Goal: Information Seeking & Learning: Check status

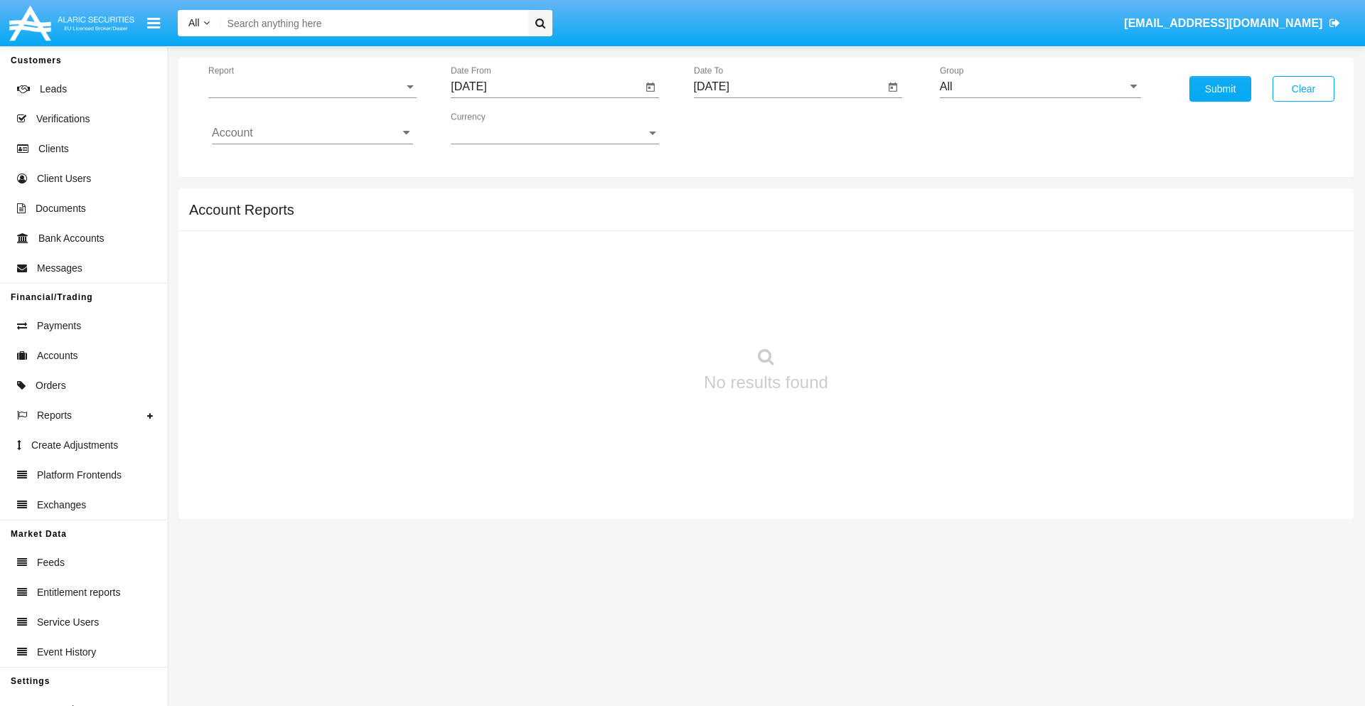
click at [312, 87] on span "Report" at bounding box center [305, 86] width 195 height 13
click at [306, 97] on span "Trades" at bounding box center [312, 97] width 201 height 34
click at [546, 87] on input "[DATE]" at bounding box center [546, 86] width 191 height 13
click at [498, 128] on span "[DATE]" at bounding box center [484, 128] width 31 height 11
click at [634, 314] on div "2025" at bounding box center [634, 314] width 45 height 26
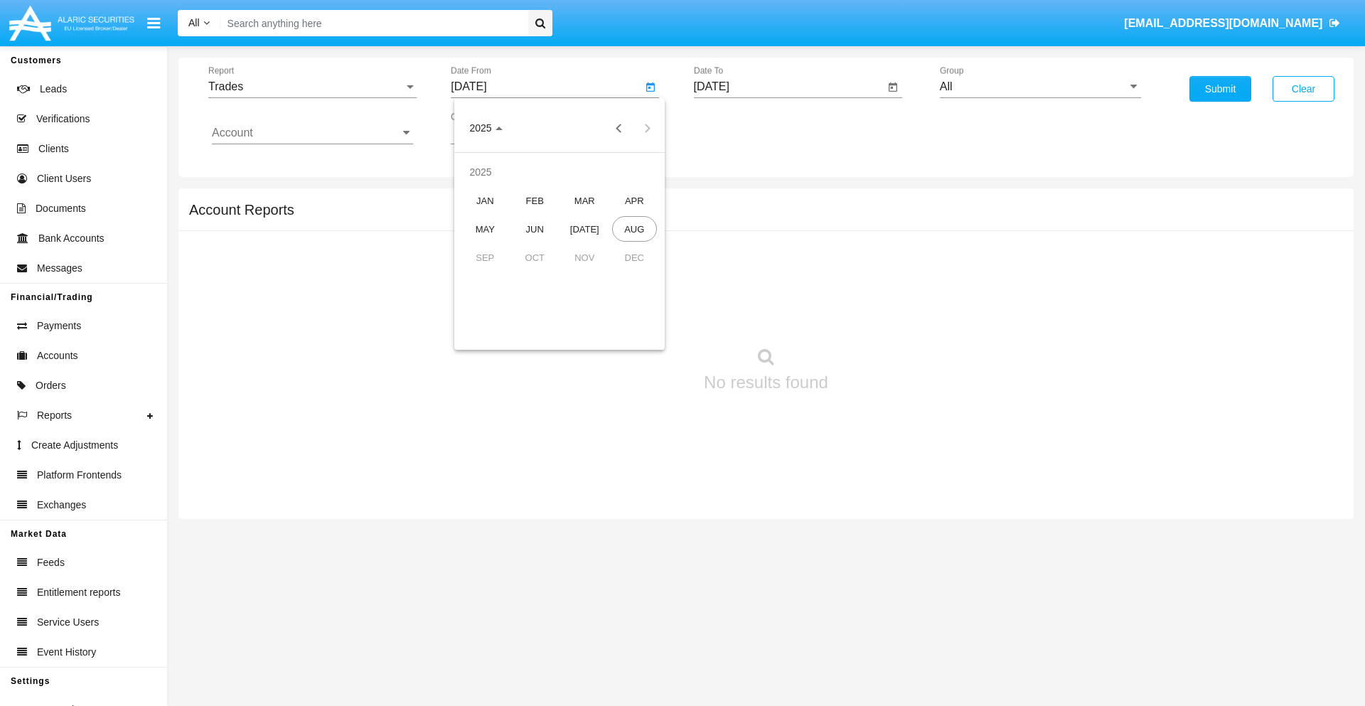
click at [485, 229] on div "MAY" at bounding box center [485, 229] width 45 height 26
click at [531, 274] on div "20" at bounding box center [531, 275] width 26 height 26
type input "05/20/25"
click at [788, 87] on input "[DATE]" at bounding box center [789, 86] width 191 height 13
click at [740, 128] on span "[DATE]" at bounding box center [727, 128] width 31 height 11
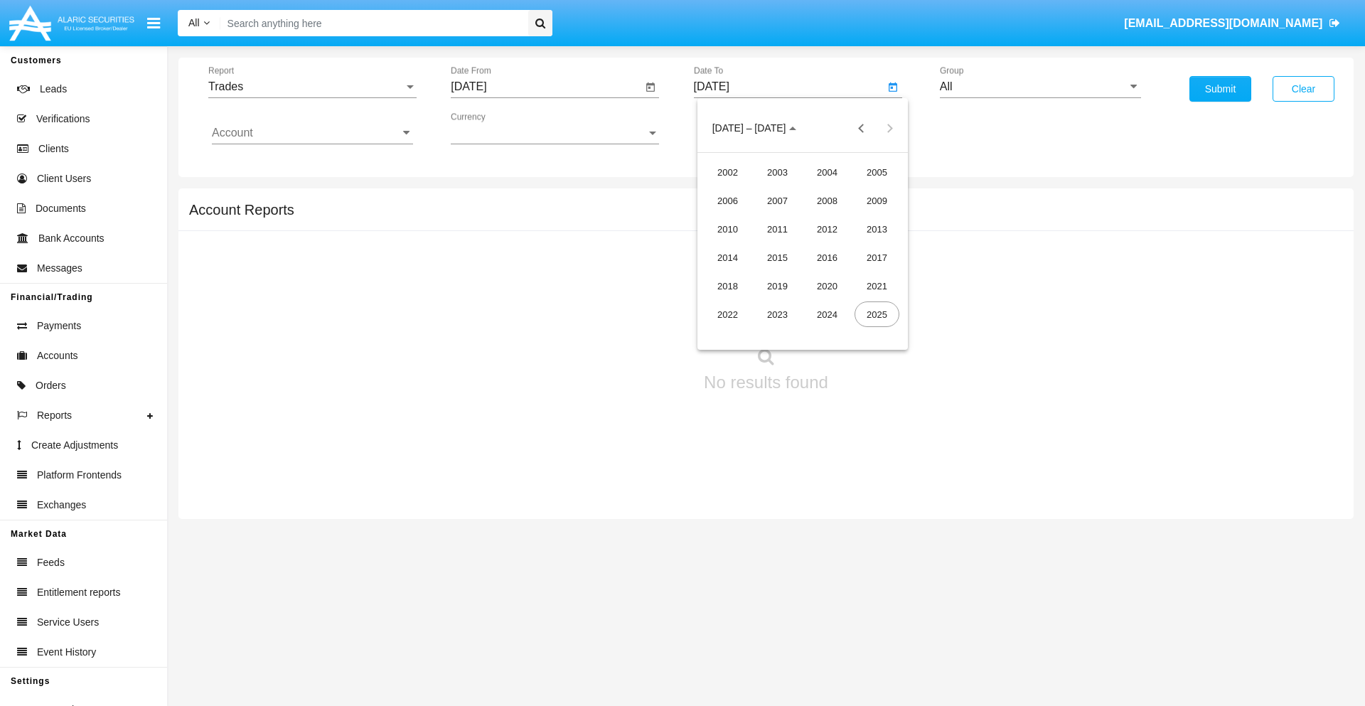
click at [876, 314] on div "2025" at bounding box center [876, 314] width 45 height 26
click at [876, 229] on div "AUG" at bounding box center [876, 229] width 45 height 26
click at [802, 274] on div "20" at bounding box center [803, 275] width 26 height 26
type input "[DATE]"
click at [1040, 87] on input "All" at bounding box center [1040, 86] width 201 height 13
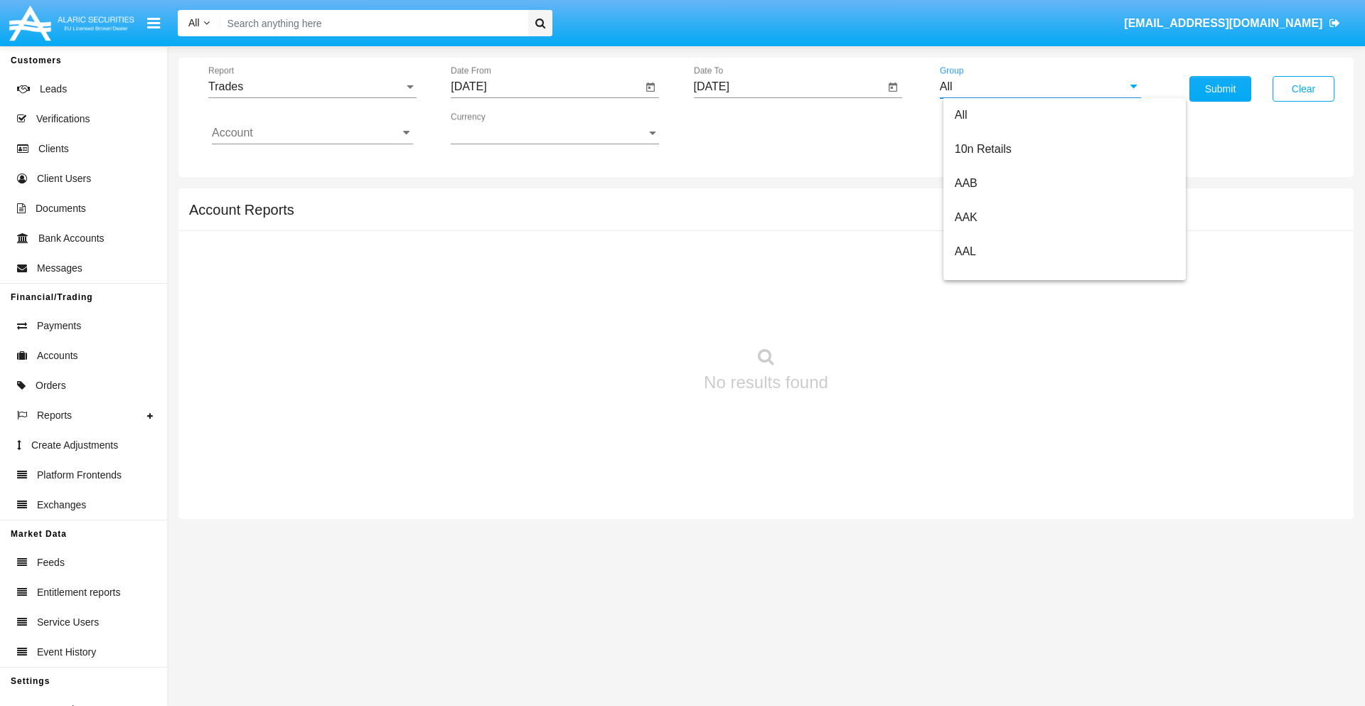
scroll to position [762, 0]
click at [1000, 274] on span "Hammer Web Lite" at bounding box center [1001, 274] width 92 height 12
type input "Hammer Web Lite"
click at [312, 133] on input "Account" at bounding box center [312, 133] width 201 height 13
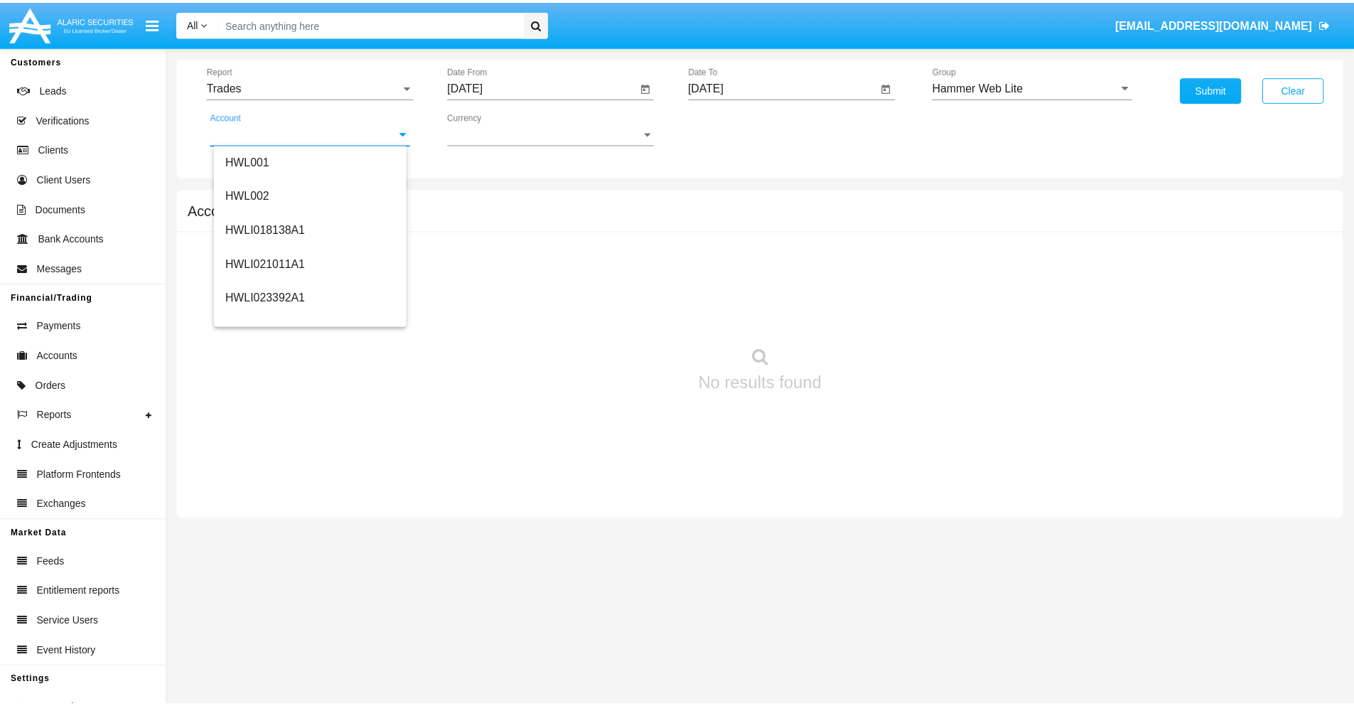
scroll to position [216, 0]
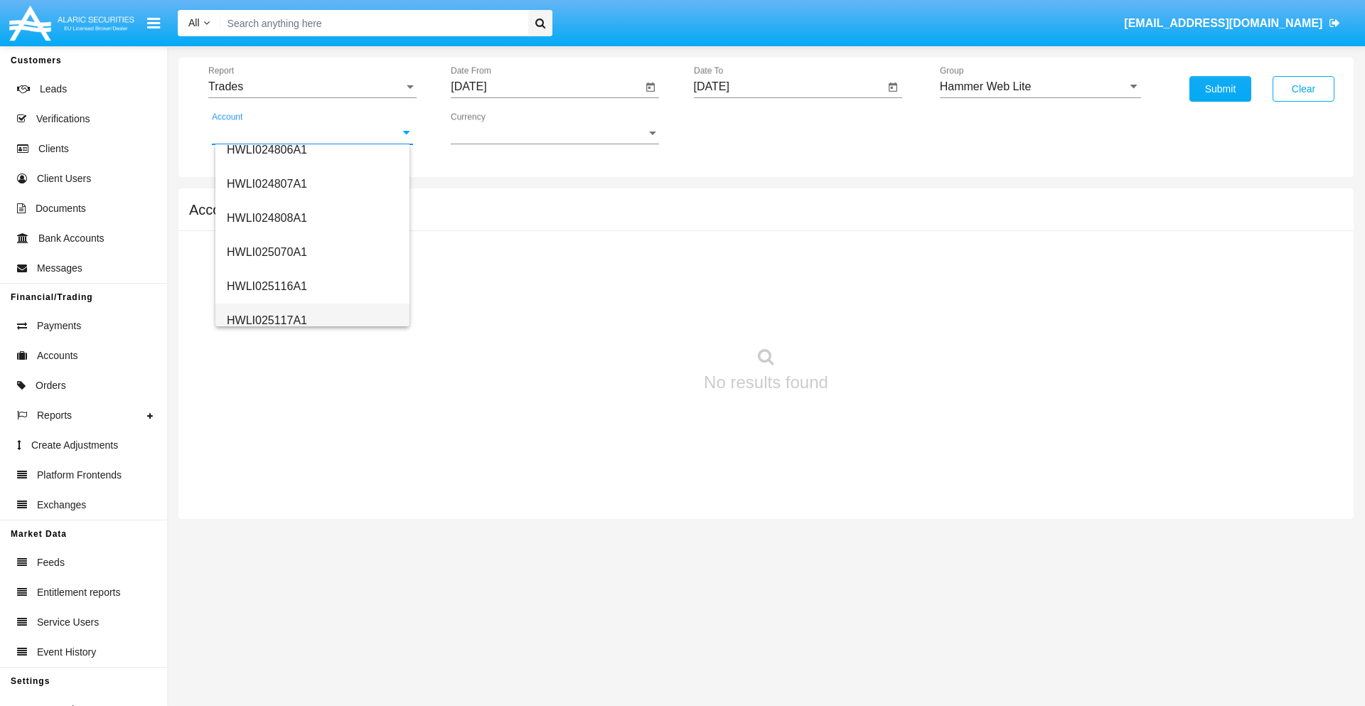
click at [266, 320] on span "HWLI025117A1" at bounding box center [267, 320] width 80 height 12
type input "HWLI025117A1"
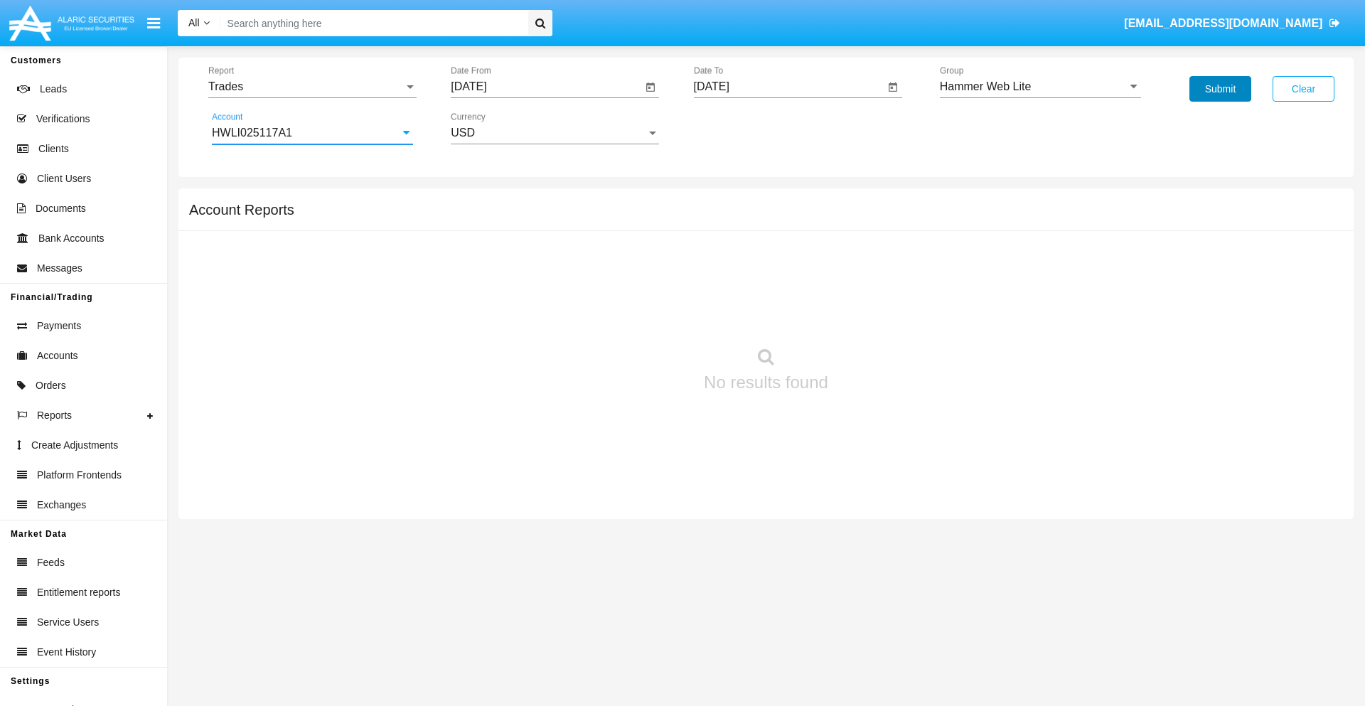
click at [1220, 89] on button "Submit" at bounding box center [1220, 89] width 62 height 26
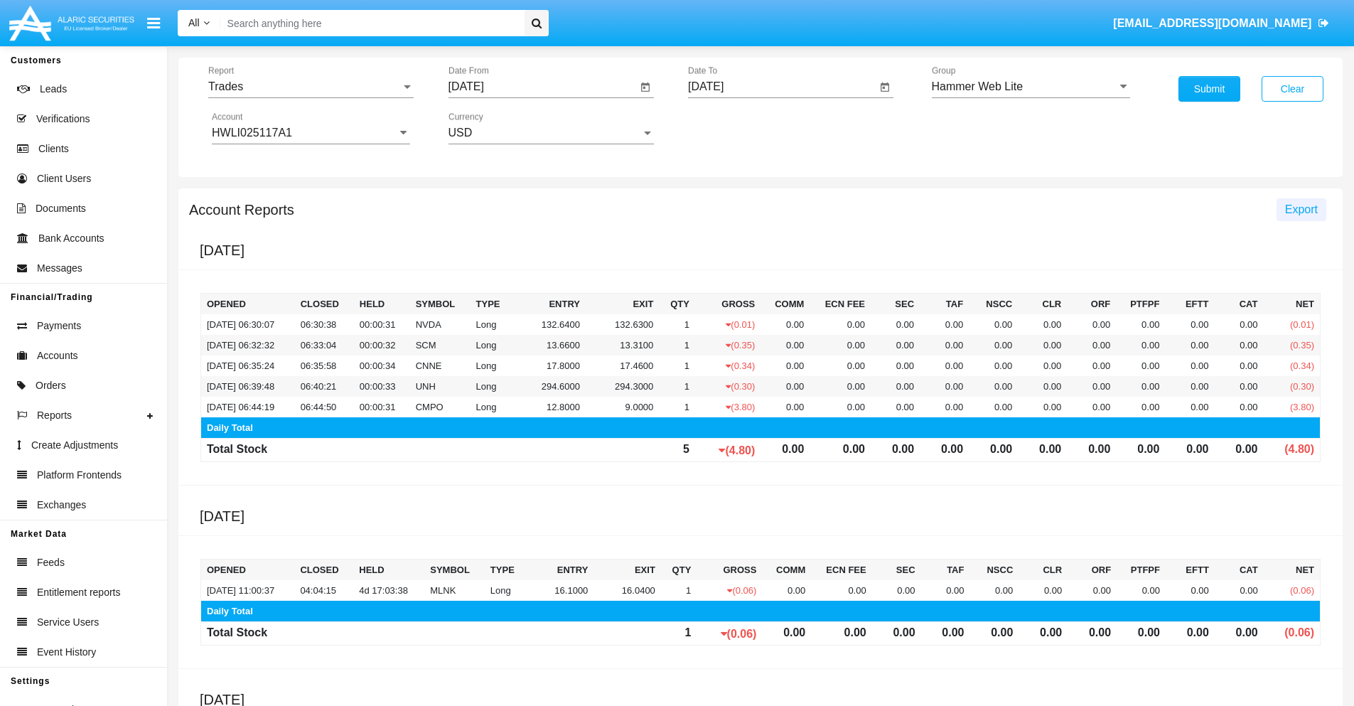
click at [1301, 209] on span "Export" at bounding box center [1301, 209] width 33 height 12
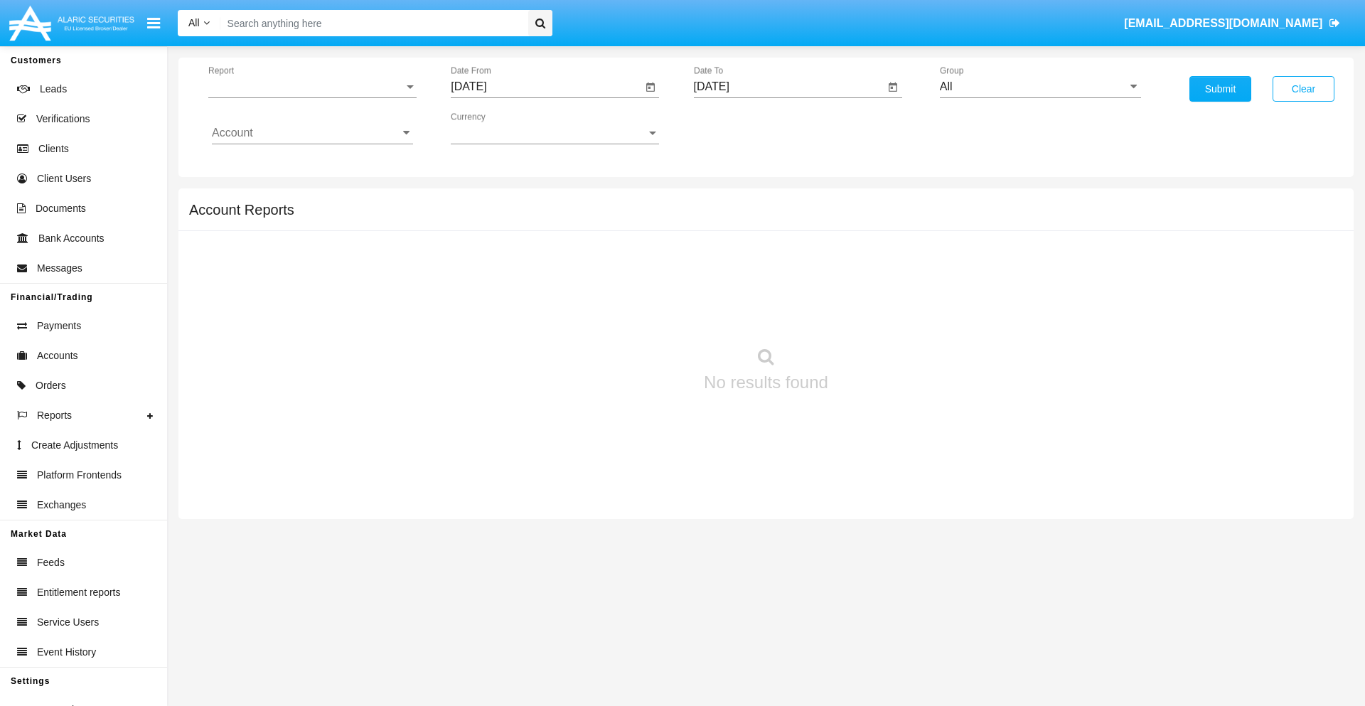
click at [312, 87] on span "Report" at bounding box center [305, 86] width 195 height 13
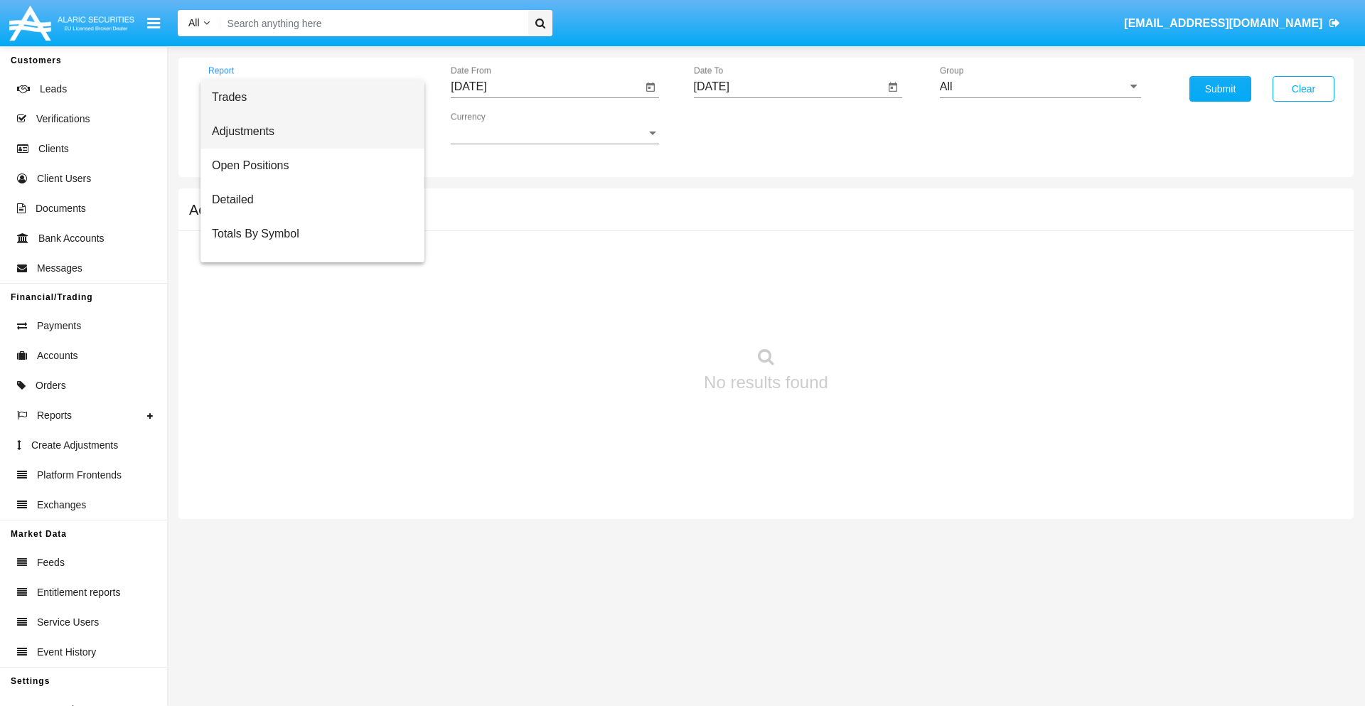
click at [306, 131] on span "Adjustments" at bounding box center [312, 131] width 201 height 34
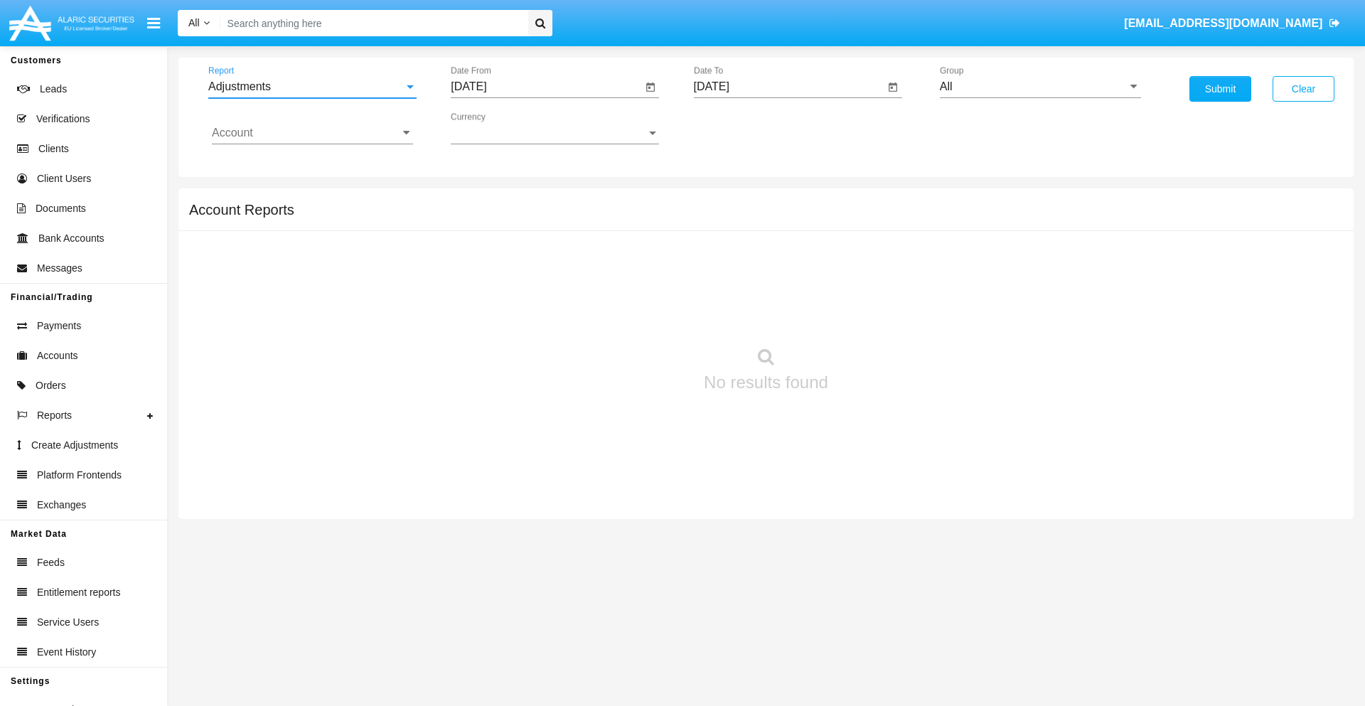
click at [546, 87] on input "[DATE]" at bounding box center [546, 86] width 191 height 13
click at [498, 128] on span "[DATE]" at bounding box center [484, 128] width 31 height 11
click at [634, 314] on div "2025" at bounding box center [634, 314] width 45 height 26
click at [584, 229] on div "[DATE]" at bounding box center [584, 229] width 45 height 26
click at [474, 303] on div "20" at bounding box center [474, 304] width 26 height 26
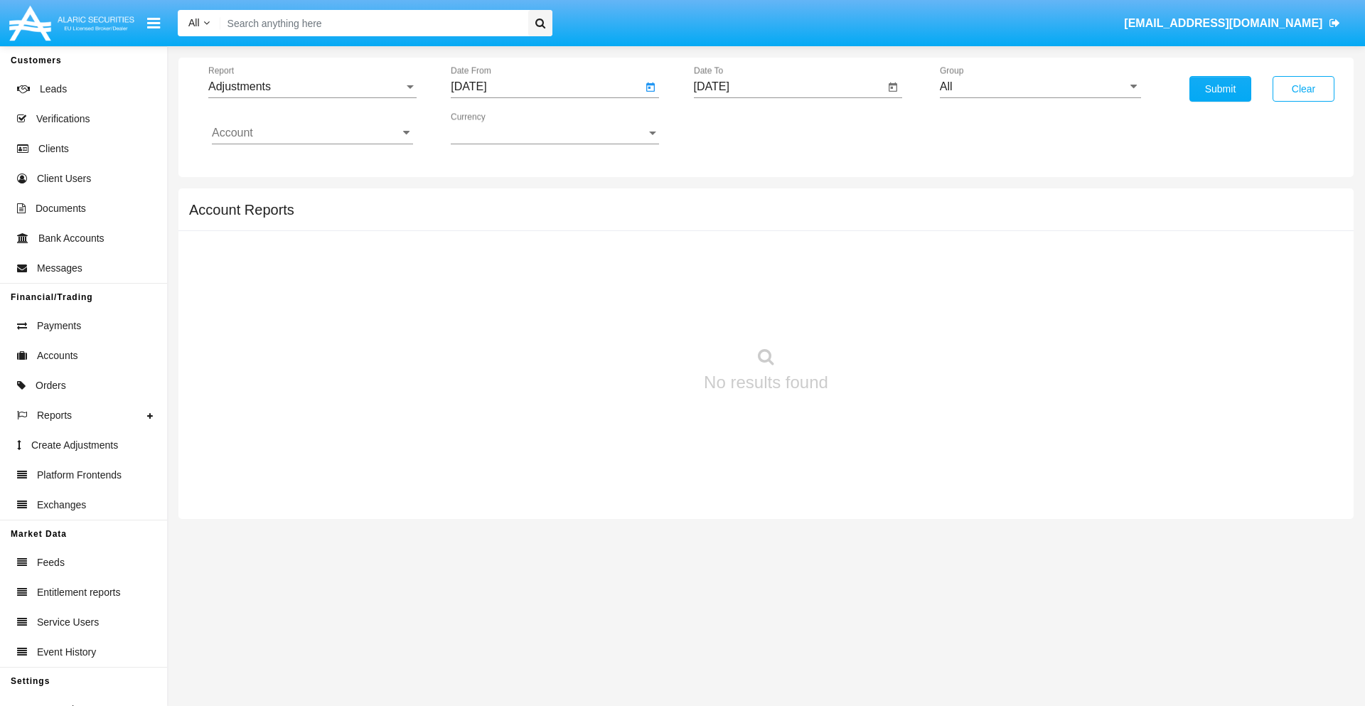
type input "07/20/25"
click at [788, 87] on input "[DATE]" at bounding box center [789, 86] width 191 height 13
click at [740, 128] on span "[DATE]" at bounding box center [727, 128] width 31 height 11
click at [876, 314] on div "2025" at bounding box center [876, 314] width 45 height 26
click at [876, 229] on div "AUG" at bounding box center [876, 229] width 45 height 26
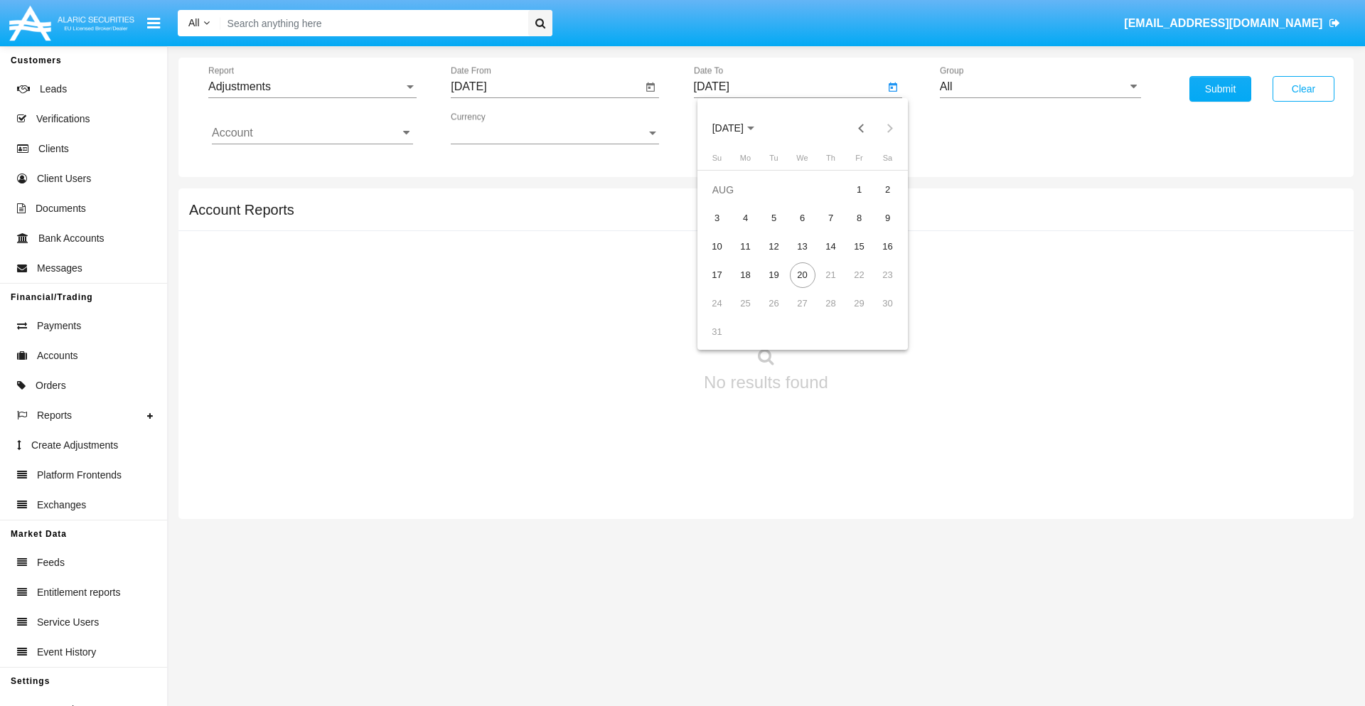
click at [802, 274] on div "20" at bounding box center [803, 275] width 26 height 26
type input "[DATE]"
click at [1040, 87] on input "All" at bounding box center [1040, 86] width 201 height 13
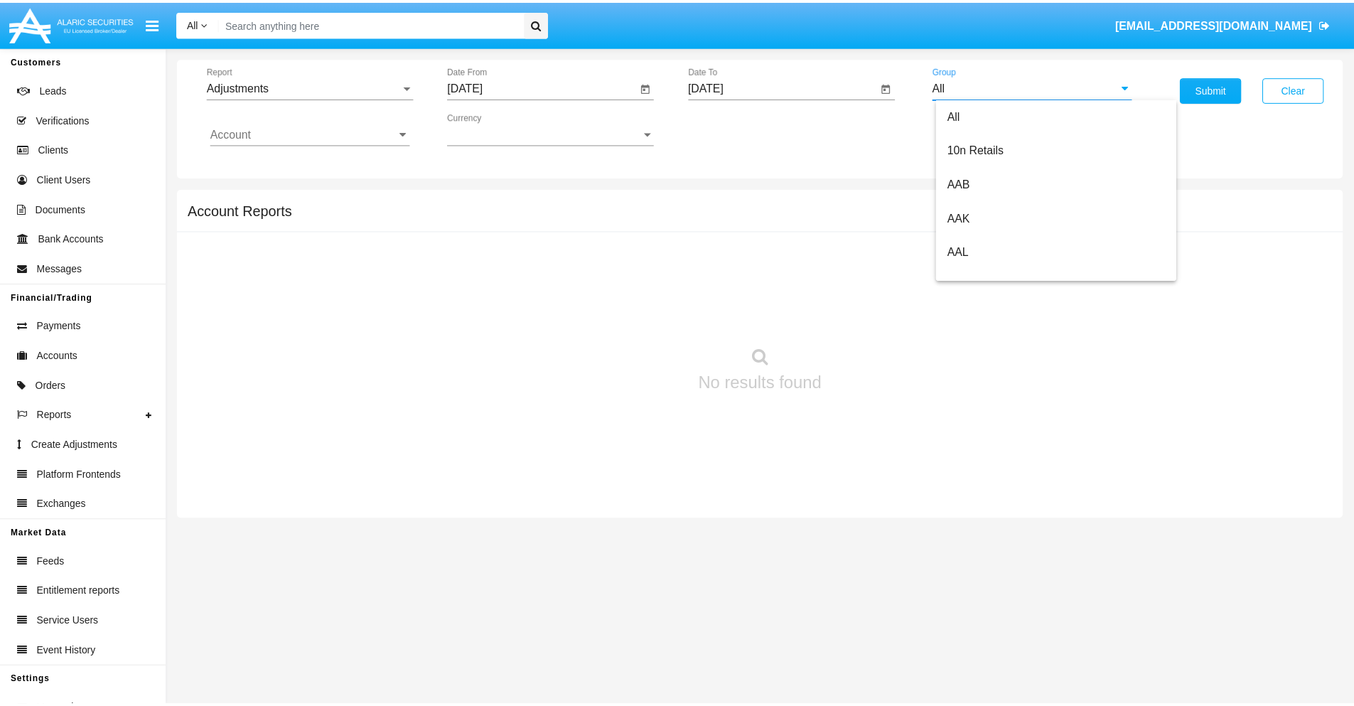
scroll to position [318, 0]
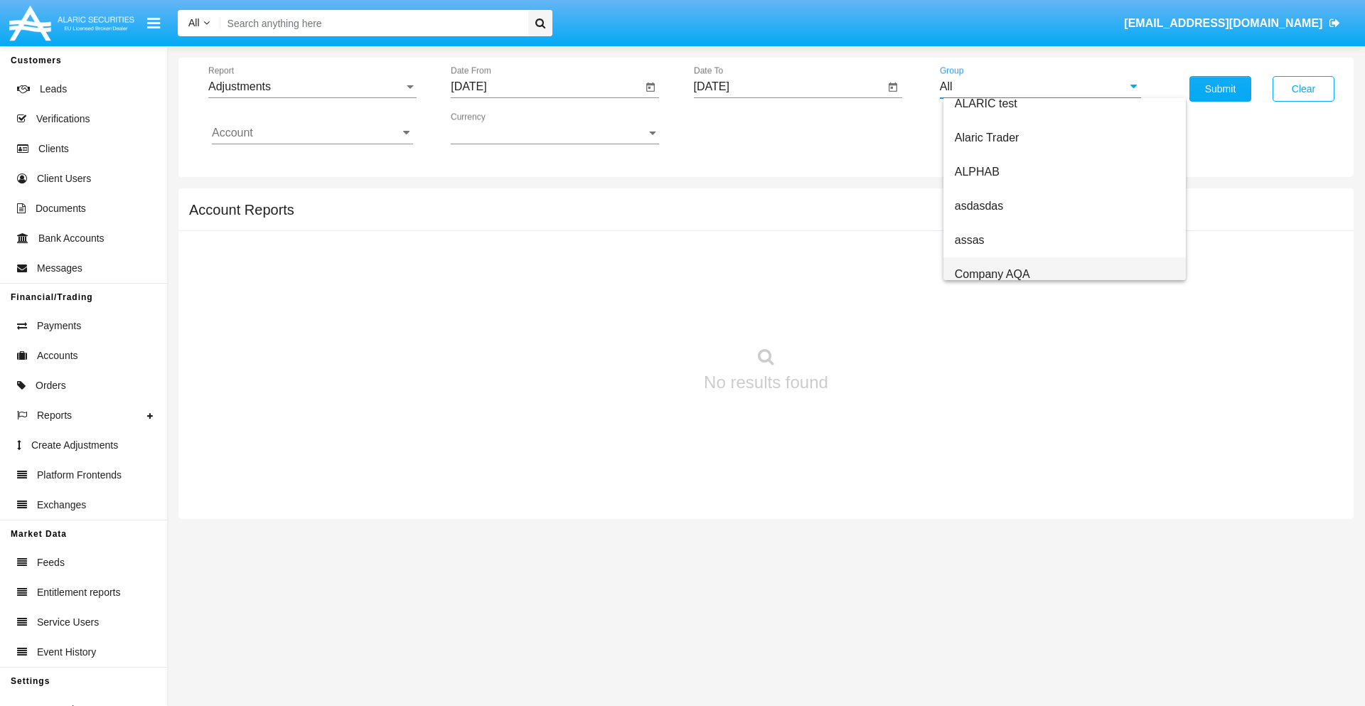
click at [992, 274] on span "Company AQA" at bounding box center [992, 274] width 75 height 12
type input "Company AQA"
click at [312, 133] on input "Account" at bounding box center [312, 133] width 201 height 13
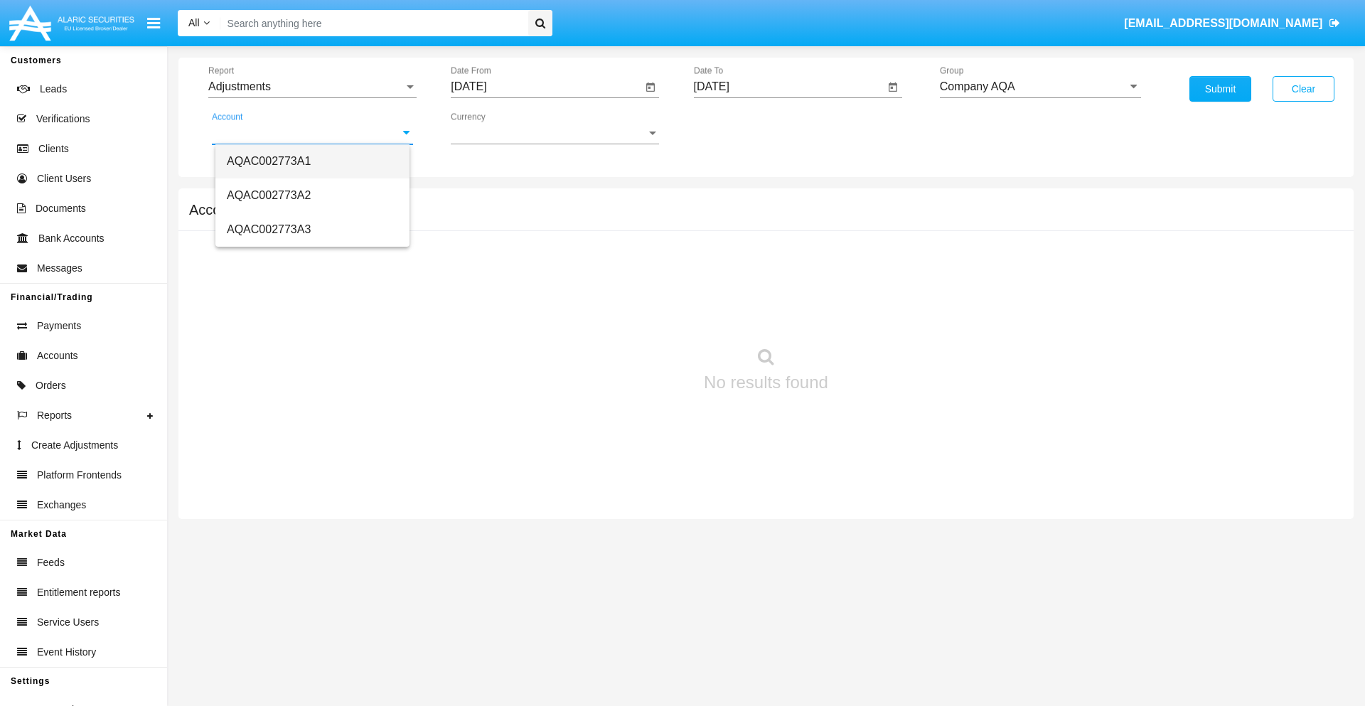
click at [269, 161] on span "AQAC002773A1" at bounding box center [269, 161] width 84 height 12
type input "AQAC002773A1"
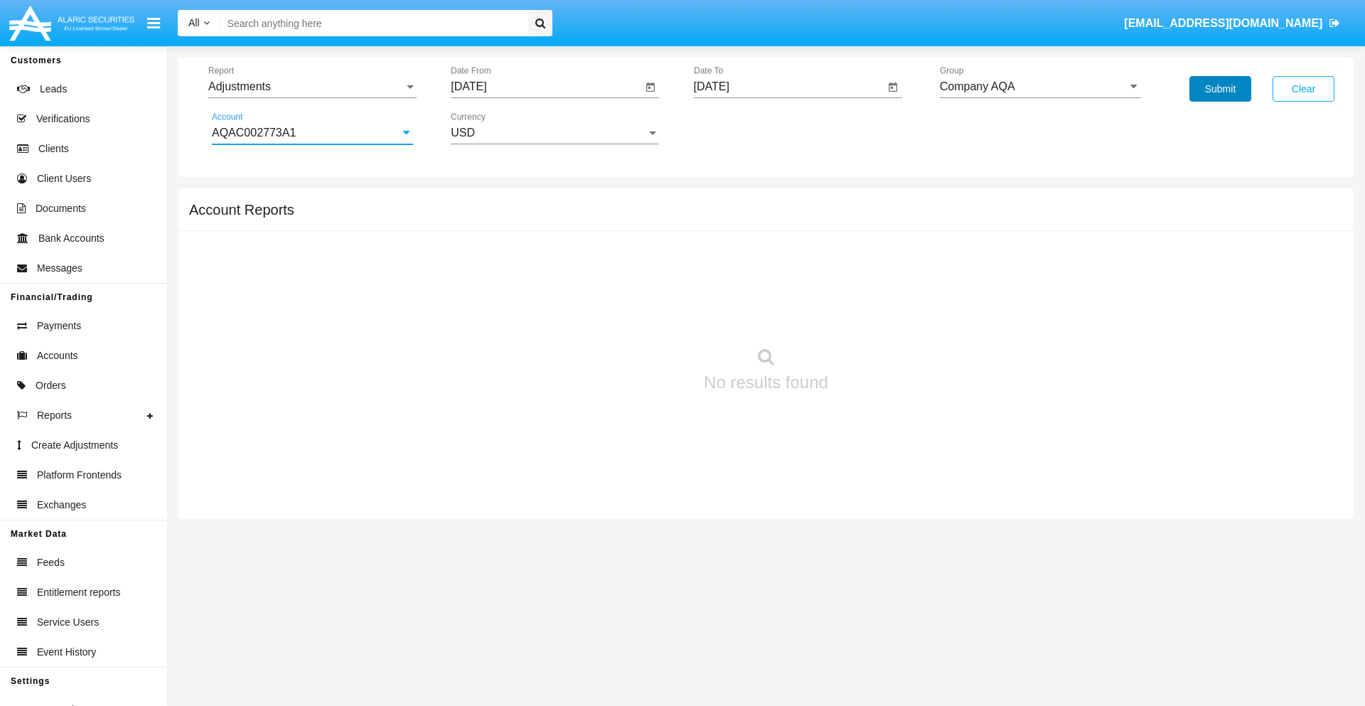
click at [1220, 89] on button "Submit" at bounding box center [1220, 89] width 62 height 26
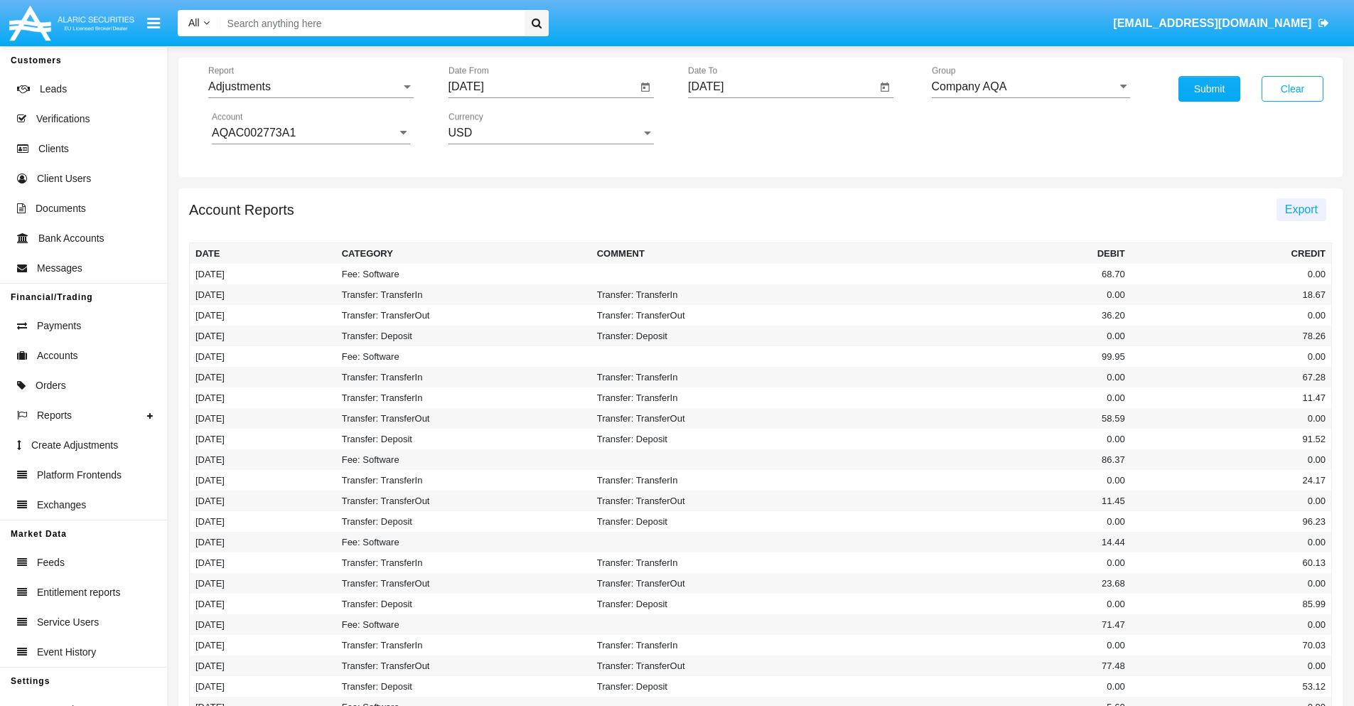
click at [1301, 209] on span "Export" at bounding box center [1301, 209] width 33 height 12
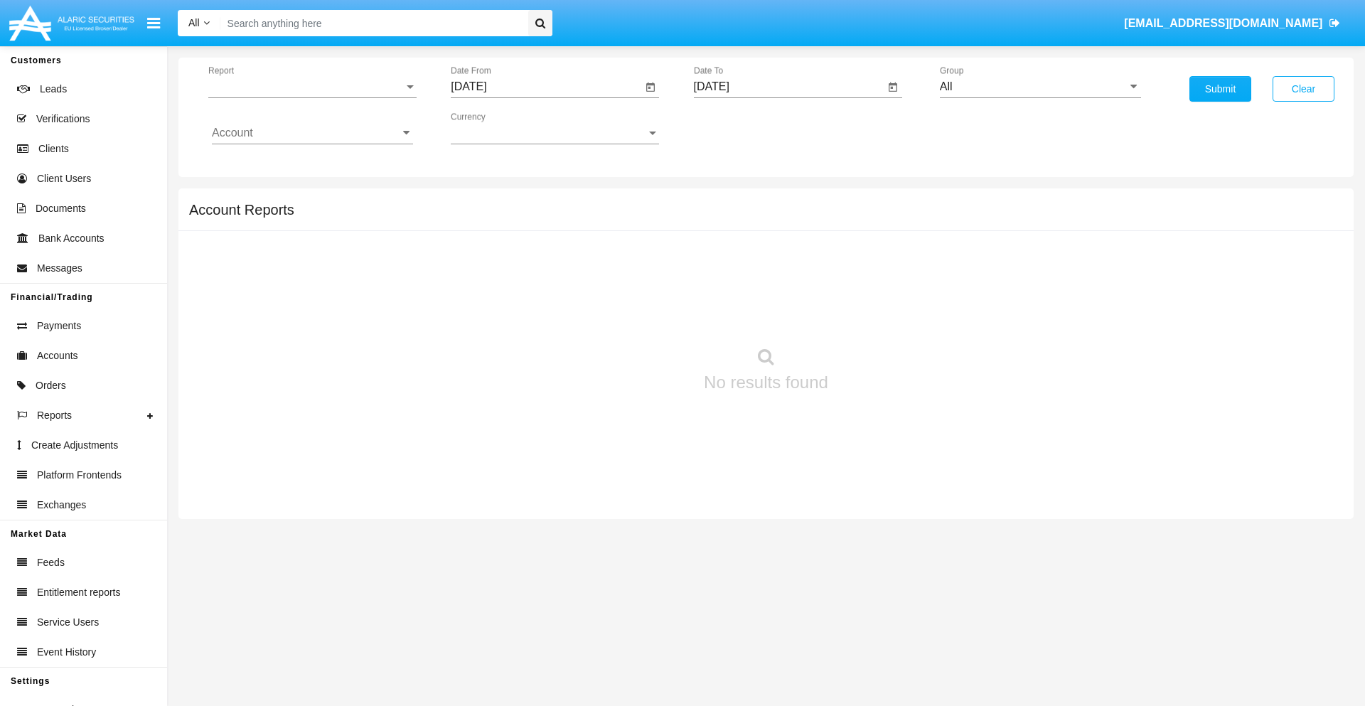
click at [312, 87] on span "Report" at bounding box center [305, 86] width 195 height 13
click at [306, 166] on span "Open Positions" at bounding box center [312, 166] width 201 height 34
click at [546, 87] on input "[DATE]" at bounding box center [546, 86] width 191 height 13
click at [498, 128] on span "[DATE]" at bounding box center [484, 128] width 31 height 11
click at [634, 314] on div "2025" at bounding box center [634, 314] width 45 height 26
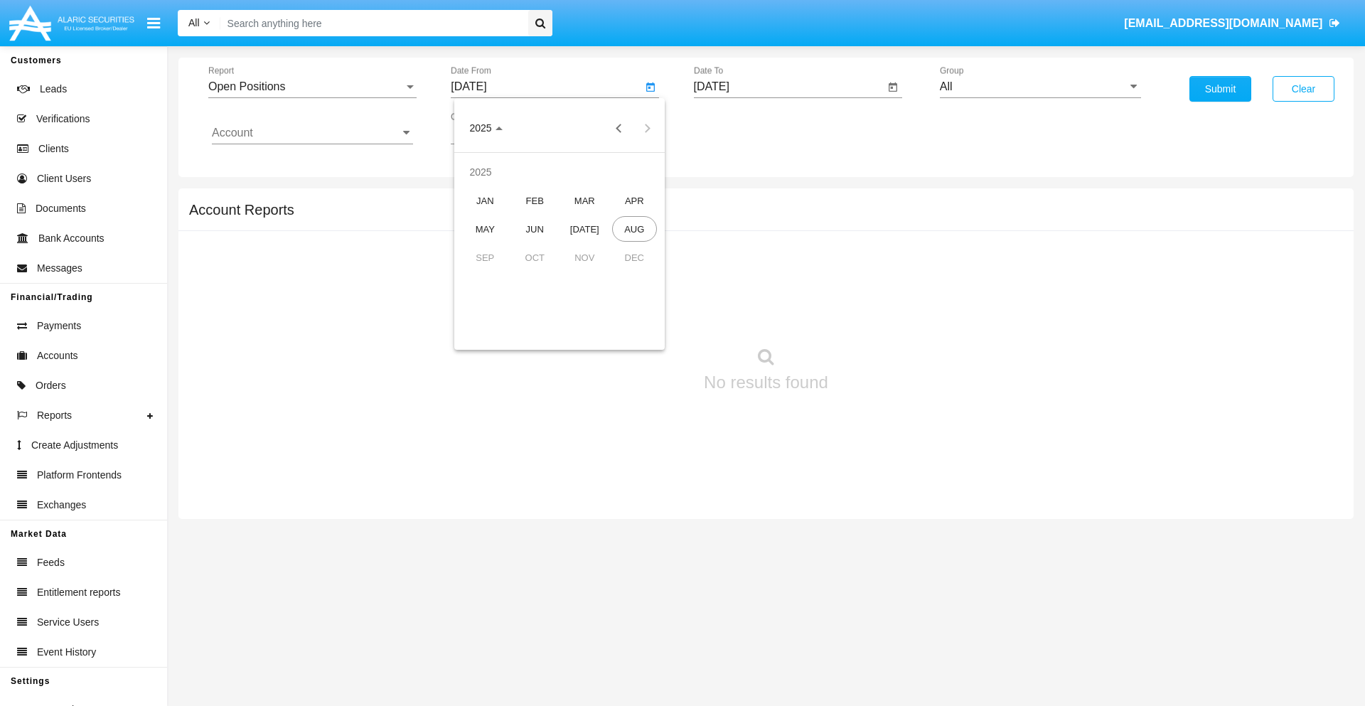
click at [584, 229] on div "[DATE]" at bounding box center [584, 229] width 45 height 26
click at [474, 303] on div "20" at bounding box center [474, 304] width 26 height 26
type input "[DATE]"
click at [788, 87] on input "[DATE]" at bounding box center [789, 86] width 191 height 13
click at [740, 128] on span "[DATE]" at bounding box center [727, 128] width 31 height 11
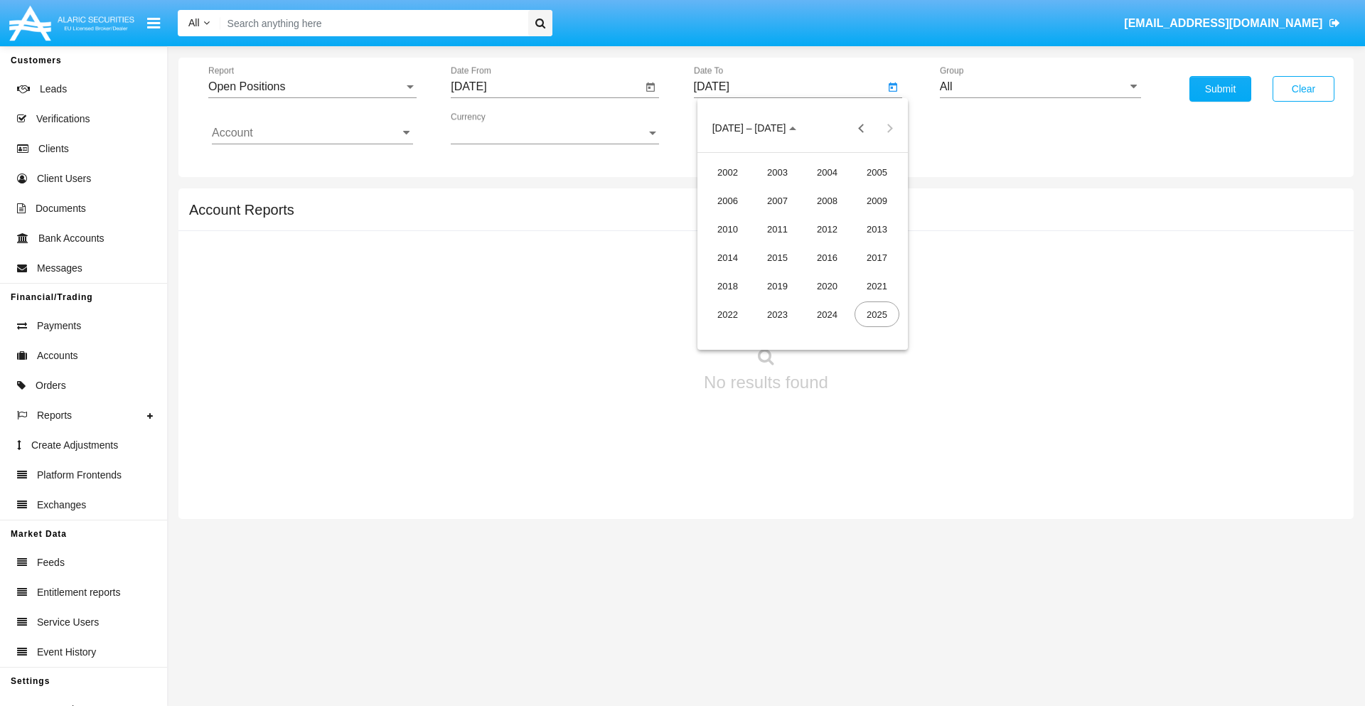
click at [876, 314] on div "2025" at bounding box center [876, 314] width 45 height 26
click at [876, 229] on div "AUG" at bounding box center [876, 229] width 45 height 26
click at [802, 274] on div "20" at bounding box center [803, 275] width 26 height 26
type input "[DATE]"
click at [1040, 87] on input "All" at bounding box center [1040, 86] width 201 height 13
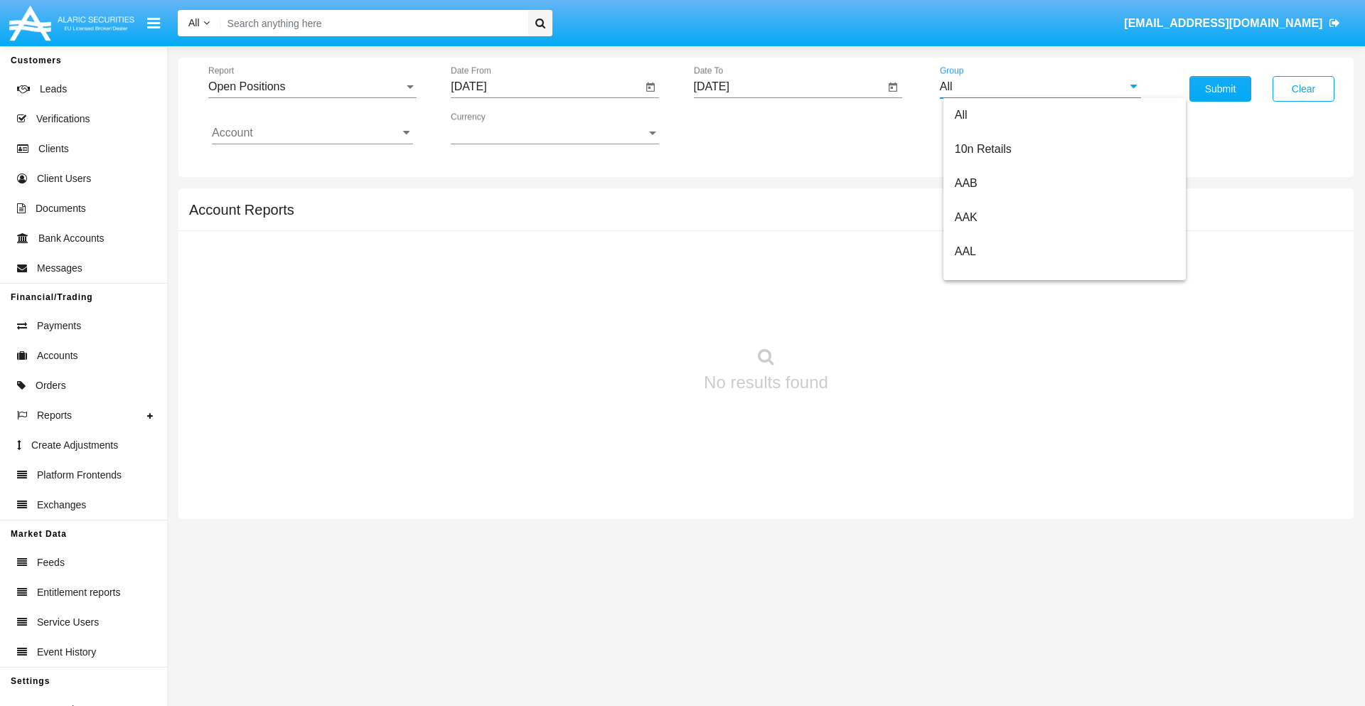
scroll to position [762, 0]
click at [1000, 274] on span "Hammer Web Lite" at bounding box center [1001, 274] width 92 height 12
type input "Hammer Web Lite"
click at [312, 133] on input "Account" at bounding box center [312, 133] width 201 height 13
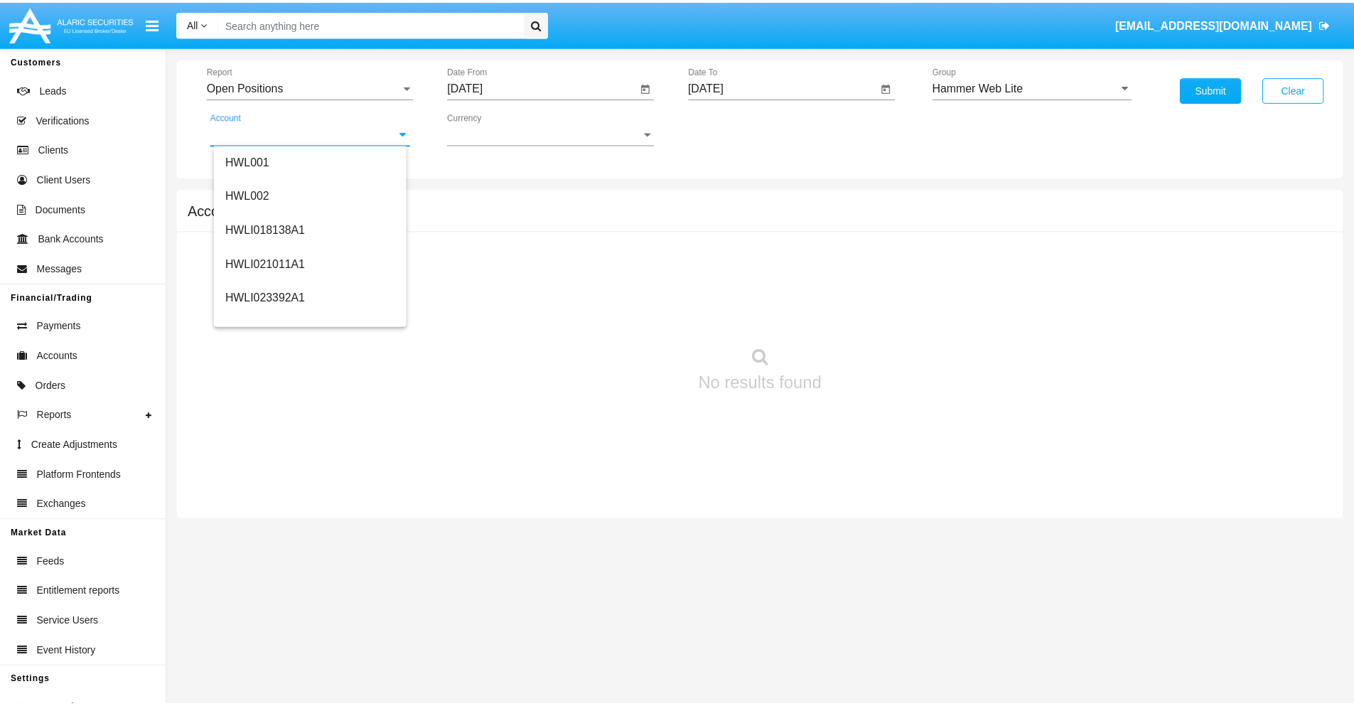
scroll to position [216, 0]
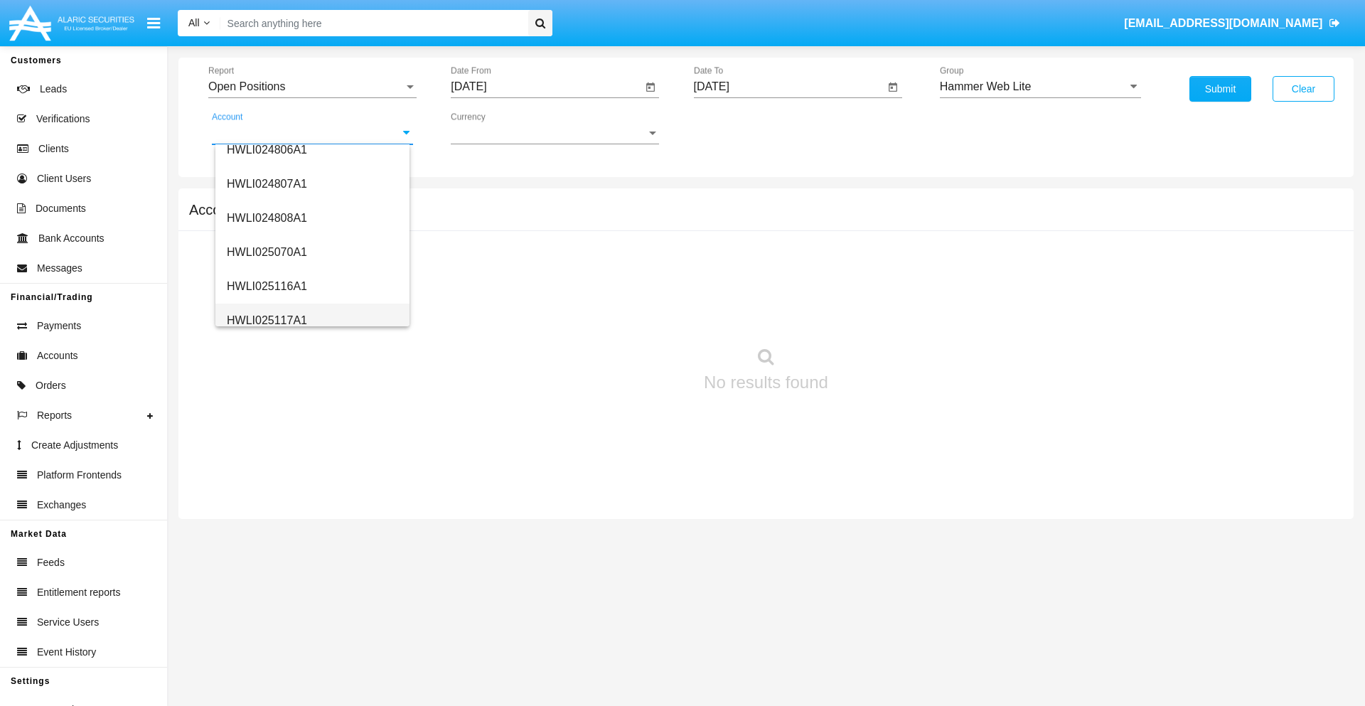
click at [266, 320] on span "HWLI025117A1" at bounding box center [267, 320] width 80 height 12
type input "HWLI025117A1"
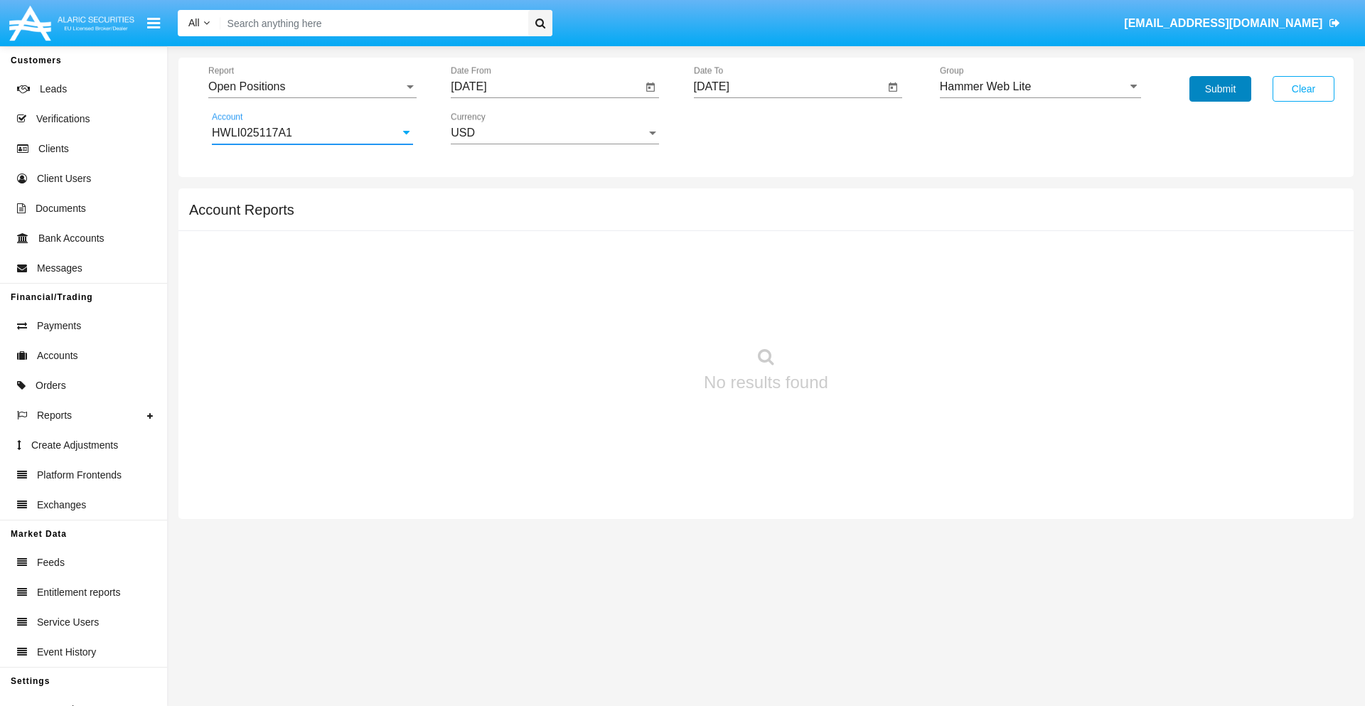
click at [1220, 89] on button "Submit" at bounding box center [1220, 89] width 62 height 26
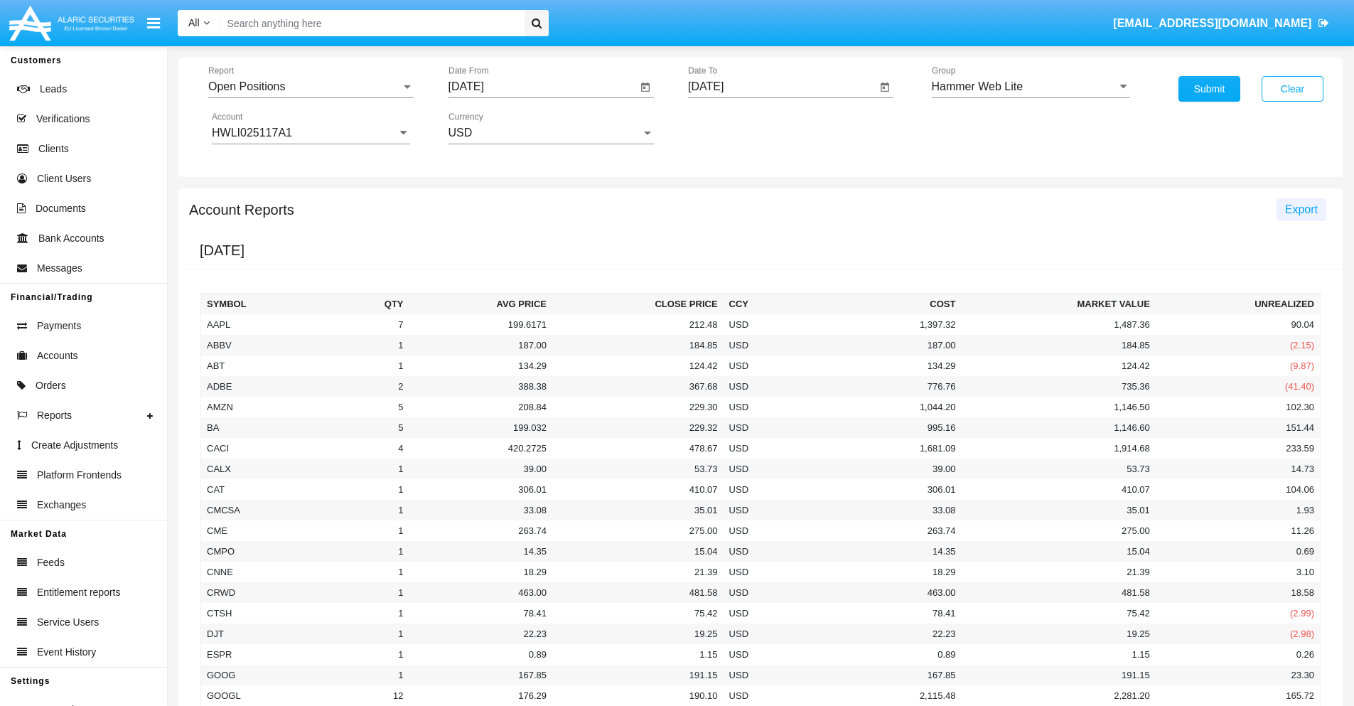
click at [1301, 209] on span "Export" at bounding box center [1301, 209] width 33 height 12
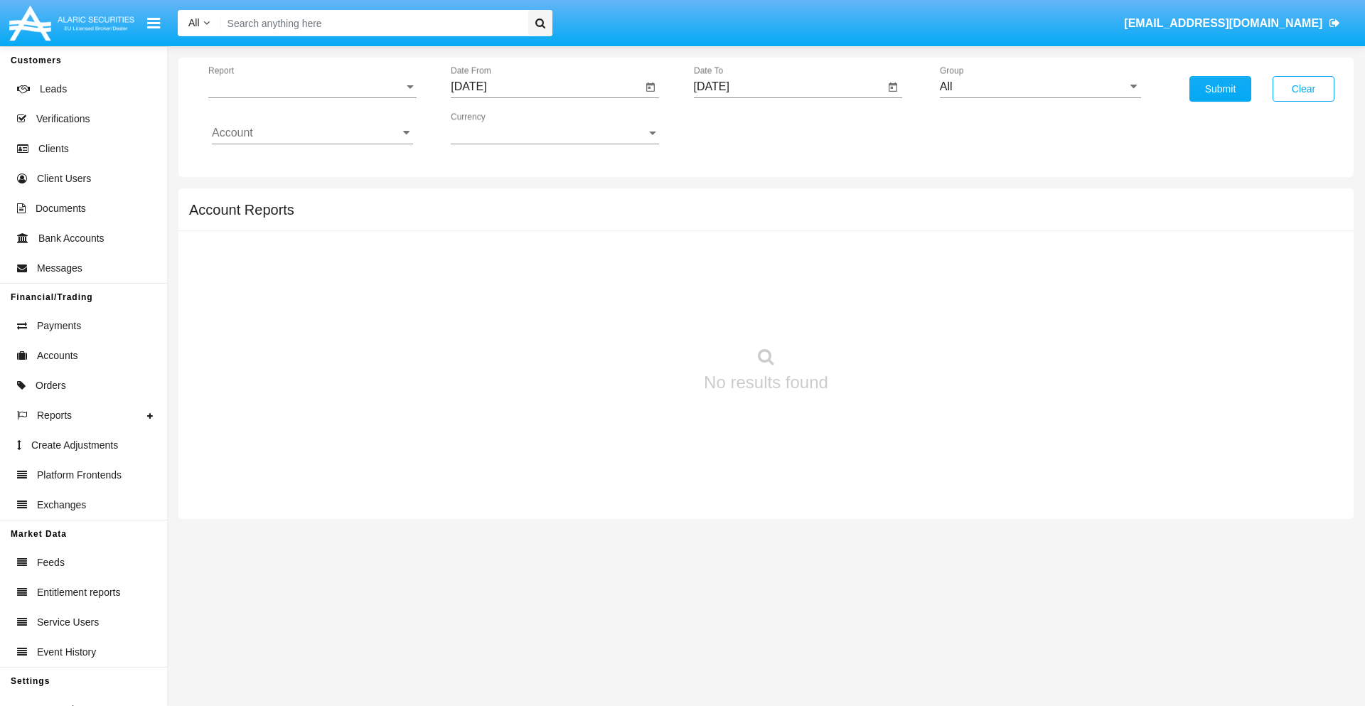
click at [312, 87] on span "Report" at bounding box center [305, 86] width 195 height 13
click at [306, 200] on span "Detailed" at bounding box center [312, 200] width 201 height 34
click at [546, 87] on input "[DATE]" at bounding box center [546, 86] width 191 height 13
click at [498, 128] on span "[DATE]" at bounding box center [484, 128] width 31 height 11
click at [634, 314] on div "2025" at bounding box center [634, 314] width 45 height 26
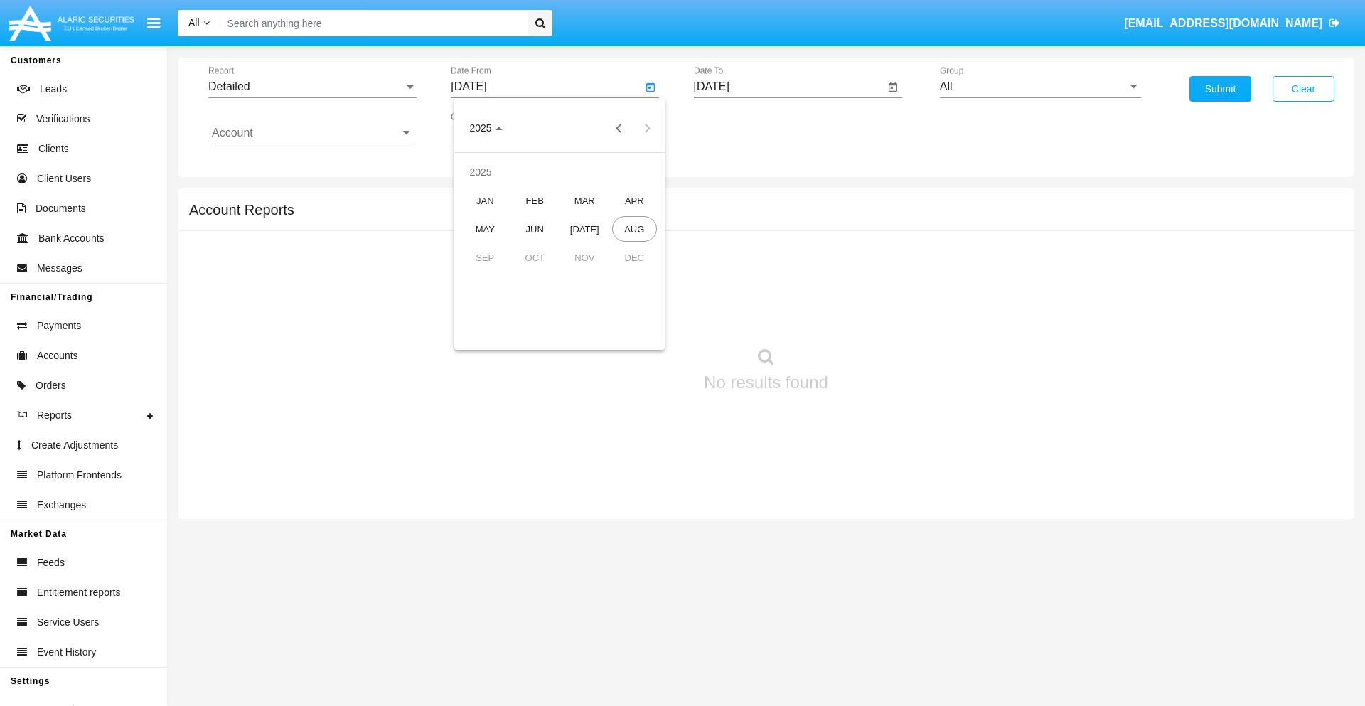
click at [634, 229] on div "AUG" at bounding box center [634, 229] width 45 height 26
click at [474, 246] on div "10" at bounding box center [474, 247] width 26 height 26
type input "08/10/25"
click at [788, 87] on input "[DATE]" at bounding box center [789, 86] width 191 height 13
click at [740, 128] on span "[DATE]" at bounding box center [727, 128] width 31 height 11
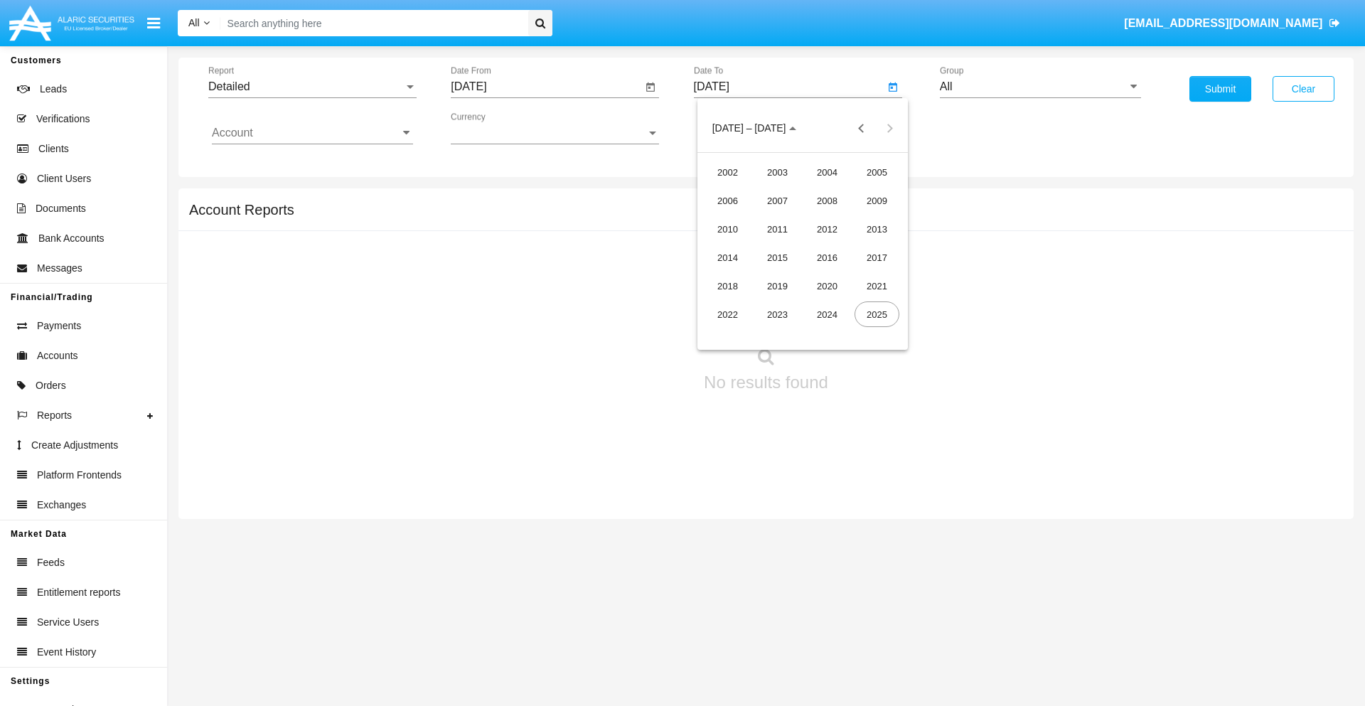
click at [876, 314] on div "2025" at bounding box center [876, 314] width 45 height 26
click at [876, 229] on div "AUG" at bounding box center [876, 229] width 45 height 26
click at [802, 274] on div "20" at bounding box center [803, 275] width 26 height 26
type input "[DATE]"
click at [1040, 87] on input "All" at bounding box center [1040, 86] width 201 height 13
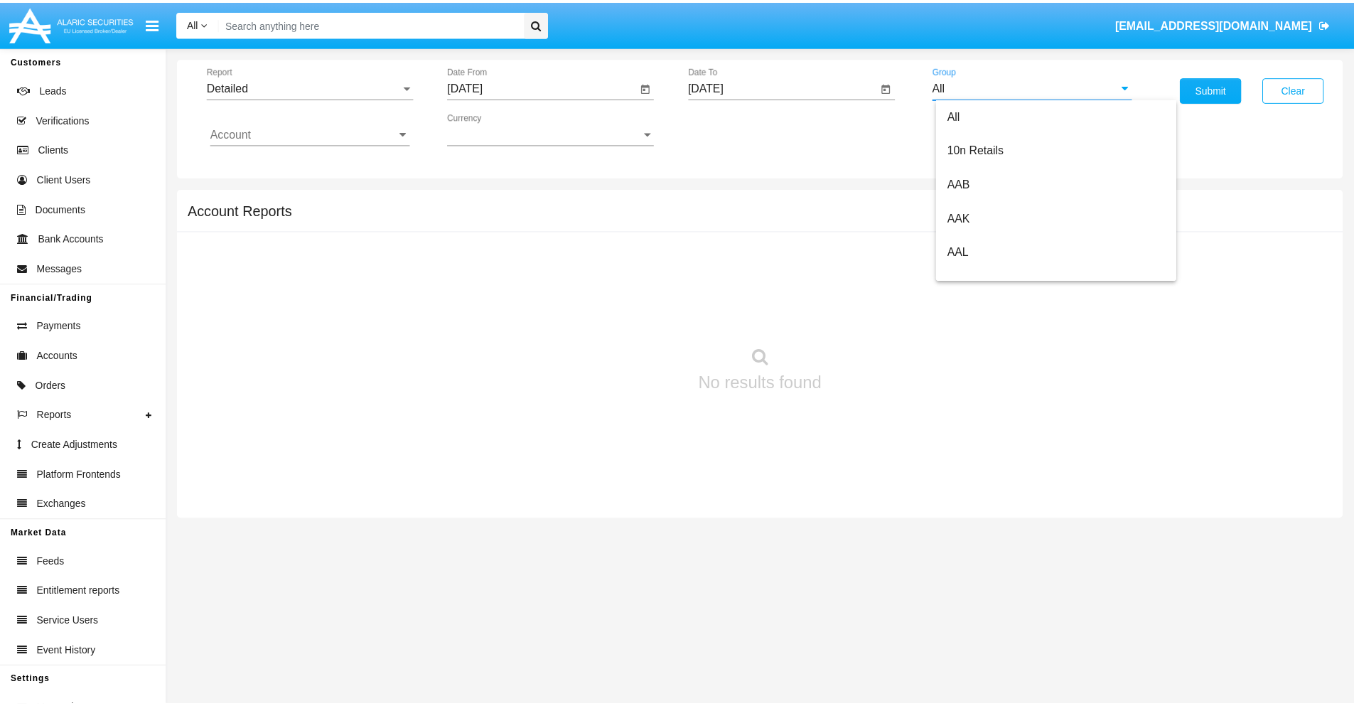
scroll to position [762, 0]
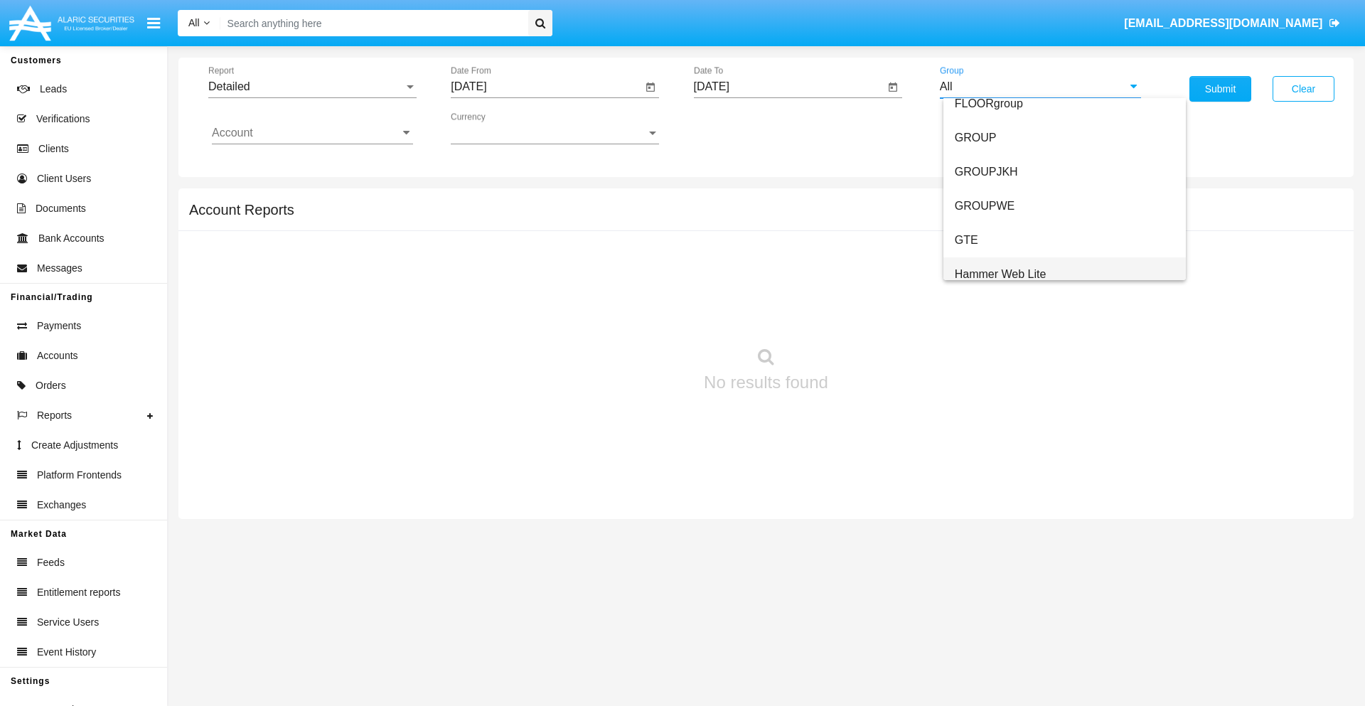
click at [1000, 274] on span "Hammer Web Lite" at bounding box center [1001, 274] width 92 height 12
type input "Hammer Web Lite"
click at [312, 133] on input "Account" at bounding box center [312, 133] width 201 height 13
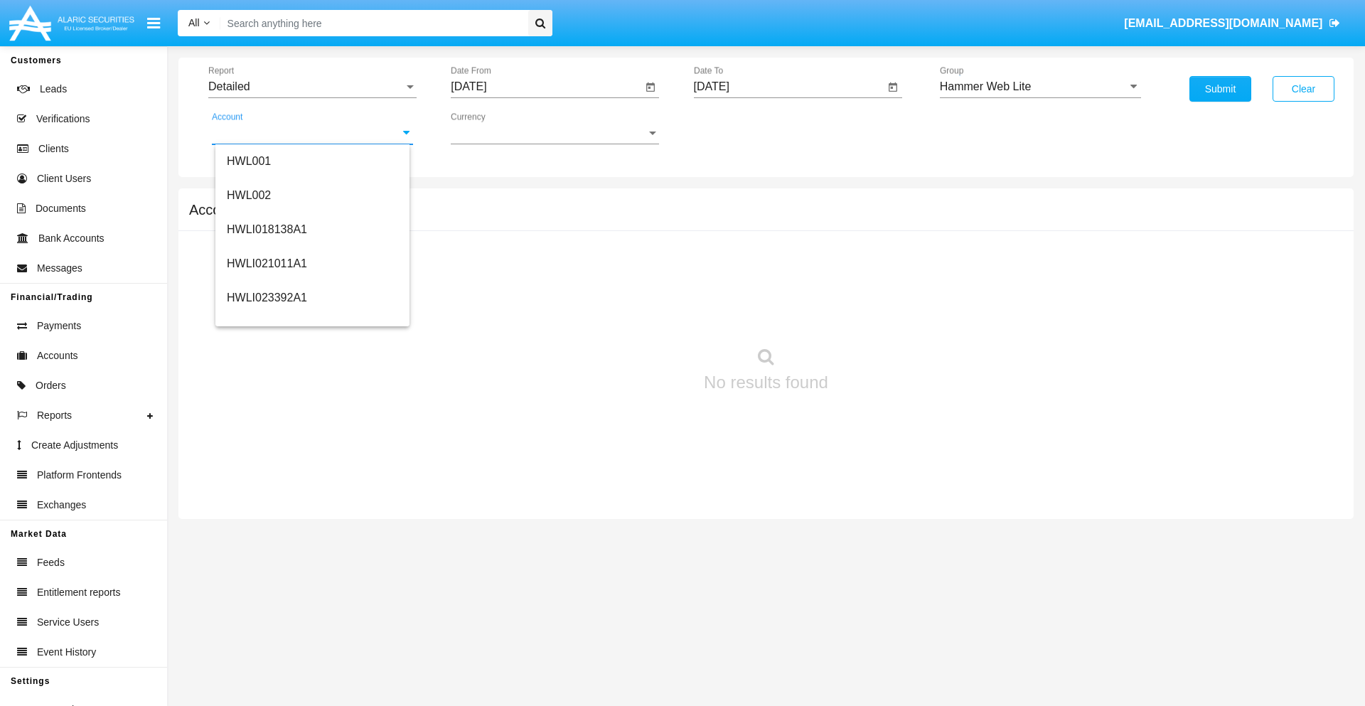
click at [266, 530] on span "HWLI025117A1" at bounding box center [267, 536] width 80 height 12
type input "HWLI025117A1"
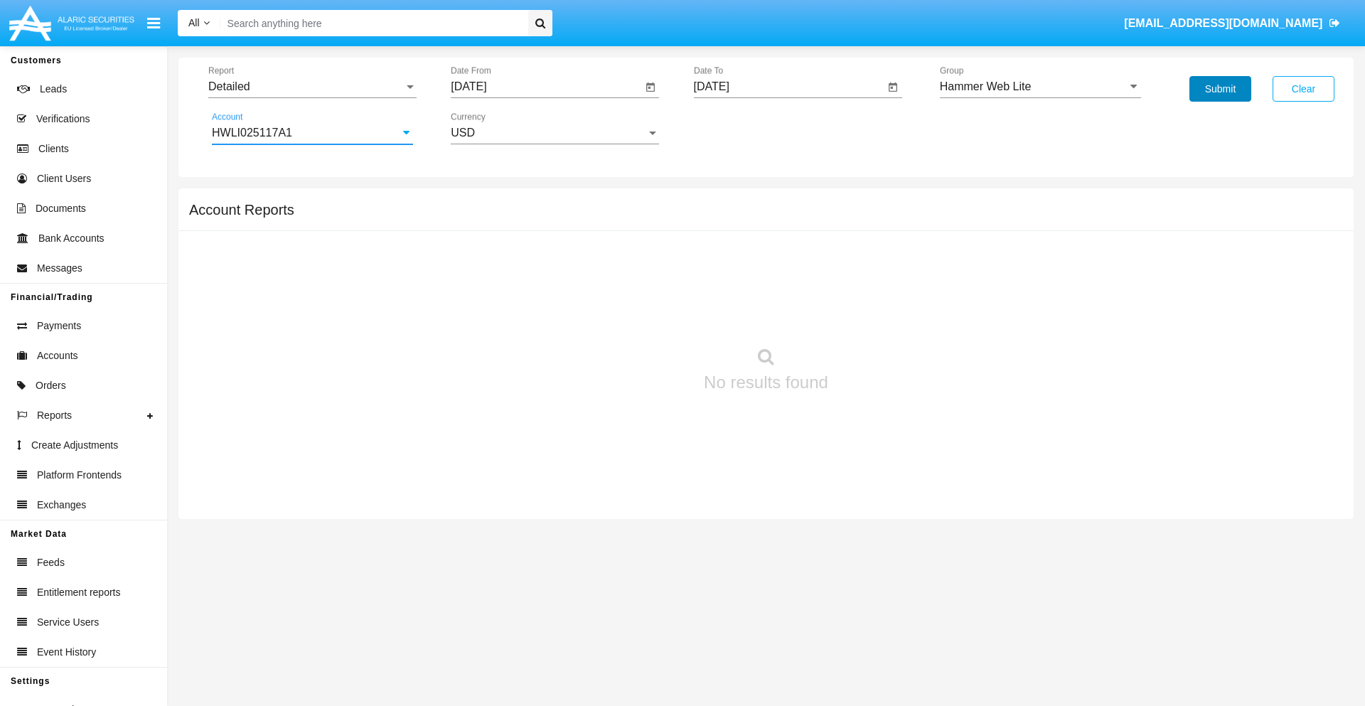
click at [1220, 89] on button "Submit" at bounding box center [1220, 89] width 62 height 26
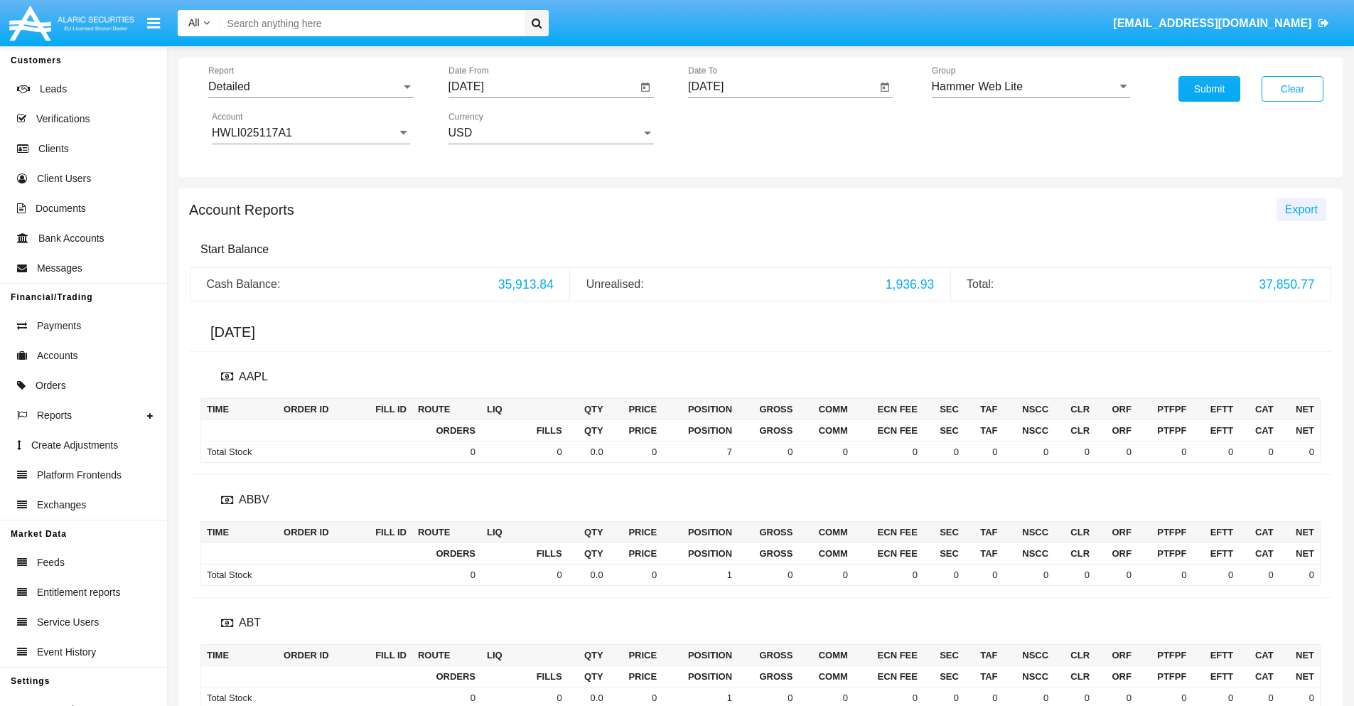
click at [1301, 209] on span "Export" at bounding box center [1301, 209] width 33 height 12
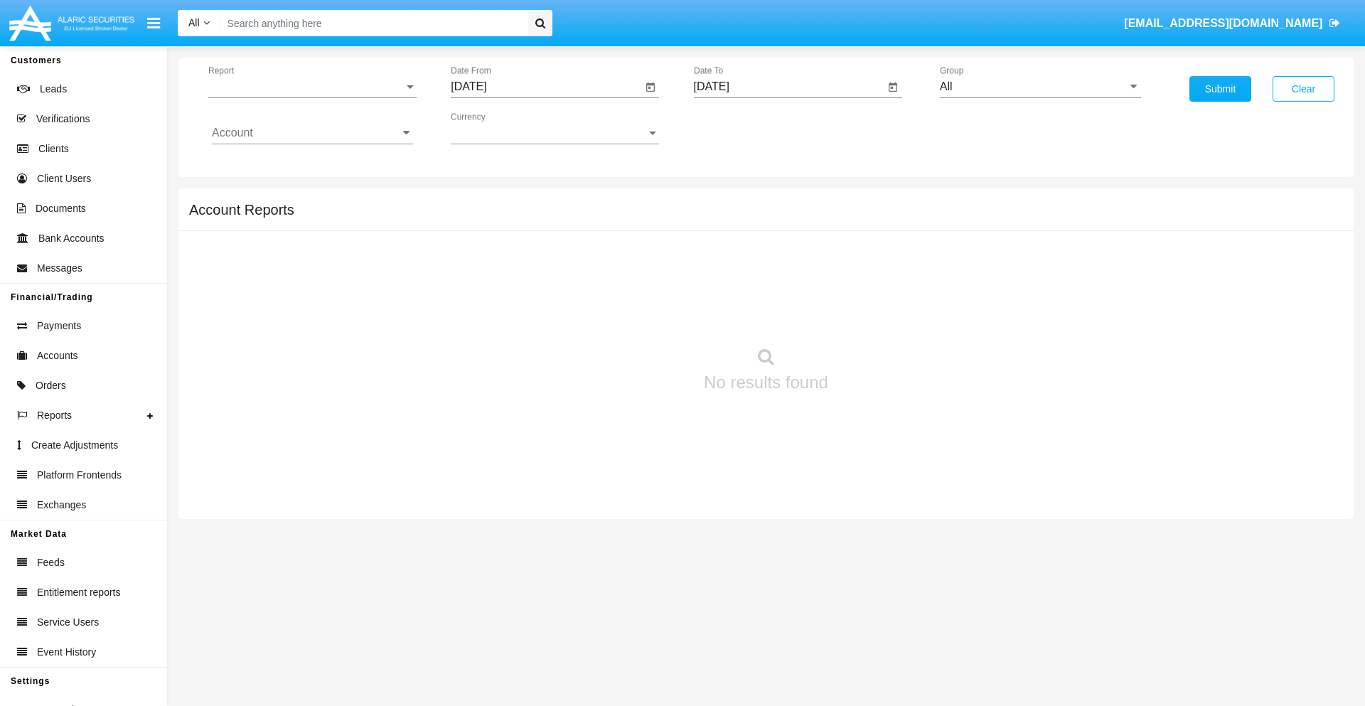
click at [312, 87] on span "Report" at bounding box center [305, 86] width 195 height 13
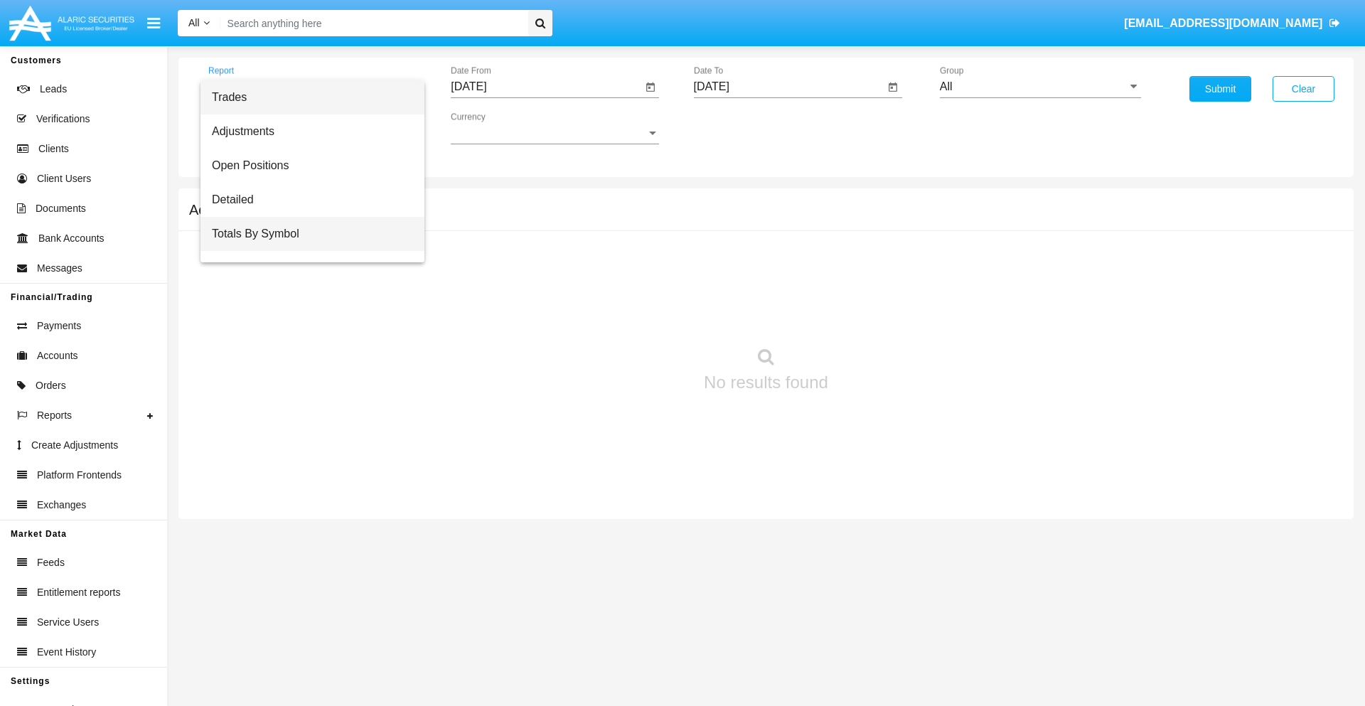
click at [306, 234] on span "Totals By Symbol" at bounding box center [312, 234] width 201 height 34
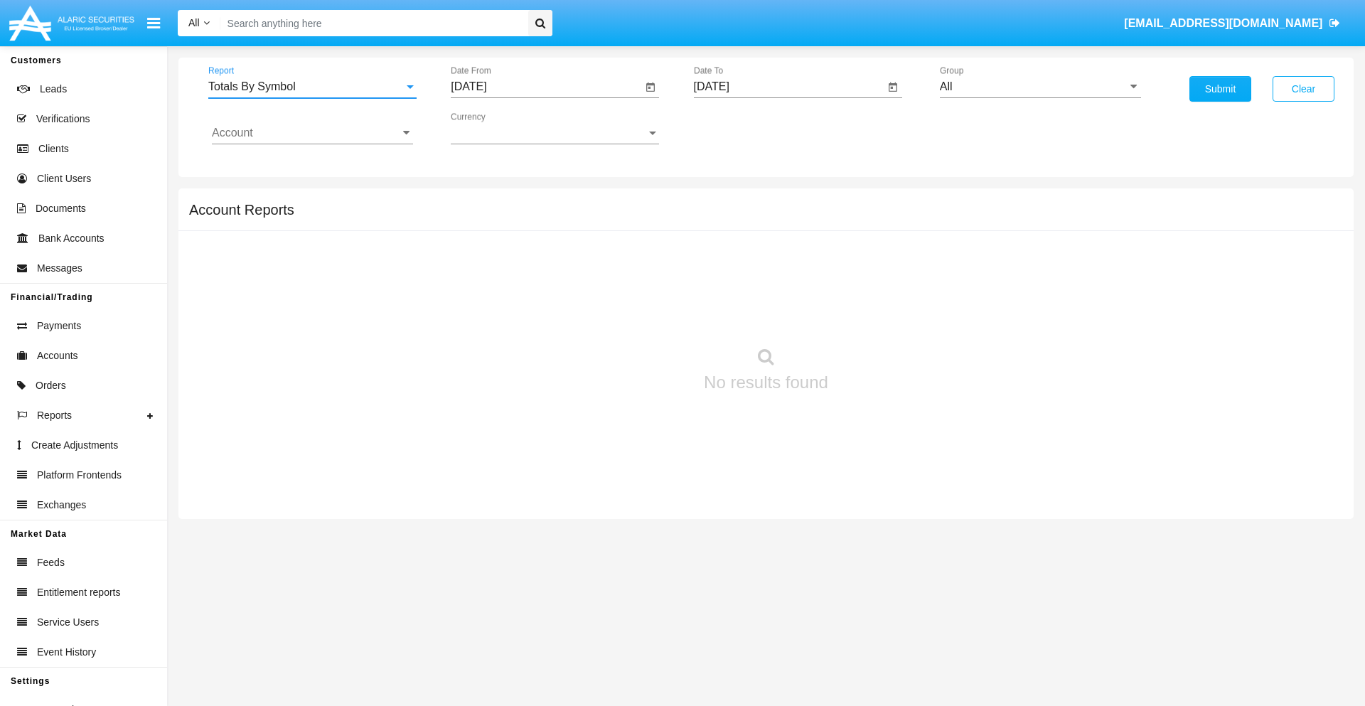
click at [546, 87] on input "[DATE]" at bounding box center [546, 86] width 191 height 13
click at [498, 128] on span "[DATE]" at bounding box center [484, 128] width 31 height 11
click at [634, 314] on div "2025" at bounding box center [634, 314] width 45 height 26
click at [584, 229] on div "[DATE]" at bounding box center [584, 229] width 45 height 26
click at [503, 303] on div "21" at bounding box center [503, 304] width 26 height 26
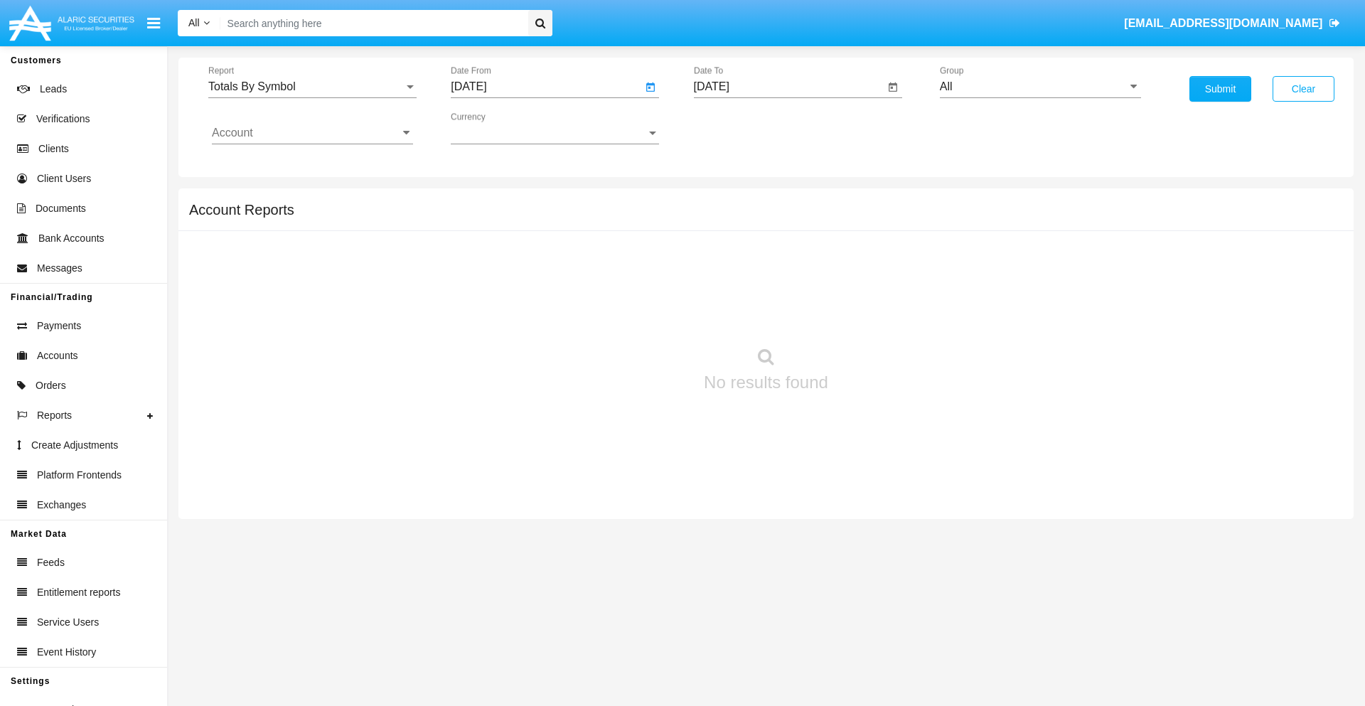
type input "07/21/25"
click at [788, 87] on input "[DATE]" at bounding box center [789, 86] width 191 height 13
click at [740, 128] on span "[DATE]" at bounding box center [727, 128] width 31 height 11
click at [876, 314] on div "2025" at bounding box center [876, 314] width 45 height 26
click at [876, 229] on div "AUG" at bounding box center [876, 229] width 45 height 26
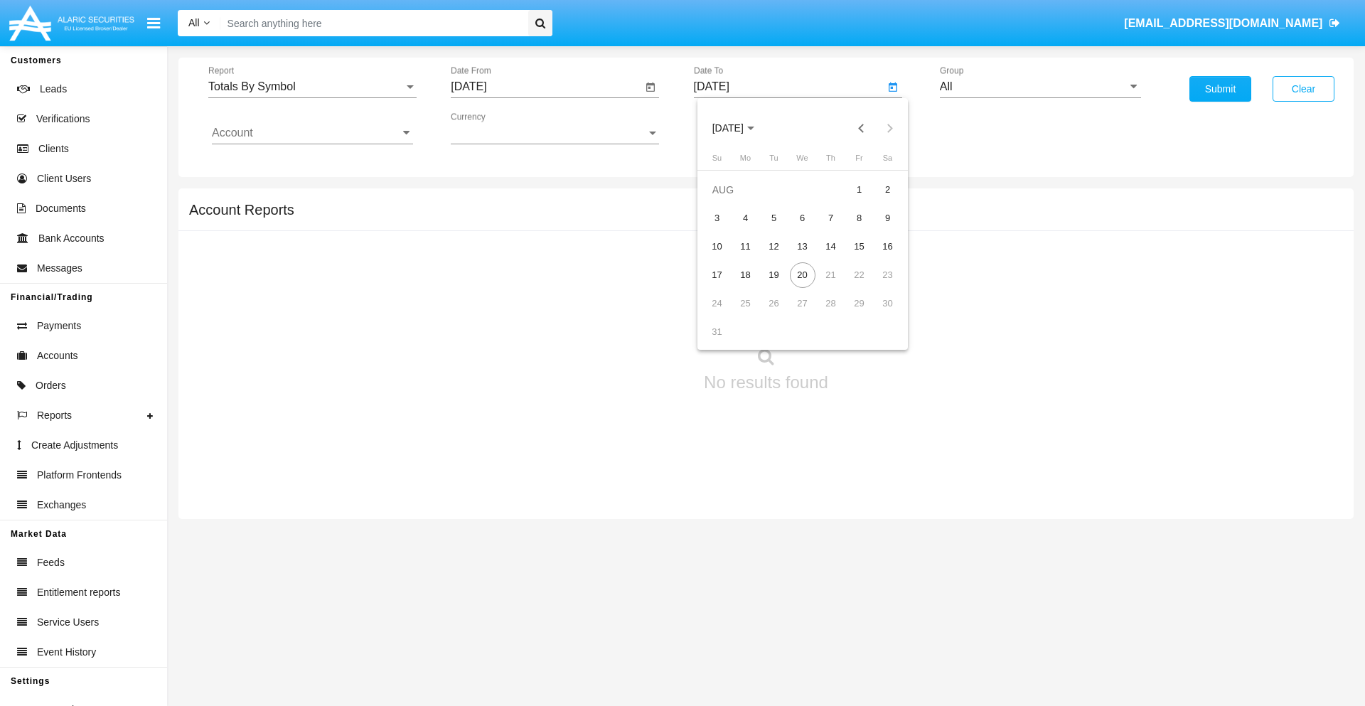
click at [802, 274] on div "20" at bounding box center [803, 275] width 26 height 26
type input "08/20/25"
click at [1040, 87] on input "All" at bounding box center [1040, 86] width 201 height 13
type input "Hammer Web Lite"
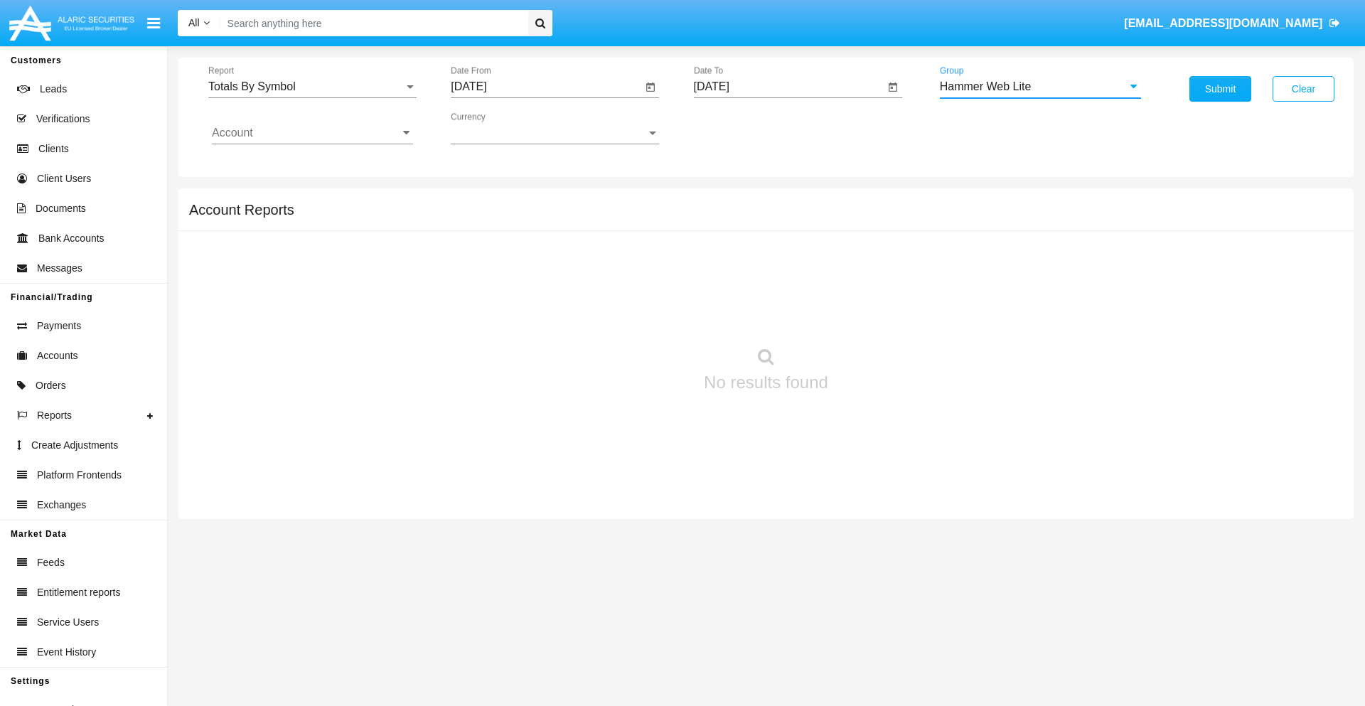
click at [312, 133] on input "Account" at bounding box center [312, 133] width 201 height 13
click at [266, 530] on span "HWLI025117A1" at bounding box center [267, 536] width 80 height 12
type input "HWLI025117A1"
click at [1220, 89] on button "Submit" at bounding box center [1220, 89] width 62 height 26
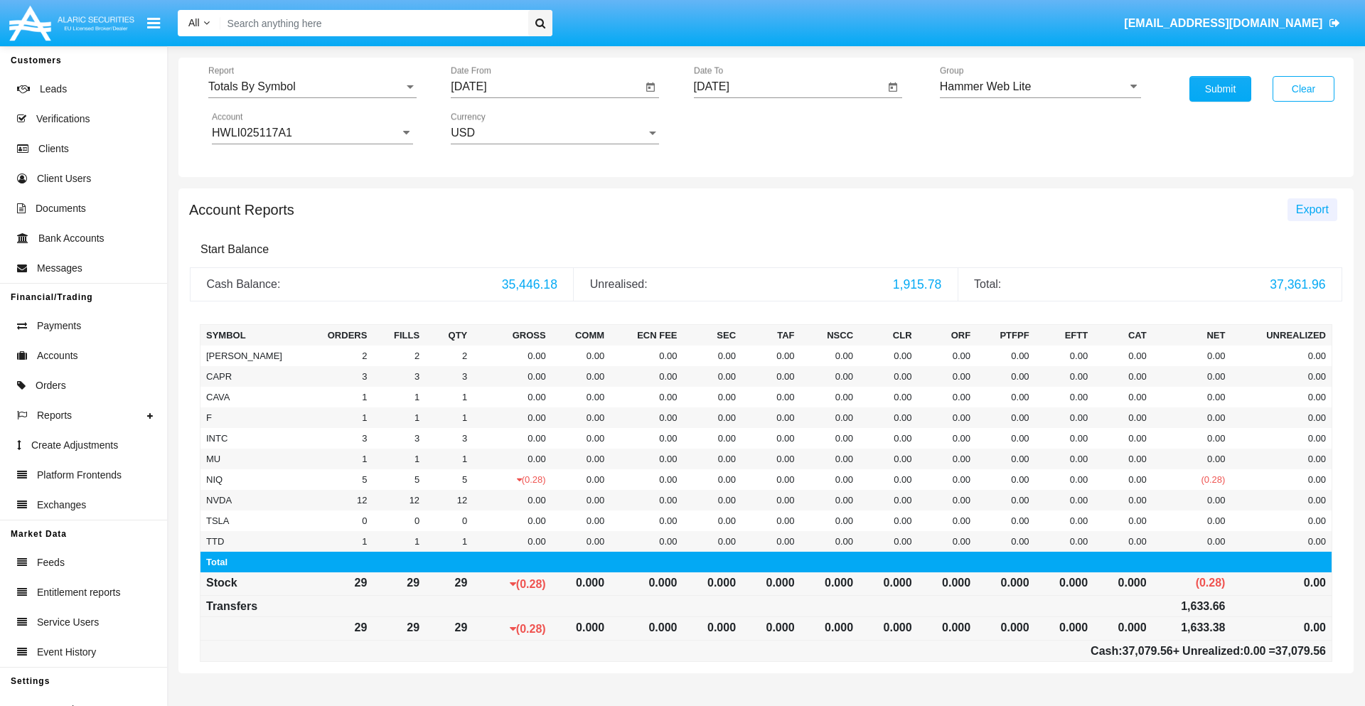
click at [1311, 209] on span "Export" at bounding box center [1312, 209] width 33 height 12
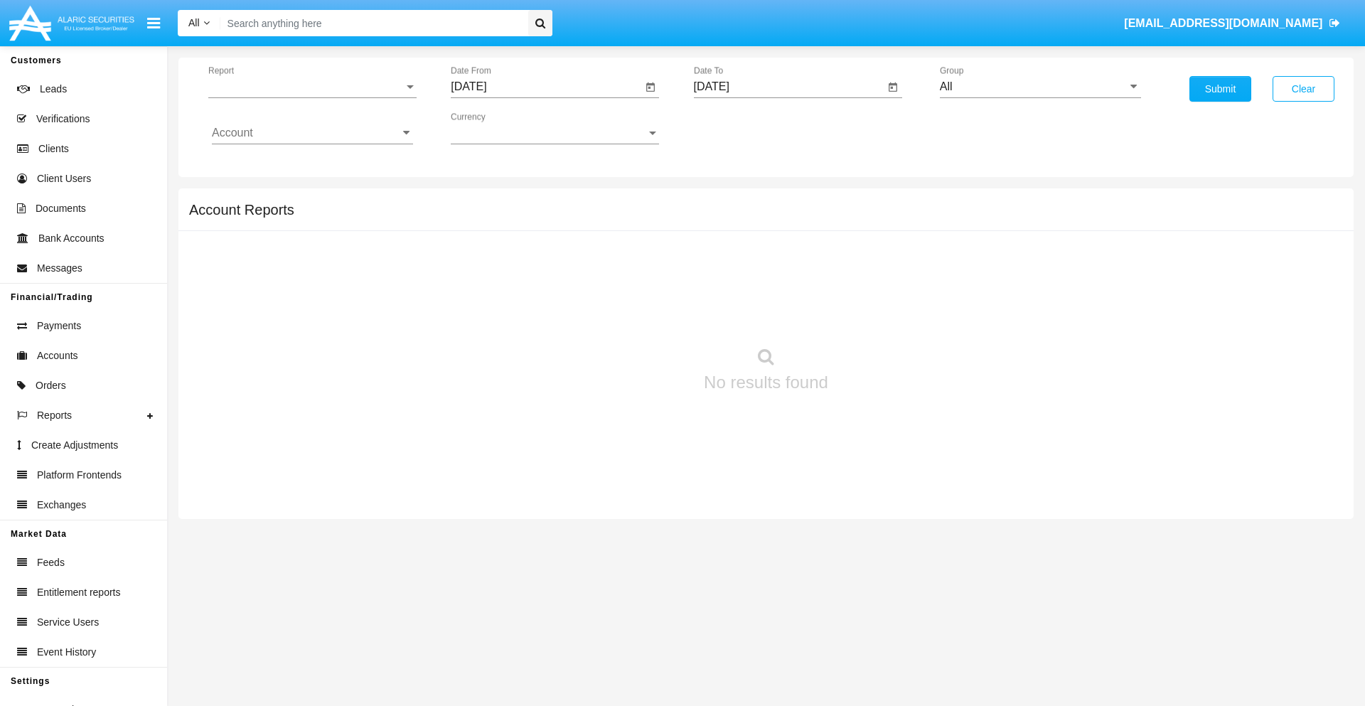
click at [312, 87] on span "Report" at bounding box center [305, 86] width 195 height 13
click at [306, 251] on span "Totals By Date" at bounding box center [312, 268] width 201 height 34
click at [546, 87] on input "[DATE]" at bounding box center [546, 86] width 191 height 13
click at [498, 128] on span "[DATE]" at bounding box center [484, 128] width 31 height 11
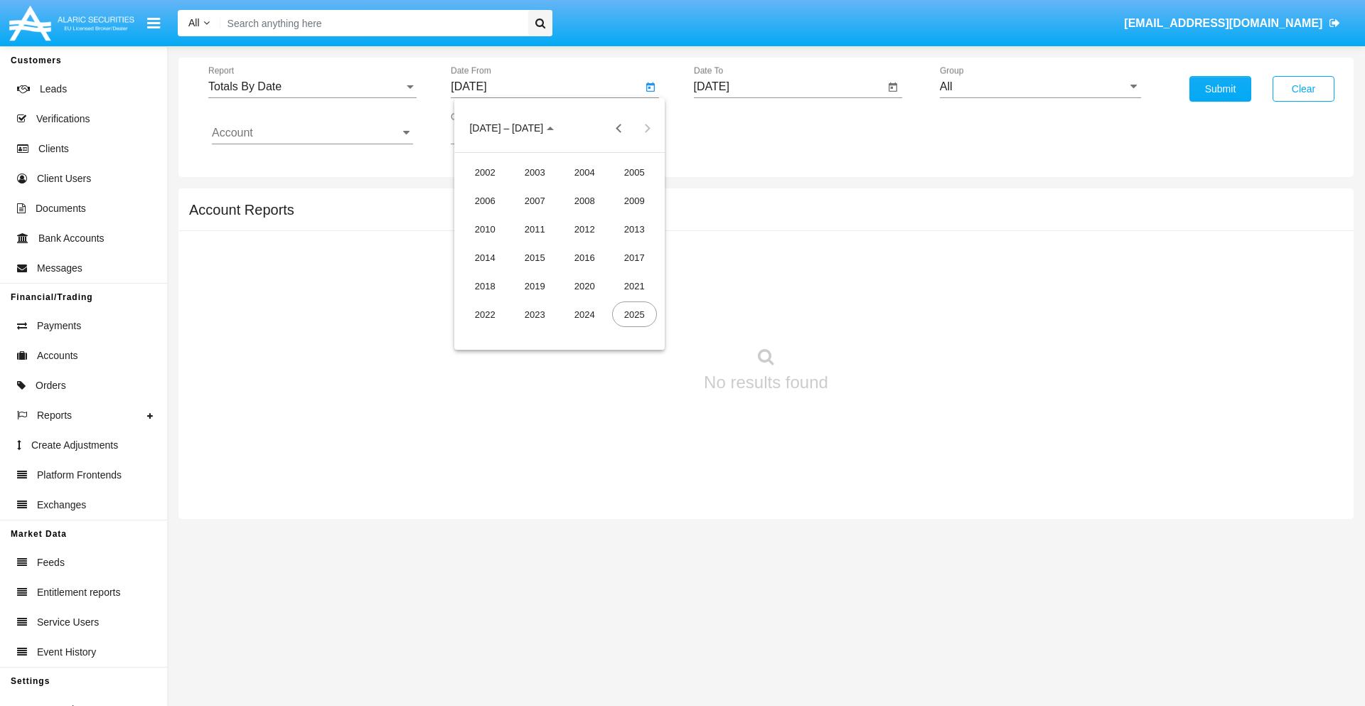
click at [634, 314] on div "2025" at bounding box center [634, 314] width 45 height 26
click at [634, 229] on div "AUG" at bounding box center [634, 229] width 45 height 26
click at [531, 218] on div "5" at bounding box center [531, 218] width 26 height 26
type input "08/05/25"
click at [788, 87] on input "[DATE]" at bounding box center [789, 86] width 191 height 13
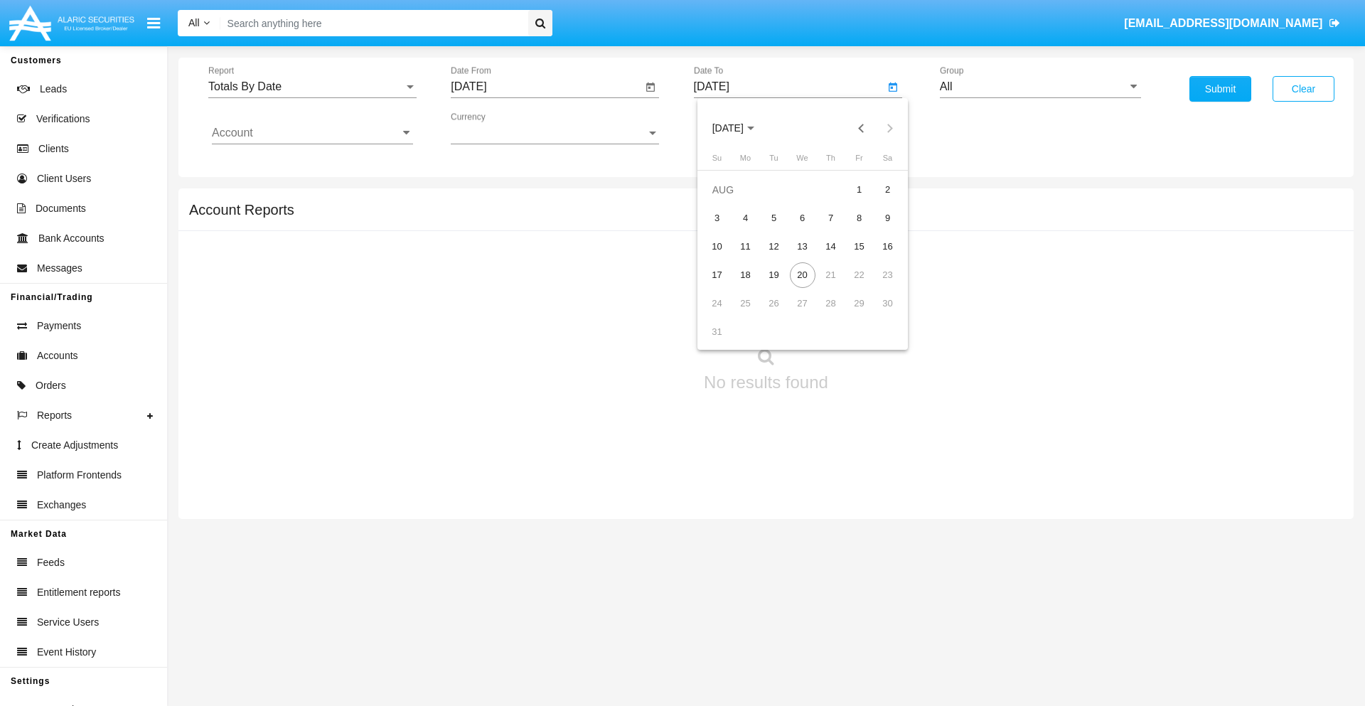
click at [740, 128] on span "[DATE]" at bounding box center [727, 128] width 31 height 11
click at [876, 314] on div "2025" at bounding box center [876, 314] width 45 height 26
click at [876, 229] on div "AUG" at bounding box center [876, 229] width 45 height 26
click at [802, 274] on div "20" at bounding box center [803, 275] width 26 height 26
type input "[DATE]"
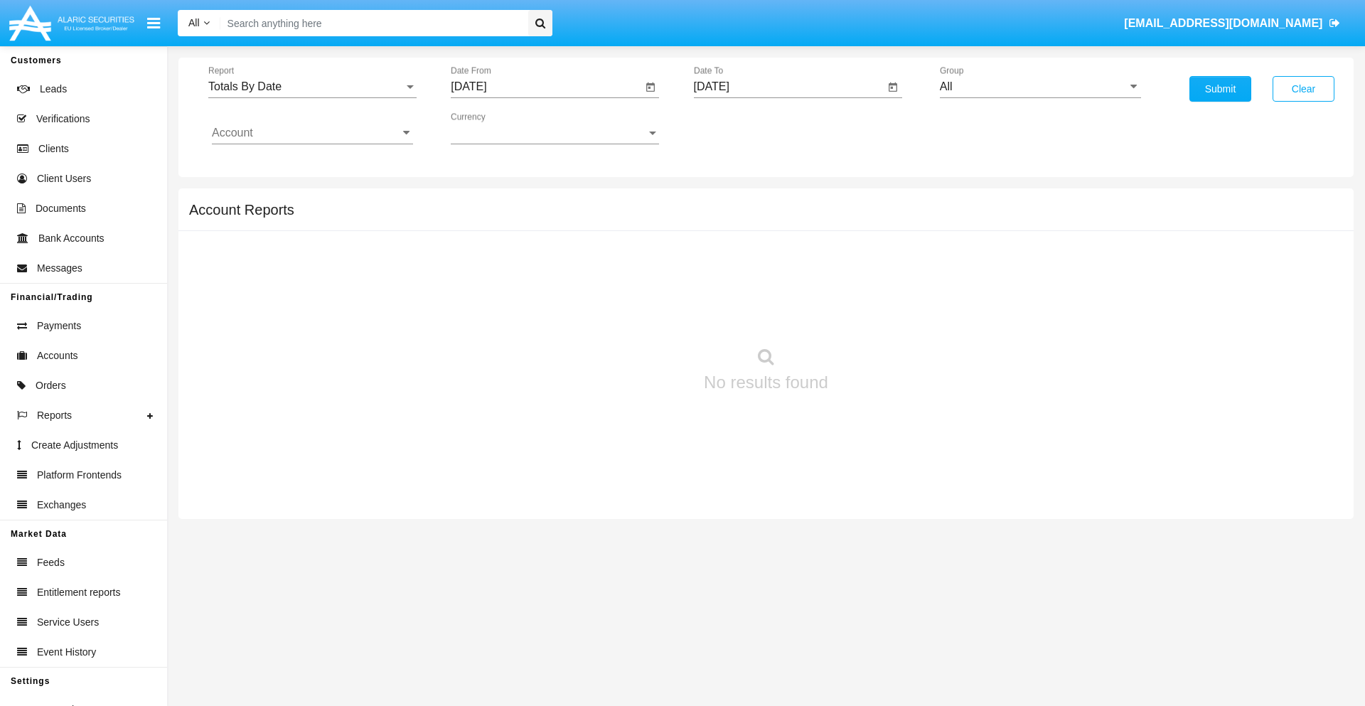
click at [1040, 87] on input "All" at bounding box center [1040, 86] width 201 height 13
click at [1000, 274] on span "Hammer Web Lite" at bounding box center [1001, 274] width 92 height 12
type input "Hammer Web Lite"
click at [312, 133] on input "Account" at bounding box center [312, 133] width 201 height 13
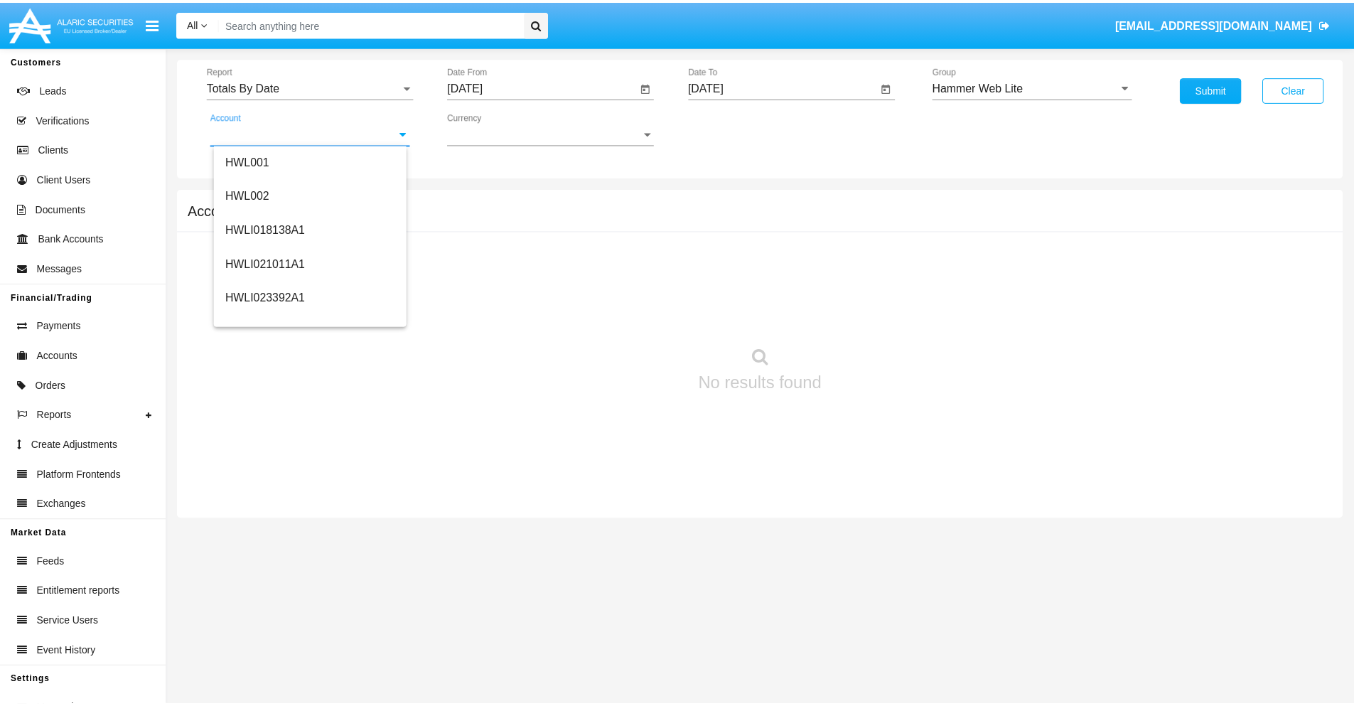
scroll to position [216, 0]
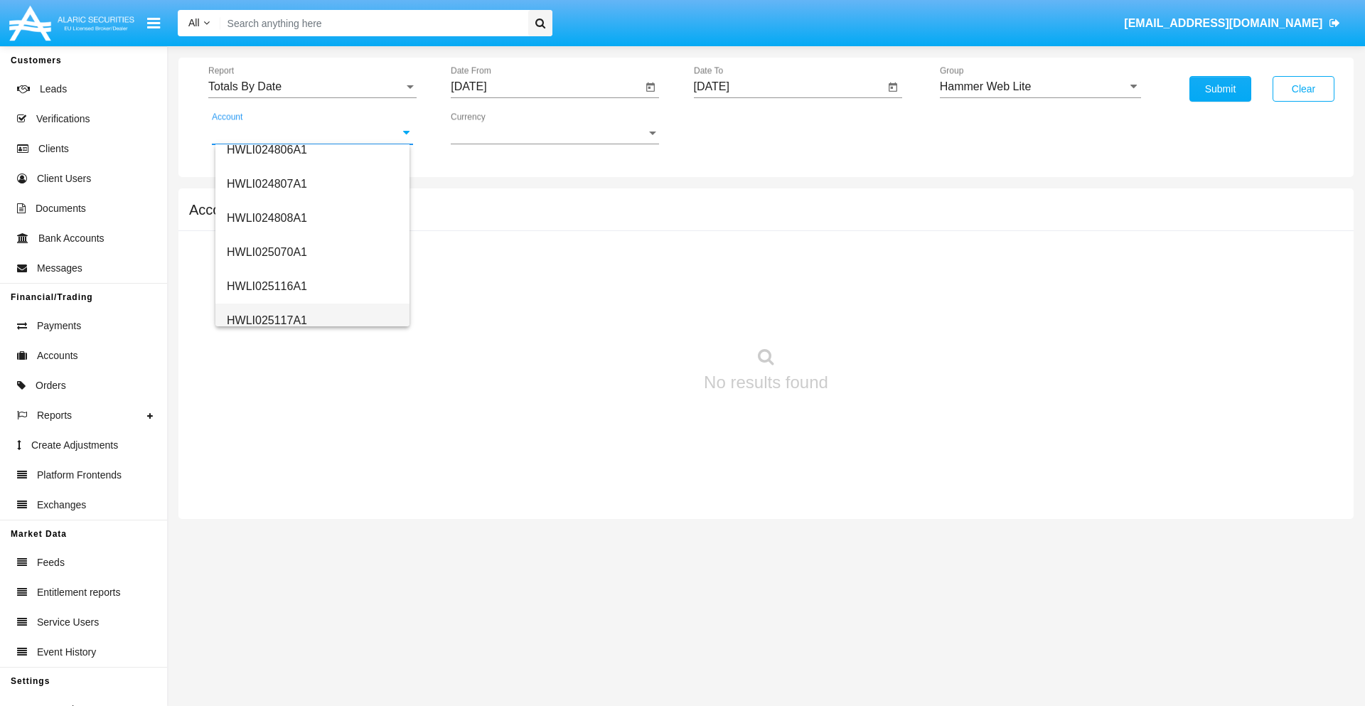
click at [266, 320] on span "HWLI025117A1" at bounding box center [267, 320] width 80 height 12
type input "HWLI025117A1"
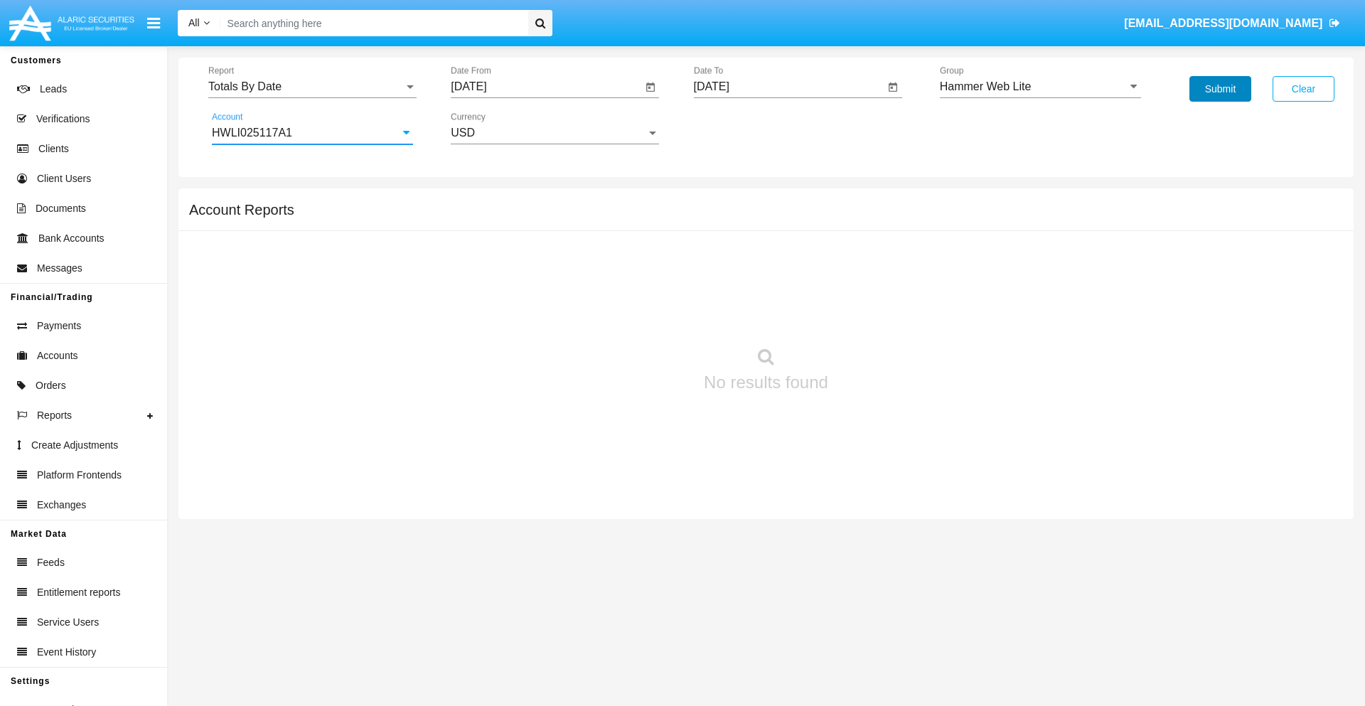
click at [1220, 89] on button "Submit" at bounding box center [1220, 89] width 62 height 26
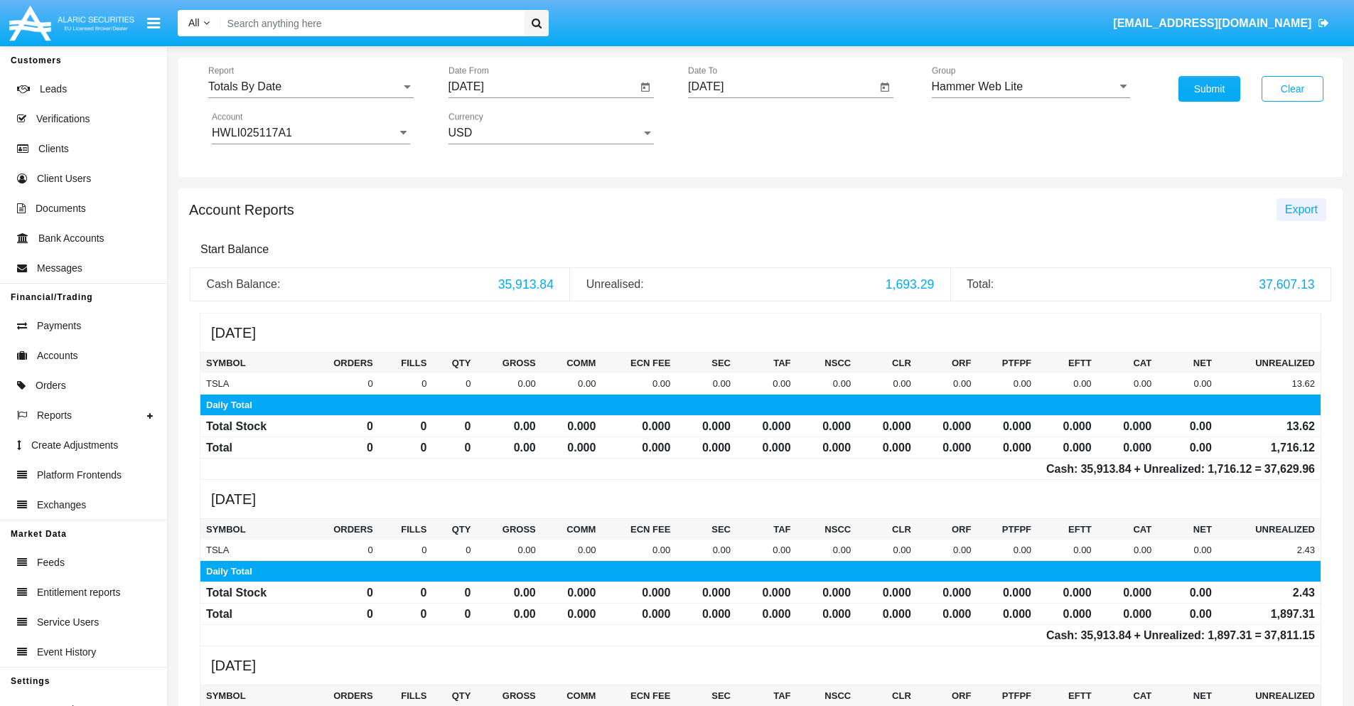
click at [1301, 209] on span "Export" at bounding box center [1301, 209] width 33 height 12
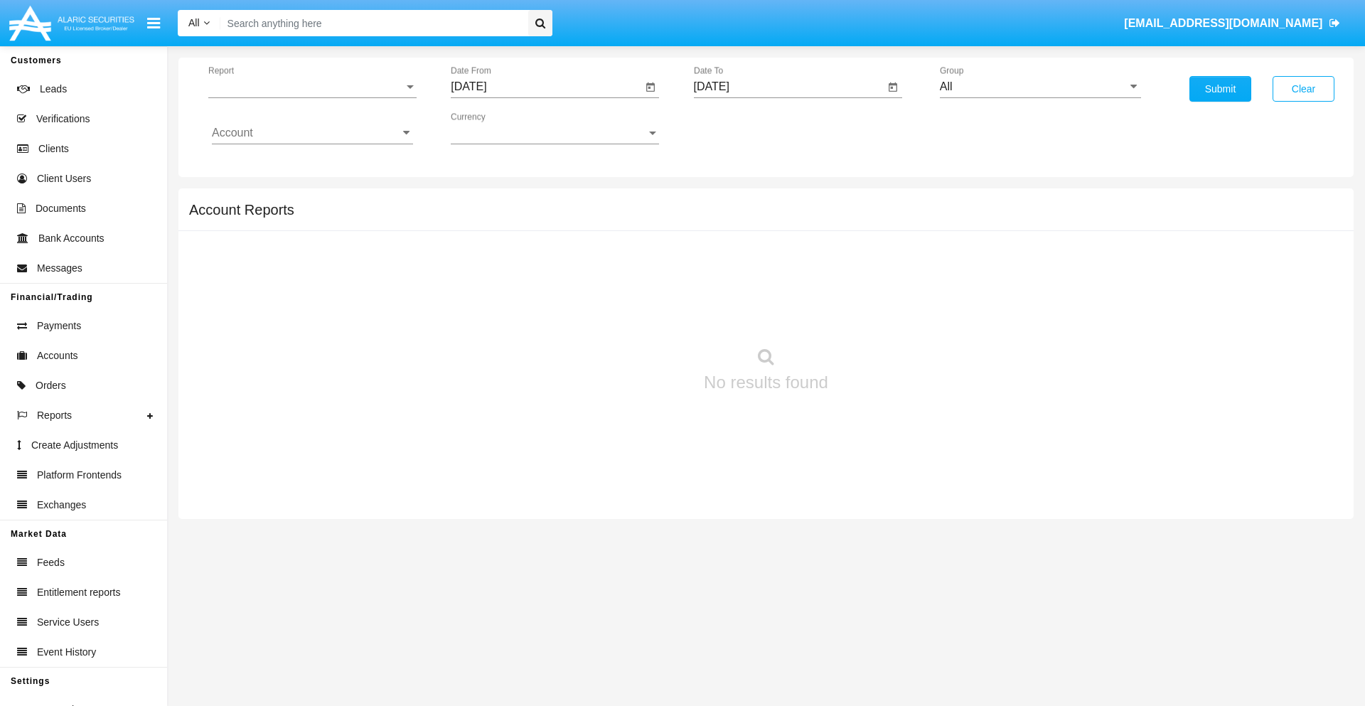
click at [312, 87] on span "Report" at bounding box center [305, 86] width 195 height 13
click at [306, 285] on span "Summary By Date" at bounding box center [312, 302] width 201 height 34
click at [546, 87] on input "[DATE]" at bounding box center [546, 86] width 191 height 13
click at [498, 128] on span "[DATE]" at bounding box center [484, 128] width 31 height 11
click at [634, 314] on div "2025" at bounding box center [634, 314] width 45 height 26
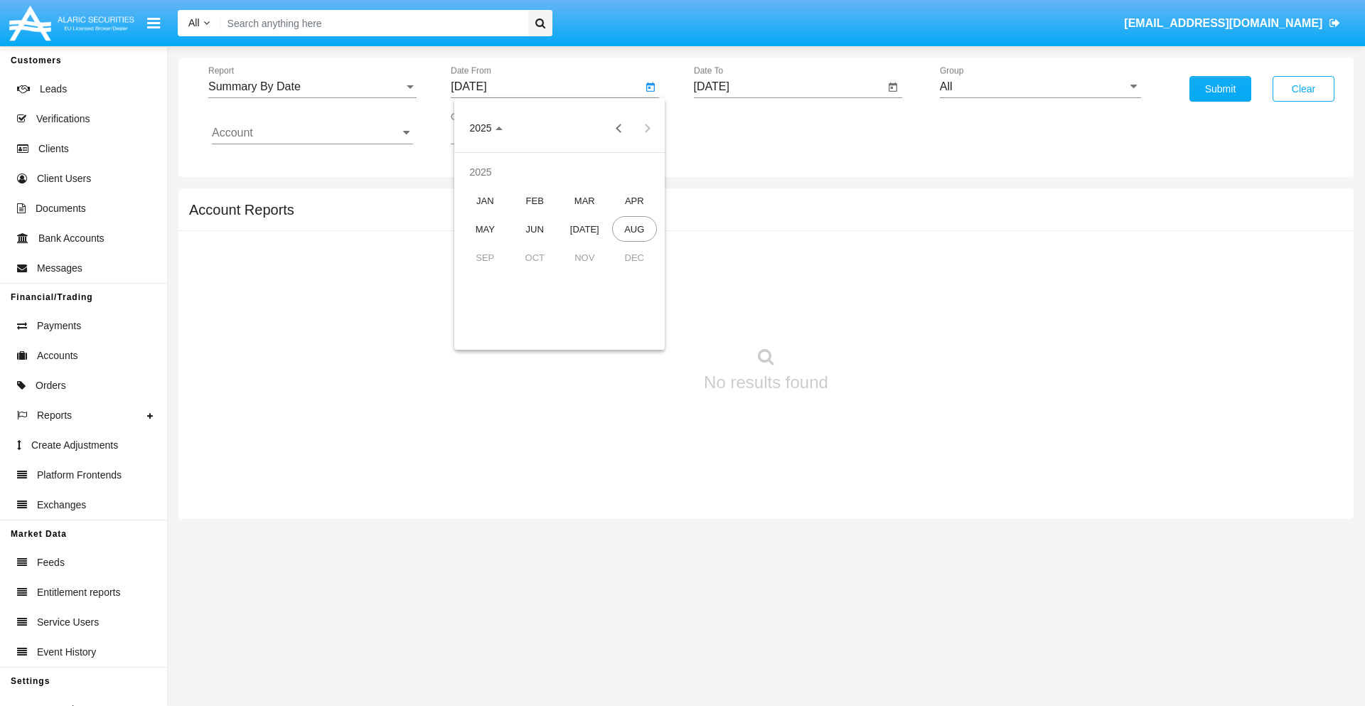
click at [634, 229] on div "AUG" at bounding box center [634, 229] width 45 height 26
click at [531, 218] on div "5" at bounding box center [531, 218] width 26 height 26
type input "08/05/25"
click at [788, 87] on input "[DATE]" at bounding box center [789, 86] width 191 height 13
click at [740, 128] on span "[DATE]" at bounding box center [727, 128] width 31 height 11
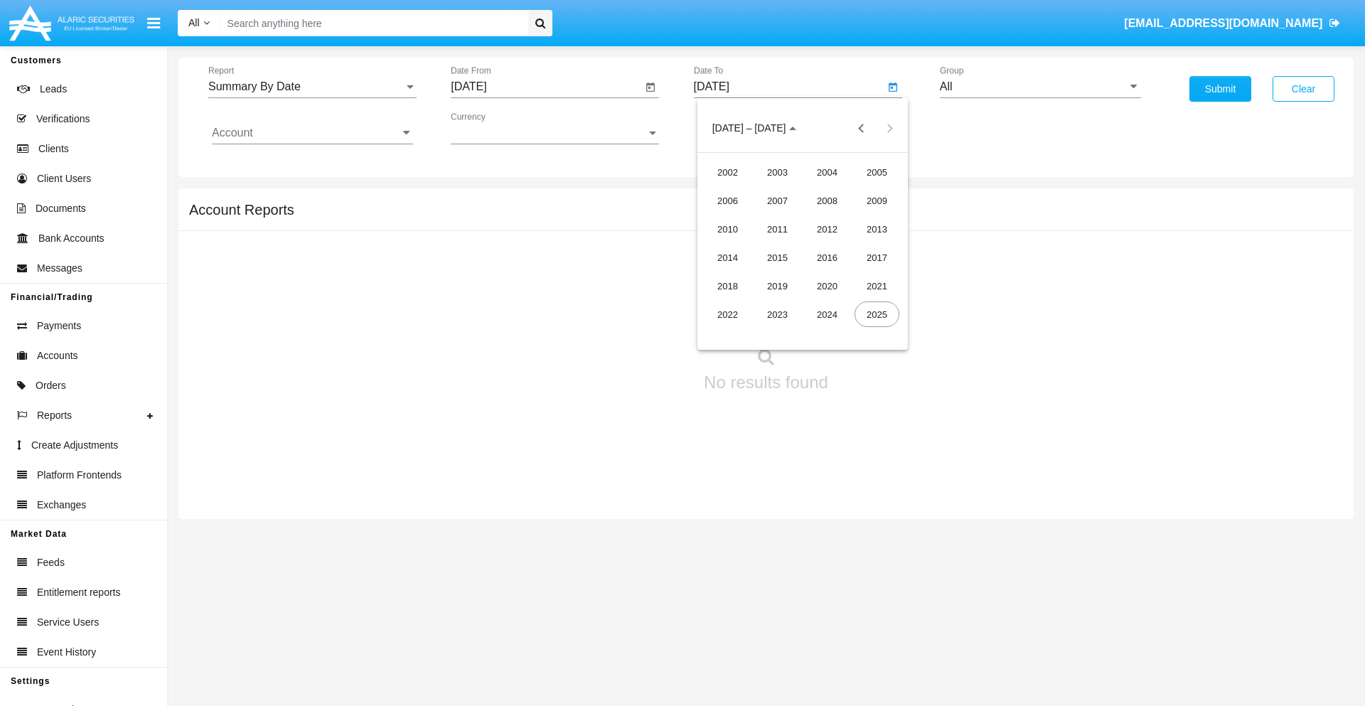
click at [876, 314] on div "2025" at bounding box center [876, 314] width 45 height 26
click at [876, 229] on div "AUG" at bounding box center [876, 229] width 45 height 26
click at [802, 274] on div "20" at bounding box center [803, 275] width 26 height 26
type input "08/20/25"
click at [1040, 87] on input "All" at bounding box center [1040, 86] width 201 height 13
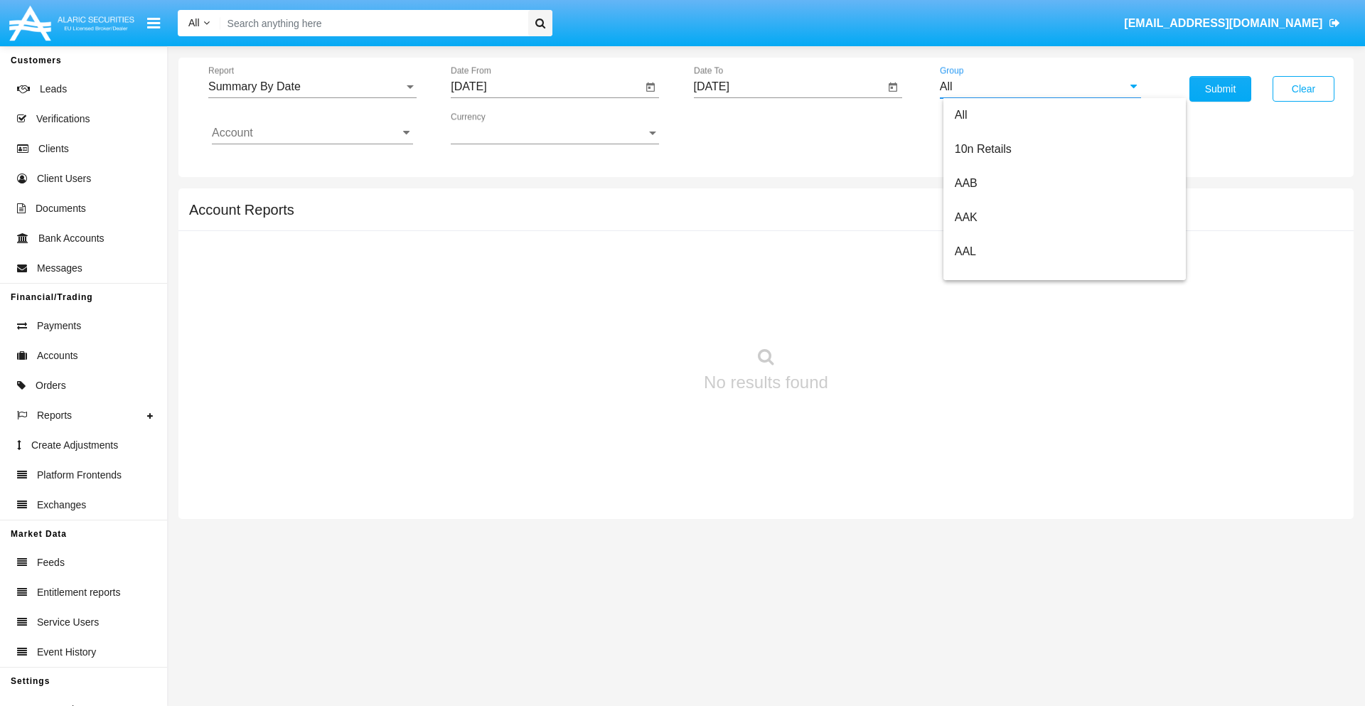
type input "Hammer Web Lite"
click at [312, 133] on input "Account" at bounding box center [312, 133] width 201 height 13
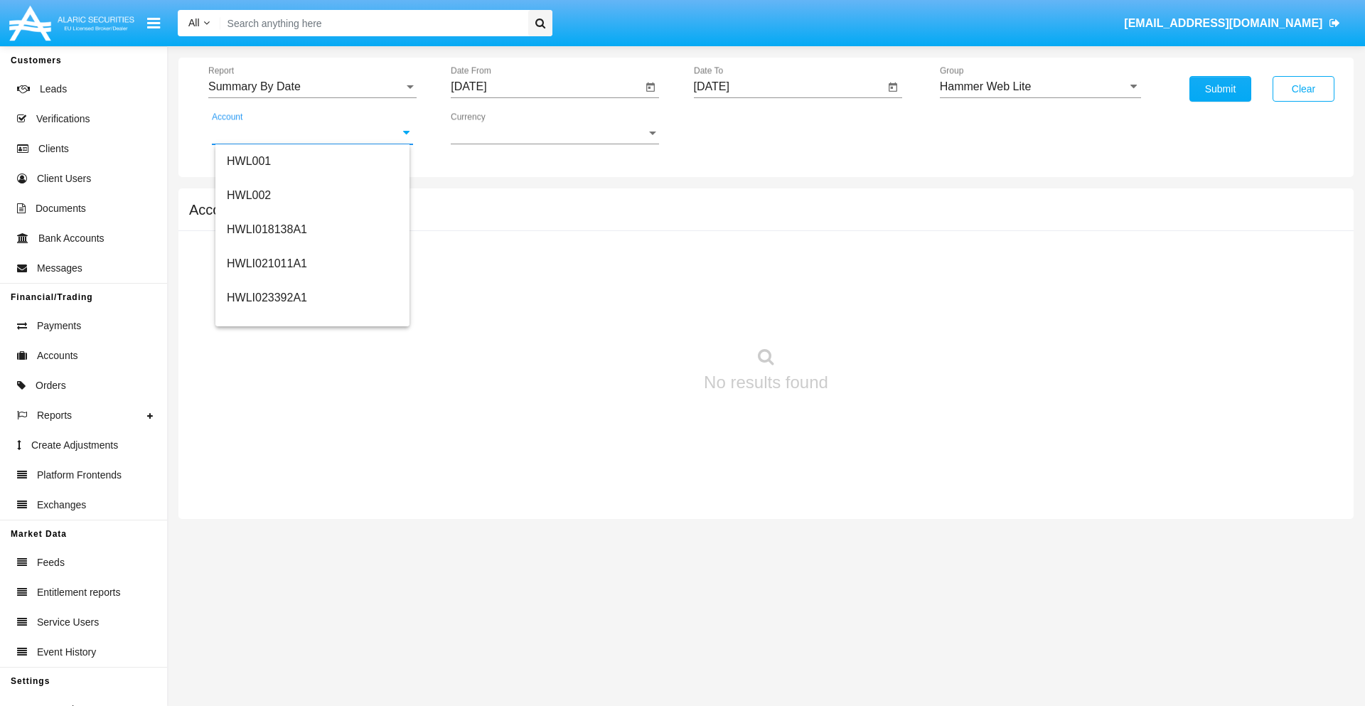
scroll to position [216, 0]
click at [266, 320] on span "HWLI025117A1" at bounding box center [267, 320] width 80 height 12
type input "HWLI025117A1"
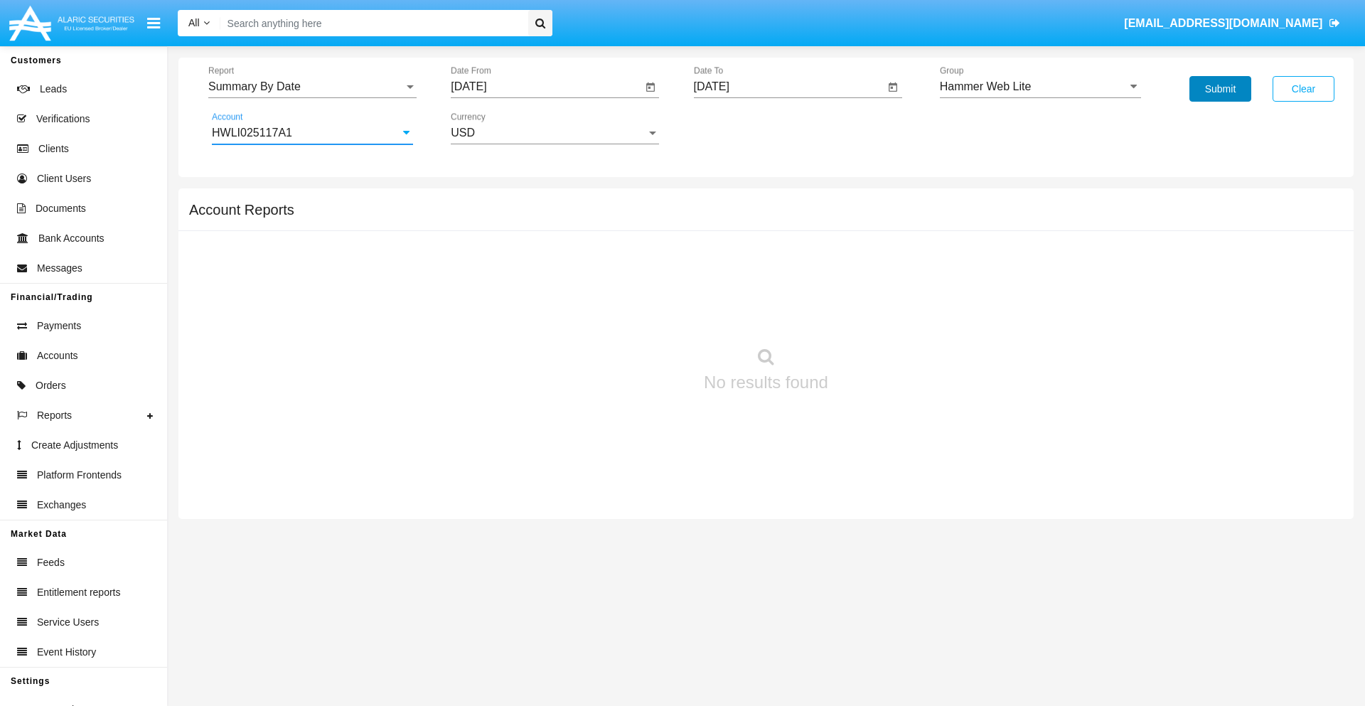
click at [1220, 89] on button "Submit" at bounding box center [1220, 89] width 62 height 26
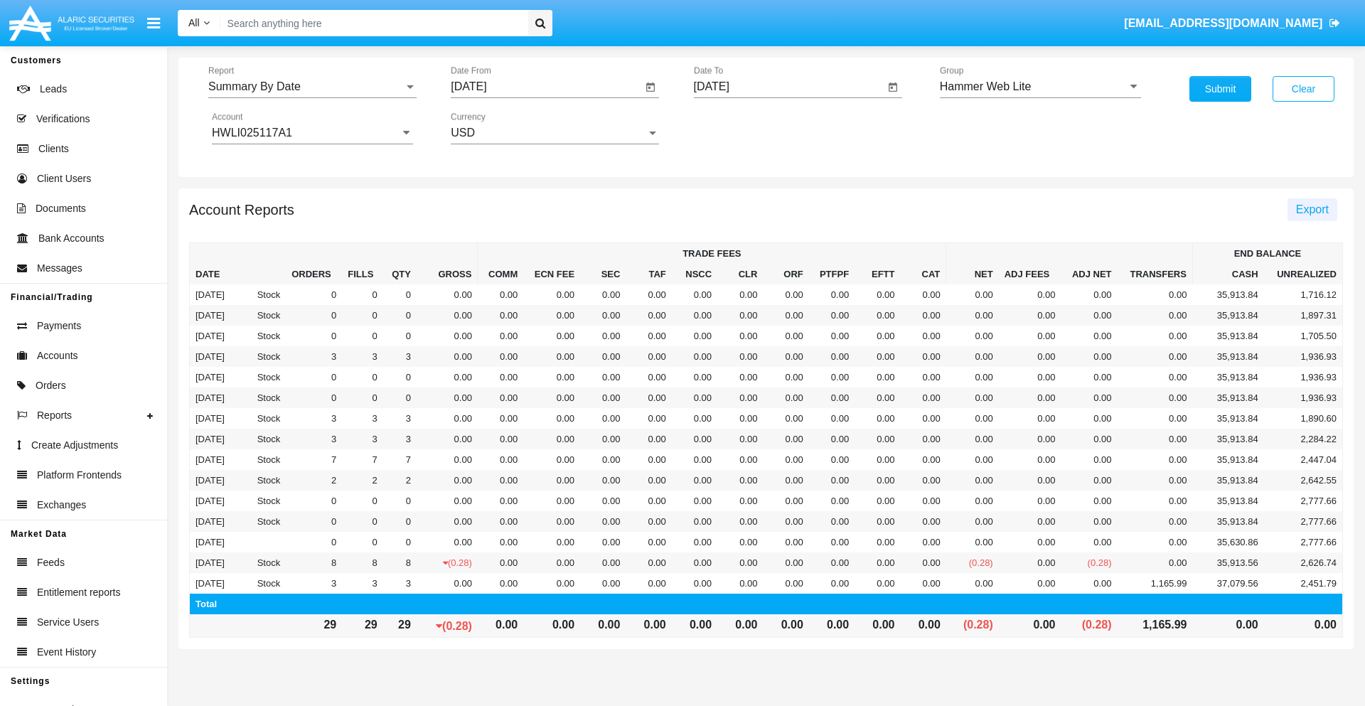
click at [1311, 209] on span "Export" at bounding box center [1312, 209] width 33 height 12
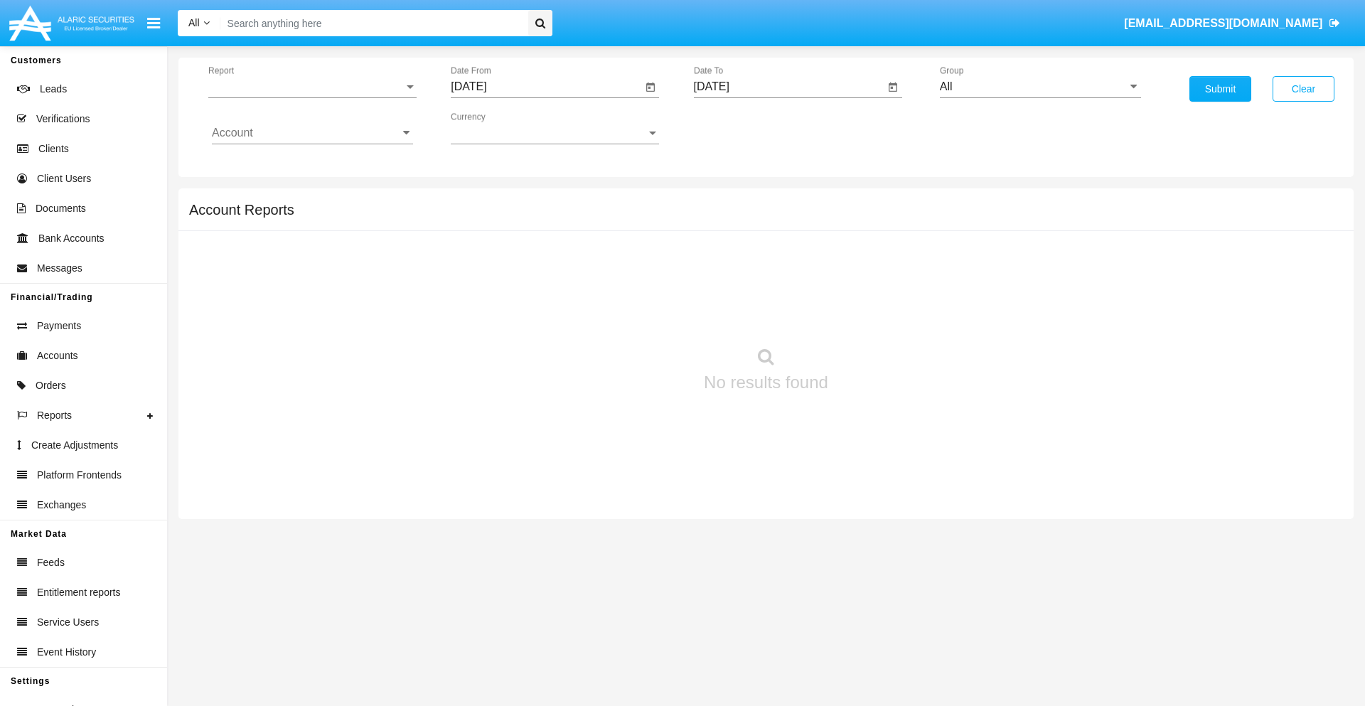
click at [312, 87] on span "Report" at bounding box center [305, 86] width 195 height 13
click at [306, 245] on span "Fees By Destination" at bounding box center [312, 245] width 201 height 34
click at [546, 87] on input "[DATE]" at bounding box center [546, 86] width 191 height 13
click at [498, 128] on span "[DATE]" at bounding box center [484, 128] width 31 height 11
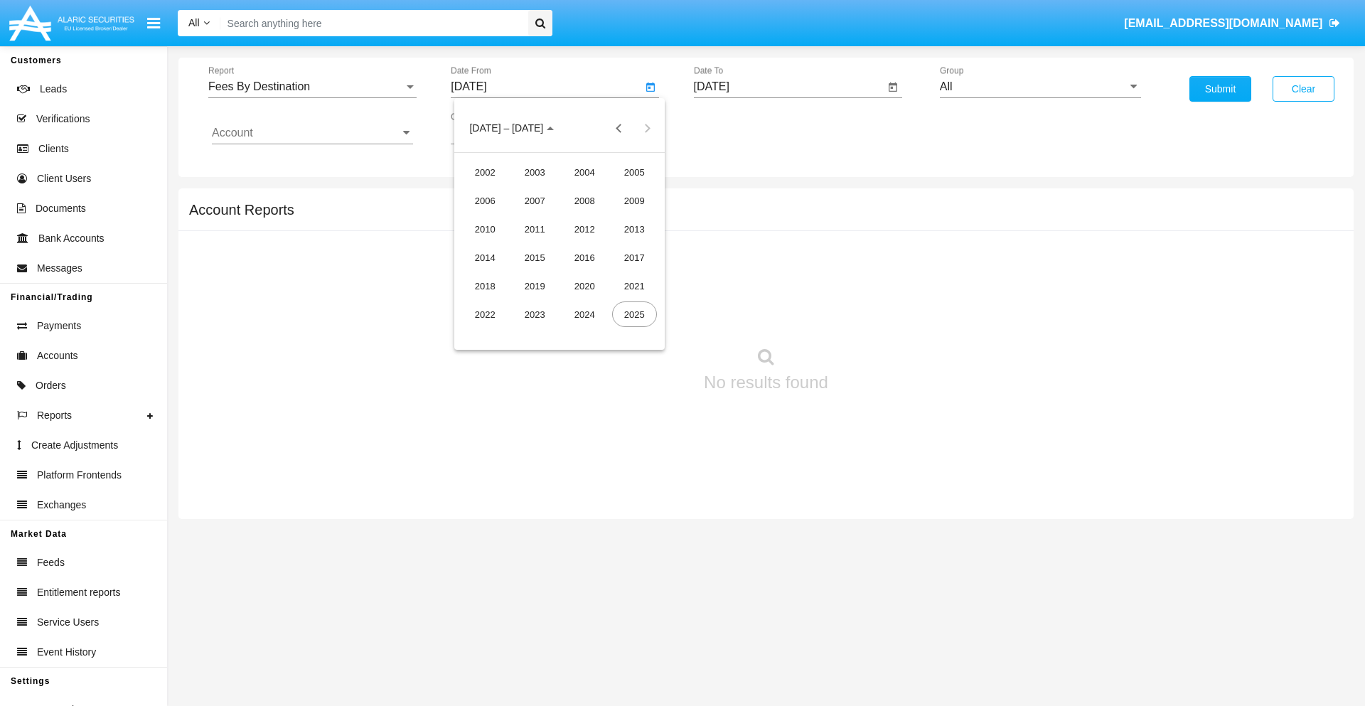
click at [634, 314] on div "2025" at bounding box center [634, 314] width 45 height 26
click at [485, 229] on div "MAY" at bounding box center [485, 229] width 45 height 26
click at [531, 274] on div "20" at bounding box center [531, 275] width 26 height 26
type input "05/20/25"
click at [788, 87] on input "[DATE]" at bounding box center [789, 86] width 191 height 13
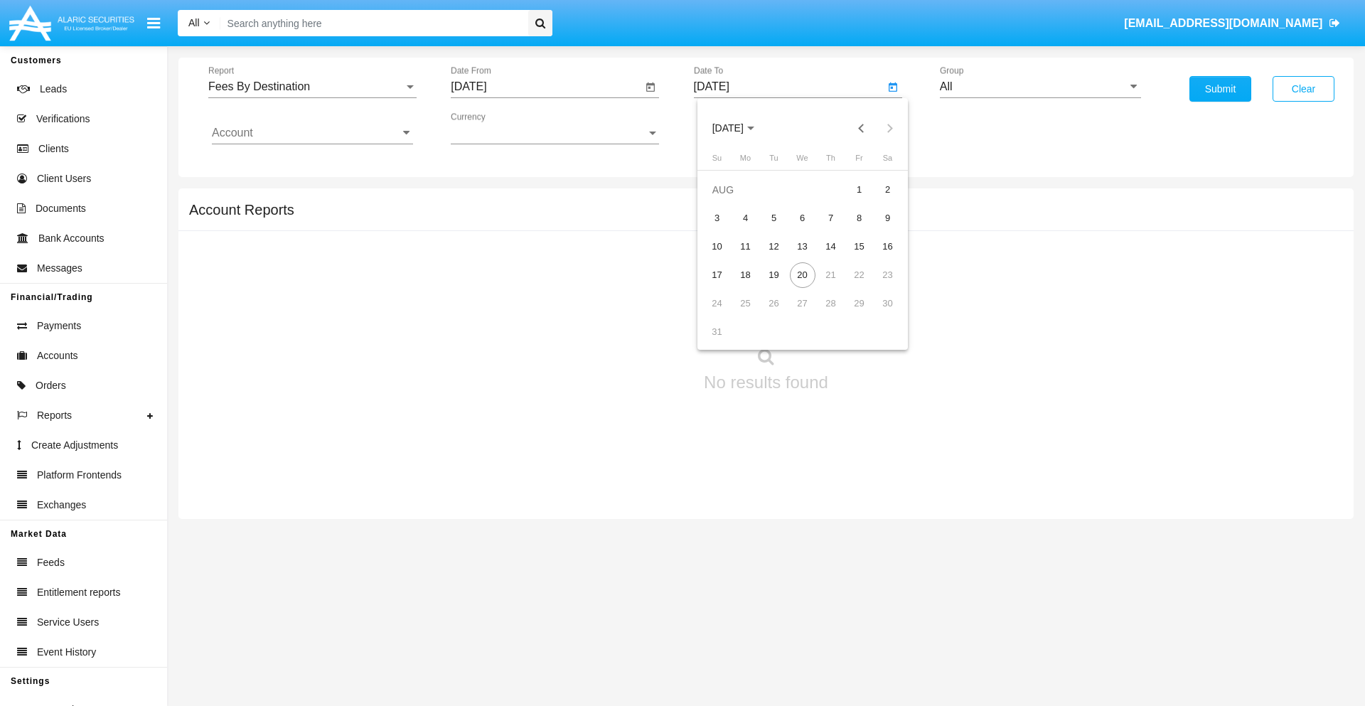
click at [740, 128] on span "[DATE]" at bounding box center [727, 128] width 31 height 11
click at [876, 314] on div "2025" at bounding box center [876, 314] width 45 height 26
click at [876, 229] on div "AUG" at bounding box center [876, 229] width 45 height 26
click at [802, 274] on div "20" at bounding box center [803, 275] width 26 height 26
type input "08/20/25"
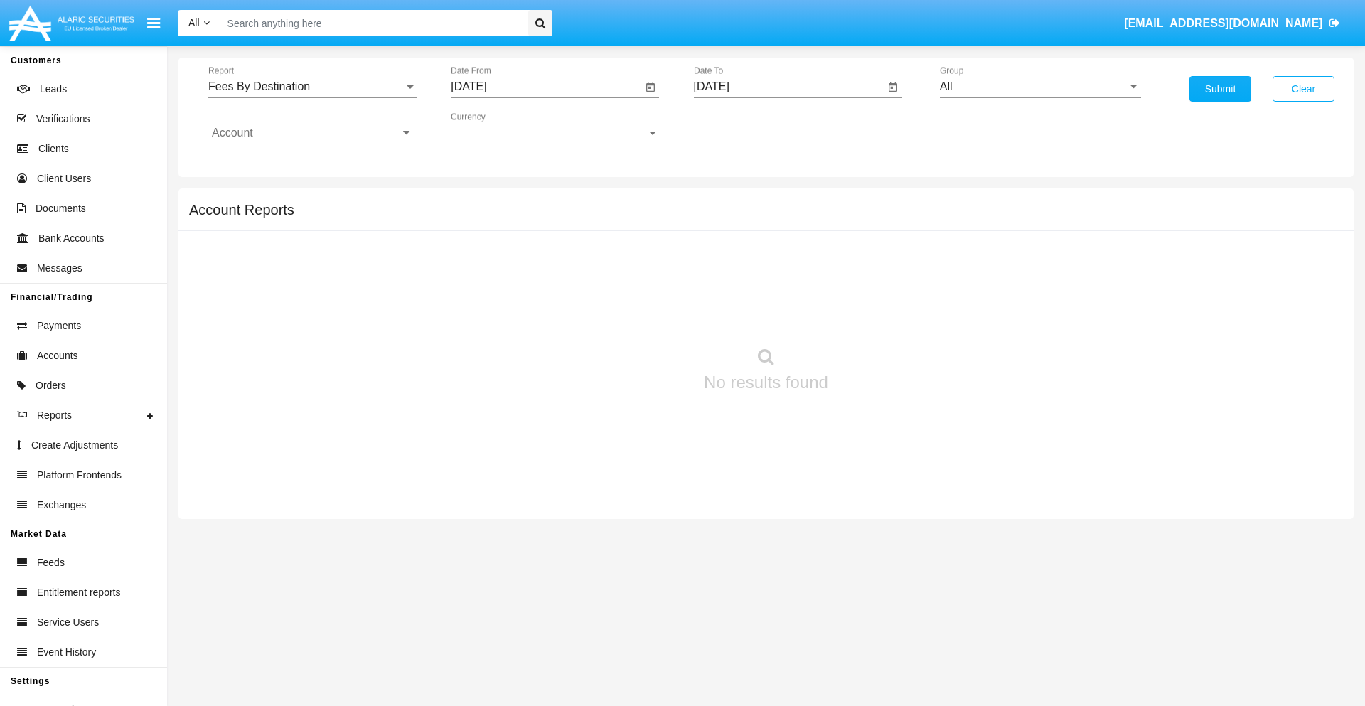
click at [1040, 87] on input "All" at bounding box center [1040, 86] width 201 height 13
click at [1000, 274] on span "Hammer Web Lite" at bounding box center [1001, 274] width 92 height 12
type input "Hammer Web Lite"
click at [312, 133] on input "Account" at bounding box center [312, 133] width 201 height 13
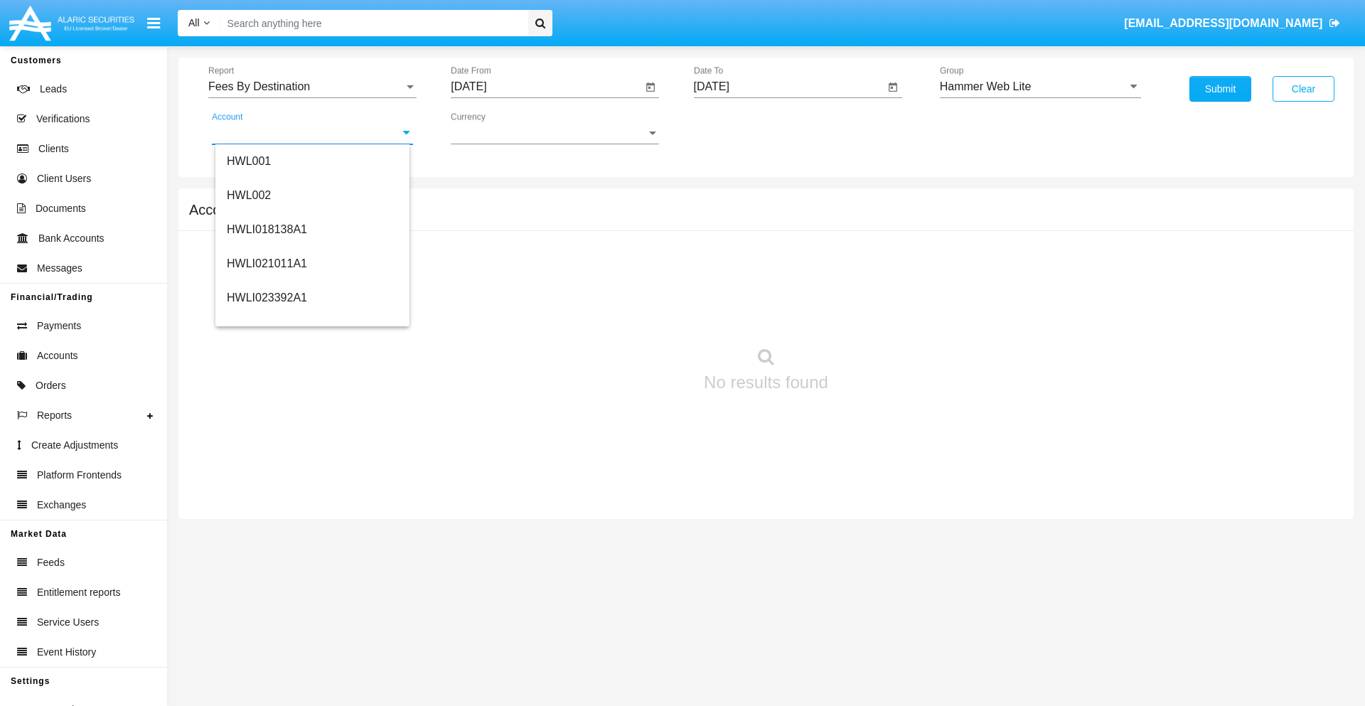
scroll to position [216, 0]
click at [266, 320] on span "HWLI025117A1" at bounding box center [267, 320] width 80 height 12
type input "HWLI025117A1"
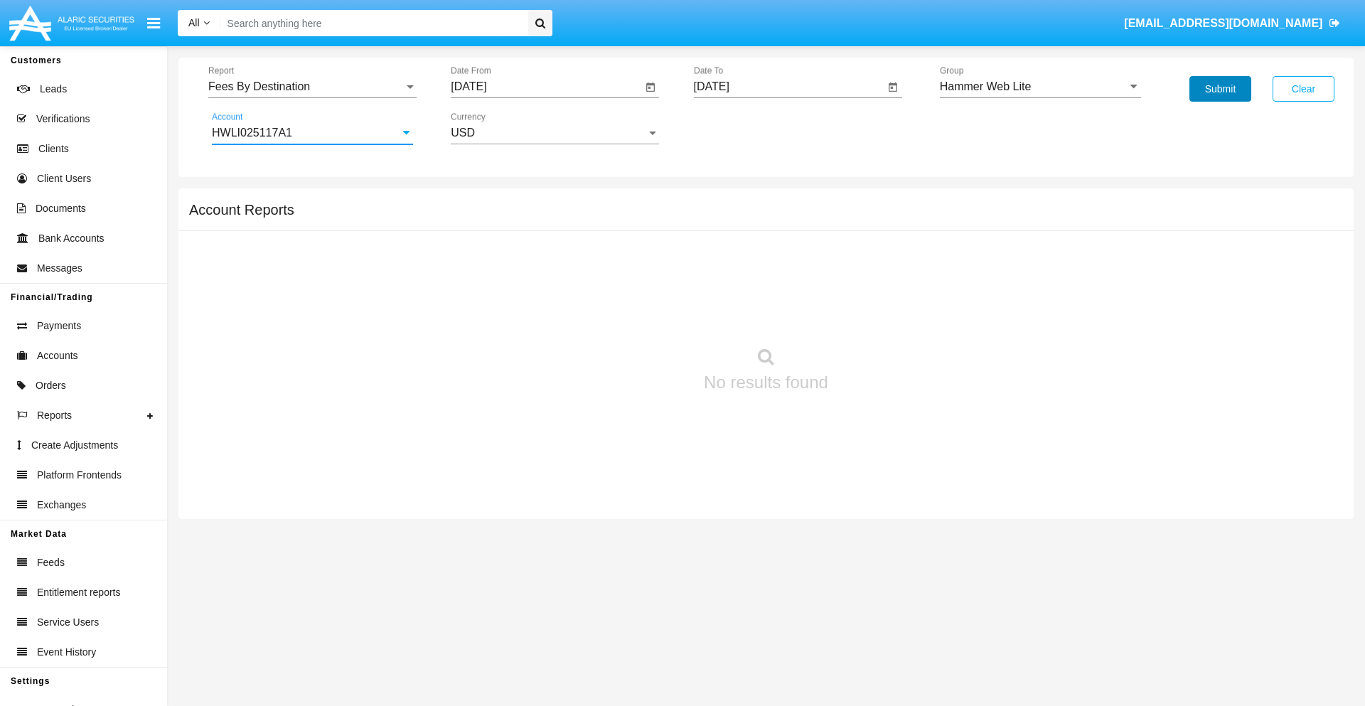
click at [1220, 89] on button "Submit" at bounding box center [1220, 89] width 62 height 26
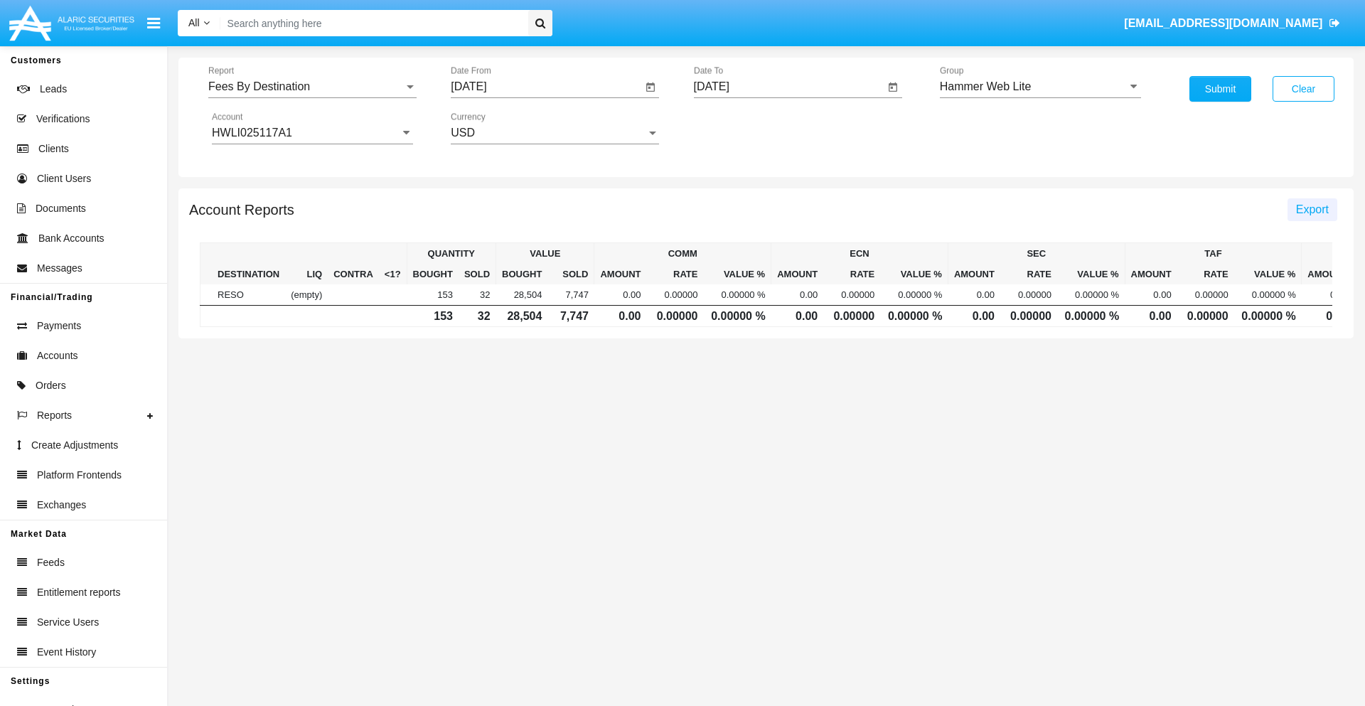
click at [1311, 209] on span "Export" at bounding box center [1312, 209] width 33 height 12
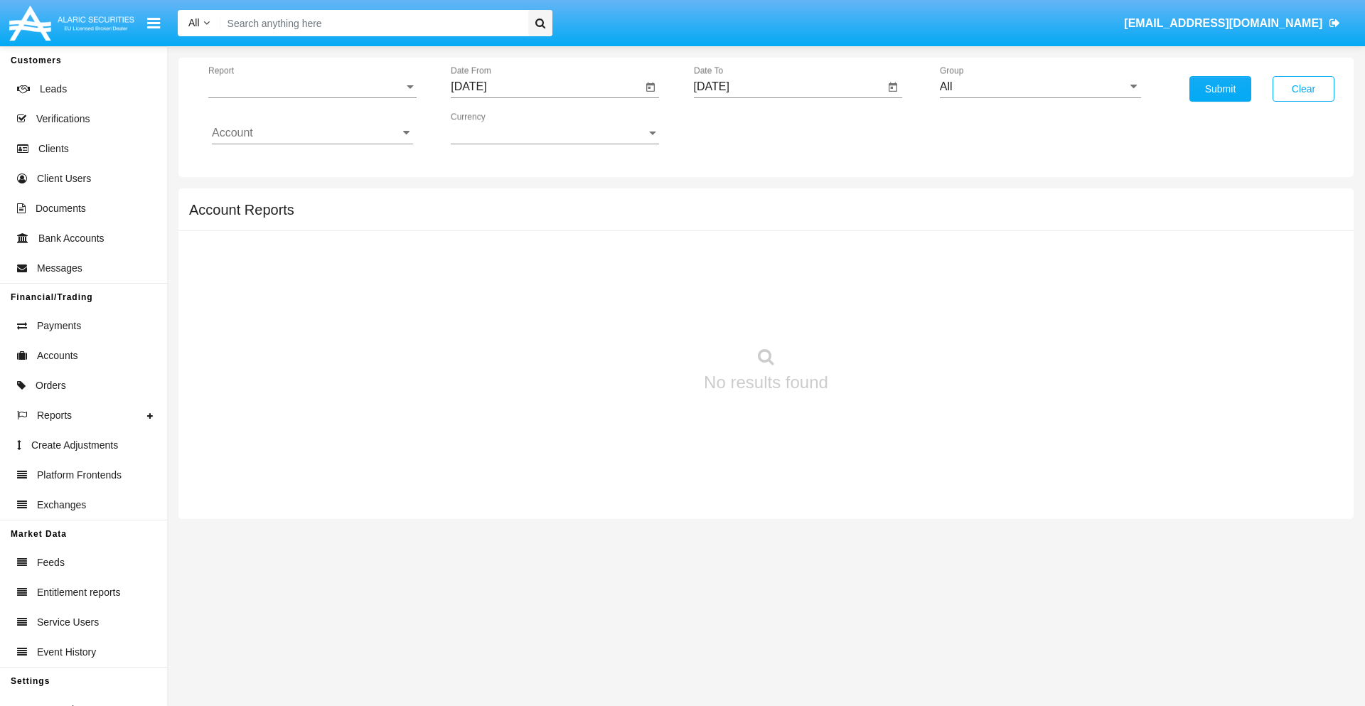
click at [312, 87] on span "Report" at bounding box center [305, 86] width 195 height 13
click at [306, 97] on span "Trades" at bounding box center [312, 97] width 201 height 34
click at [546, 87] on input "[DATE]" at bounding box center [546, 86] width 191 height 13
click at [498, 128] on span "[DATE]" at bounding box center [484, 128] width 31 height 11
click at [535, 286] on div "2019" at bounding box center [534, 286] width 45 height 26
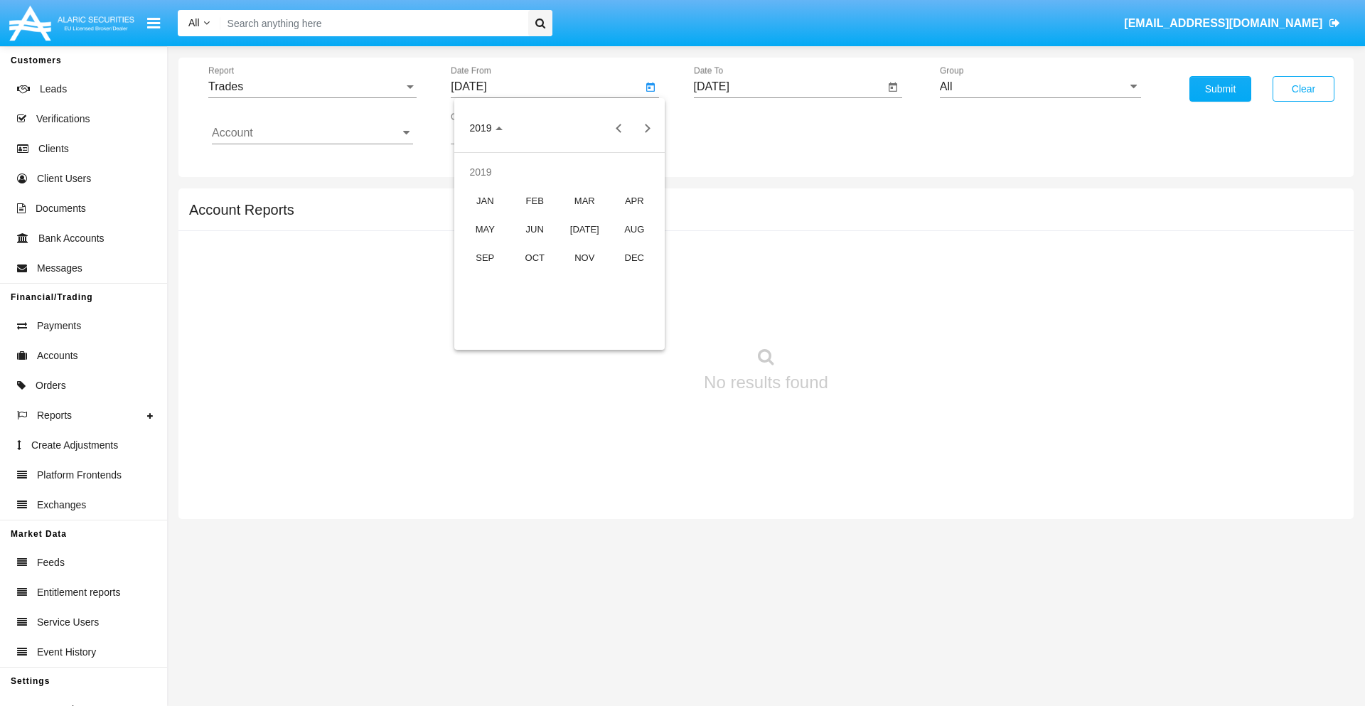
click at [485, 200] on div "JAN" at bounding box center [485, 201] width 45 height 26
click at [531, 218] on div "1" at bounding box center [531, 218] width 26 height 26
type input "[DATE]"
click at [788, 87] on input "[DATE]" at bounding box center [789, 86] width 191 height 13
click at [740, 128] on span "[DATE]" at bounding box center [727, 128] width 31 height 11
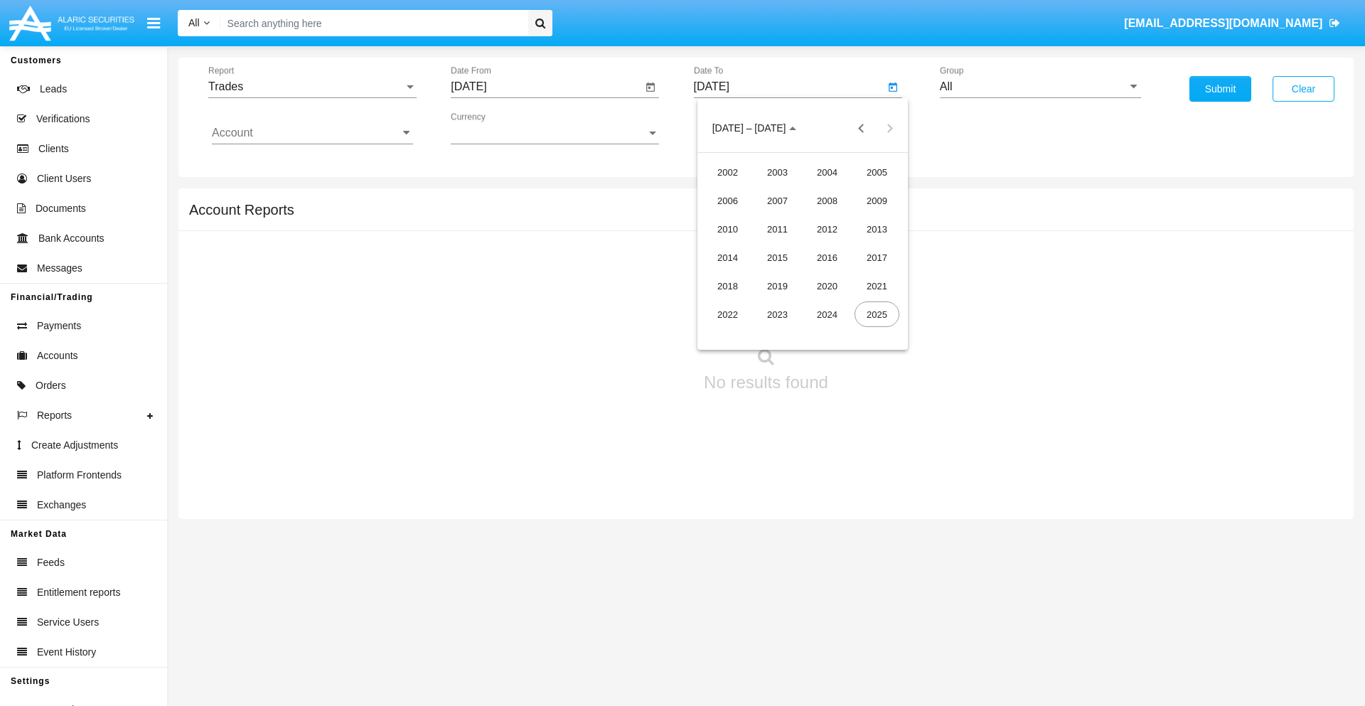
click at [777, 286] on div "2019" at bounding box center [777, 286] width 45 height 26
click at [727, 200] on div "JAN" at bounding box center [727, 201] width 45 height 26
click at [773, 218] on div "1" at bounding box center [774, 218] width 26 height 26
type input "[DATE]"
click at [312, 133] on input "Account" at bounding box center [312, 133] width 201 height 13
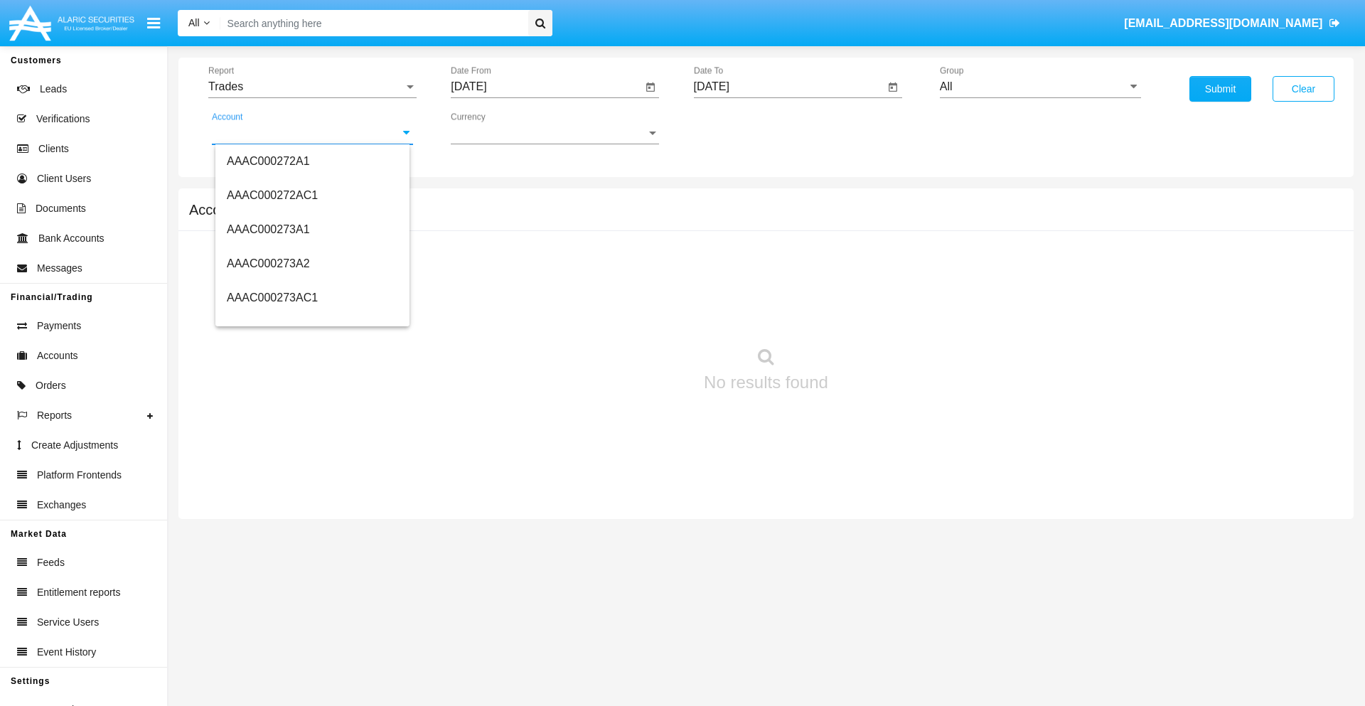
scroll to position [135528, 0]
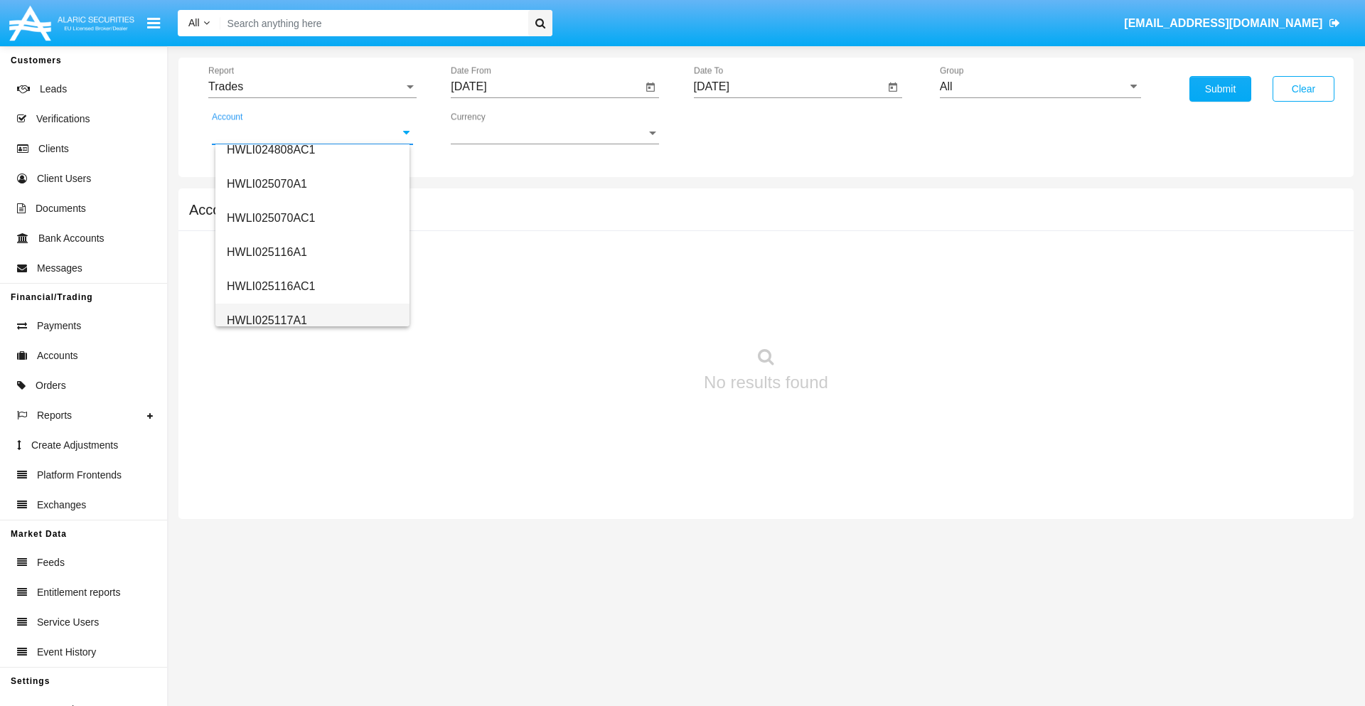
click at [266, 320] on span "HWLI025117A1" at bounding box center [267, 320] width 80 height 12
type input "HWLI025117A1"
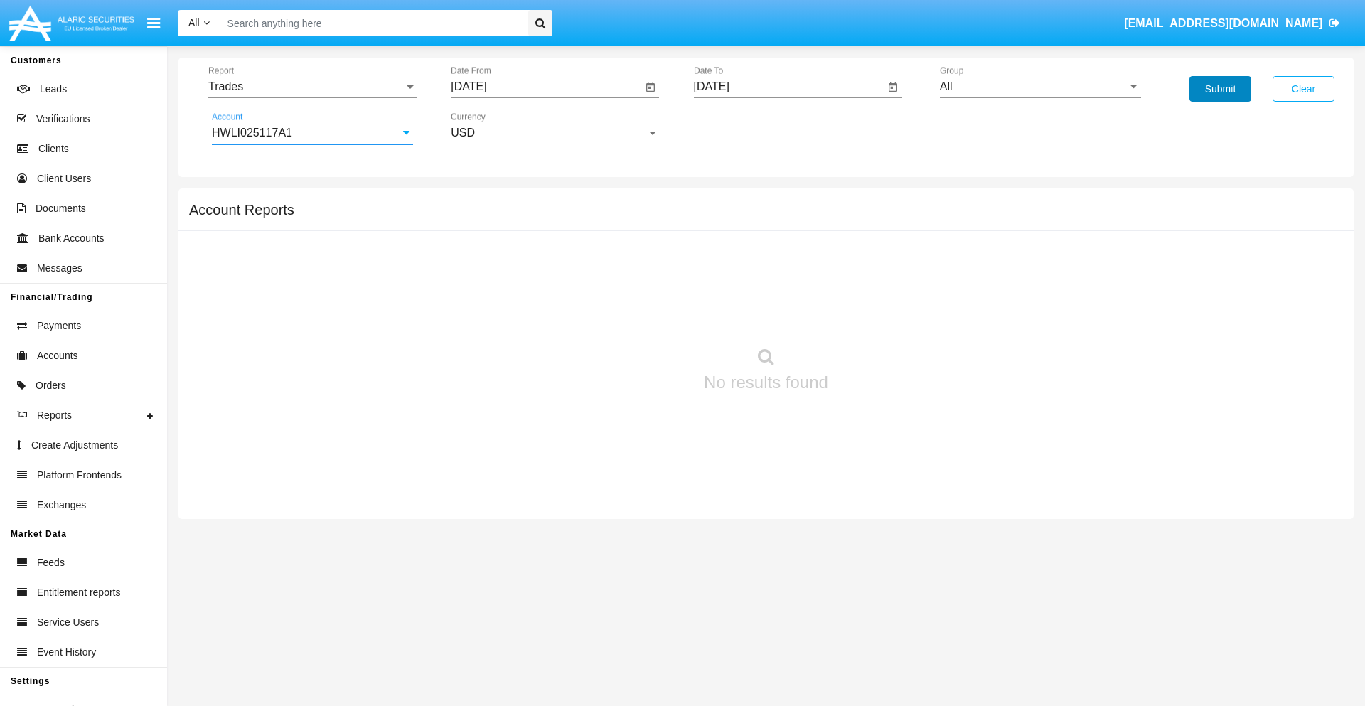
click at [1220, 89] on button "Submit" at bounding box center [1220, 89] width 62 height 26
click at [312, 87] on span "Report" at bounding box center [305, 86] width 195 height 13
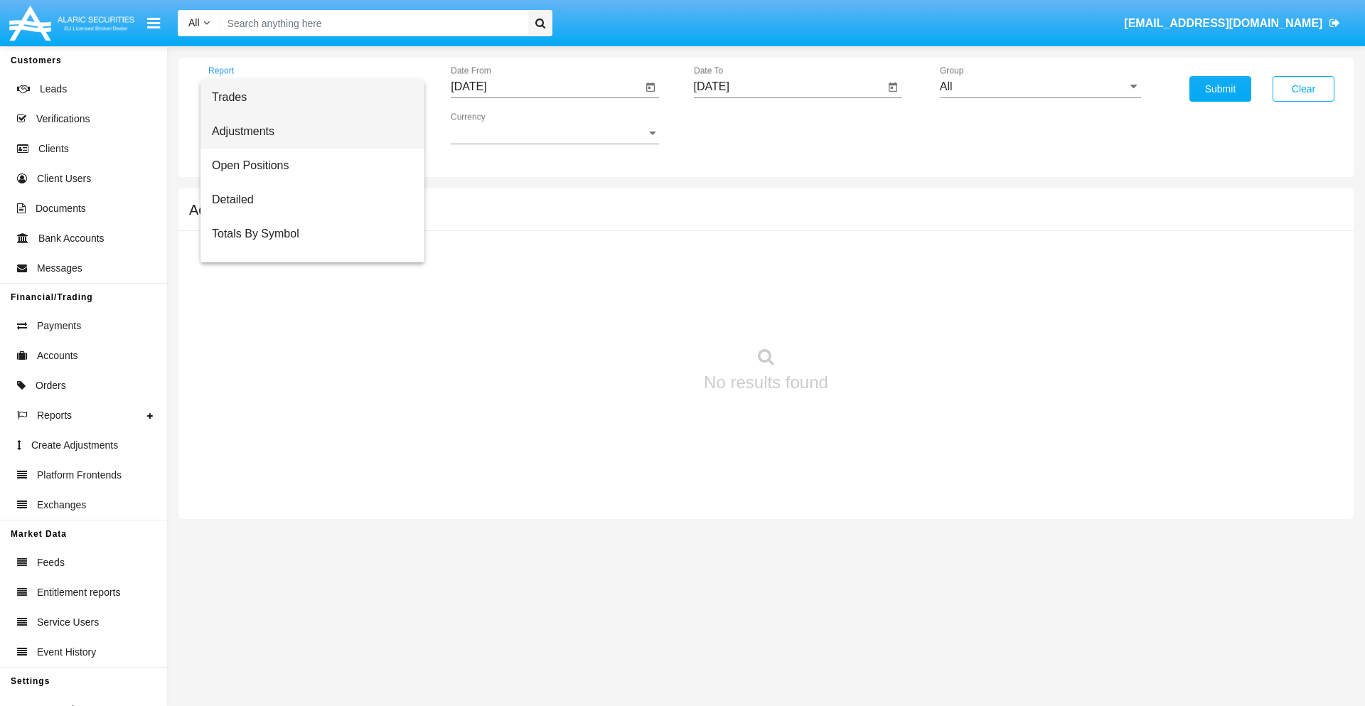
click at [306, 131] on span "Adjustments" at bounding box center [312, 131] width 201 height 34
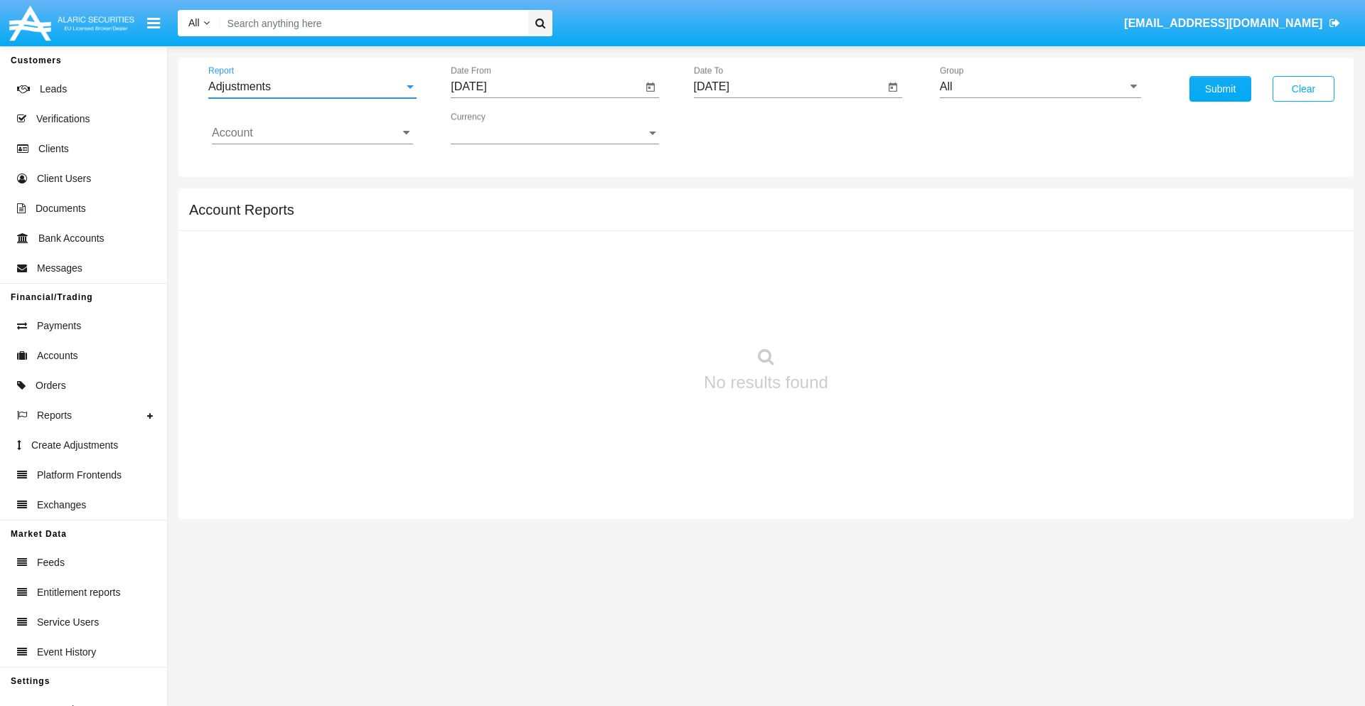
click at [546, 87] on input "[DATE]" at bounding box center [546, 86] width 191 height 13
click at [498, 128] on span "[DATE]" at bounding box center [484, 128] width 31 height 11
click at [535, 286] on div "2019" at bounding box center [534, 286] width 45 height 26
click at [485, 200] on div "JAN" at bounding box center [485, 201] width 45 height 26
click at [531, 218] on div "1" at bounding box center [531, 218] width 26 height 26
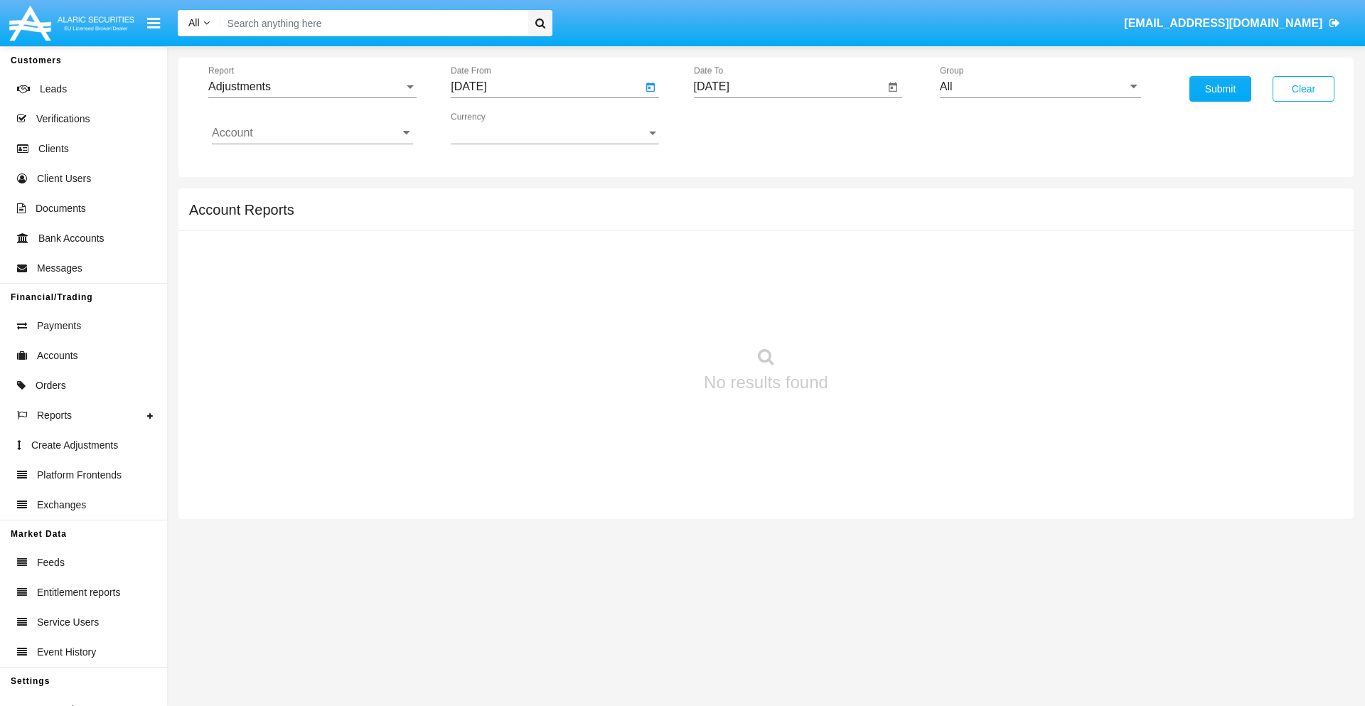
type input "[DATE]"
click at [788, 87] on input "[DATE]" at bounding box center [789, 86] width 191 height 13
click at [740, 128] on span "[DATE]" at bounding box center [727, 128] width 31 height 11
click at [777, 286] on div "2019" at bounding box center [777, 286] width 45 height 26
click at [727, 200] on div "JAN" at bounding box center [727, 201] width 45 height 26
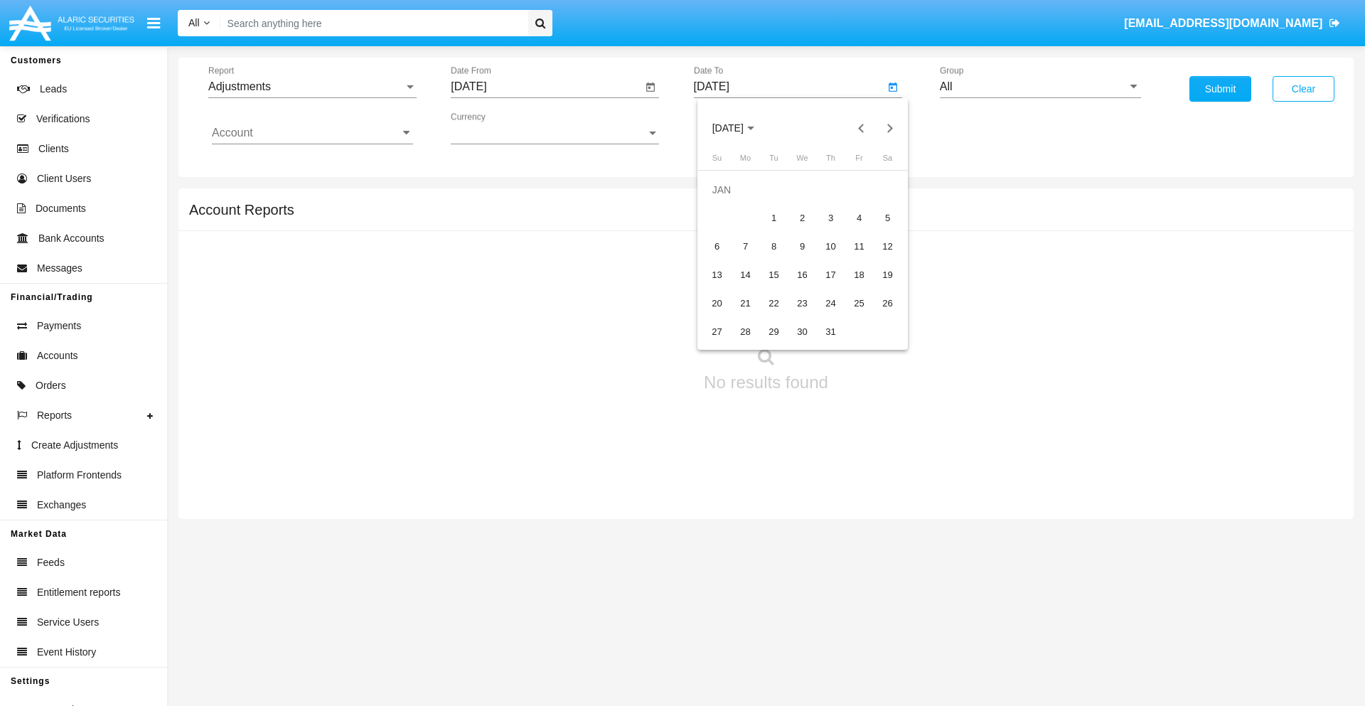
click at [773, 218] on div "1" at bounding box center [774, 218] width 26 height 26
type input "[DATE]"
click at [312, 133] on input "Account" at bounding box center [312, 133] width 201 height 13
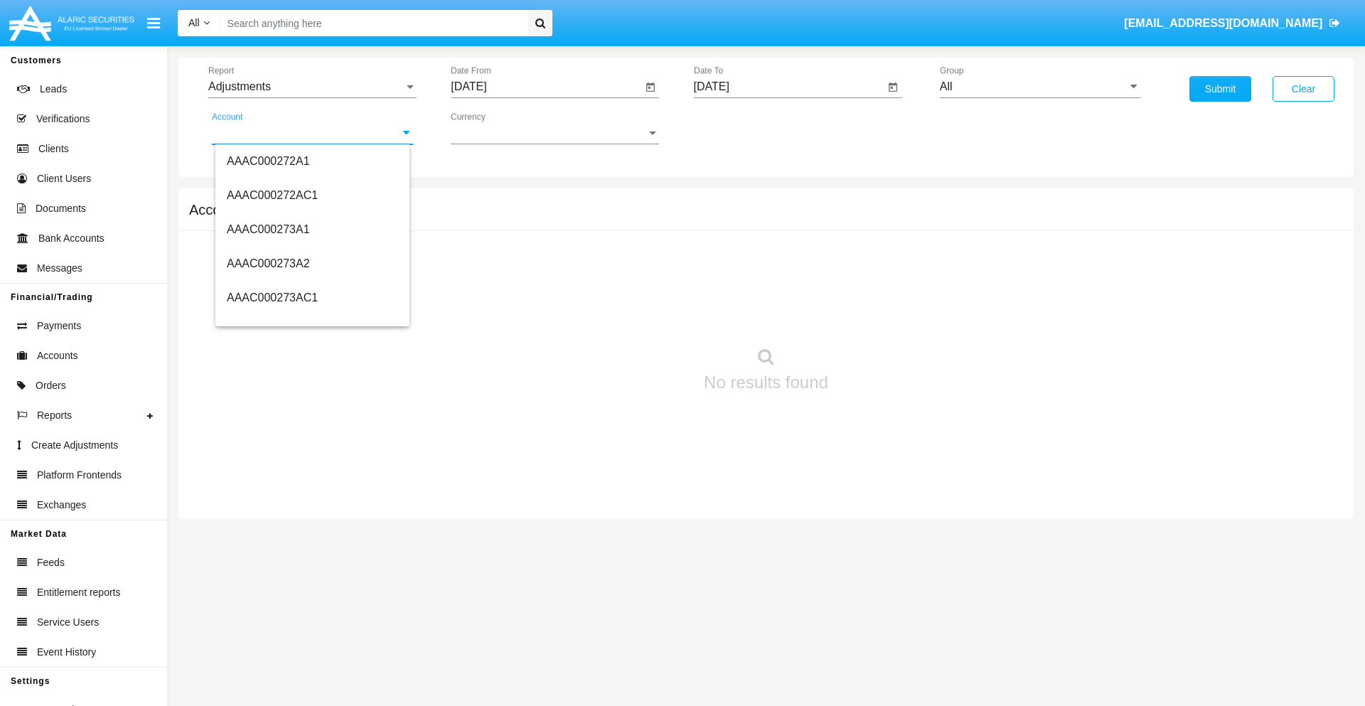
scroll to position [135528, 0]
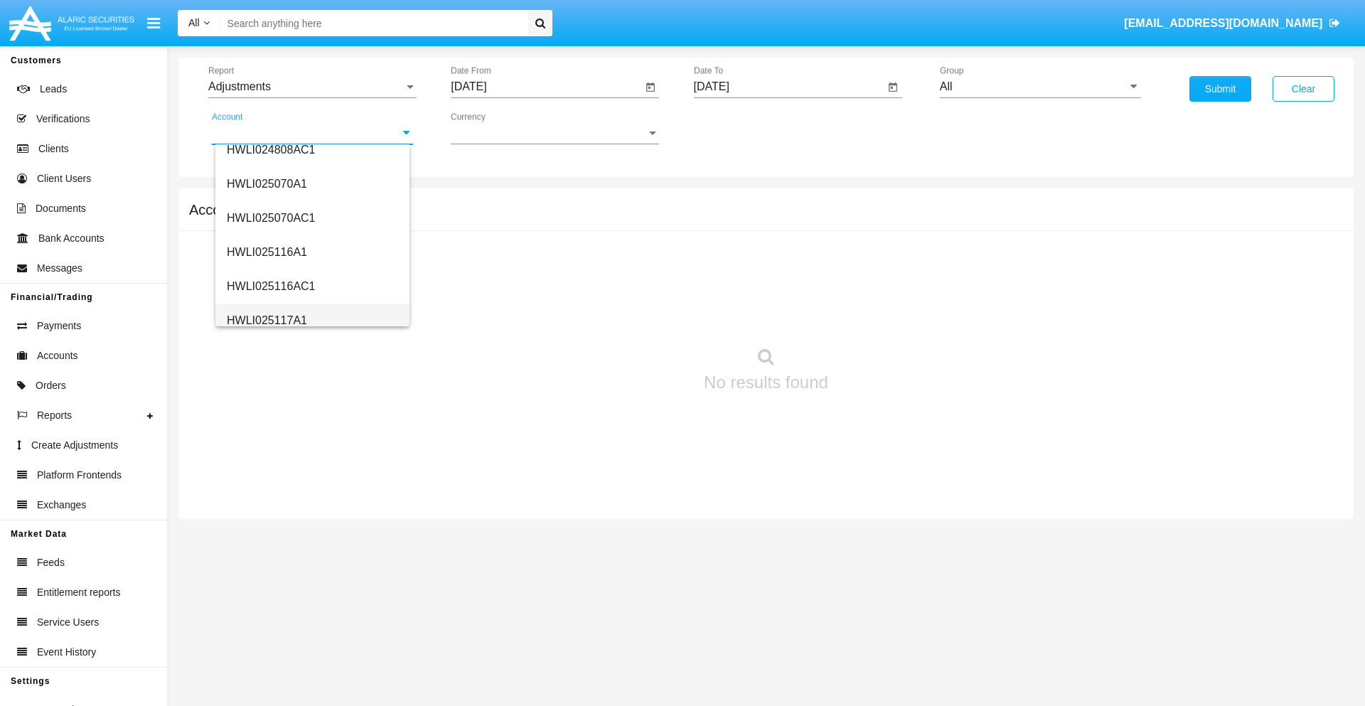
click at [266, 320] on span "HWLI025117A1" at bounding box center [267, 320] width 80 height 12
type input "HWLI025117A1"
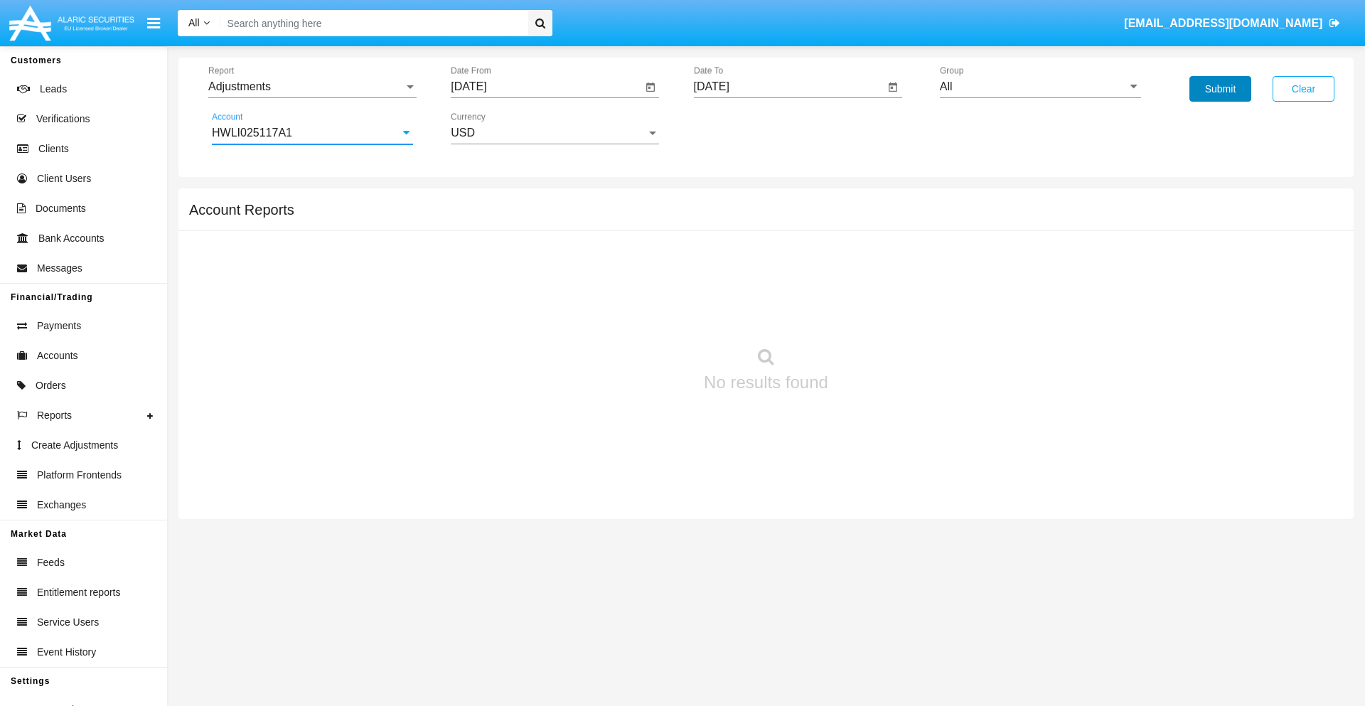
click at [1220, 89] on button "Submit" at bounding box center [1220, 89] width 62 height 26
click at [312, 87] on span "Report" at bounding box center [305, 86] width 195 height 13
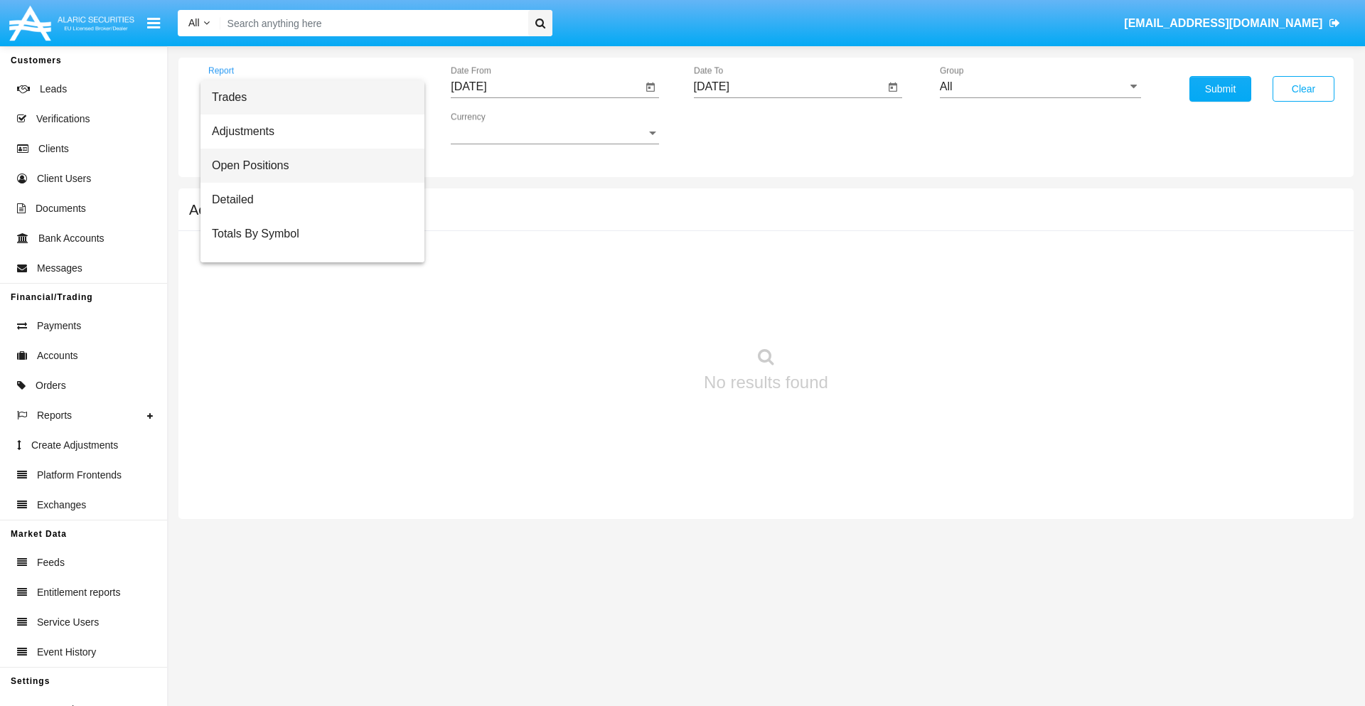
click at [306, 166] on span "Open Positions" at bounding box center [312, 166] width 201 height 34
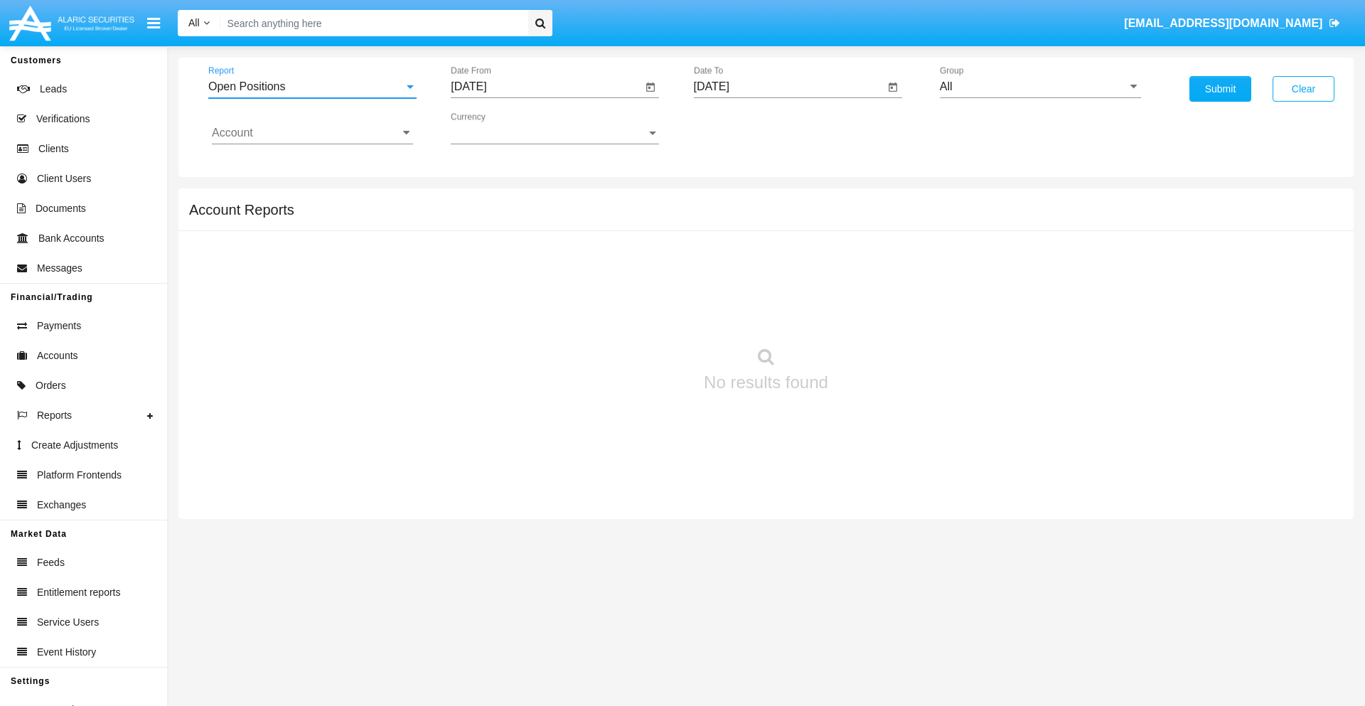
click at [546, 87] on input "[DATE]" at bounding box center [546, 86] width 191 height 13
click at [498, 128] on span "[DATE]" at bounding box center [484, 128] width 31 height 11
click at [535, 286] on div "2019" at bounding box center [534, 286] width 45 height 26
click at [485, 200] on div "JAN" at bounding box center [485, 201] width 45 height 26
click at [531, 218] on div "1" at bounding box center [531, 218] width 26 height 26
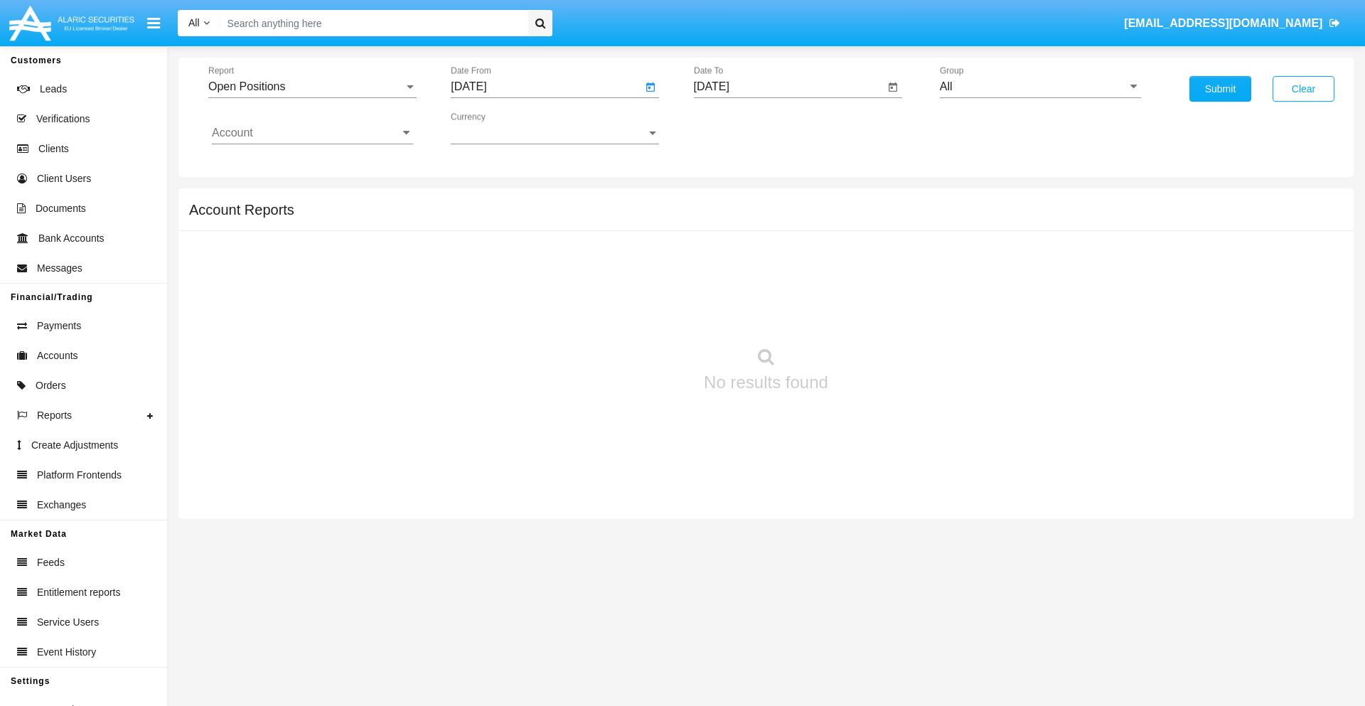
type input "[DATE]"
click at [788, 87] on input "[DATE]" at bounding box center [789, 86] width 191 height 13
click at [740, 128] on span "[DATE]" at bounding box center [727, 128] width 31 height 11
click at [777, 286] on div "2019" at bounding box center [777, 286] width 45 height 26
click at [727, 200] on div "JAN" at bounding box center [727, 201] width 45 height 26
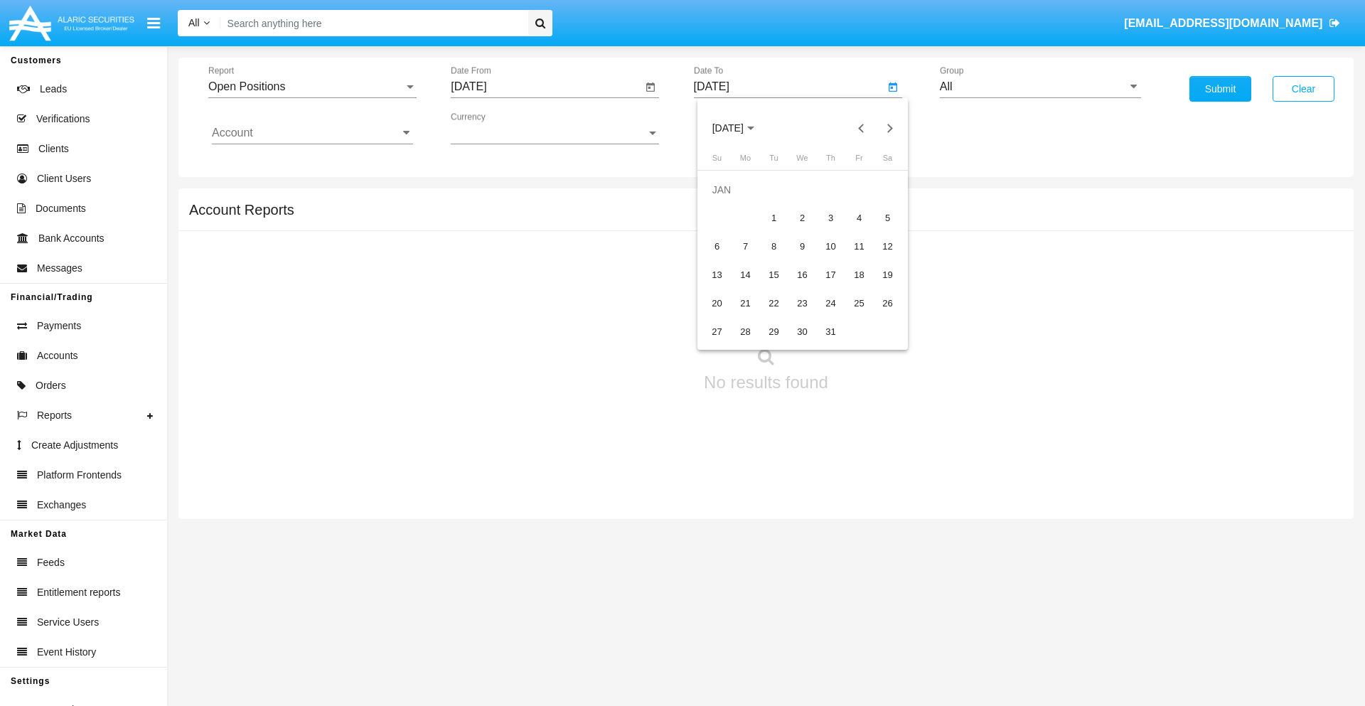
click at [773, 218] on div "1" at bounding box center [774, 218] width 26 height 26
type input "[DATE]"
click at [312, 133] on input "Account" at bounding box center [312, 133] width 201 height 13
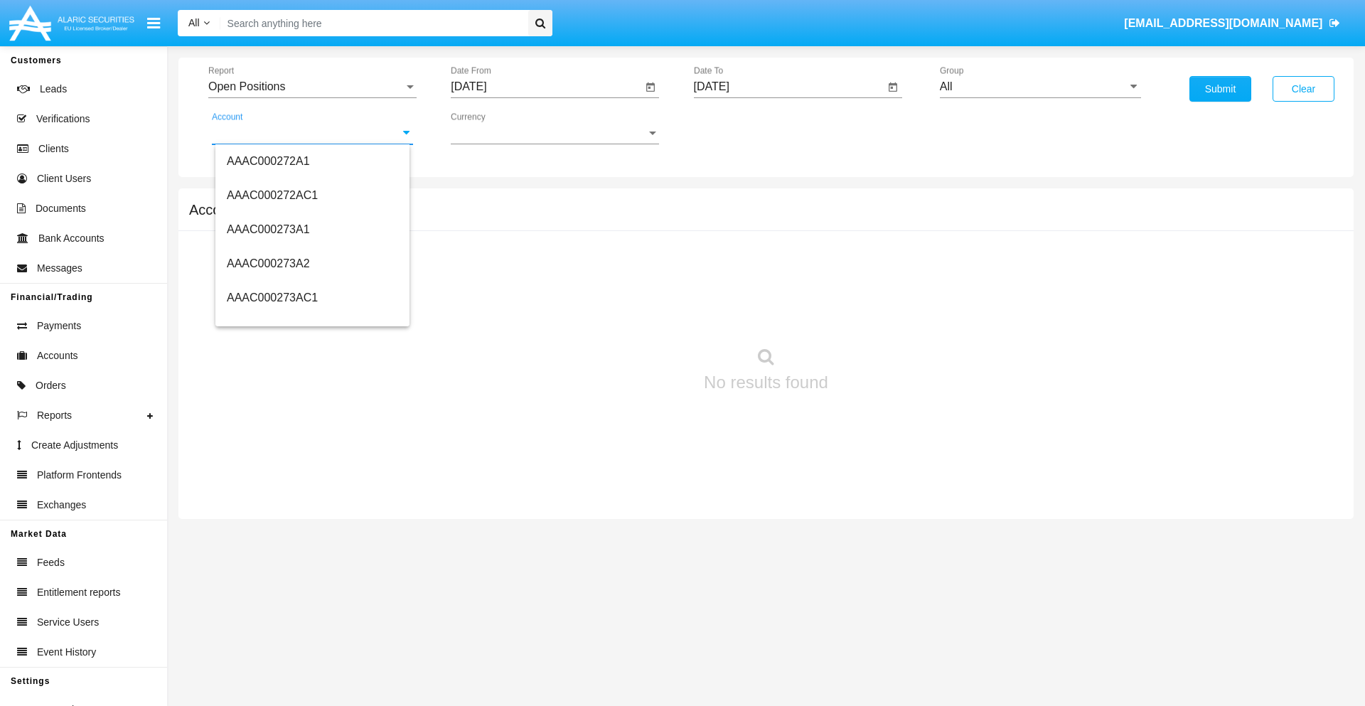
scroll to position [135528, 0]
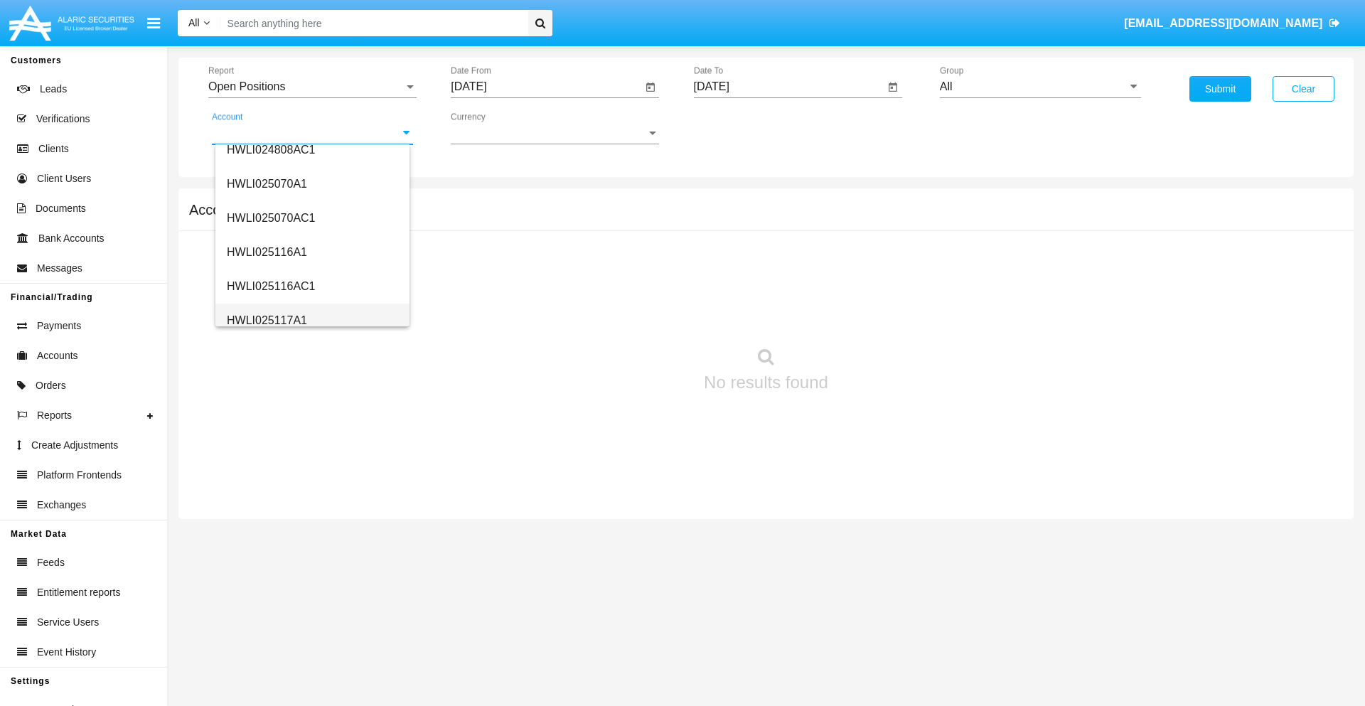
click at [266, 320] on span "HWLI025117A1" at bounding box center [267, 320] width 80 height 12
type input "HWLI025117A1"
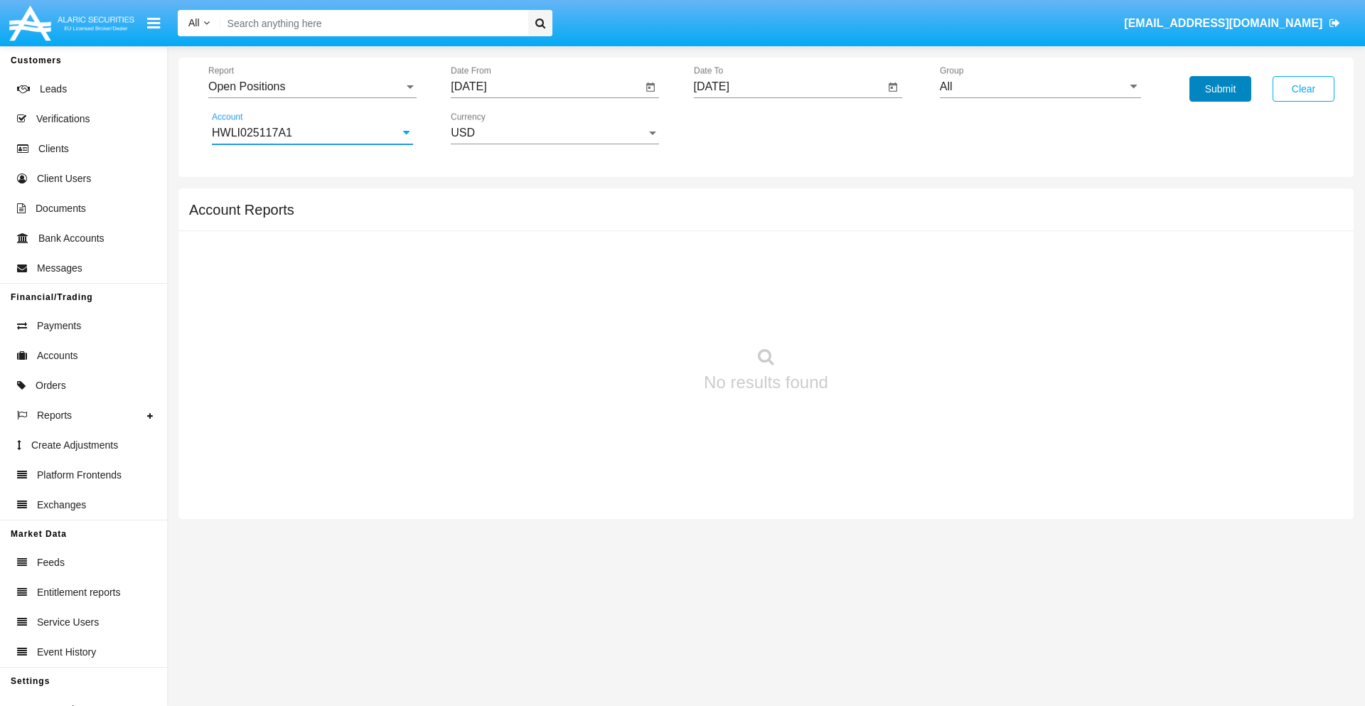
click at [1220, 89] on button "Submit" at bounding box center [1220, 89] width 62 height 26
click at [312, 87] on span "Report" at bounding box center [305, 86] width 195 height 13
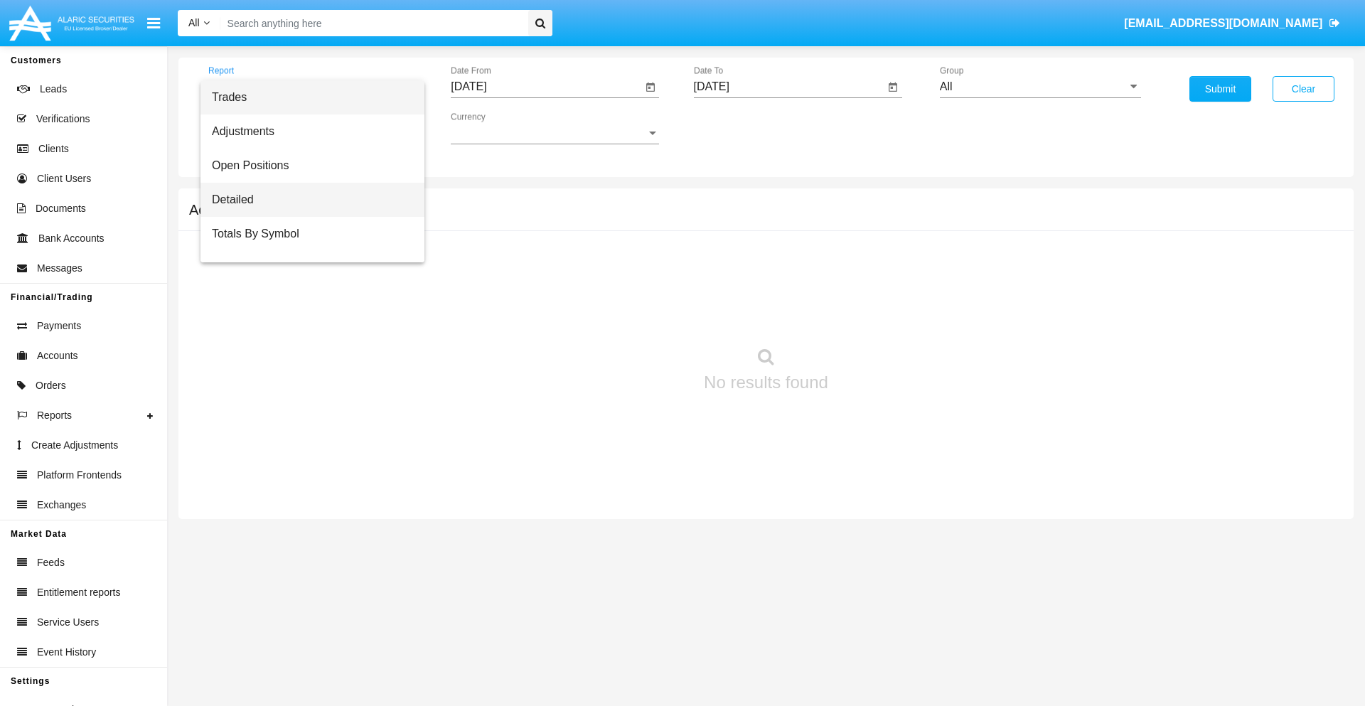
click at [306, 200] on span "Detailed" at bounding box center [312, 200] width 201 height 34
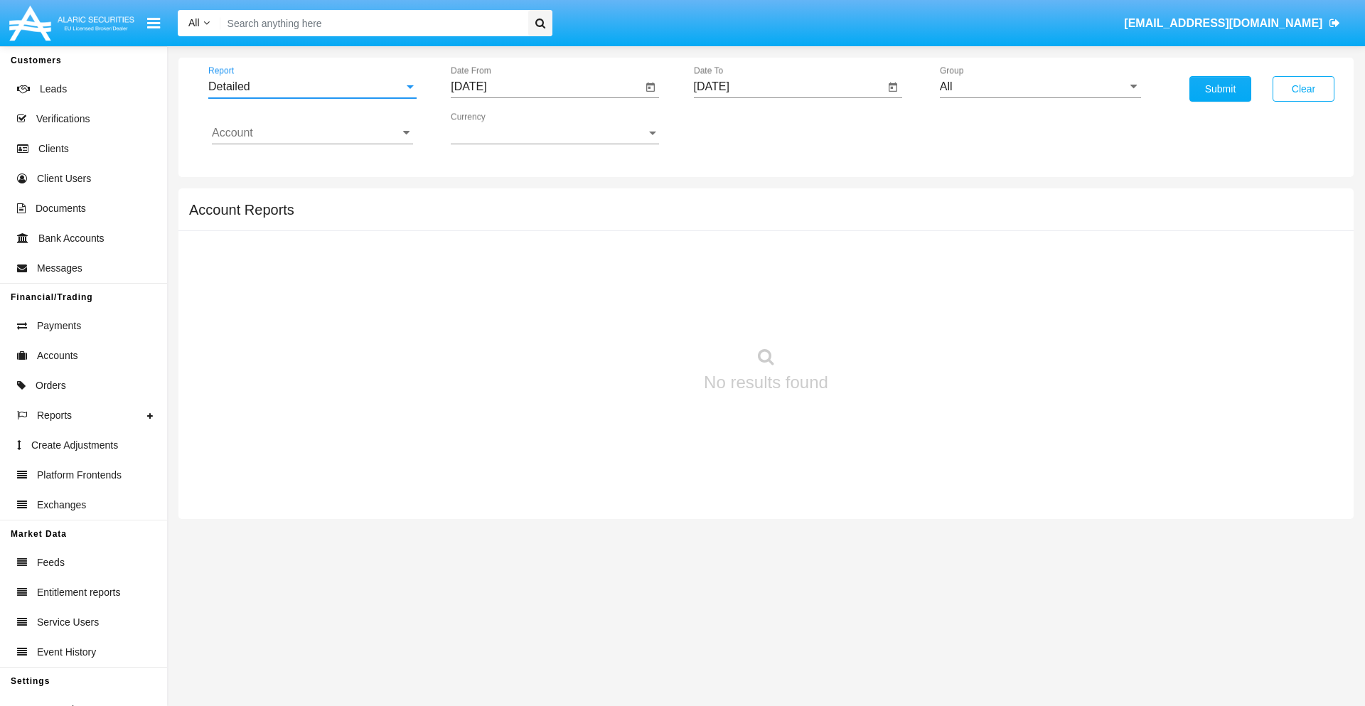
click at [546, 87] on input "[DATE]" at bounding box center [546, 86] width 191 height 13
click at [498, 128] on span "[DATE]" at bounding box center [484, 128] width 31 height 11
click at [535, 286] on div "2019" at bounding box center [534, 286] width 45 height 26
click at [485, 200] on div "JAN" at bounding box center [485, 201] width 45 height 26
click at [531, 218] on div "1" at bounding box center [531, 218] width 26 height 26
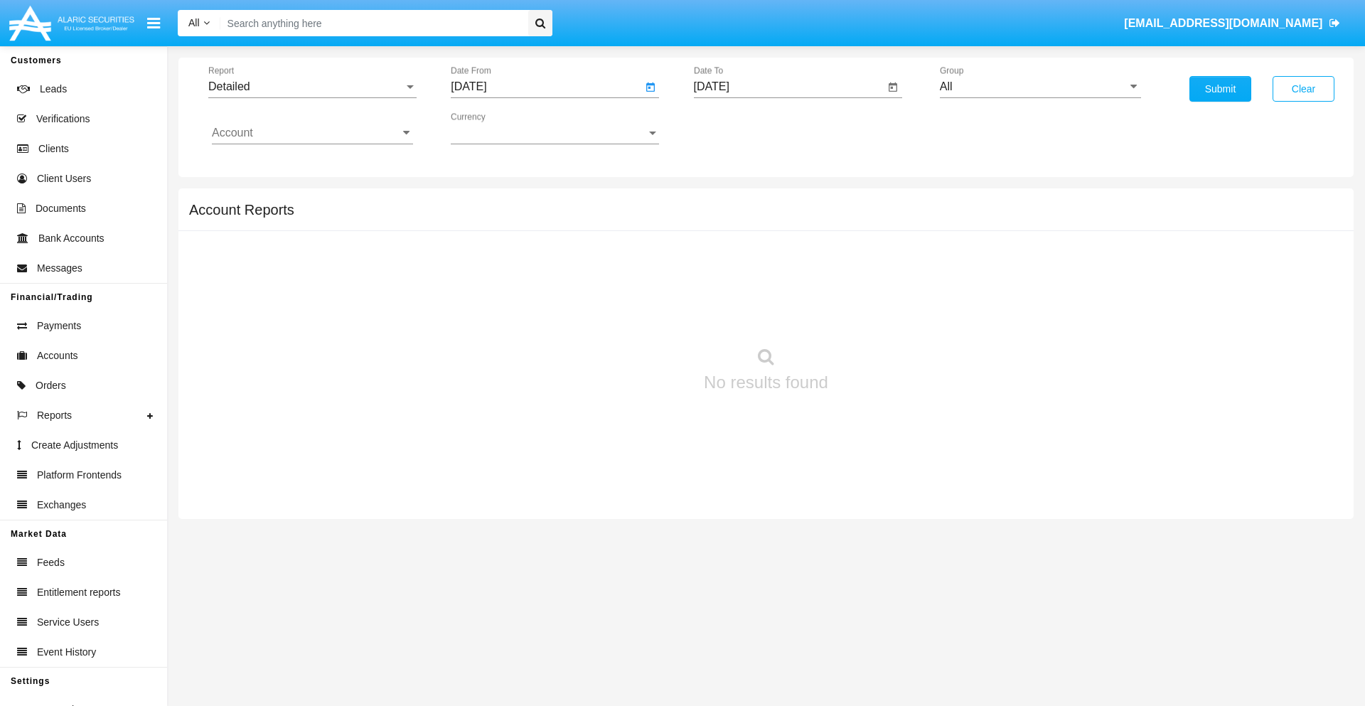
type input "[DATE]"
click at [788, 87] on input "[DATE]" at bounding box center [789, 86] width 191 height 13
click at [740, 128] on span "[DATE]" at bounding box center [727, 128] width 31 height 11
click at [777, 286] on div "2019" at bounding box center [777, 286] width 45 height 26
click at [727, 200] on div "JAN" at bounding box center [727, 201] width 45 height 26
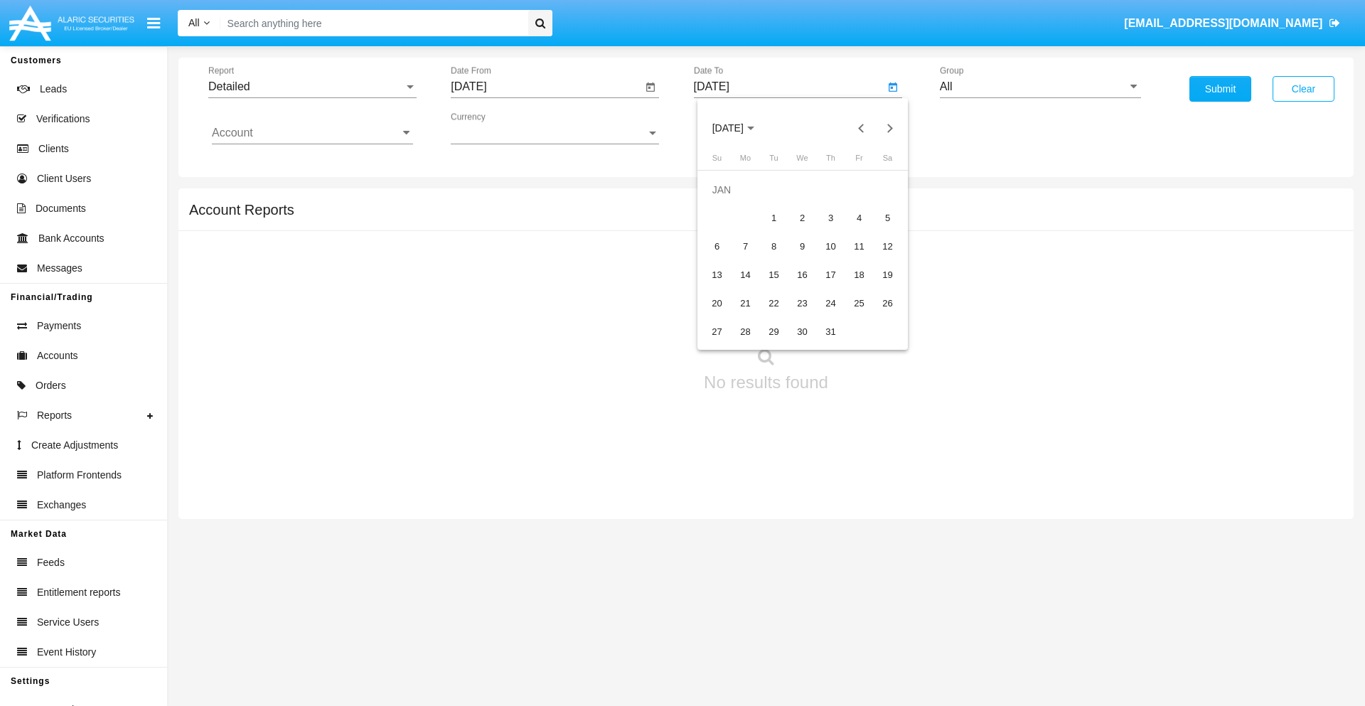
click at [773, 218] on div "1" at bounding box center [774, 218] width 26 height 26
type input "[DATE]"
click at [312, 133] on input "Account" at bounding box center [312, 133] width 201 height 13
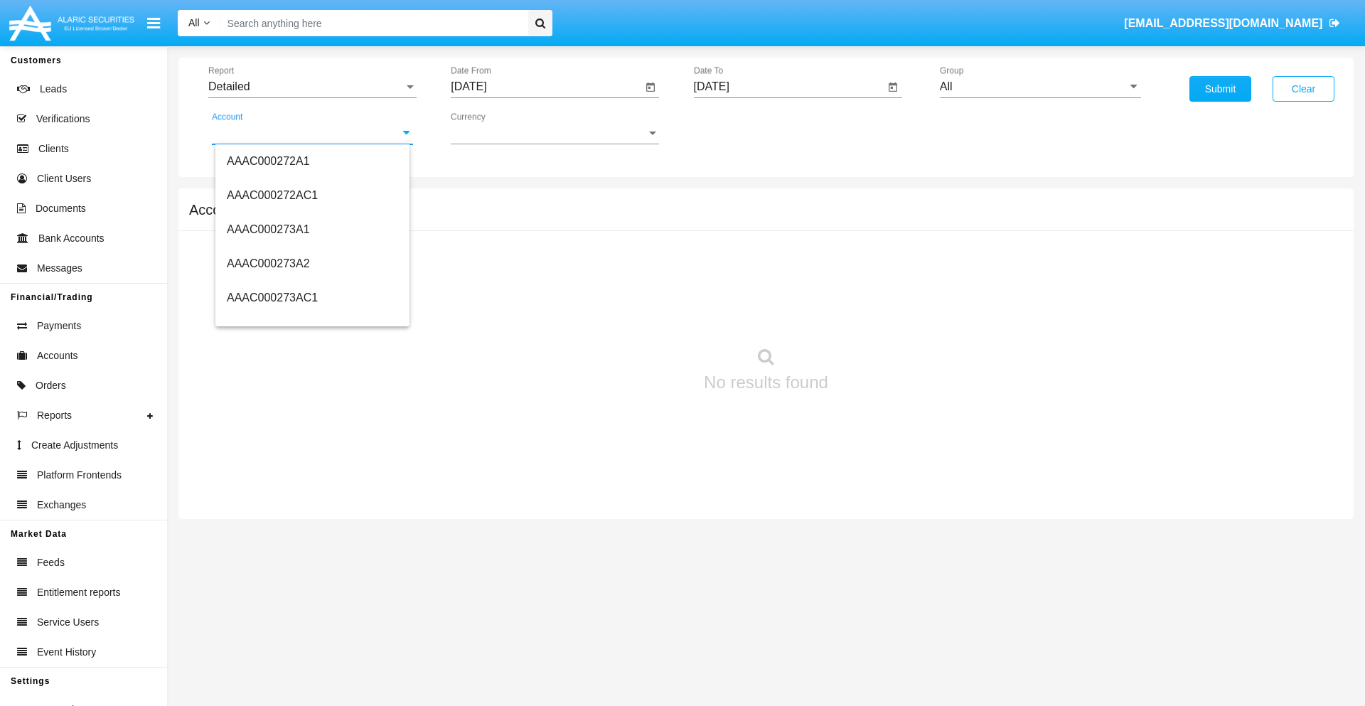
scroll to position [135528, 0]
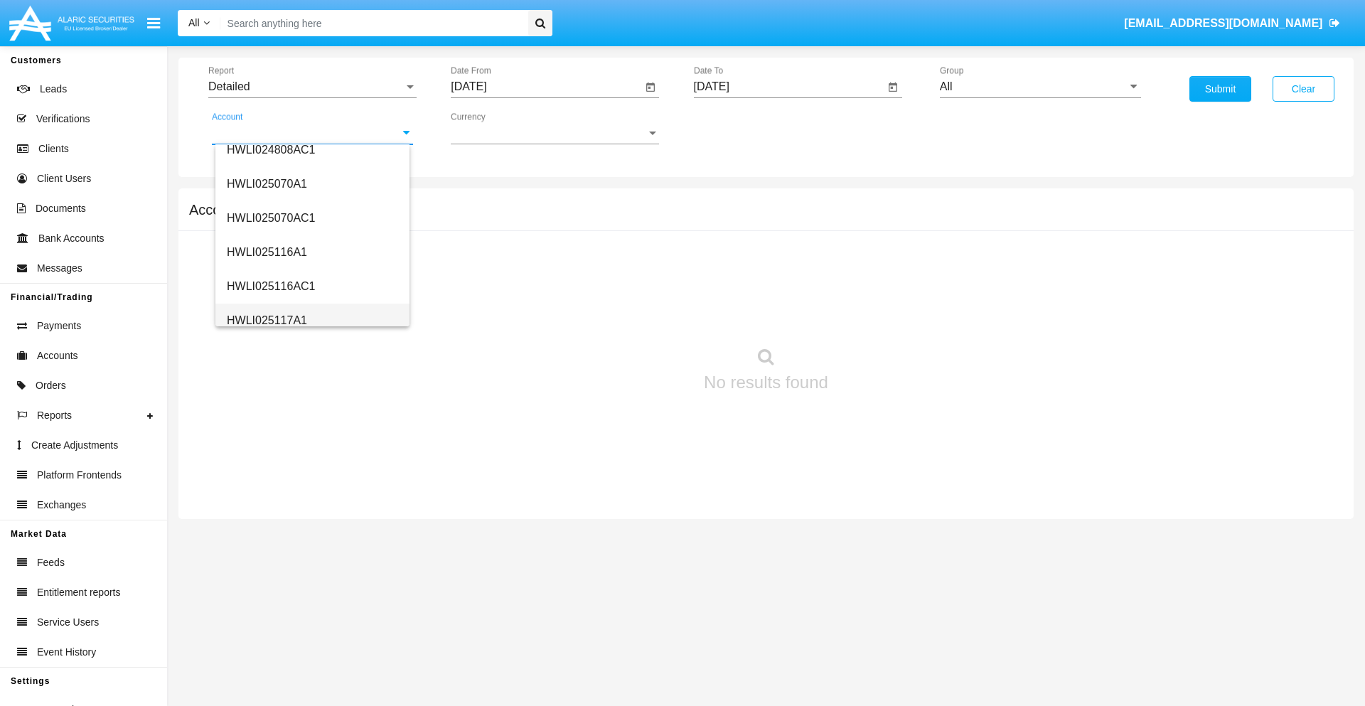
click at [266, 320] on span "HWLI025117A1" at bounding box center [267, 320] width 80 height 12
type input "HWLI025117A1"
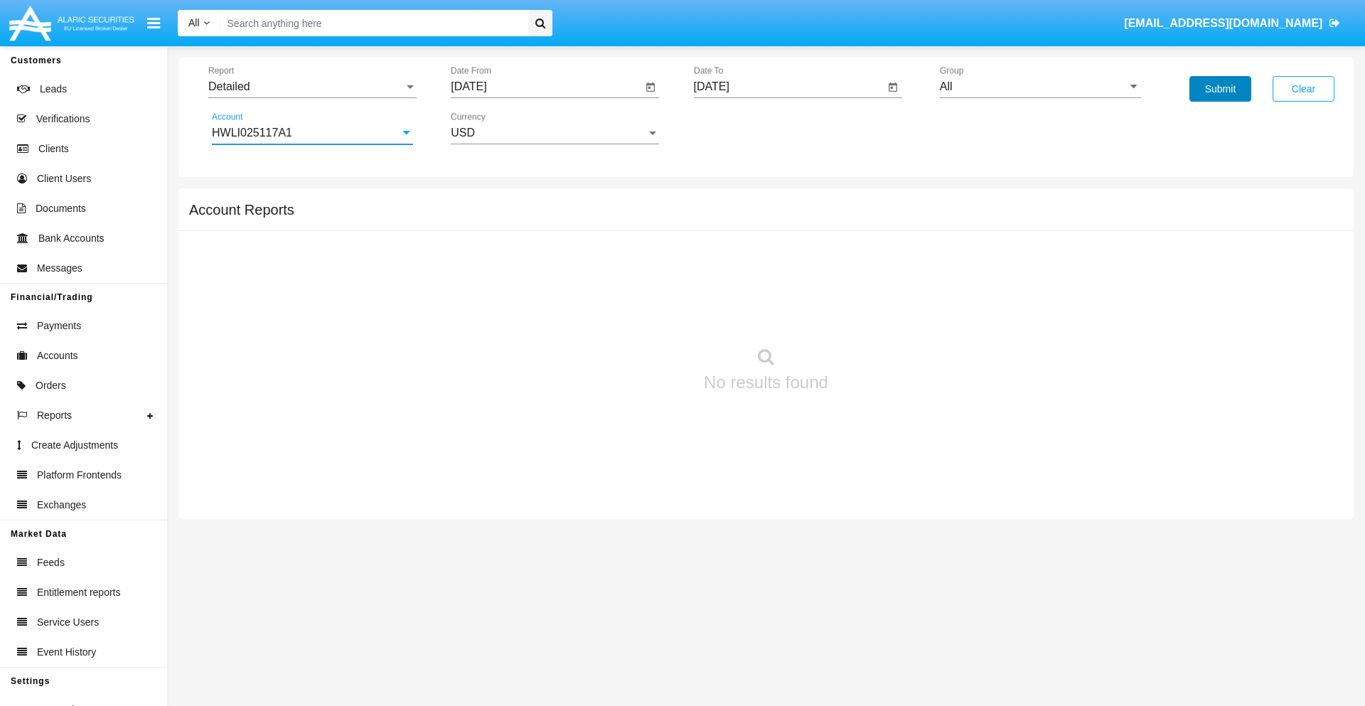
click at [1220, 89] on button "Submit" at bounding box center [1220, 89] width 62 height 26
click at [312, 87] on span "Report" at bounding box center [305, 86] width 195 height 13
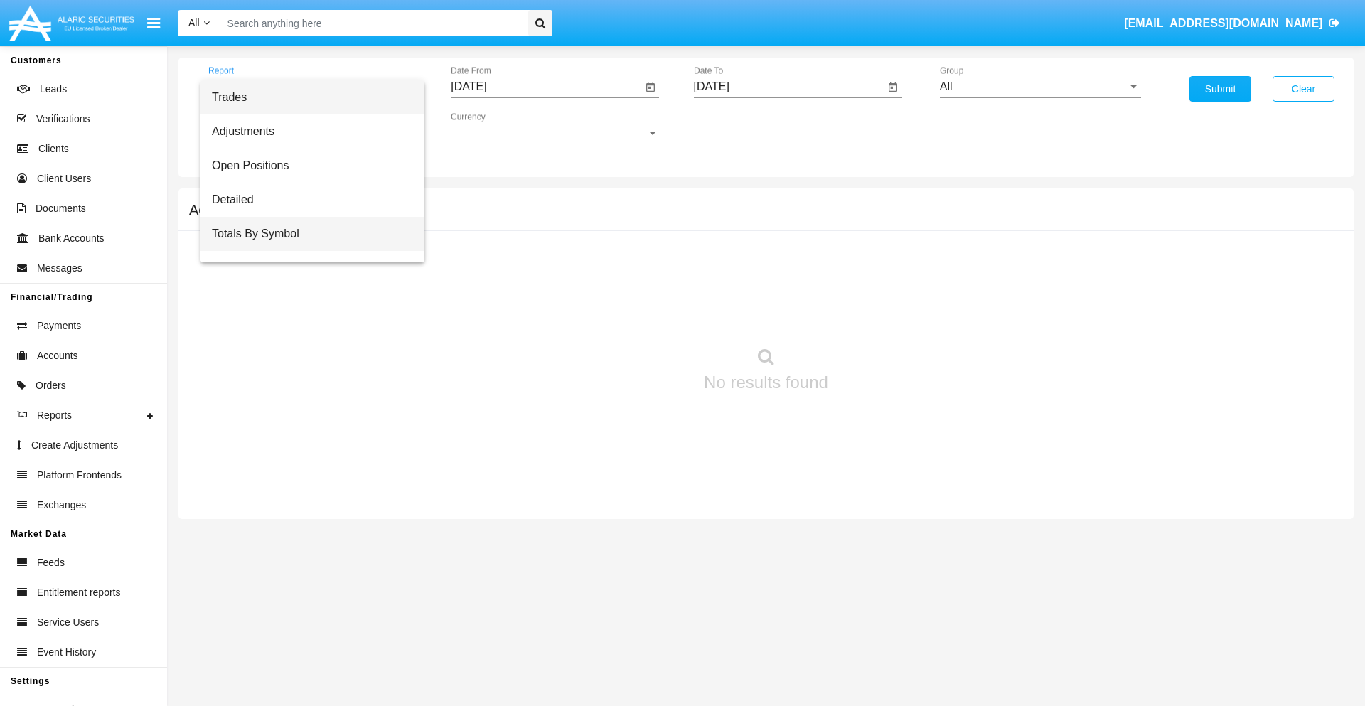
click at [306, 234] on span "Totals By Symbol" at bounding box center [312, 234] width 201 height 34
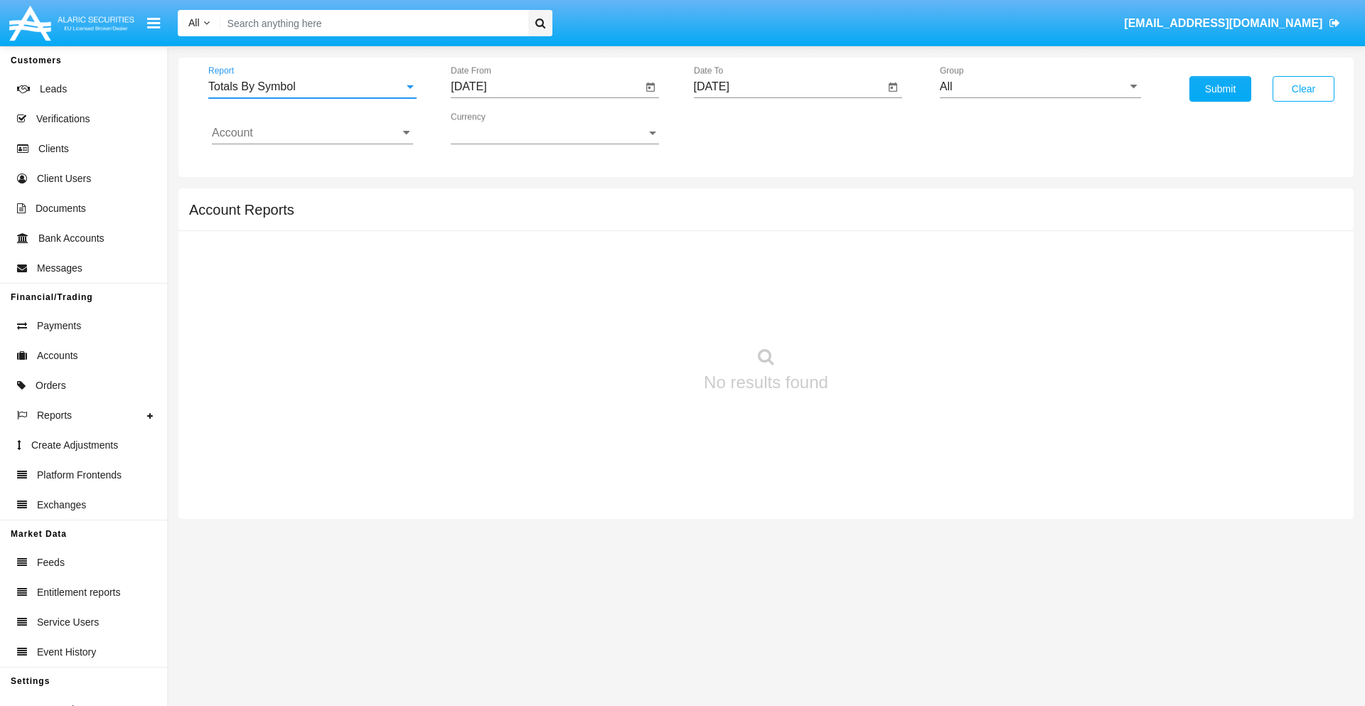
click at [546, 87] on input "[DATE]" at bounding box center [546, 86] width 191 height 13
click at [498, 128] on span "[DATE]" at bounding box center [484, 128] width 31 height 11
click at [535, 286] on div "2019" at bounding box center [534, 286] width 45 height 26
click at [485, 200] on div "JAN" at bounding box center [485, 201] width 45 height 26
click at [531, 218] on div "1" at bounding box center [531, 218] width 26 height 26
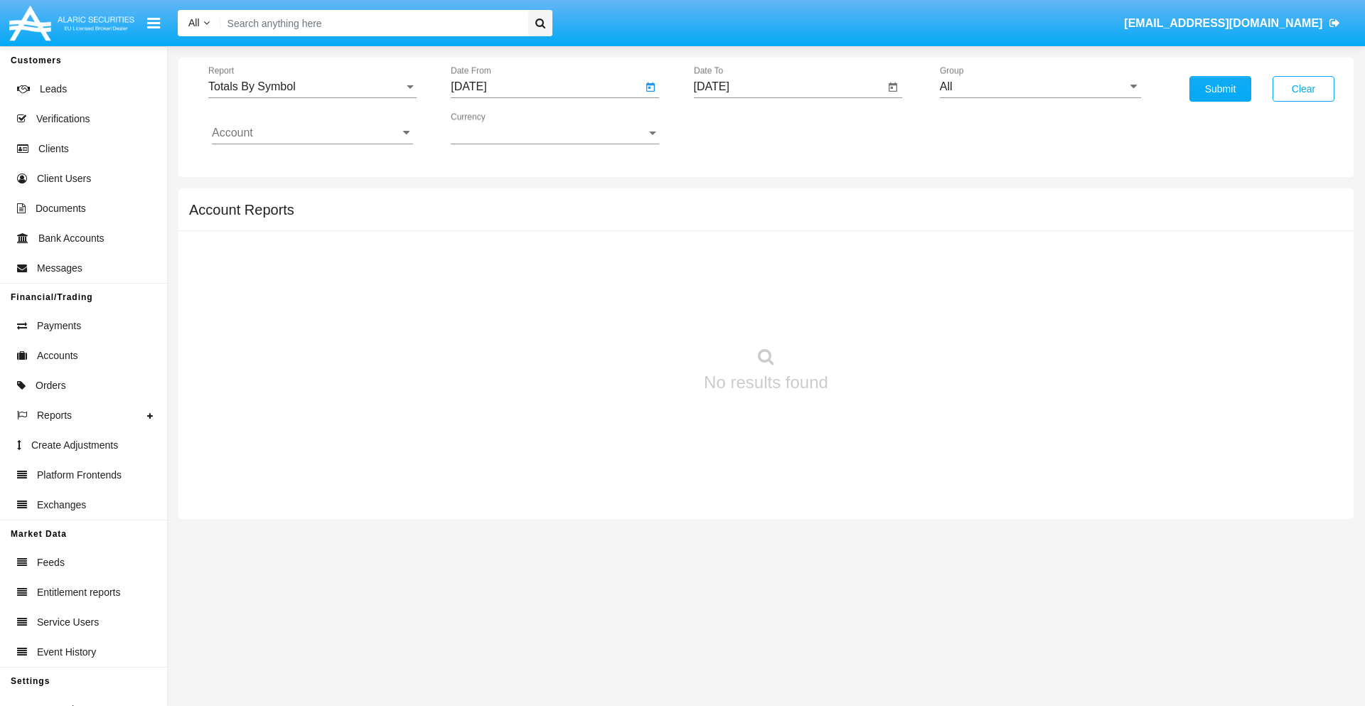
type input "[DATE]"
click at [788, 87] on input "[DATE]" at bounding box center [789, 86] width 191 height 13
click at [740, 128] on span "[DATE]" at bounding box center [727, 128] width 31 height 11
click at [777, 286] on div "2019" at bounding box center [777, 286] width 45 height 26
click at [727, 200] on div "JAN" at bounding box center [727, 201] width 45 height 26
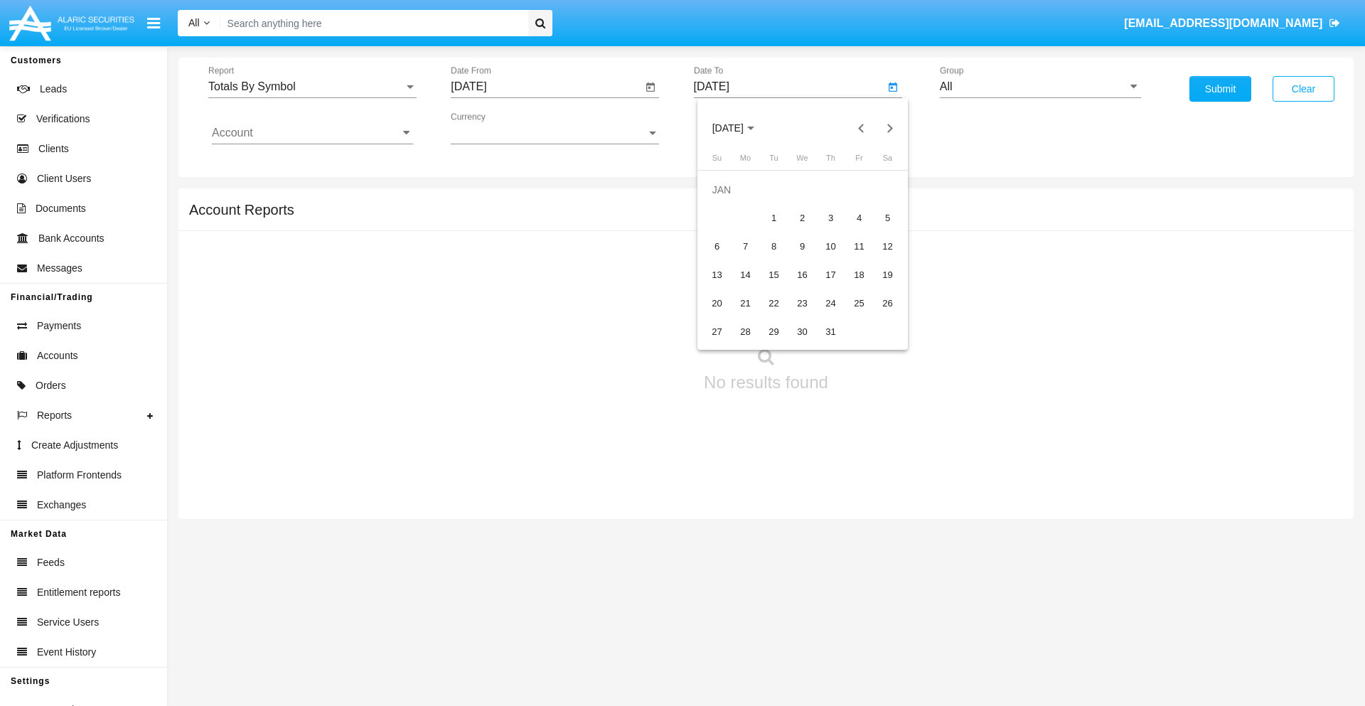
click at [773, 218] on div "1" at bounding box center [774, 218] width 26 height 26
type input "[DATE]"
click at [312, 133] on input "Account" at bounding box center [312, 133] width 201 height 13
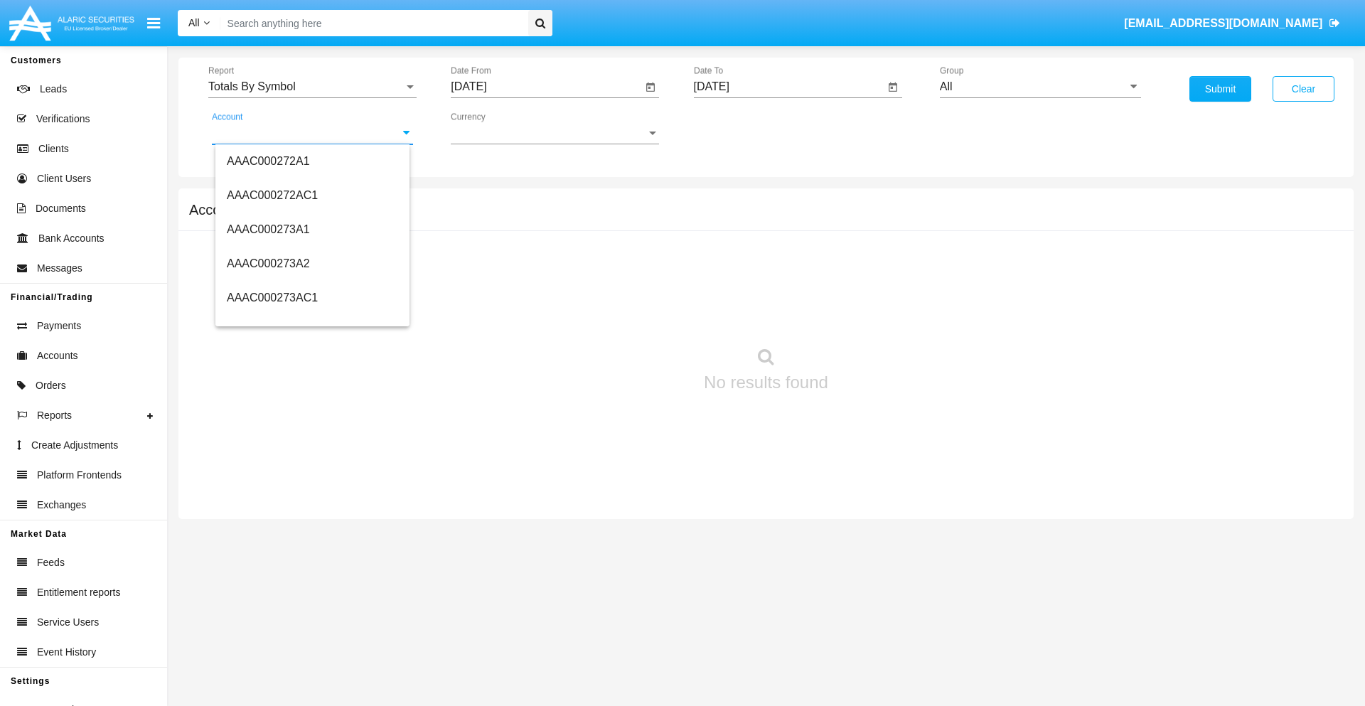
scroll to position [135596, 0]
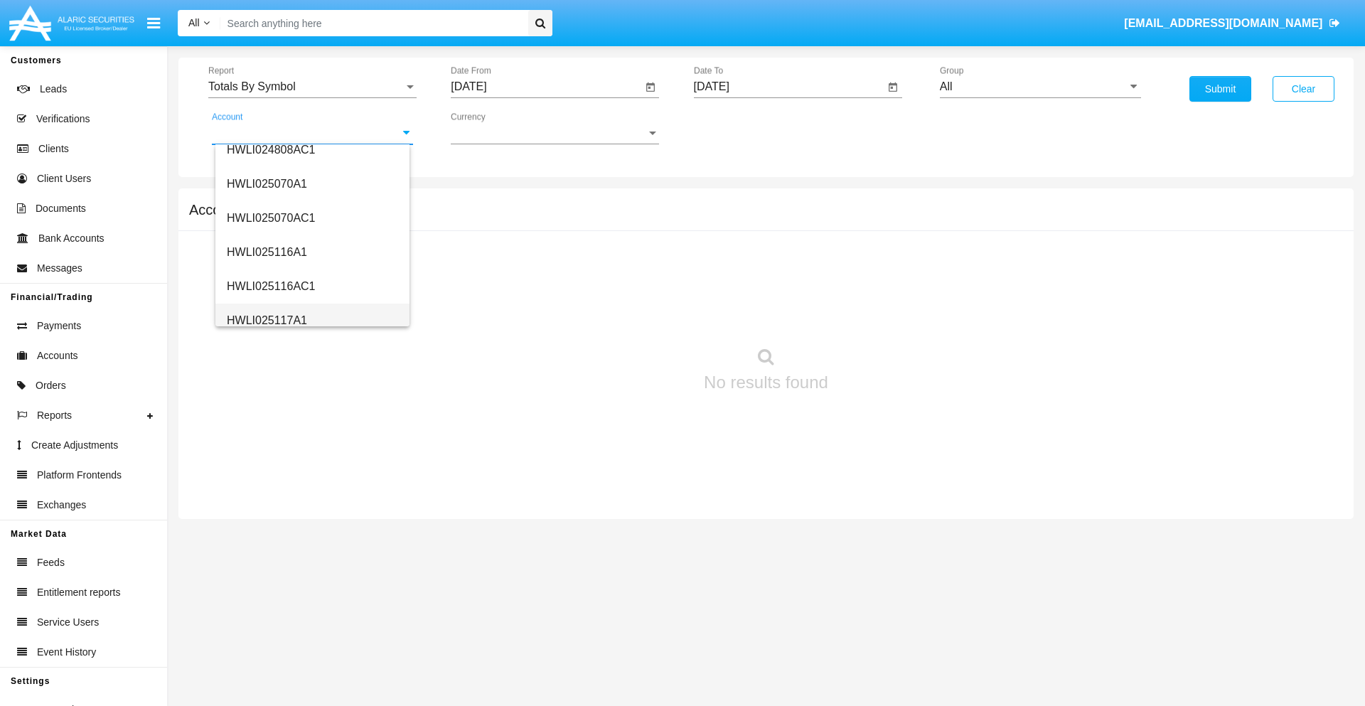
click at [266, 320] on span "HWLI025117A1" at bounding box center [267, 320] width 80 height 12
type input "HWLI025117A1"
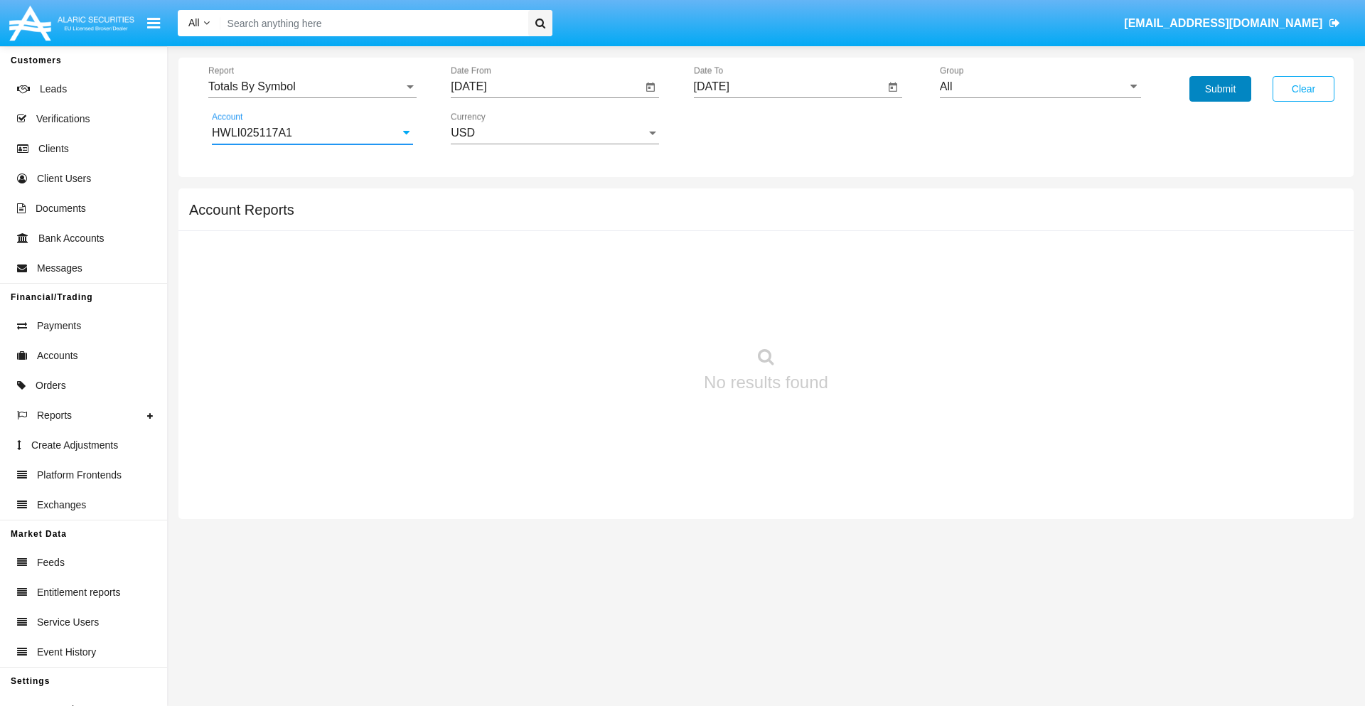
click at [1220, 89] on button "Submit" at bounding box center [1220, 89] width 62 height 26
click at [312, 87] on span "Report" at bounding box center [305, 86] width 195 height 13
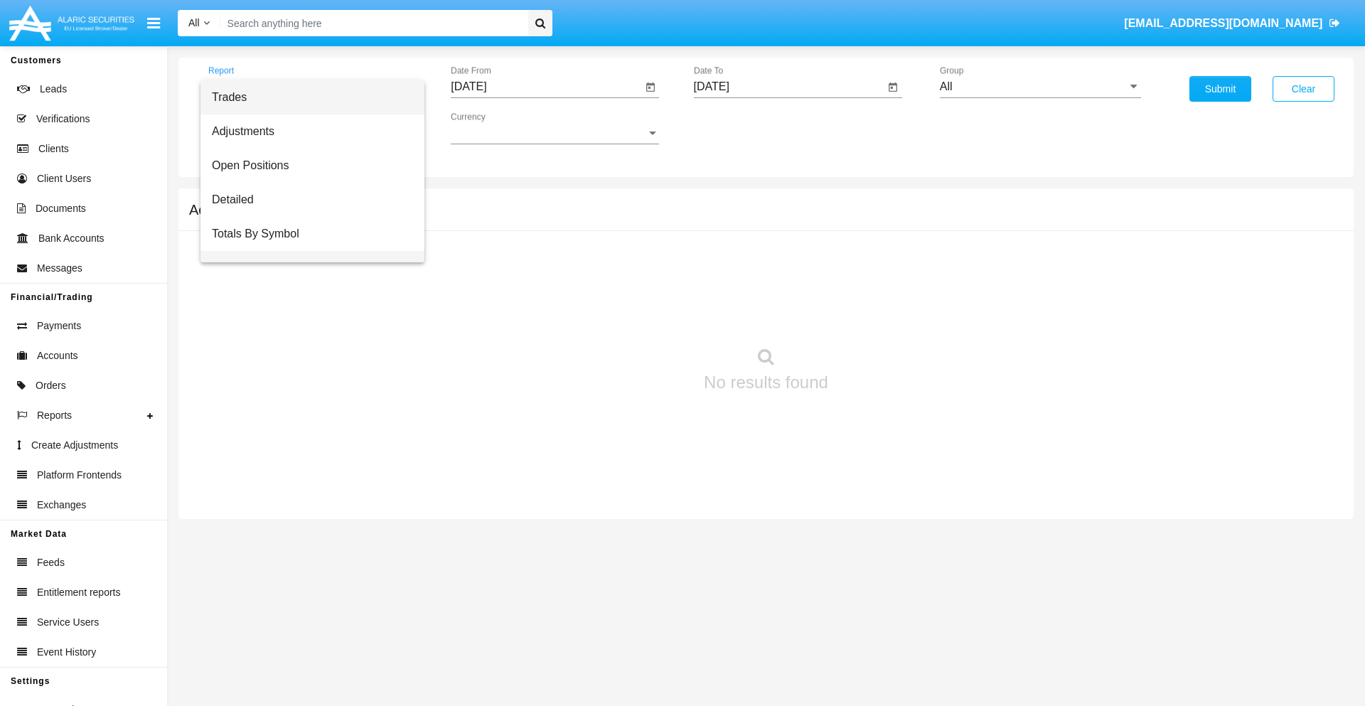
click at [306, 251] on span "Totals By Date" at bounding box center [312, 268] width 201 height 34
click at [546, 87] on input "[DATE]" at bounding box center [546, 86] width 191 height 13
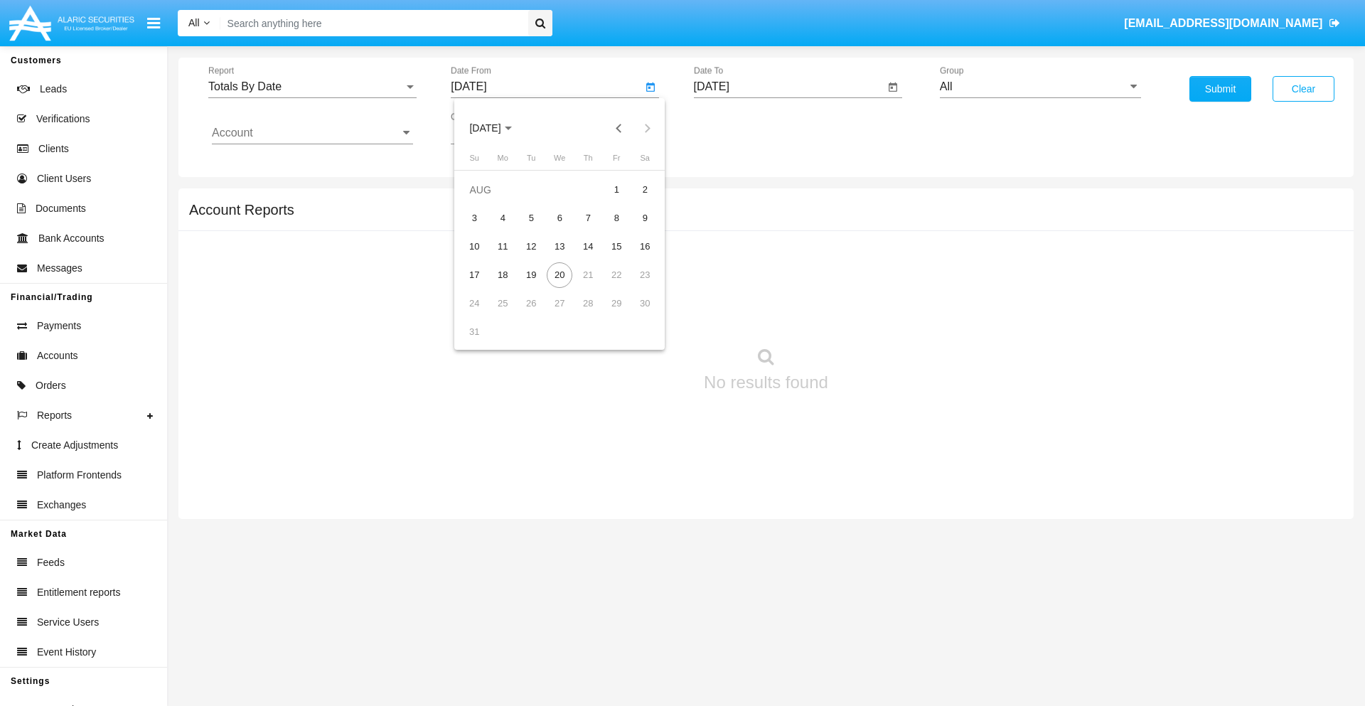
click at [498, 128] on span "[DATE]" at bounding box center [484, 128] width 31 height 11
click at [535, 286] on div "2019" at bounding box center [534, 286] width 45 height 26
click at [485, 200] on div "JAN" at bounding box center [485, 201] width 45 height 26
click at [531, 218] on div "1" at bounding box center [531, 218] width 26 height 26
type input "[DATE]"
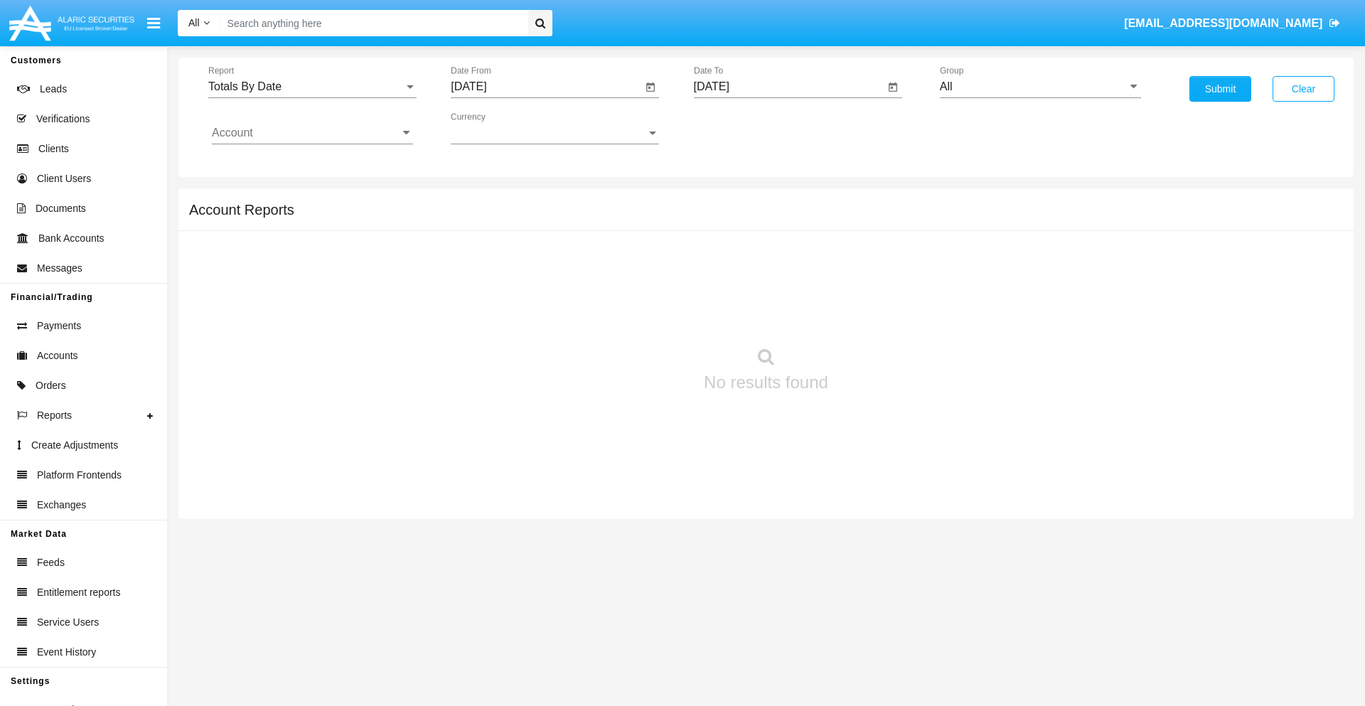
click at [788, 87] on input "[DATE]" at bounding box center [789, 86] width 191 height 13
click at [740, 128] on span "[DATE]" at bounding box center [727, 128] width 31 height 11
click at [777, 286] on div "2019" at bounding box center [777, 286] width 45 height 26
click at [727, 200] on div "JAN" at bounding box center [727, 201] width 45 height 26
click at [773, 218] on div "1" at bounding box center [774, 218] width 26 height 26
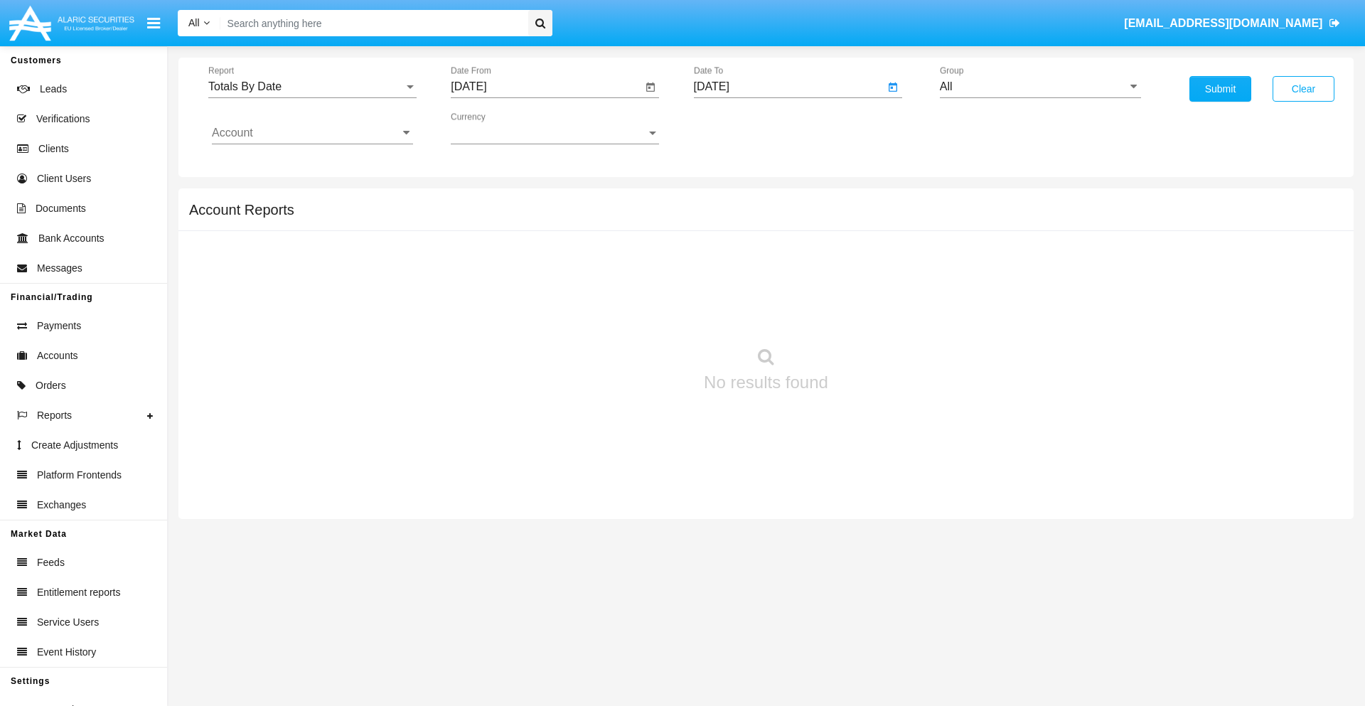
type input "[DATE]"
click at [312, 133] on input "Account" at bounding box center [312, 133] width 201 height 13
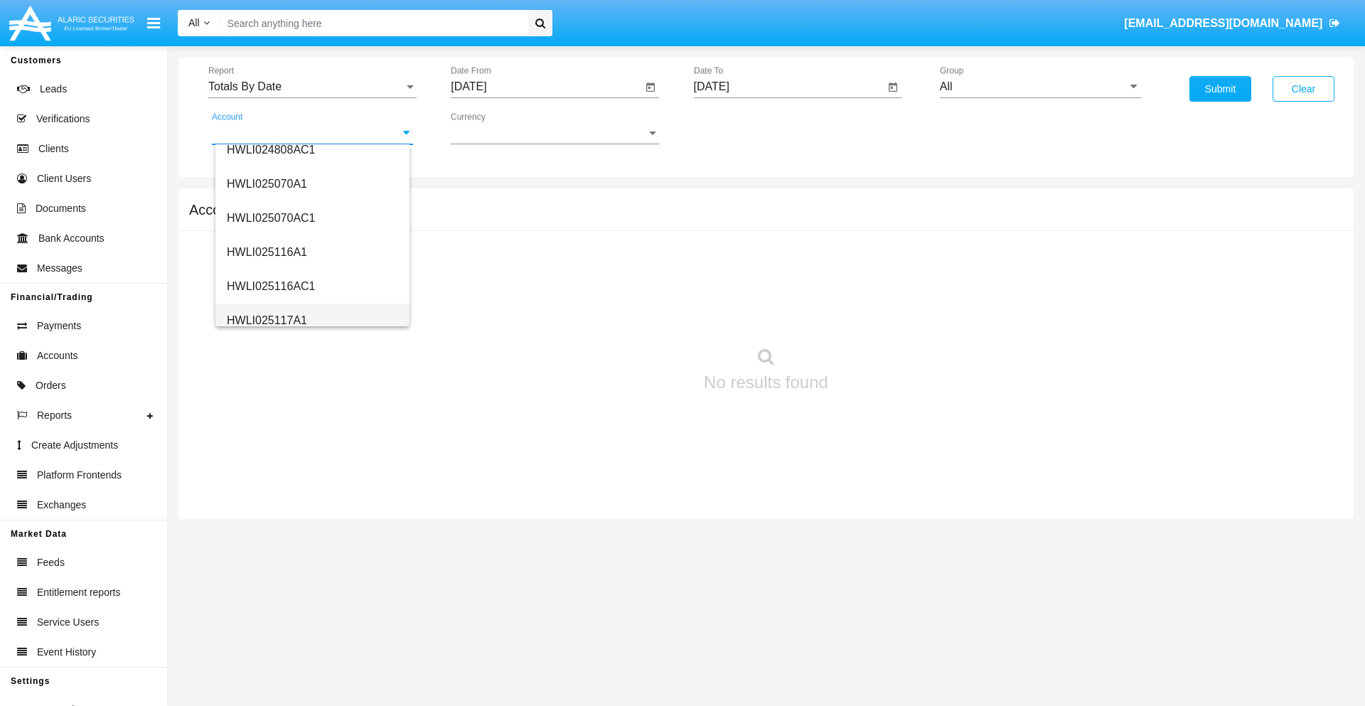
click at [266, 320] on span "HWLI025117A1" at bounding box center [267, 320] width 80 height 12
type input "HWLI025117A1"
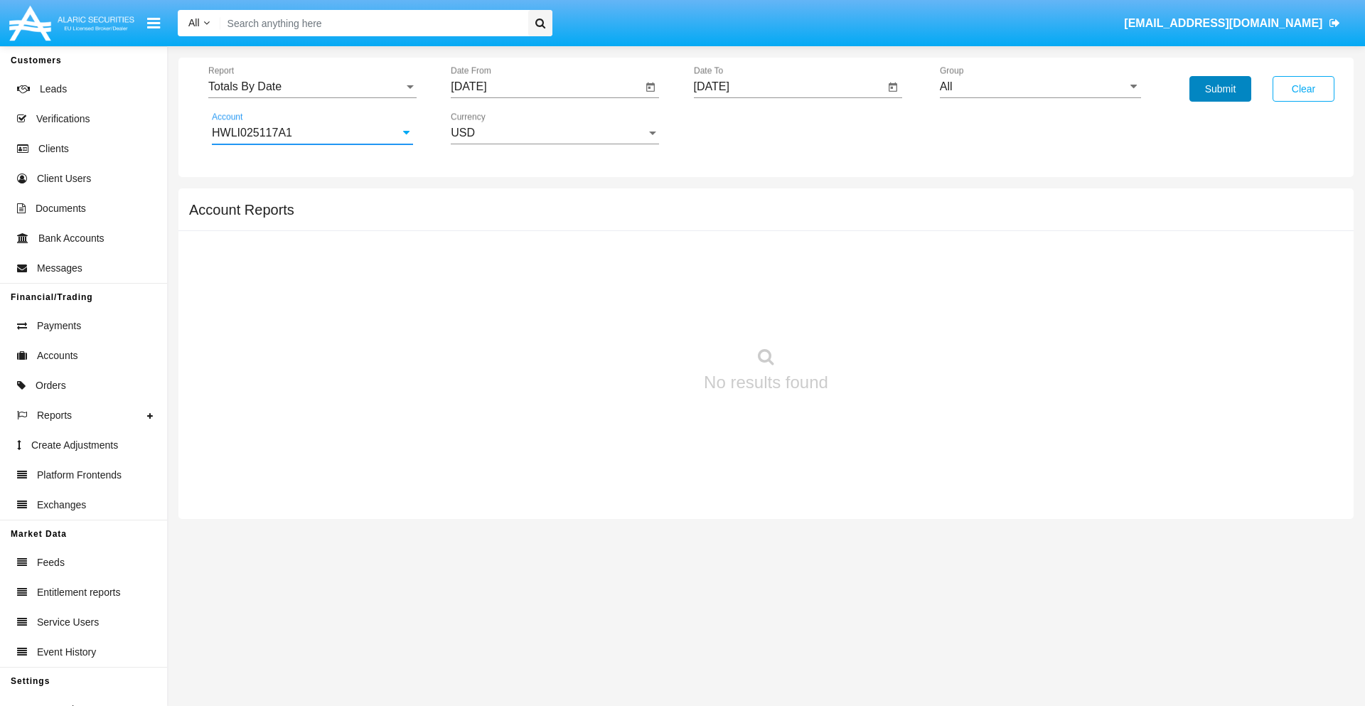
click at [1220, 89] on button "Submit" at bounding box center [1220, 89] width 62 height 26
click at [312, 87] on span "Report" at bounding box center [305, 86] width 195 height 13
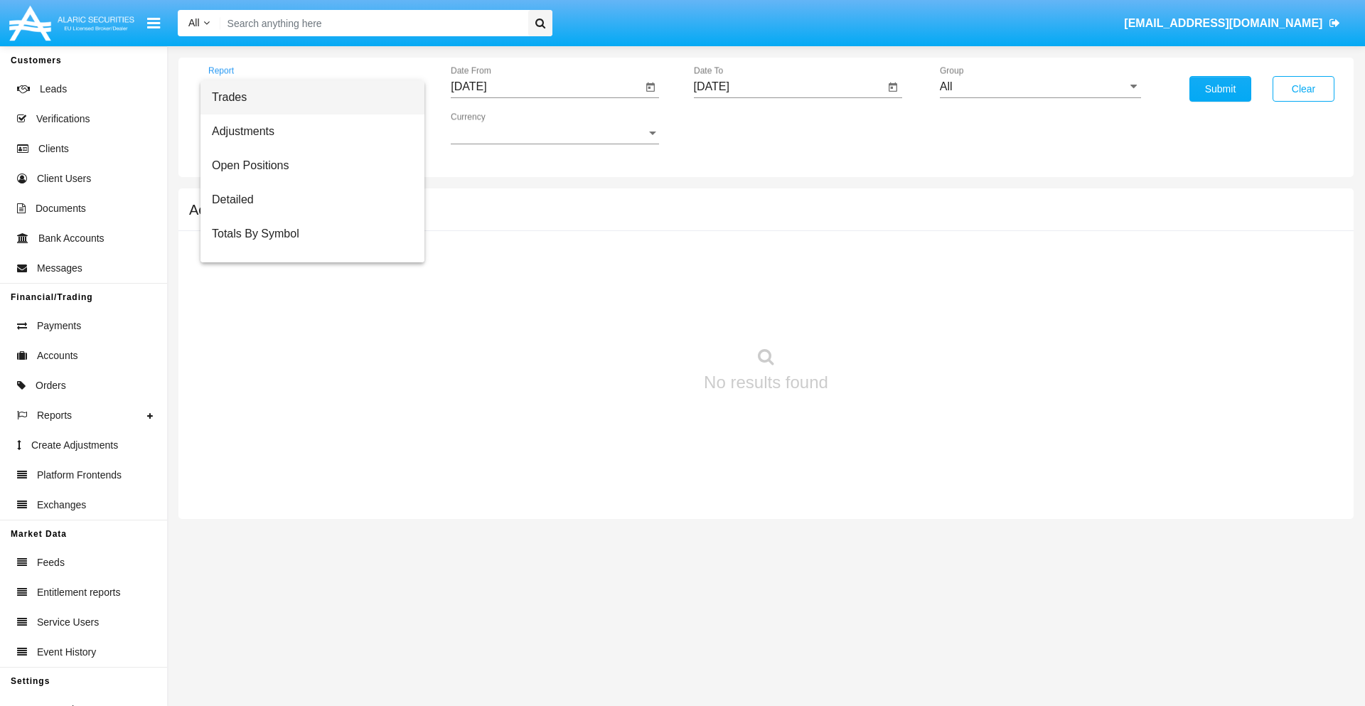
click at [306, 285] on span "Summary By Date" at bounding box center [312, 302] width 201 height 34
click at [546, 87] on input "[DATE]" at bounding box center [546, 86] width 191 height 13
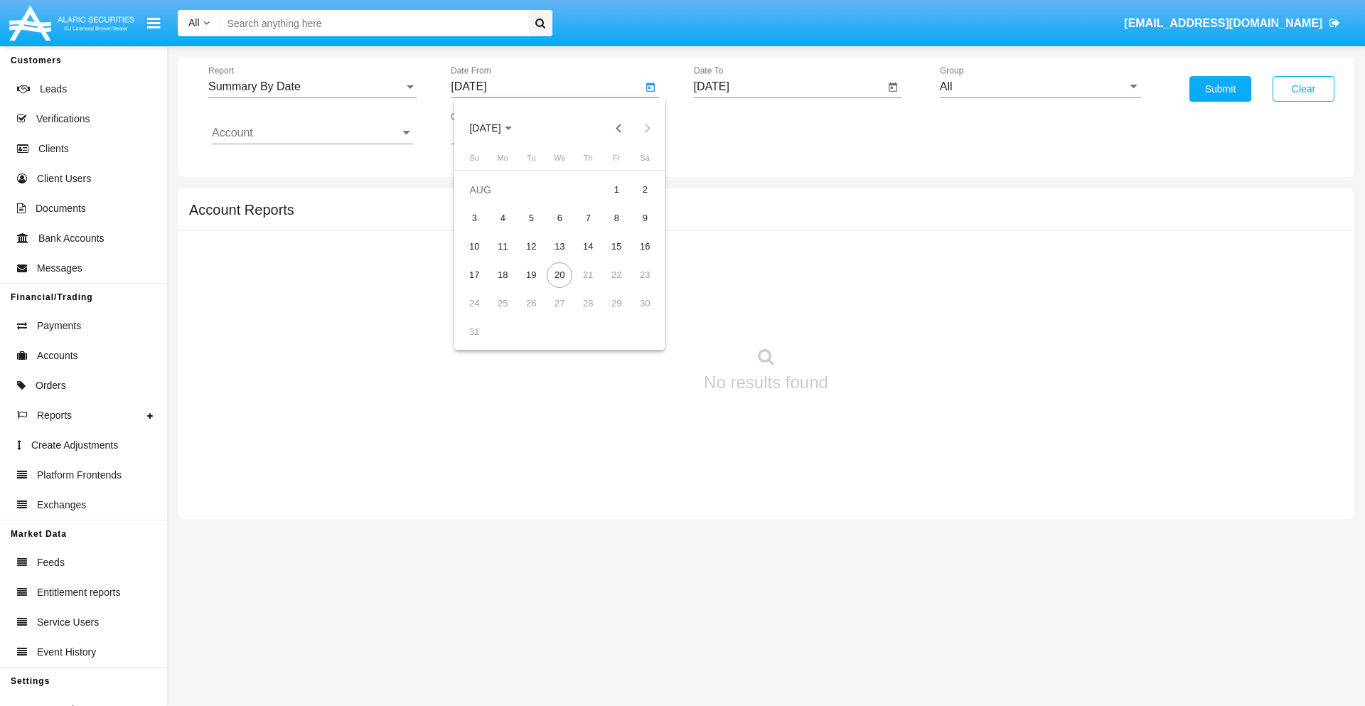
click at [498, 128] on span "[DATE]" at bounding box center [484, 128] width 31 height 11
click at [535, 286] on div "2019" at bounding box center [534, 286] width 45 height 26
click at [485, 200] on div "JAN" at bounding box center [485, 201] width 45 height 26
click at [531, 218] on div "1" at bounding box center [531, 218] width 26 height 26
type input "[DATE]"
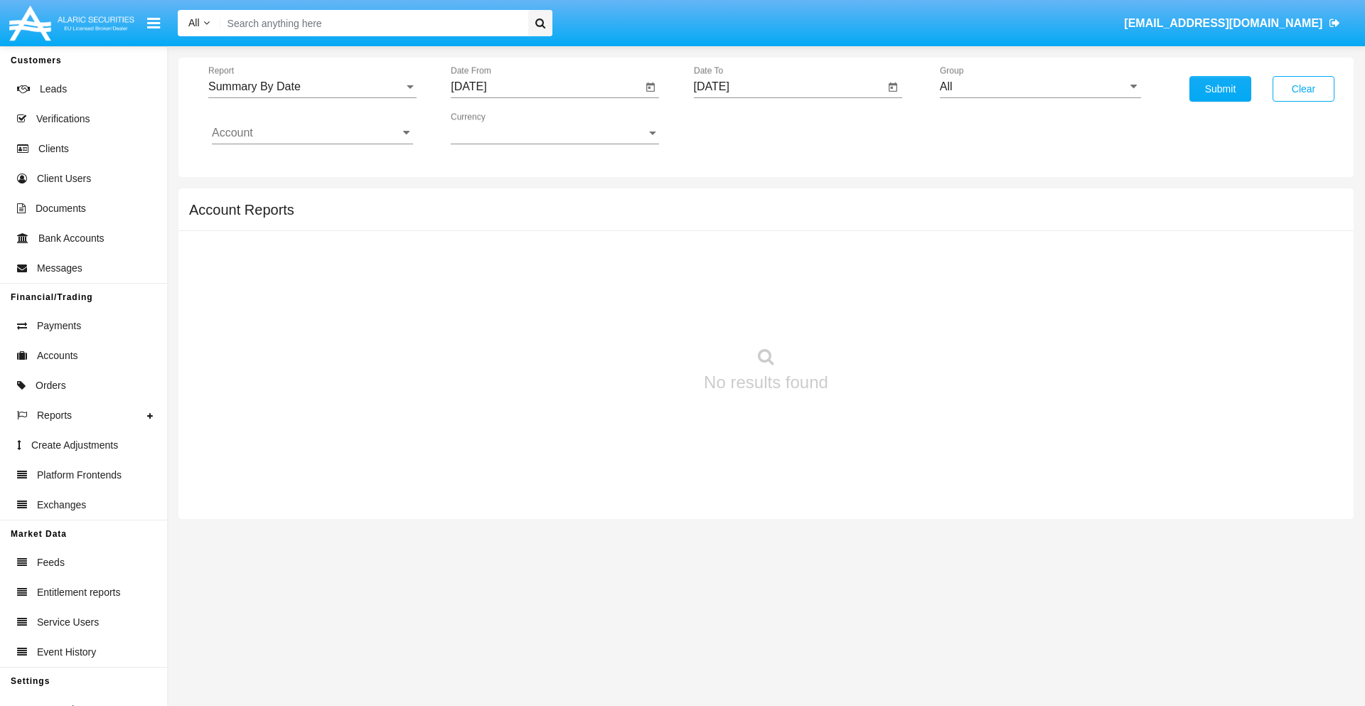
click at [788, 87] on input "[DATE]" at bounding box center [789, 86] width 191 height 13
click at [740, 128] on span "[DATE]" at bounding box center [727, 128] width 31 height 11
click at [777, 286] on div "2019" at bounding box center [777, 286] width 45 height 26
click at [727, 200] on div "JAN" at bounding box center [727, 201] width 45 height 26
click at [773, 218] on div "1" at bounding box center [774, 218] width 26 height 26
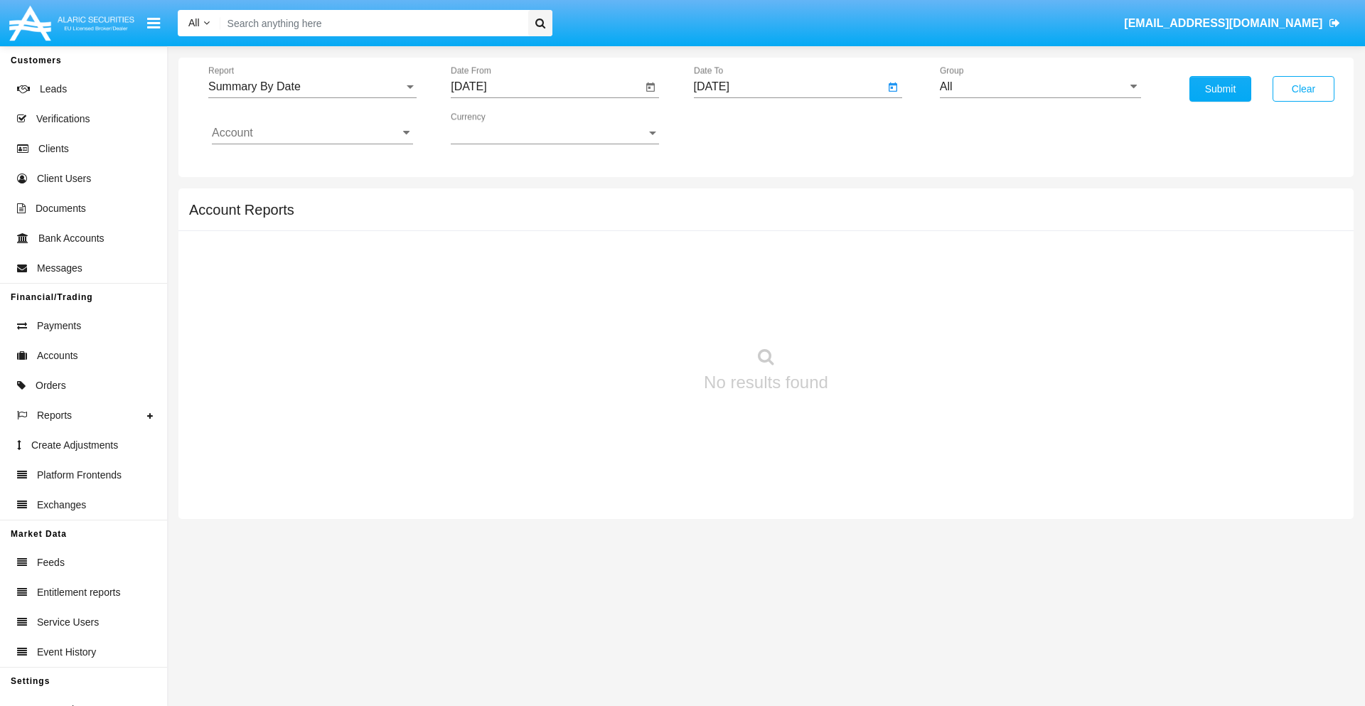
type input "[DATE]"
click at [312, 133] on input "Account" at bounding box center [312, 133] width 201 height 13
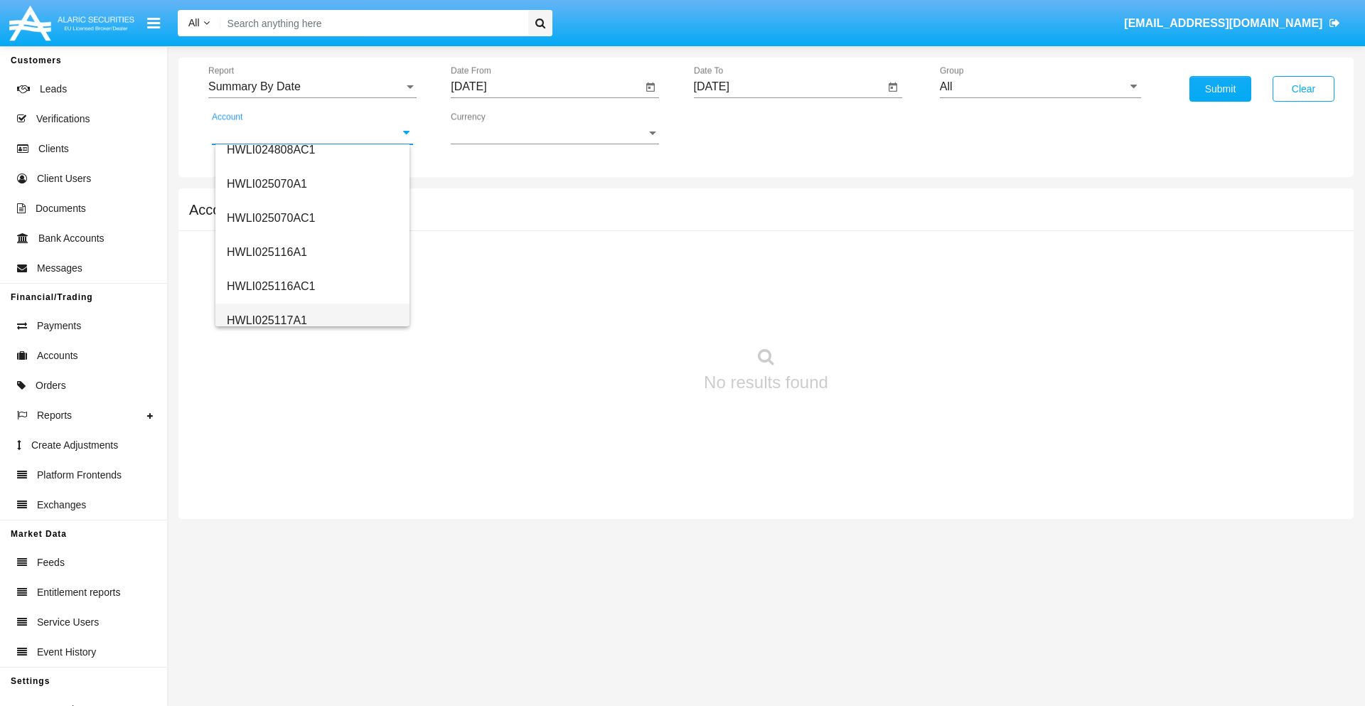
click at [266, 320] on span "HWLI025117A1" at bounding box center [267, 320] width 80 height 12
type input "HWLI025117A1"
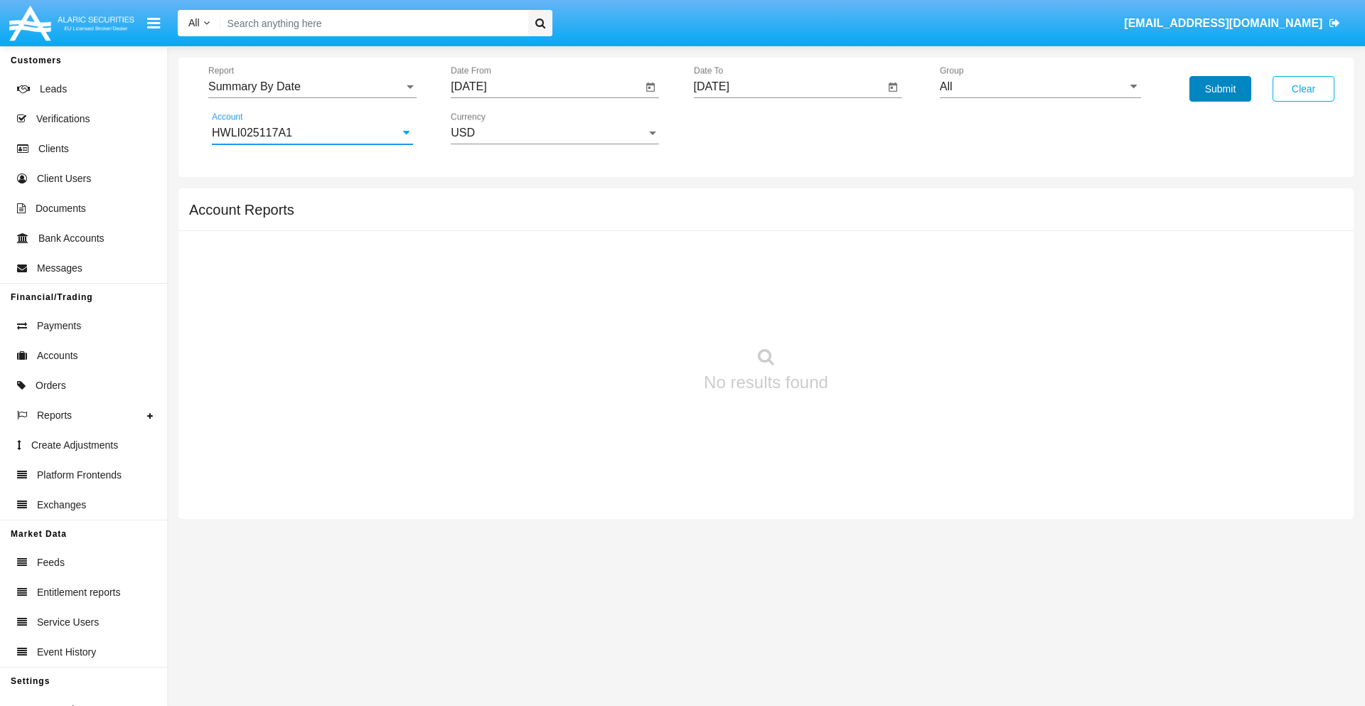
click at [1220, 89] on button "Submit" at bounding box center [1220, 89] width 62 height 26
click at [312, 87] on span "Report" at bounding box center [305, 86] width 195 height 13
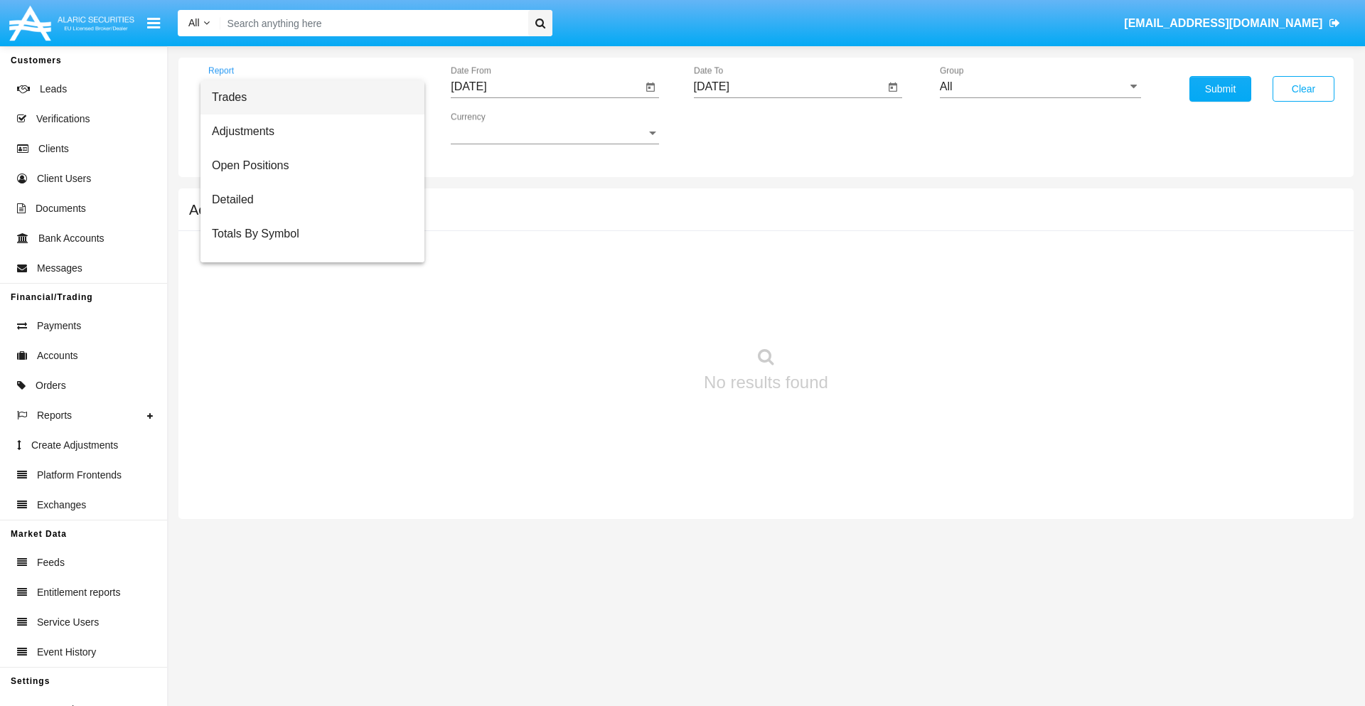
click at [306, 319] on span "Fees By Destination" at bounding box center [312, 336] width 201 height 34
click at [546, 87] on input "[DATE]" at bounding box center [546, 86] width 191 height 13
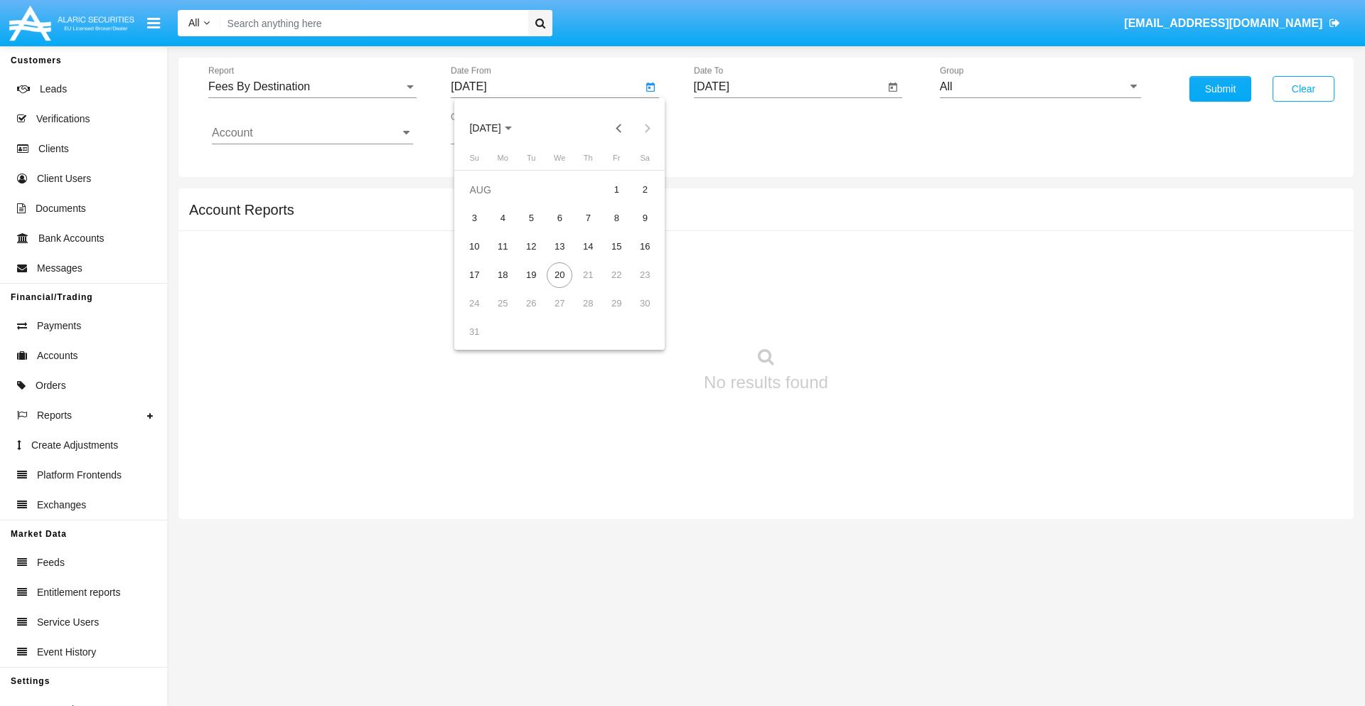
click at [498, 128] on span "[DATE]" at bounding box center [484, 128] width 31 height 11
click at [535, 286] on div "2019" at bounding box center [534, 286] width 45 height 26
click at [485, 200] on div "JAN" at bounding box center [485, 201] width 45 height 26
click at [531, 218] on div "1" at bounding box center [531, 218] width 26 height 26
type input "[DATE]"
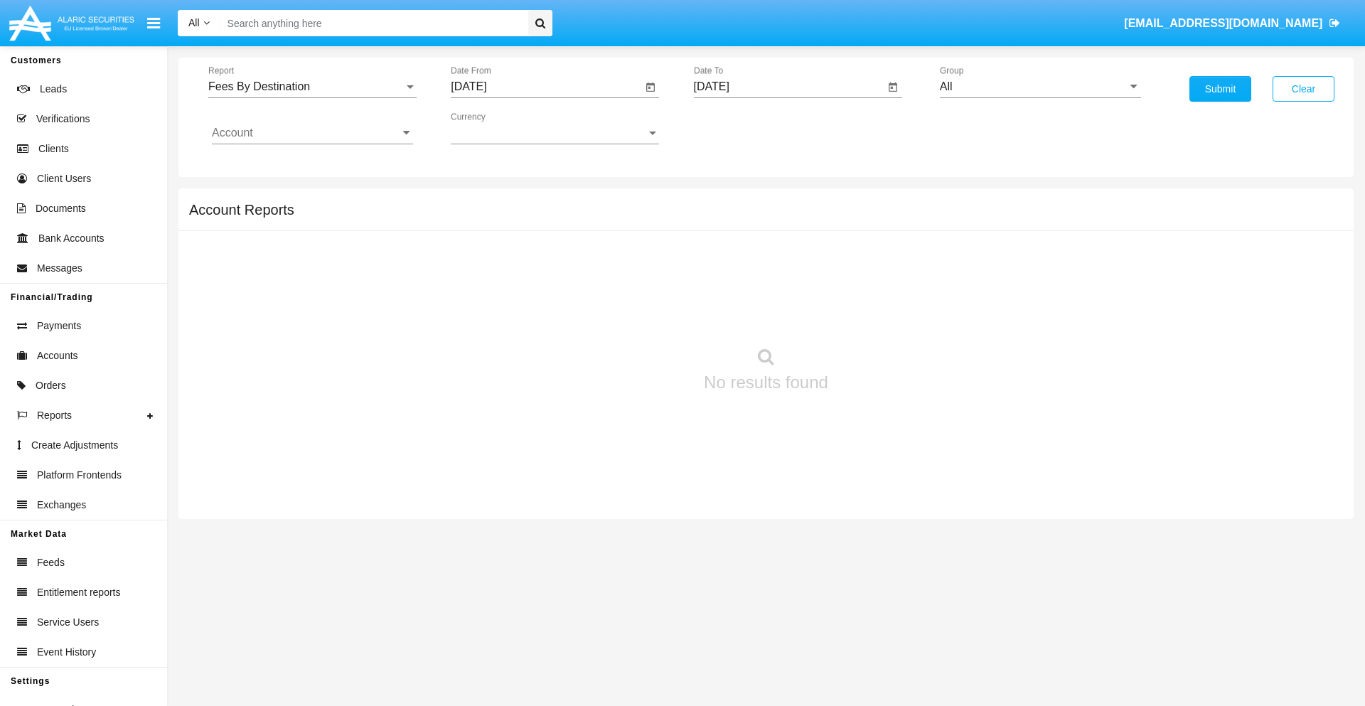
click at [788, 87] on input "[DATE]" at bounding box center [789, 86] width 191 height 13
click at [740, 128] on span "[DATE]" at bounding box center [727, 128] width 31 height 11
click at [777, 286] on div "2019" at bounding box center [777, 286] width 45 height 26
click at [727, 200] on div "JAN" at bounding box center [727, 201] width 45 height 26
click at [773, 218] on div "1" at bounding box center [774, 218] width 26 height 26
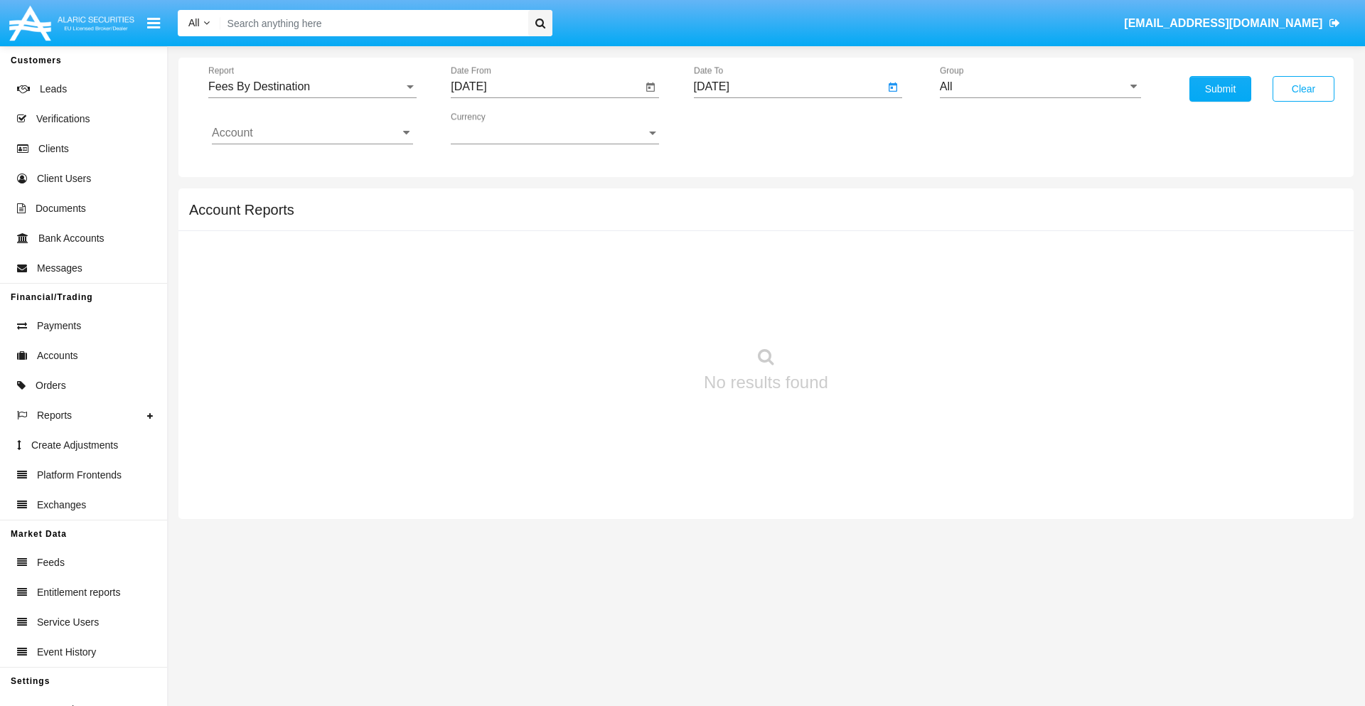
type input "01/01/19"
click at [312, 133] on input "Account" at bounding box center [312, 133] width 201 height 13
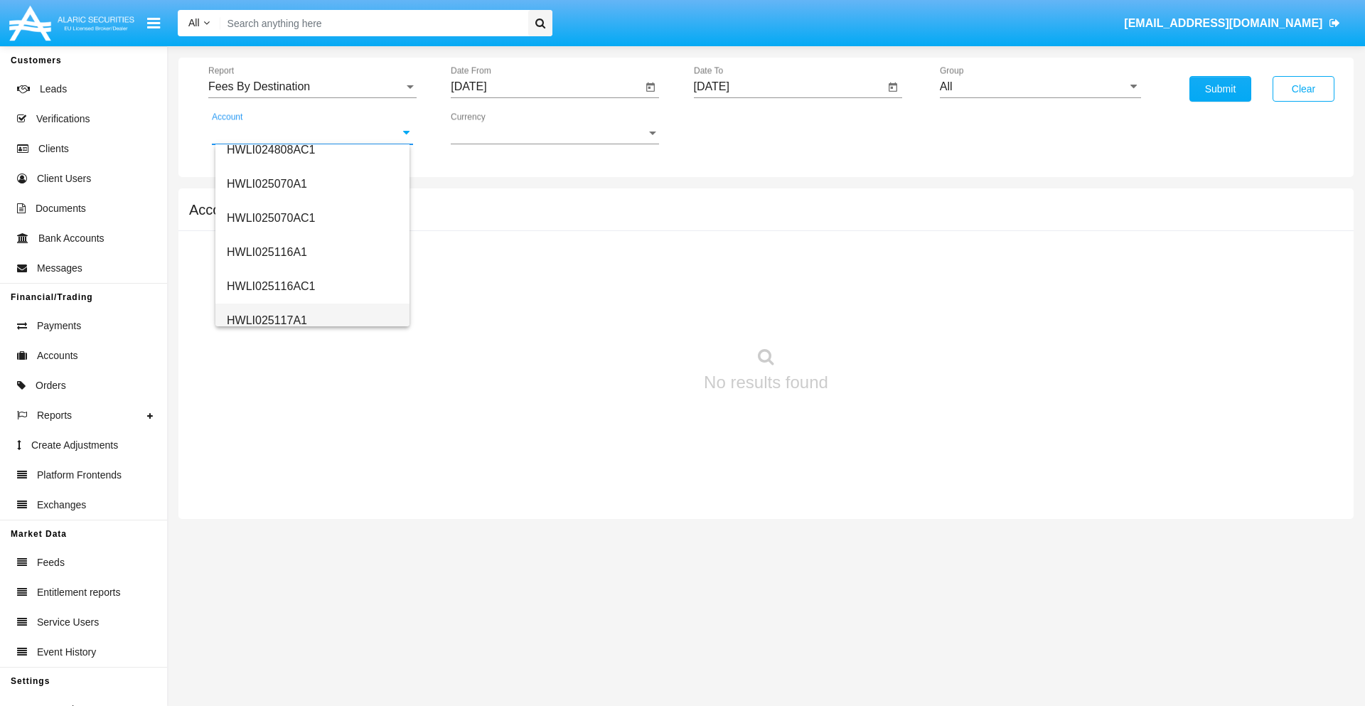
click at [266, 320] on span "HWLI025117A1" at bounding box center [267, 320] width 80 height 12
type input "HWLI025117A1"
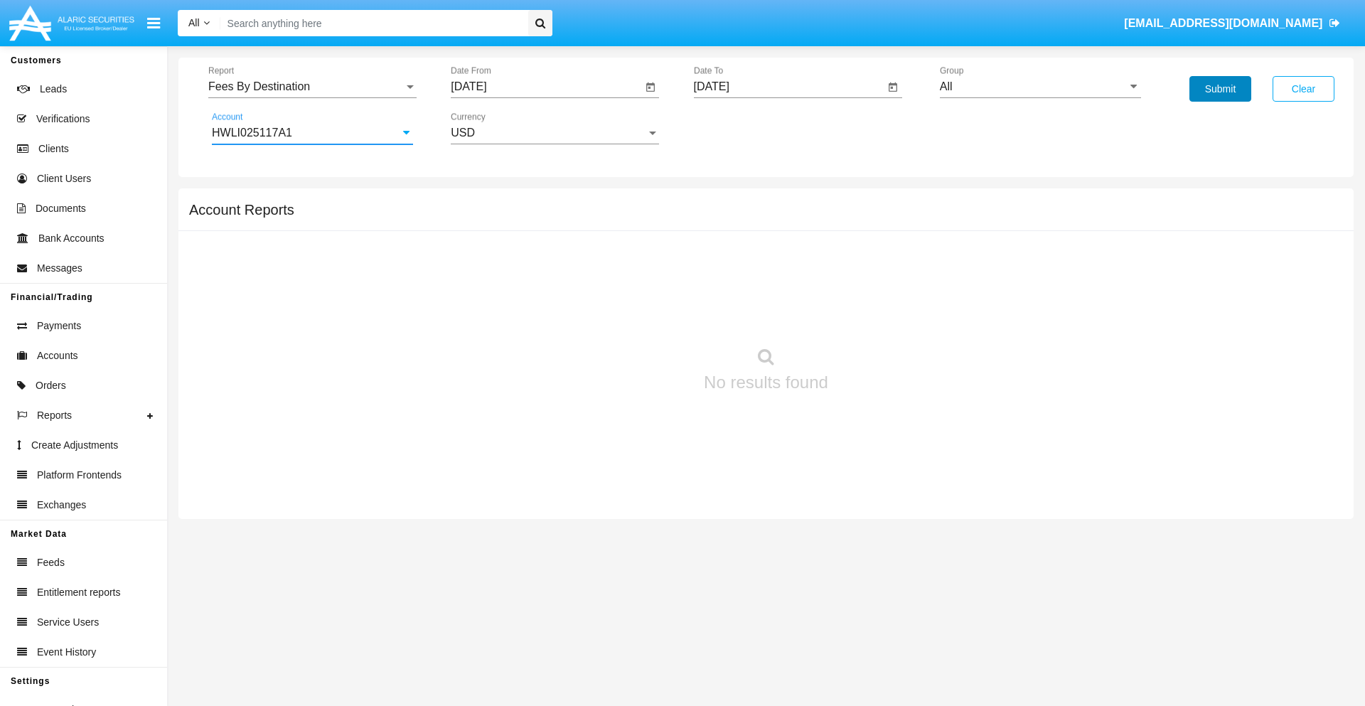
click at [1220, 89] on button "Submit" at bounding box center [1220, 89] width 62 height 26
click at [312, 87] on span "Report" at bounding box center [305, 86] width 195 height 13
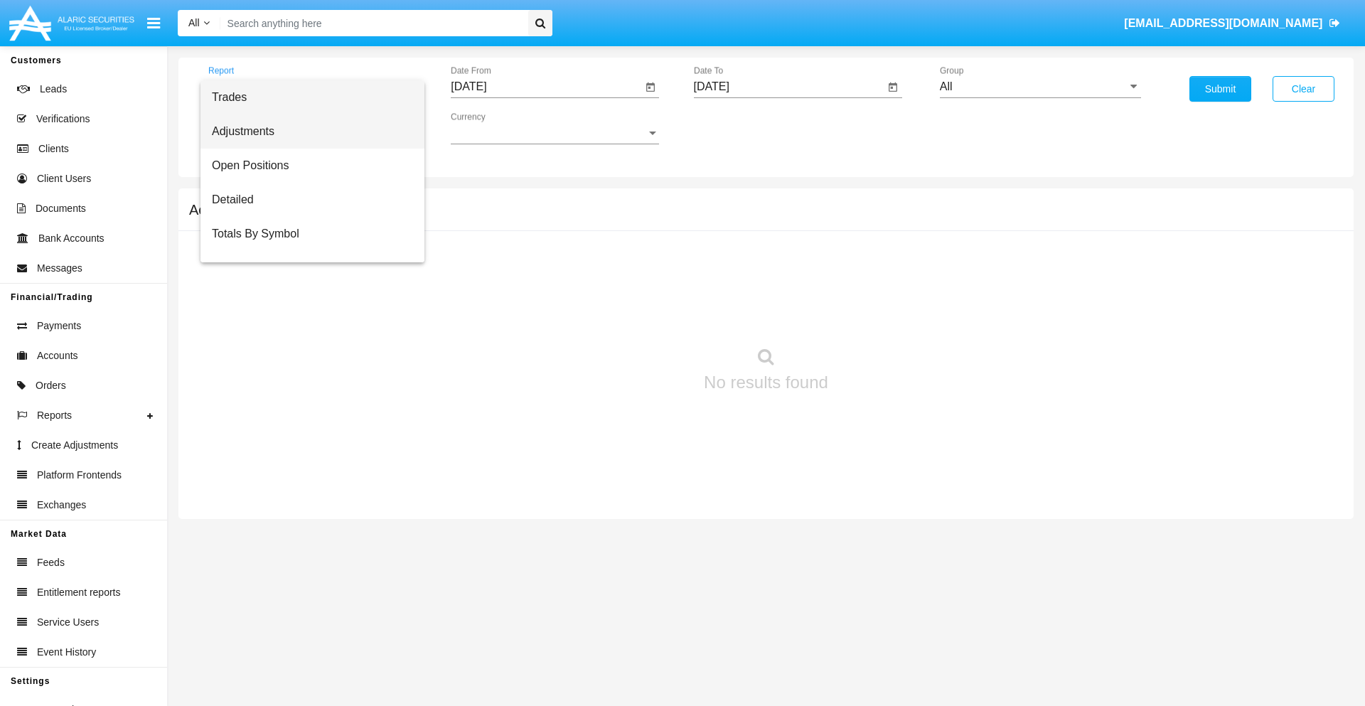
click at [306, 131] on span "Adjustments" at bounding box center [312, 131] width 201 height 34
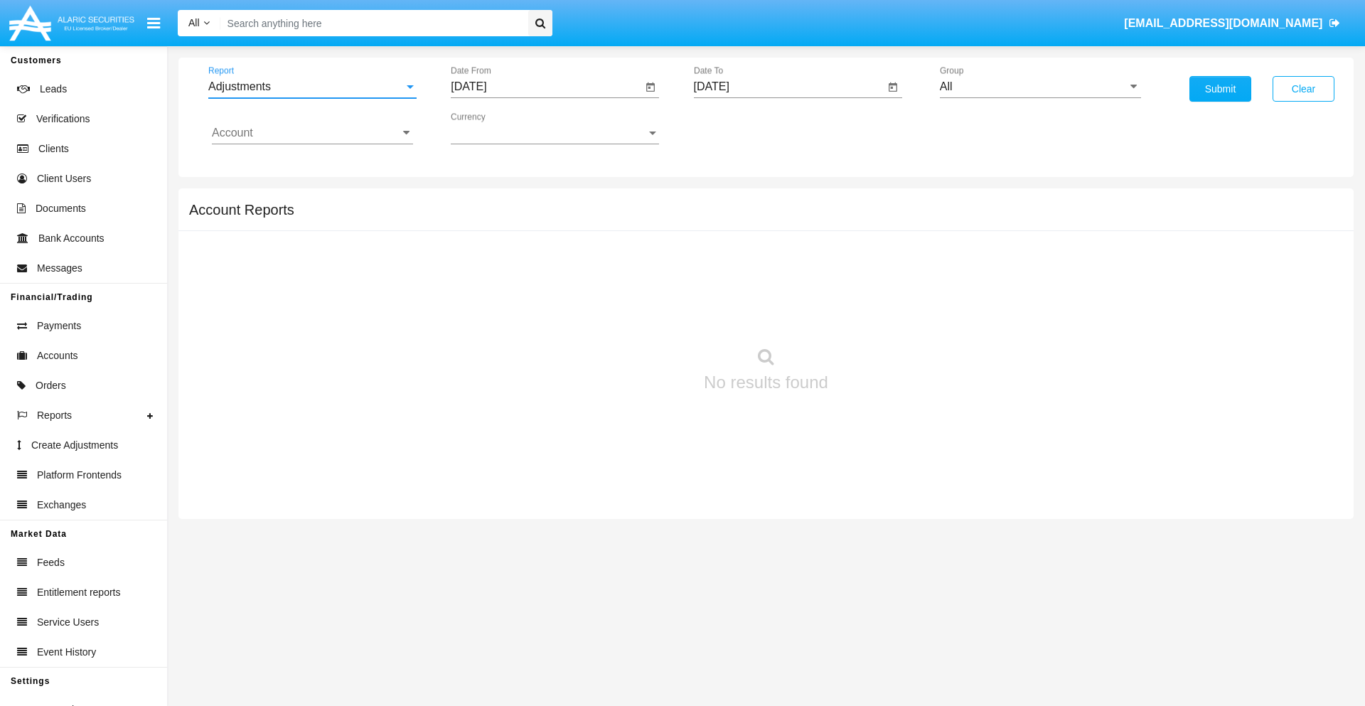
click at [546, 87] on input "[DATE]" at bounding box center [546, 86] width 191 height 13
click at [498, 128] on span "[DATE]" at bounding box center [484, 128] width 31 height 11
click at [634, 314] on div "2025" at bounding box center [634, 314] width 45 height 26
click at [584, 229] on div "[DATE]" at bounding box center [584, 229] width 45 height 26
click at [474, 303] on div "20" at bounding box center [474, 304] width 26 height 26
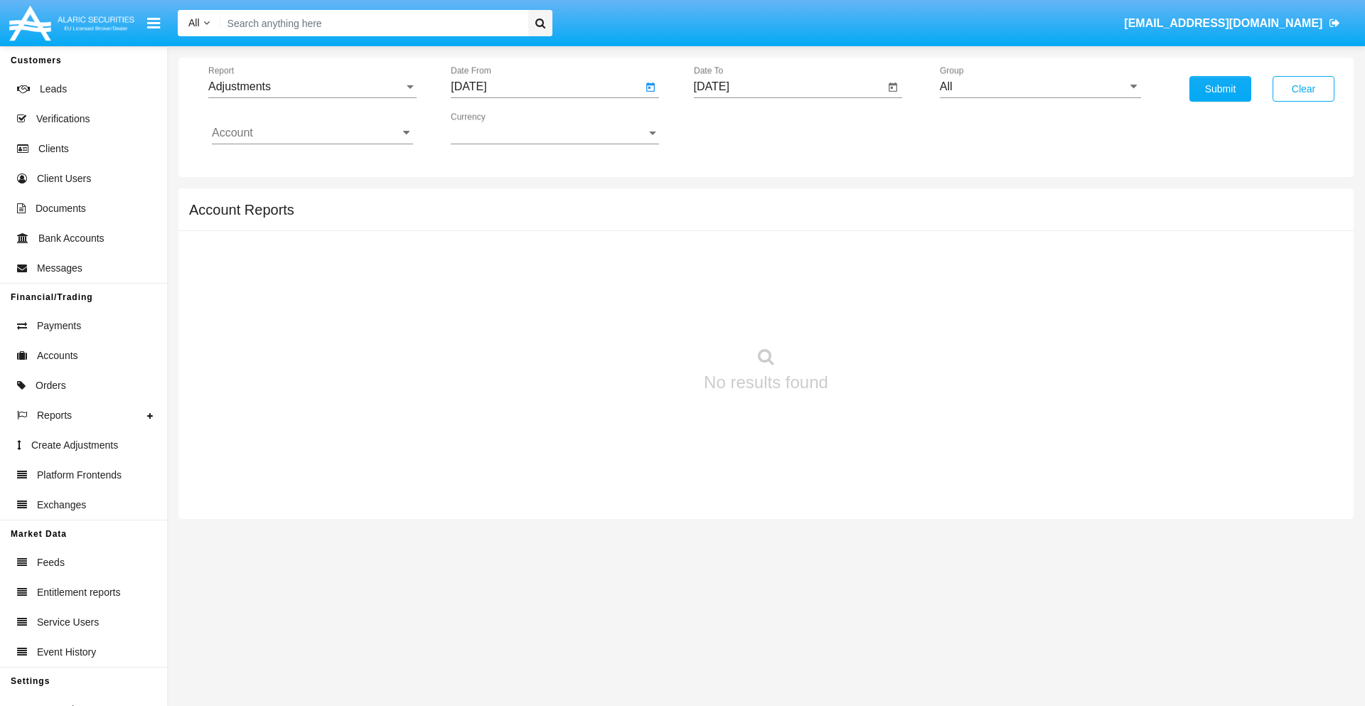
type input "[DATE]"
click at [788, 87] on input "[DATE]" at bounding box center [789, 86] width 191 height 13
click at [740, 128] on span "[DATE]" at bounding box center [727, 128] width 31 height 11
click at [876, 314] on div "2025" at bounding box center [876, 314] width 45 height 26
click at [876, 229] on div "AUG" at bounding box center [876, 229] width 45 height 26
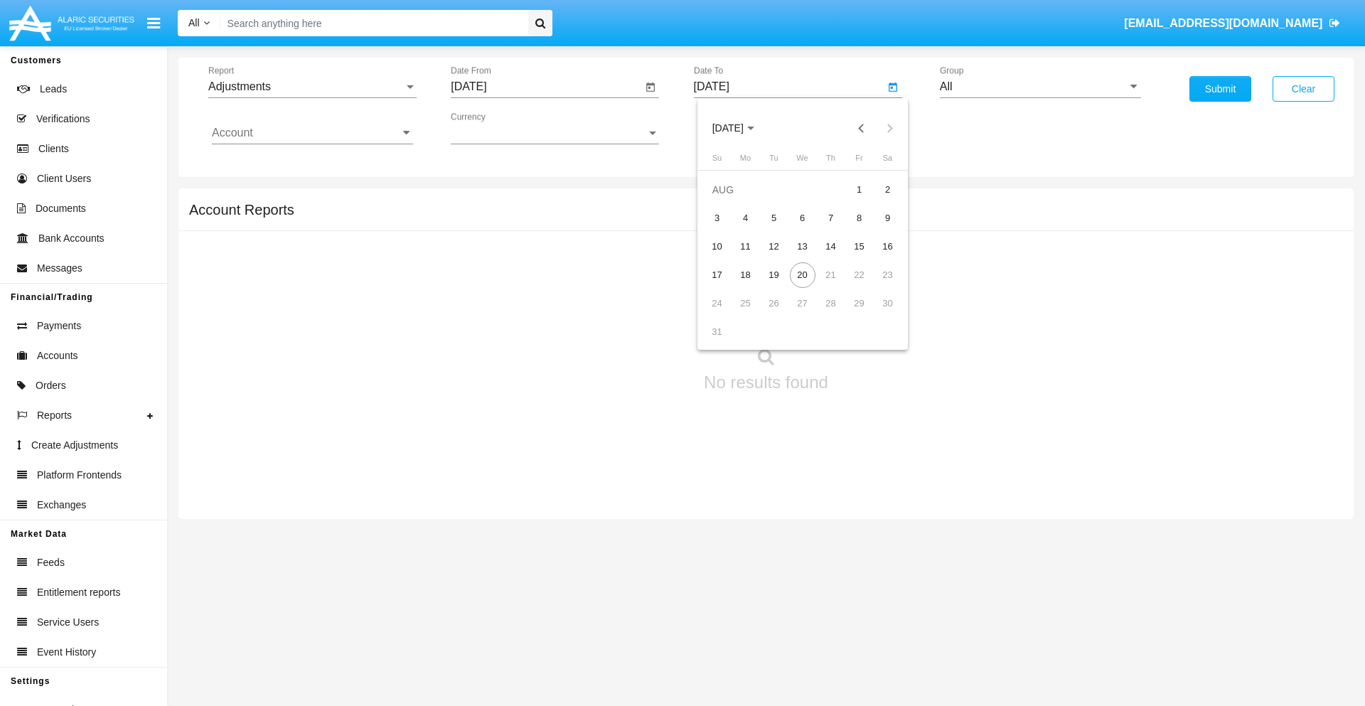
click at [802, 274] on div "20" at bounding box center [803, 275] width 26 height 26
type input "[DATE]"
click at [1040, 87] on input "All" at bounding box center [1040, 86] width 201 height 13
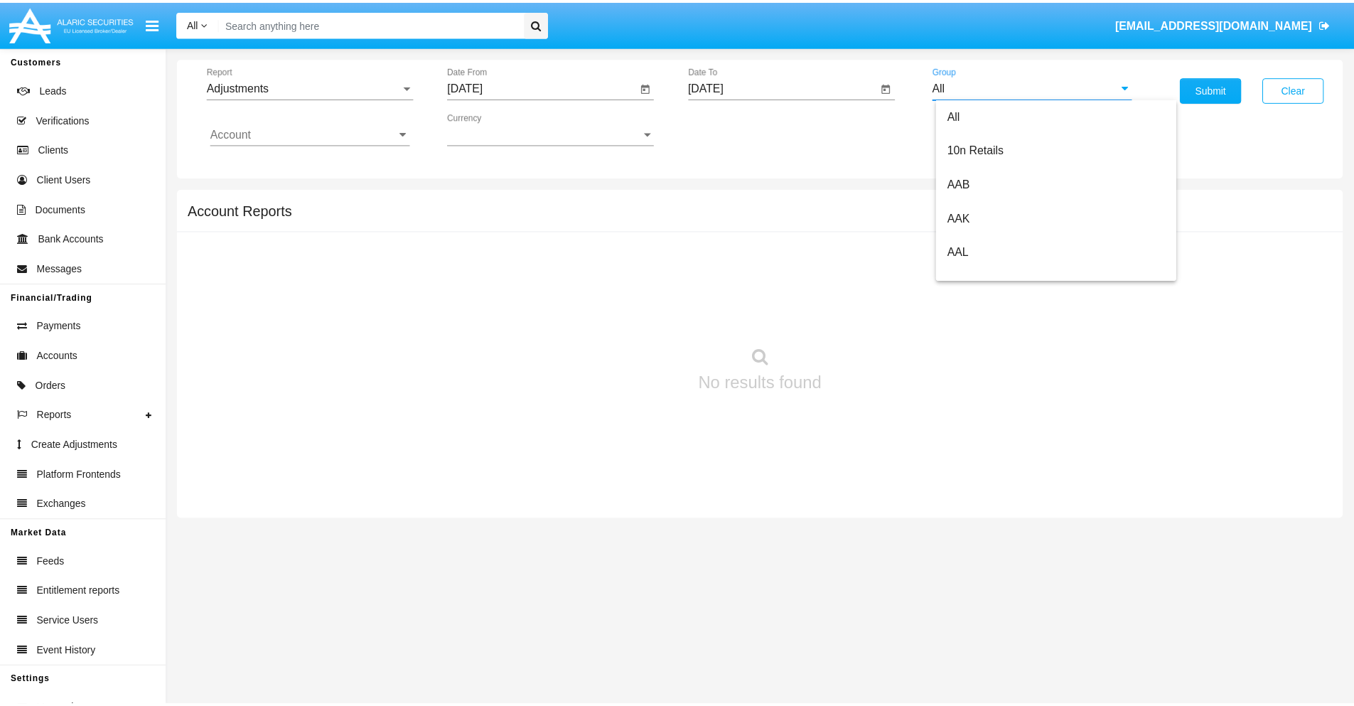
scroll to position [318, 0]
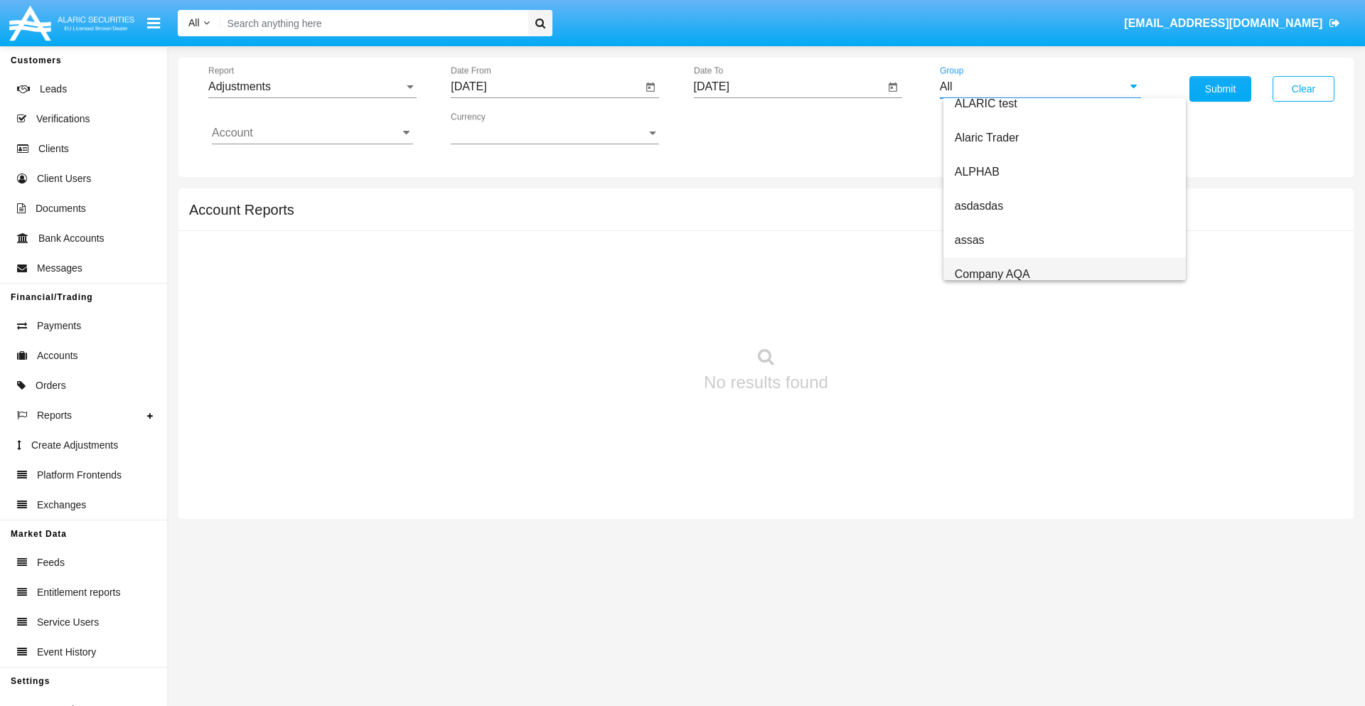
click at [992, 274] on span "Company AQA" at bounding box center [992, 274] width 75 height 12
type input "Company AQA"
click at [312, 133] on input "Account" at bounding box center [312, 133] width 201 height 13
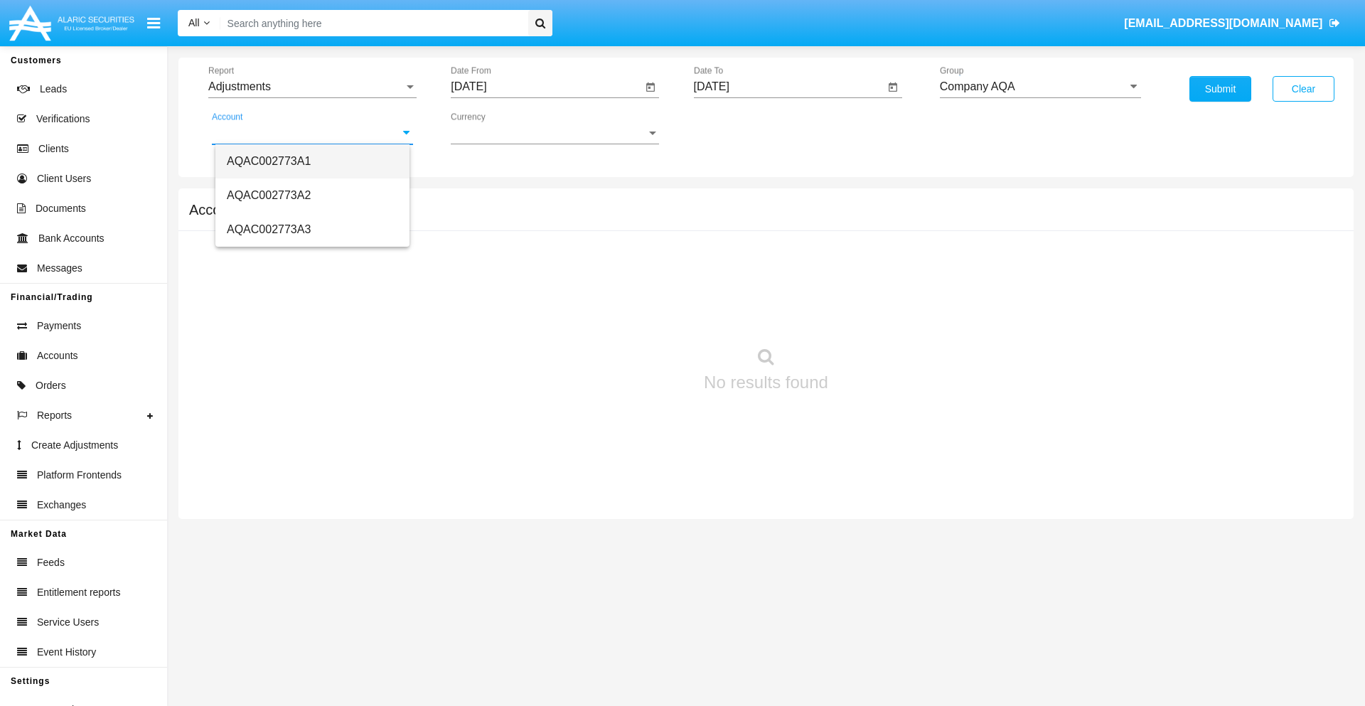
click at [269, 161] on span "AQAC002773A1" at bounding box center [269, 161] width 84 height 12
type input "AQAC002773A1"
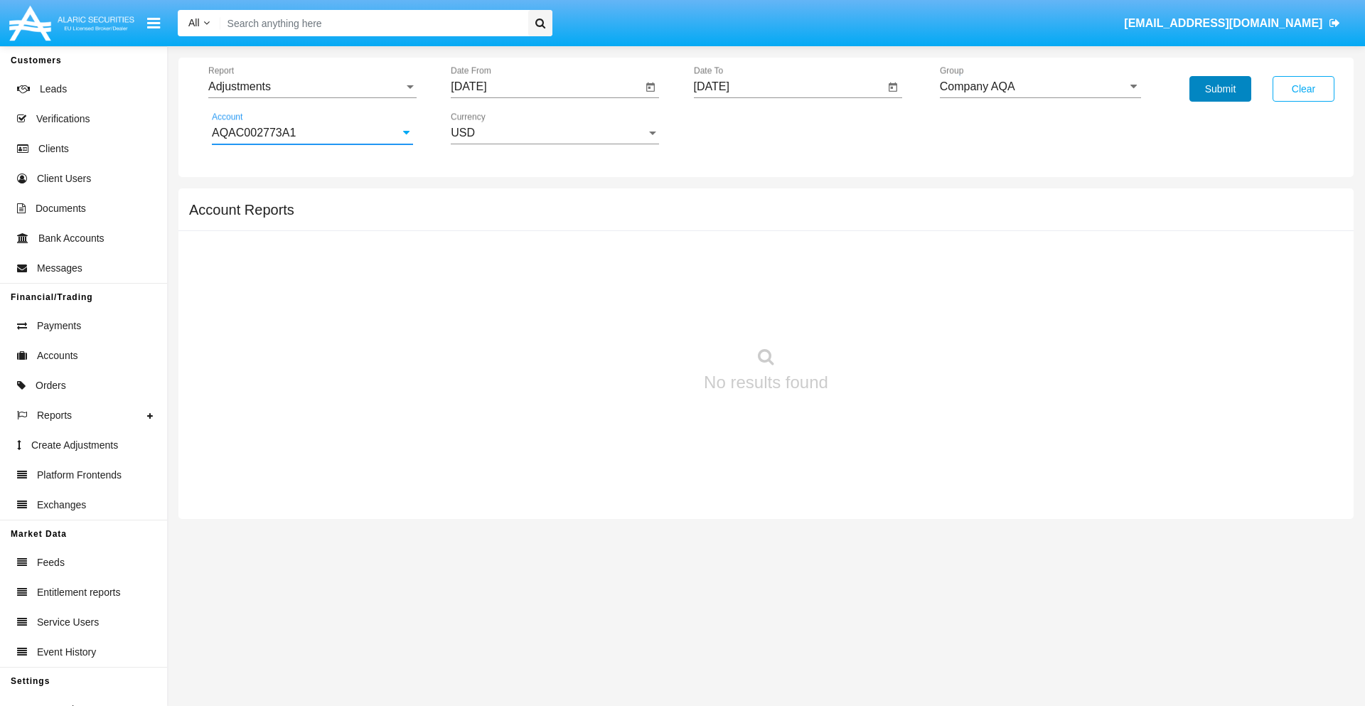
click at [1220, 89] on button "Submit" at bounding box center [1220, 89] width 62 height 26
click at [312, 87] on span "Report" at bounding box center [305, 86] width 195 height 13
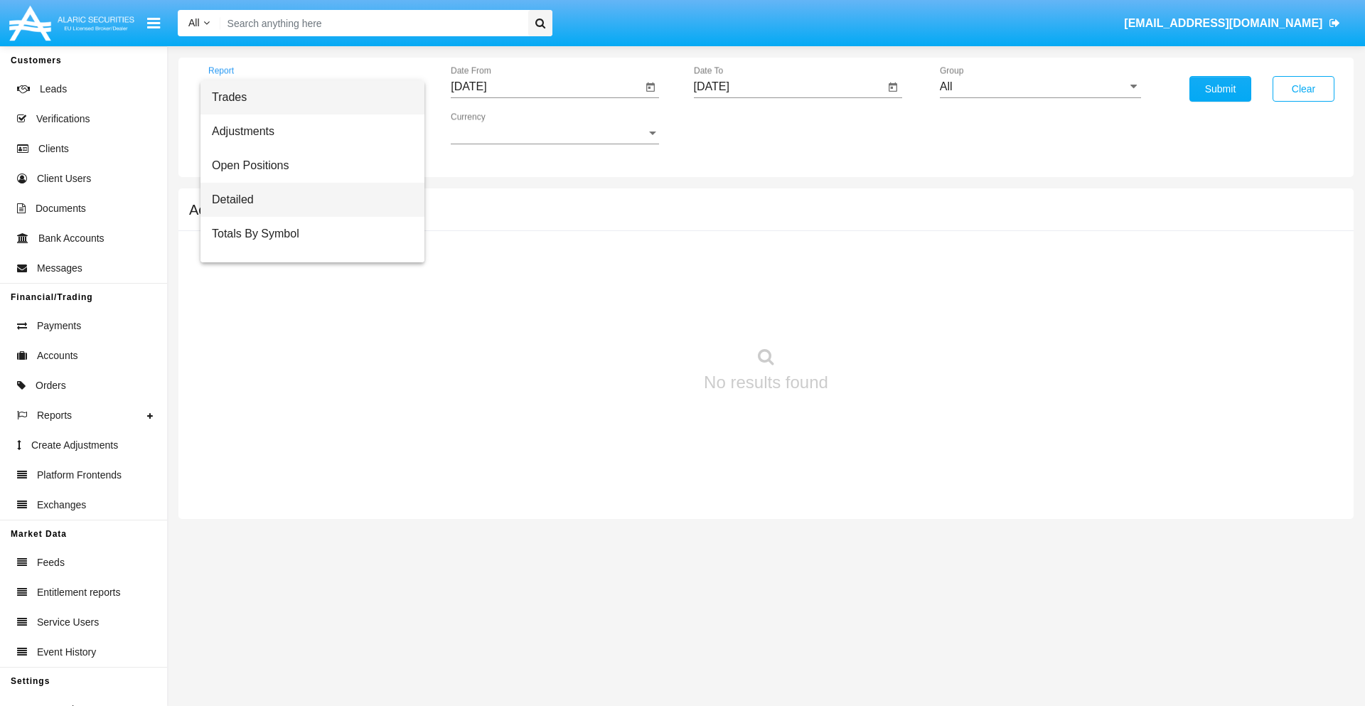
click at [306, 200] on span "Detailed" at bounding box center [312, 200] width 201 height 34
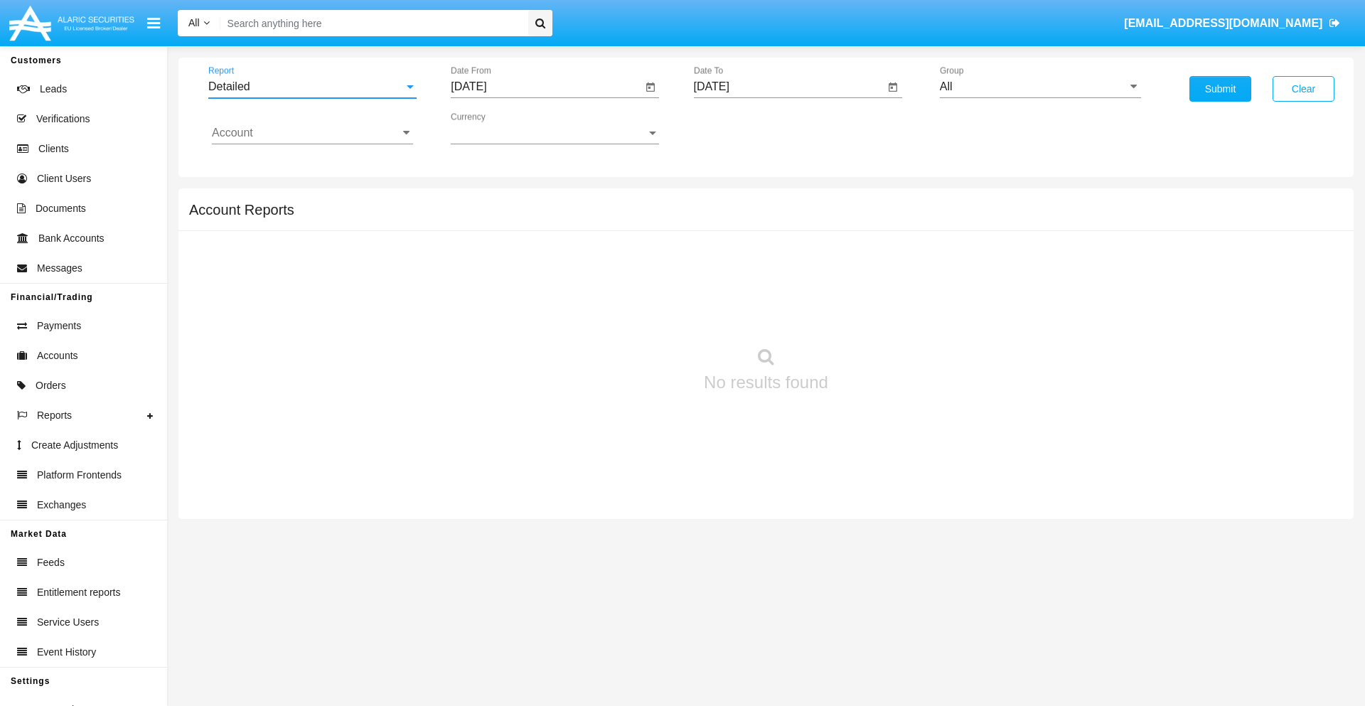
click at [546, 87] on input "[DATE]" at bounding box center [546, 86] width 191 height 13
click at [498, 128] on span "[DATE]" at bounding box center [484, 128] width 31 height 11
click at [634, 314] on div "2025" at bounding box center [634, 314] width 45 height 26
click at [634, 229] on div "AUG" at bounding box center [634, 229] width 45 height 26
click at [474, 246] on div "10" at bounding box center [474, 247] width 26 height 26
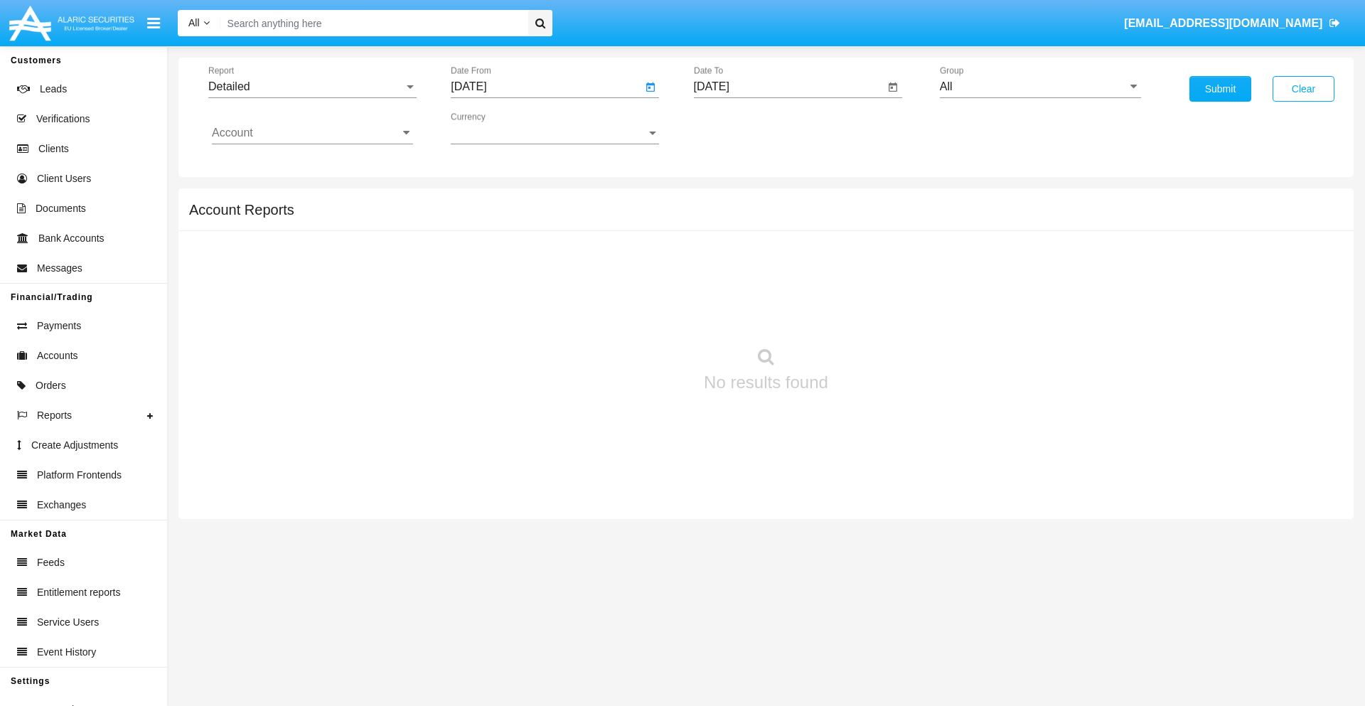
type input "[DATE]"
click at [788, 87] on input "[DATE]" at bounding box center [789, 86] width 191 height 13
click at [740, 128] on span "[DATE]" at bounding box center [727, 128] width 31 height 11
click at [876, 314] on div "2025" at bounding box center [876, 314] width 45 height 26
click at [876, 229] on div "AUG" at bounding box center [876, 229] width 45 height 26
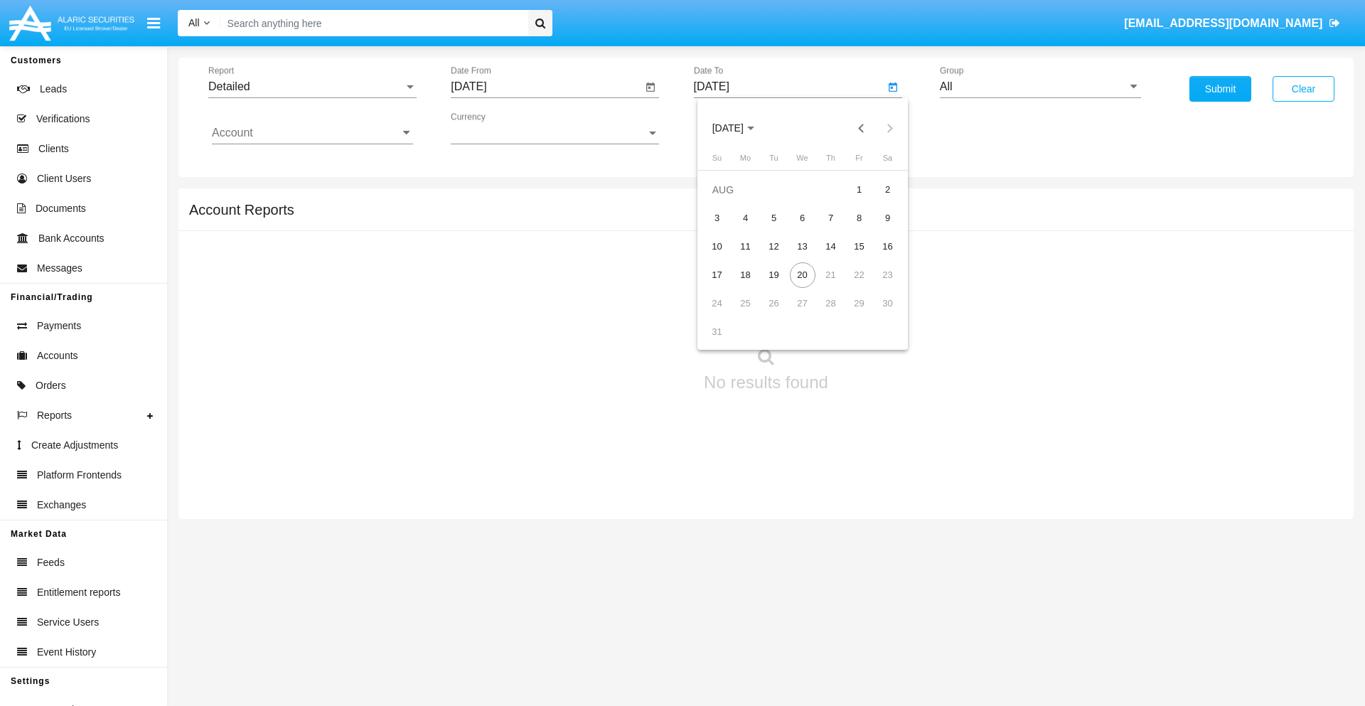
click at [802, 274] on div "20" at bounding box center [803, 275] width 26 height 26
type input "[DATE]"
click at [1040, 87] on input "All" at bounding box center [1040, 86] width 201 height 13
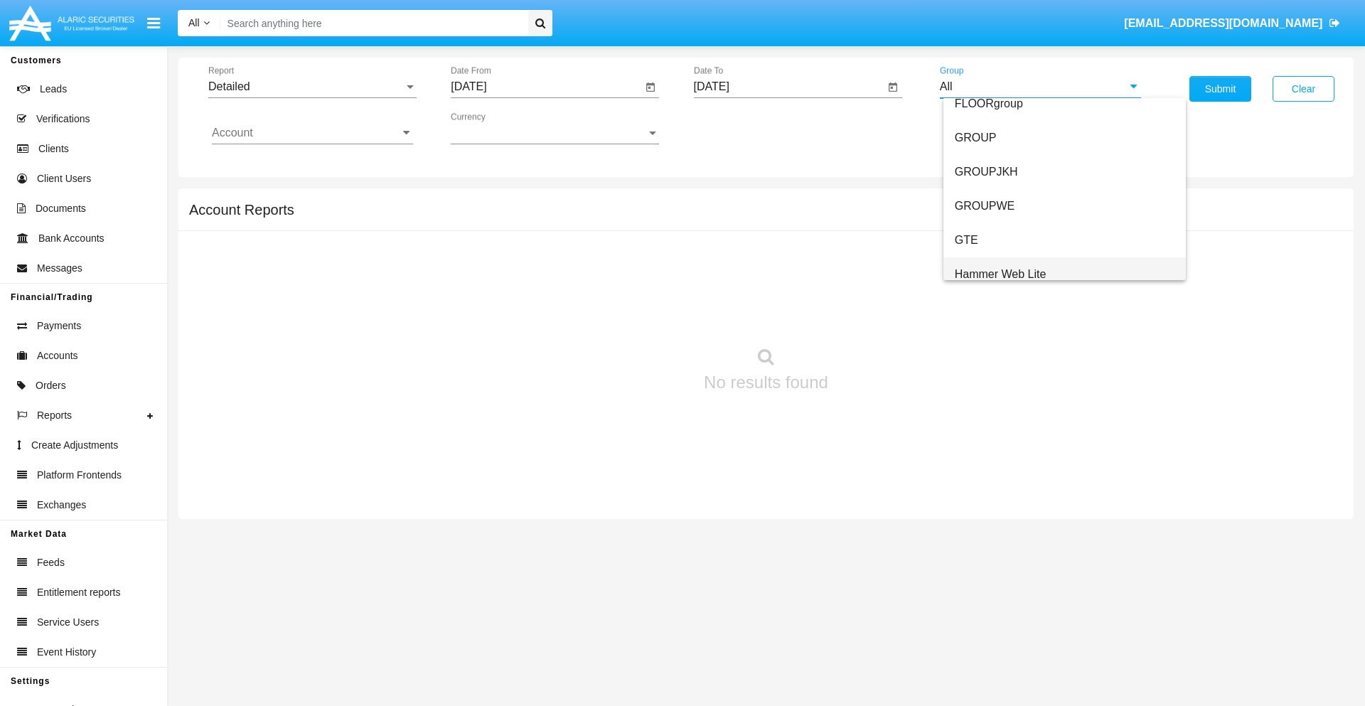
click at [1000, 274] on span "Hammer Web Lite" at bounding box center [1001, 274] width 92 height 12
type input "Hammer Web Lite"
click at [312, 133] on input "Account" at bounding box center [312, 133] width 201 height 13
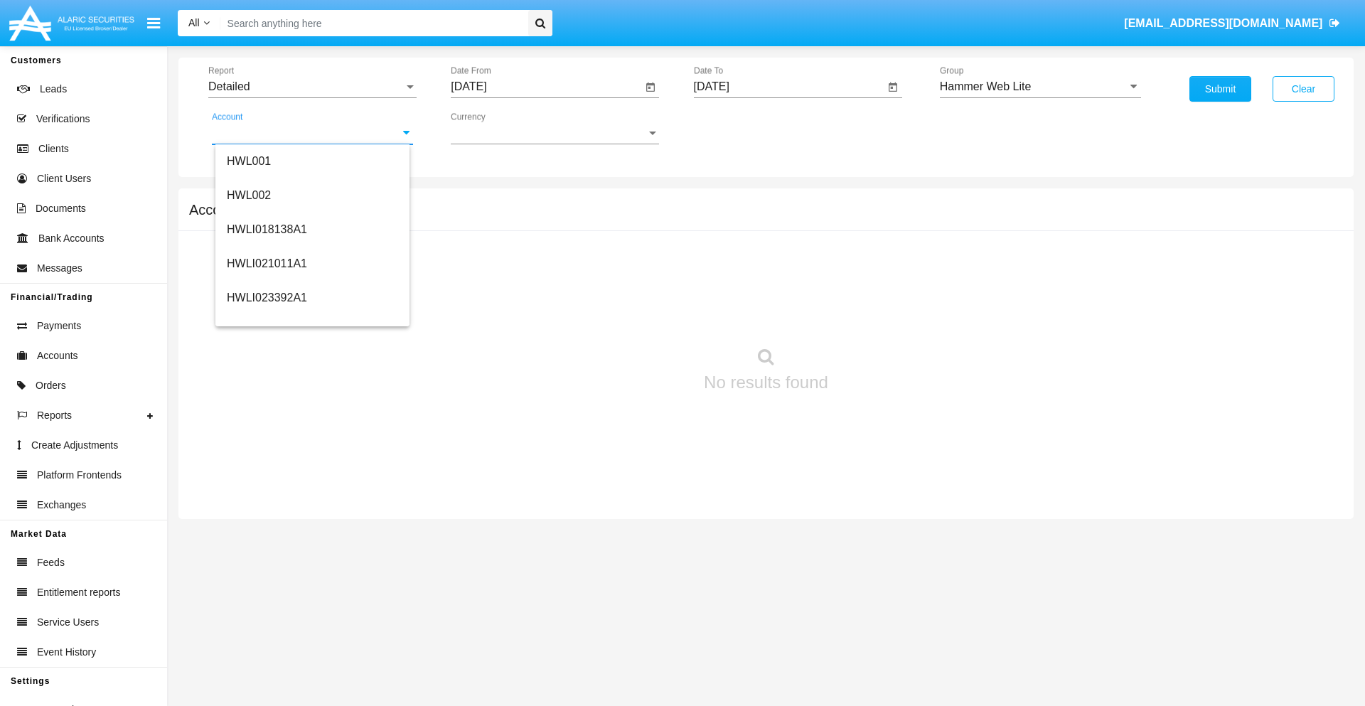
click at [266, 530] on span "HWLI025117A1" at bounding box center [267, 536] width 80 height 12
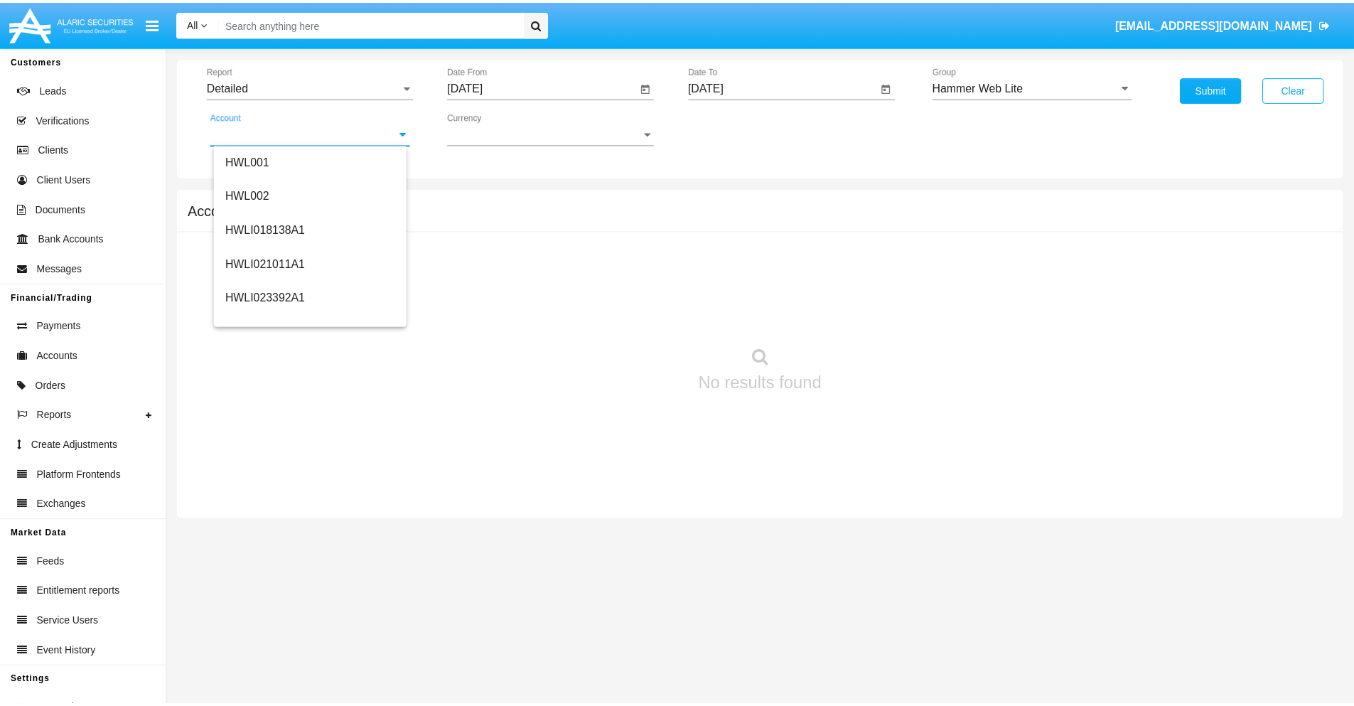
scroll to position [0, 0]
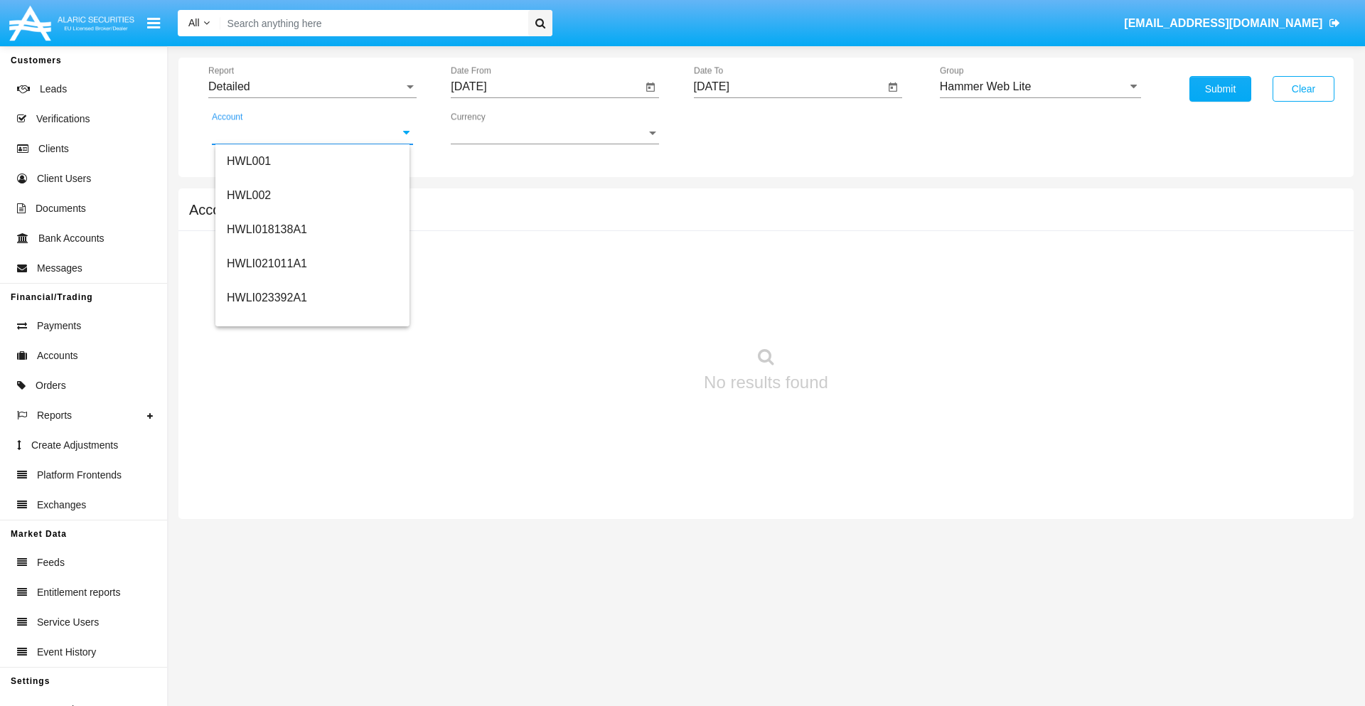
type input "HWLI025117A1"
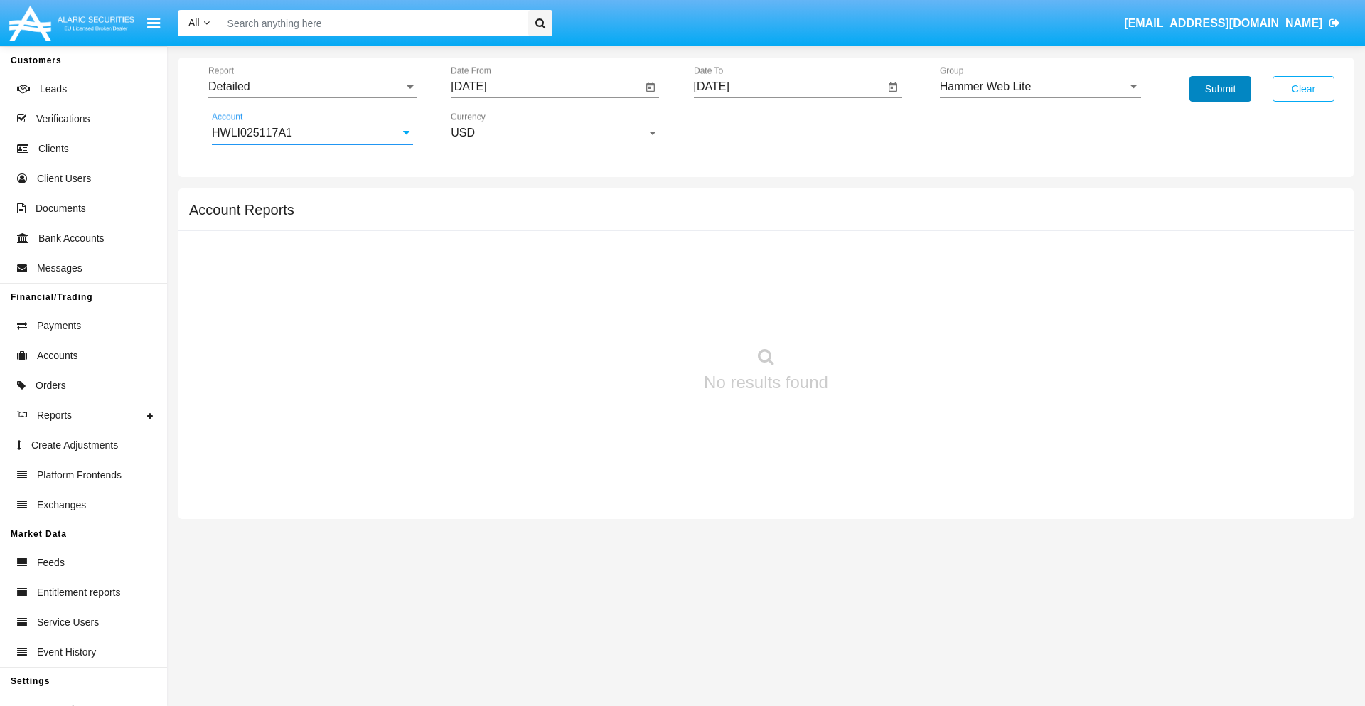
click at [1220, 89] on button "Submit" at bounding box center [1220, 89] width 62 height 26
click at [312, 87] on span "Report" at bounding box center [305, 86] width 195 height 13
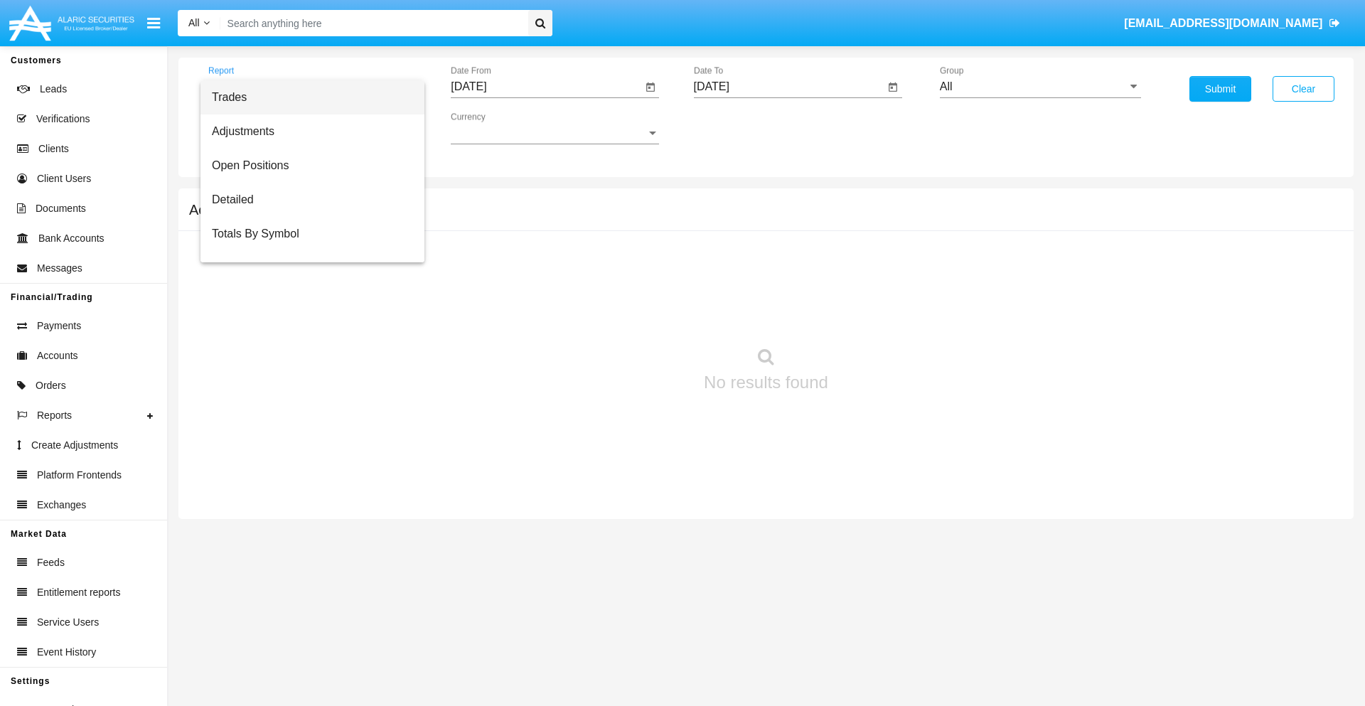
scroll to position [91, 0]
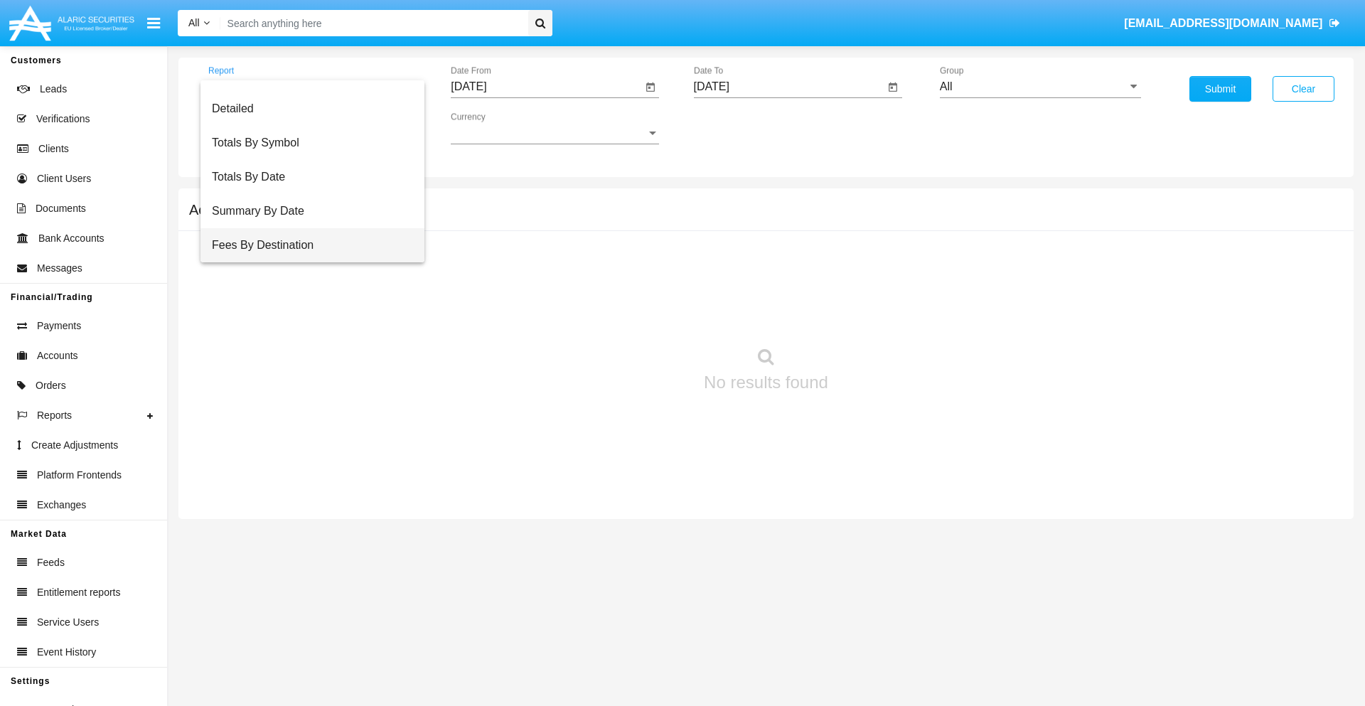
click at [306, 245] on span "Fees By Destination" at bounding box center [312, 245] width 201 height 34
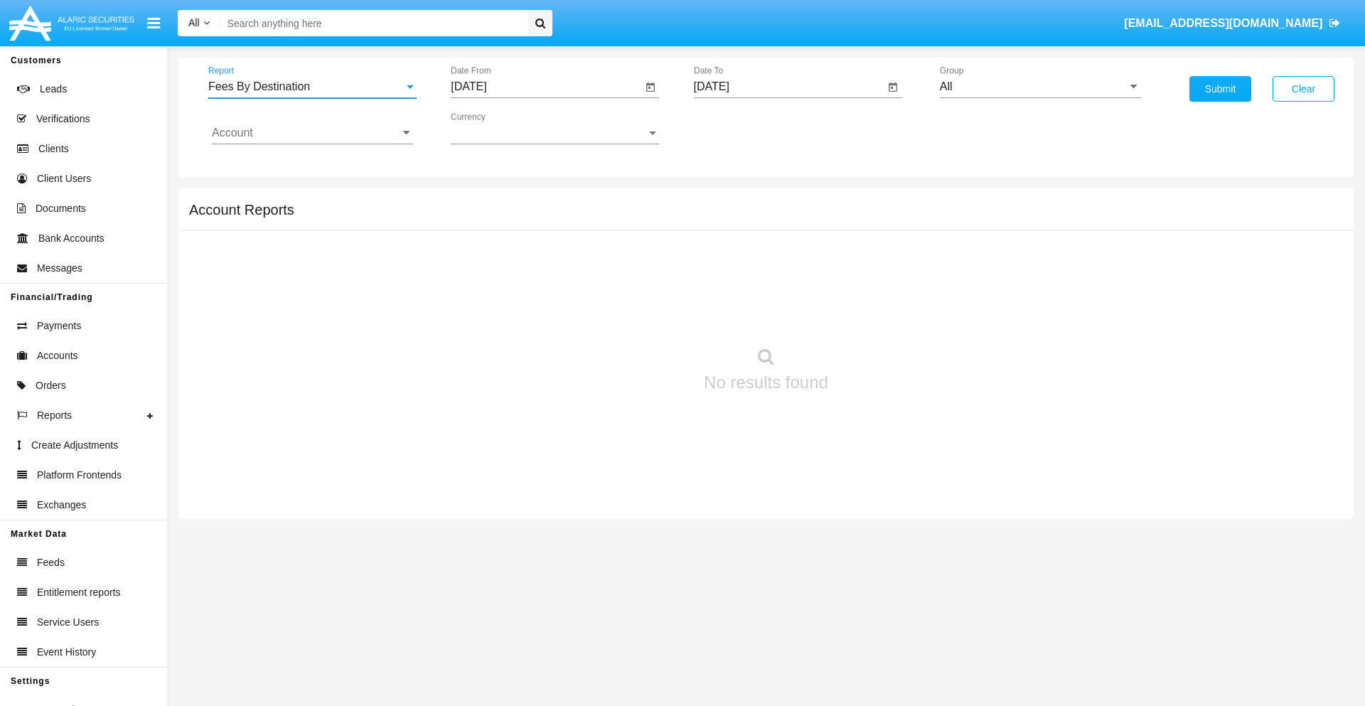
click at [546, 87] on input "[DATE]" at bounding box center [546, 86] width 191 height 13
click at [498, 128] on span "[DATE]" at bounding box center [484, 128] width 31 height 11
click at [634, 314] on div "2025" at bounding box center [634, 314] width 45 height 26
click at [485, 229] on div "MAY" at bounding box center [485, 229] width 45 height 26
click at [531, 274] on div "20" at bounding box center [531, 275] width 26 height 26
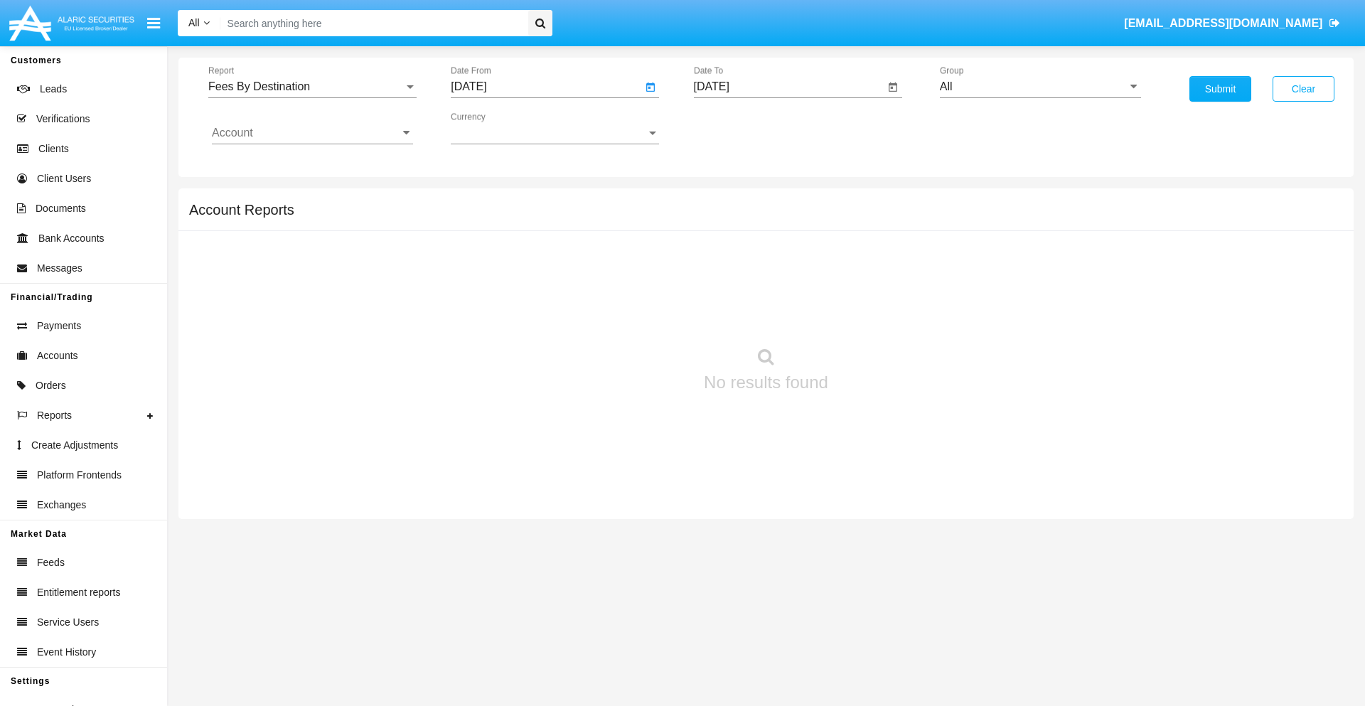
type input "[DATE]"
click at [788, 87] on input "[DATE]" at bounding box center [789, 86] width 191 height 13
click at [740, 128] on span "[DATE]" at bounding box center [727, 128] width 31 height 11
click at [876, 314] on div "2025" at bounding box center [876, 314] width 45 height 26
click at [876, 229] on div "AUG" at bounding box center [876, 229] width 45 height 26
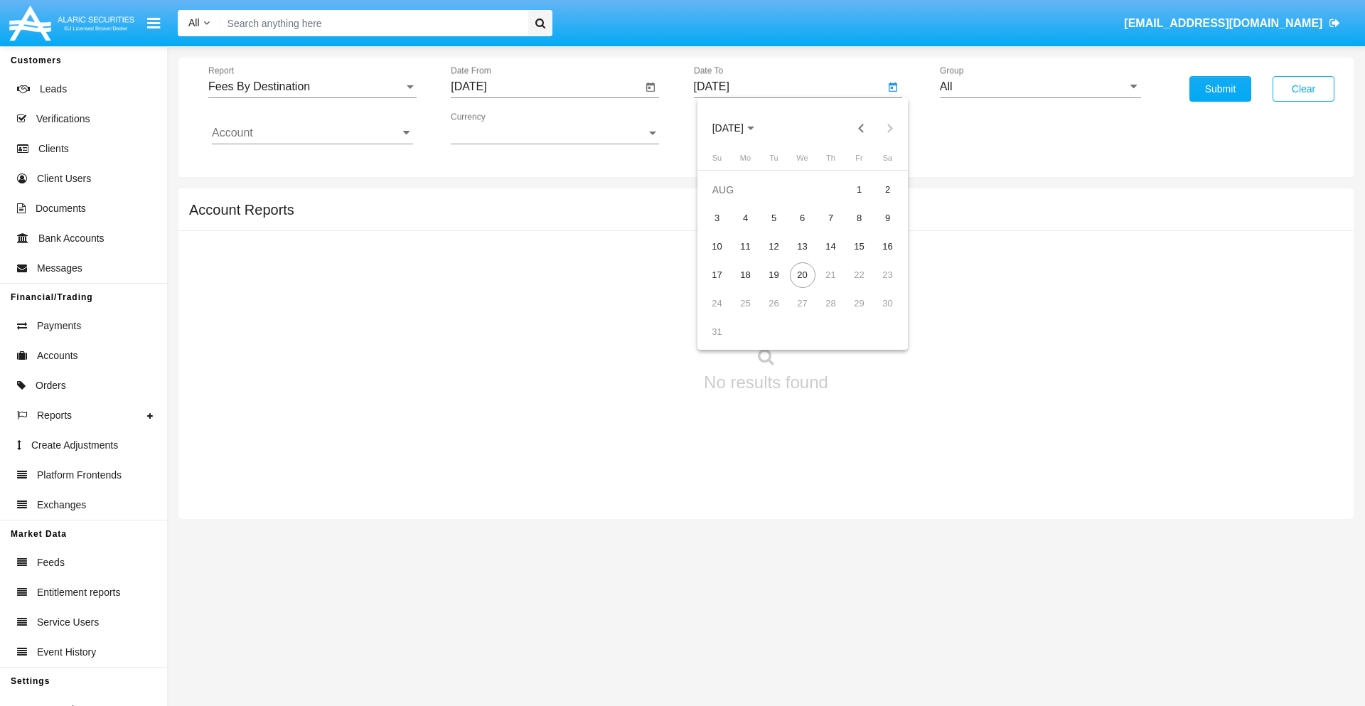
click at [802, 274] on div "20" at bounding box center [803, 275] width 26 height 26
type input "[DATE]"
click at [1040, 87] on input "All" at bounding box center [1040, 86] width 201 height 13
type input "Hammer Web Lite"
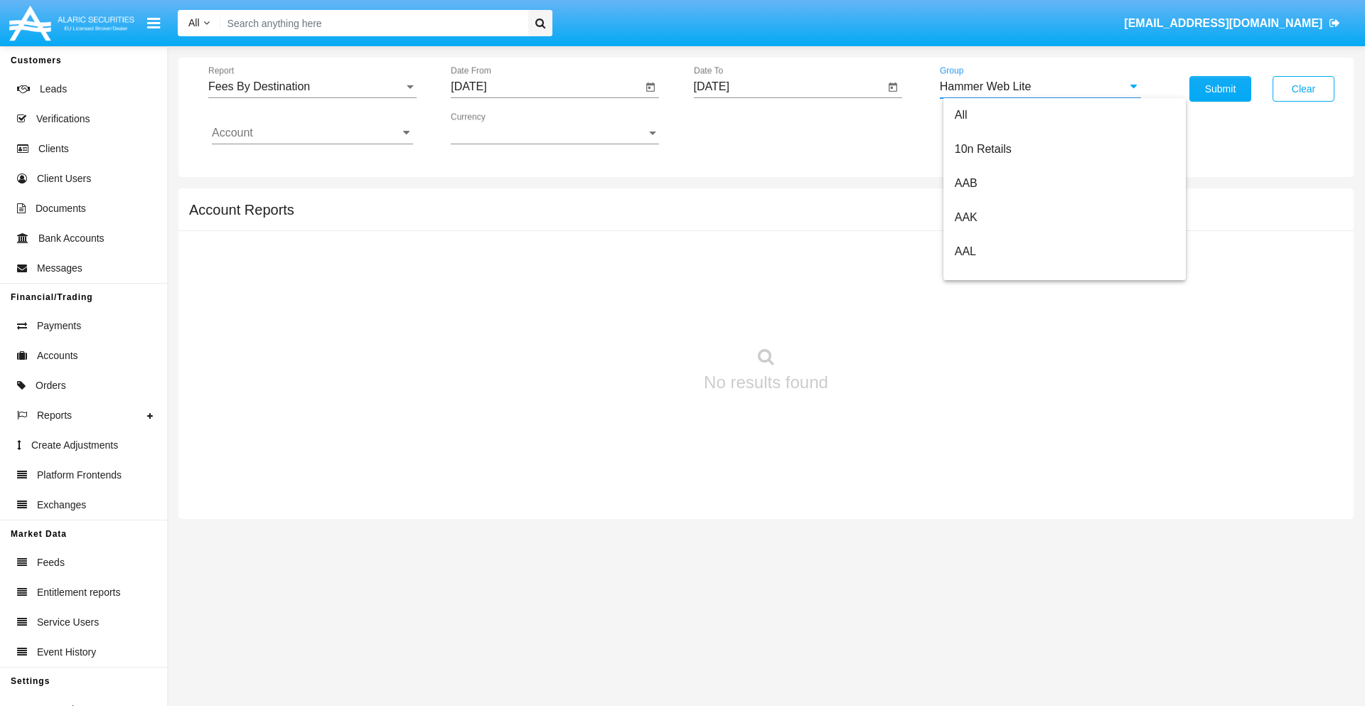
scroll to position [0, 0]
click at [312, 133] on input "Account" at bounding box center [312, 133] width 201 height 13
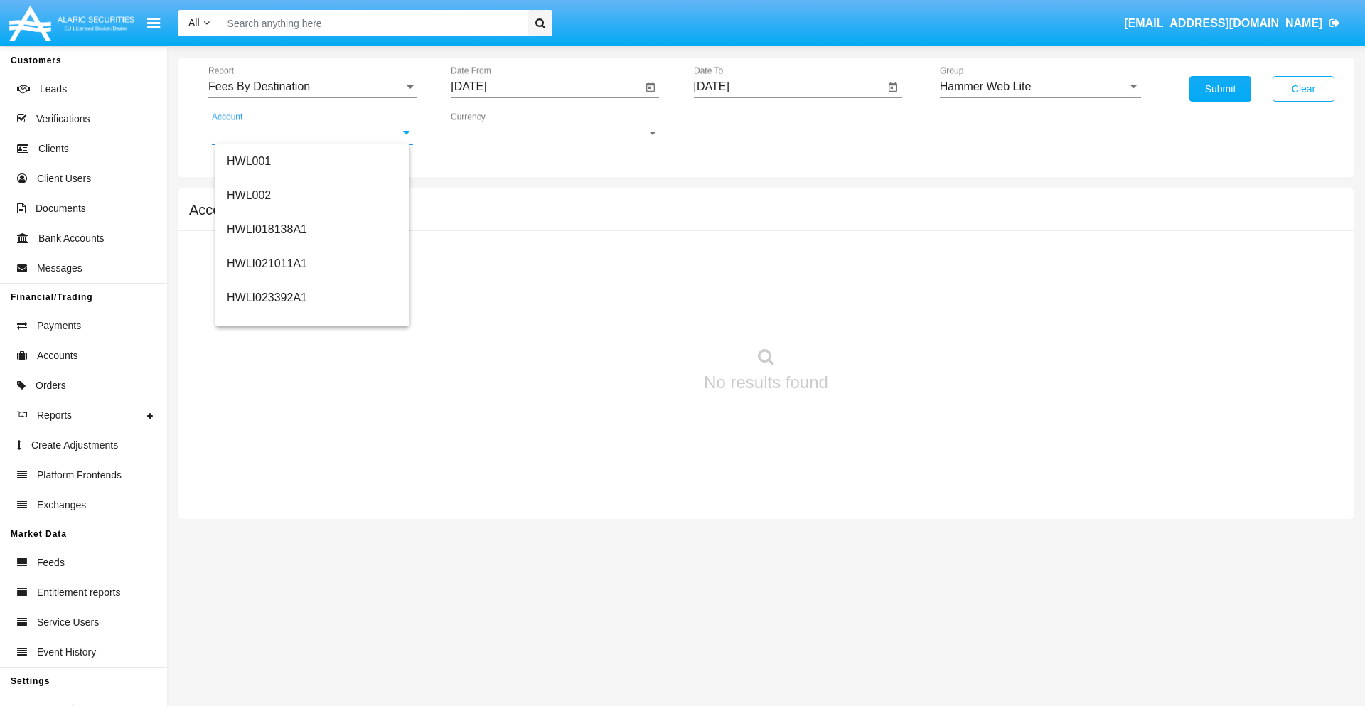
click at [266, 530] on span "HWLI025117A1" at bounding box center [267, 536] width 80 height 12
type input "HWLI025117A1"
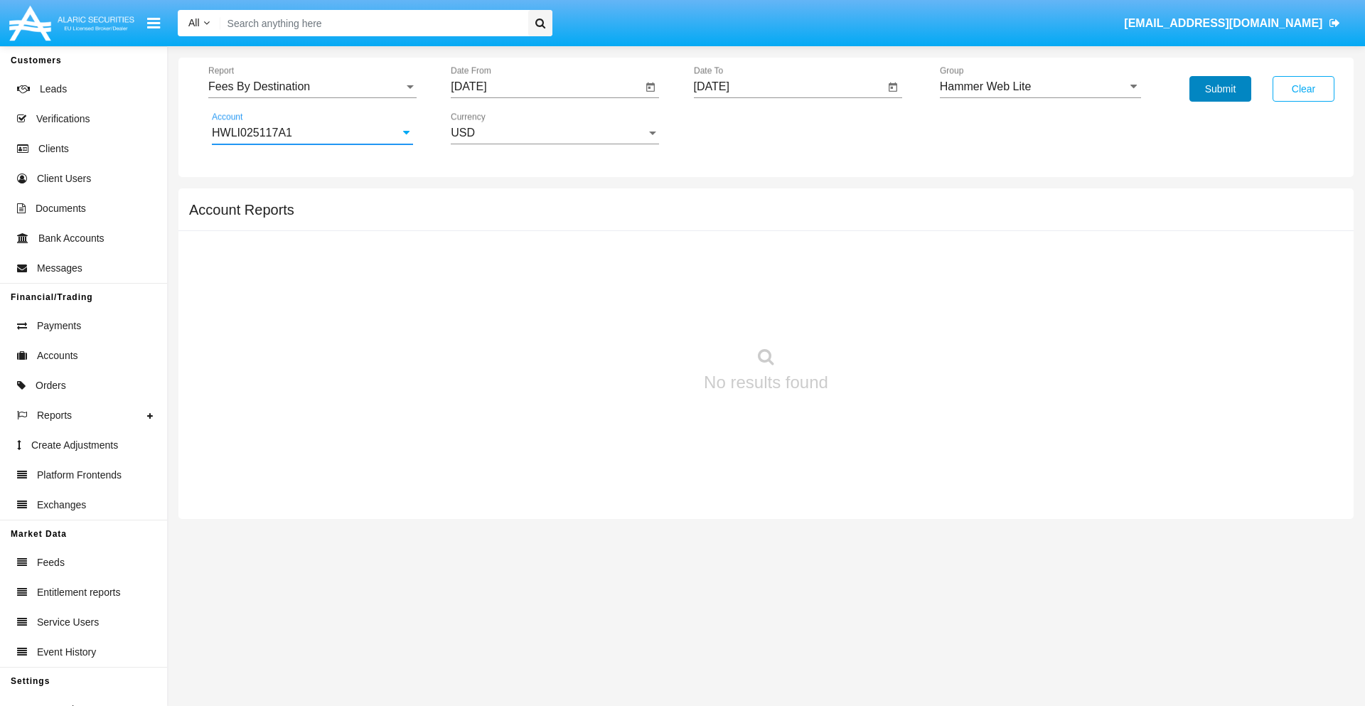
click at [1220, 89] on button "Submit" at bounding box center [1220, 89] width 62 height 26
click at [312, 87] on span "Report" at bounding box center [305, 86] width 195 height 13
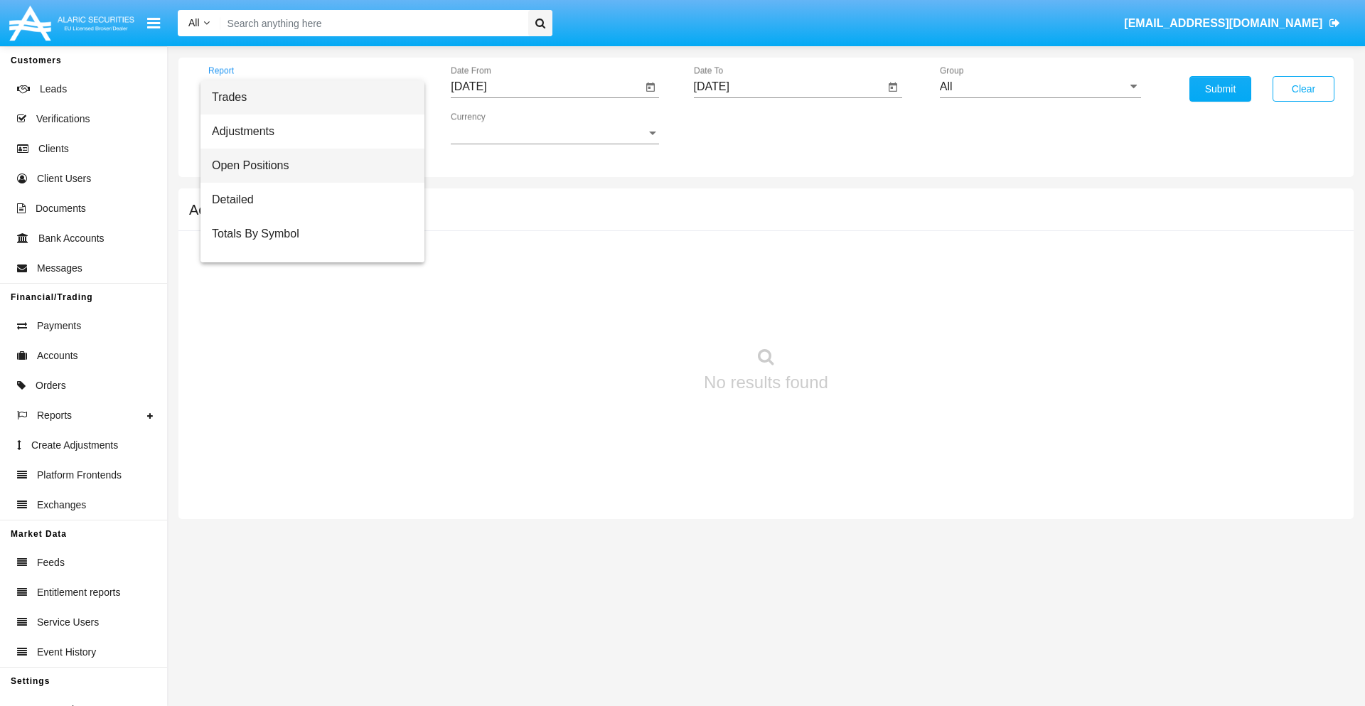
click at [306, 166] on span "Open Positions" at bounding box center [312, 166] width 201 height 34
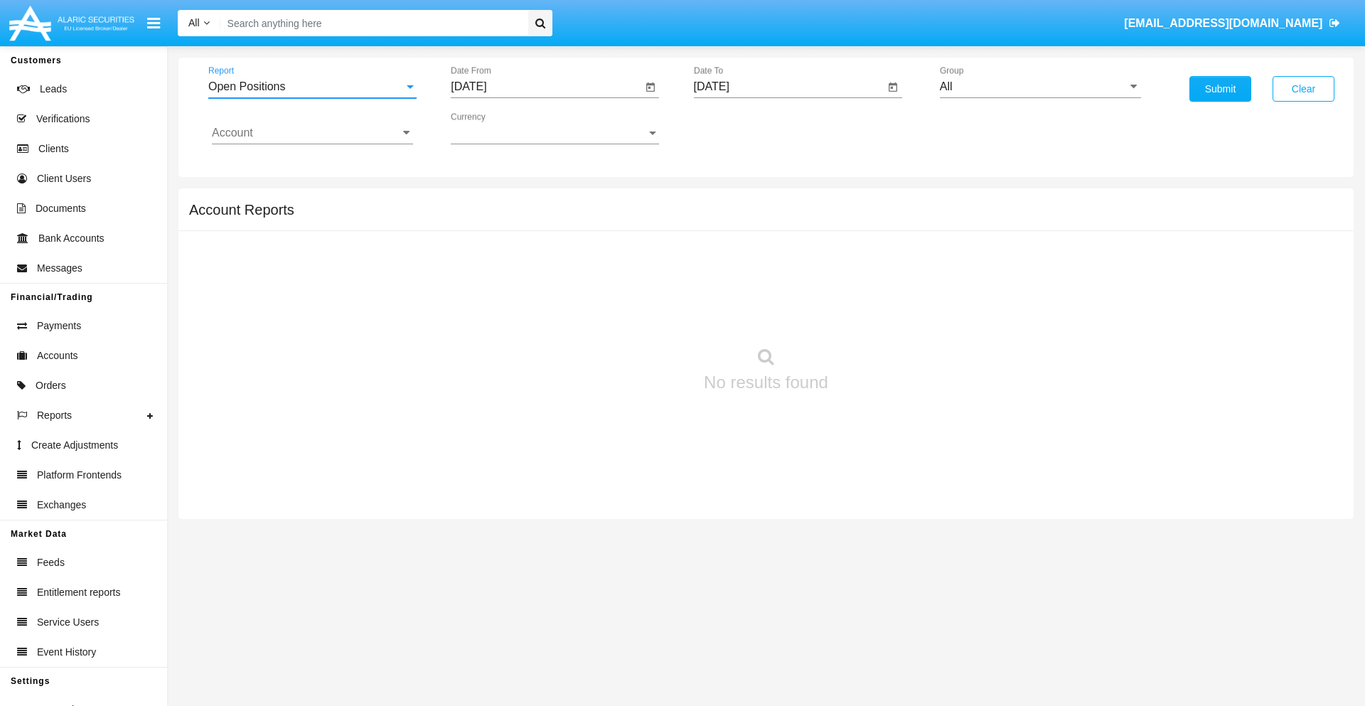
click at [546, 87] on input "[DATE]" at bounding box center [546, 86] width 191 height 13
click at [498, 128] on span "[DATE]" at bounding box center [484, 128] width 31 height 11
click at [634, 314] on div "2025" at bounding box center [634, 314] width 45 height 26
click at [584, 229] on div "[DATE]" at bounding box center [584, 229] width 45 height 26
click at [474, 303] on div "20" at bounding box center [474, 304] width 26 height 26
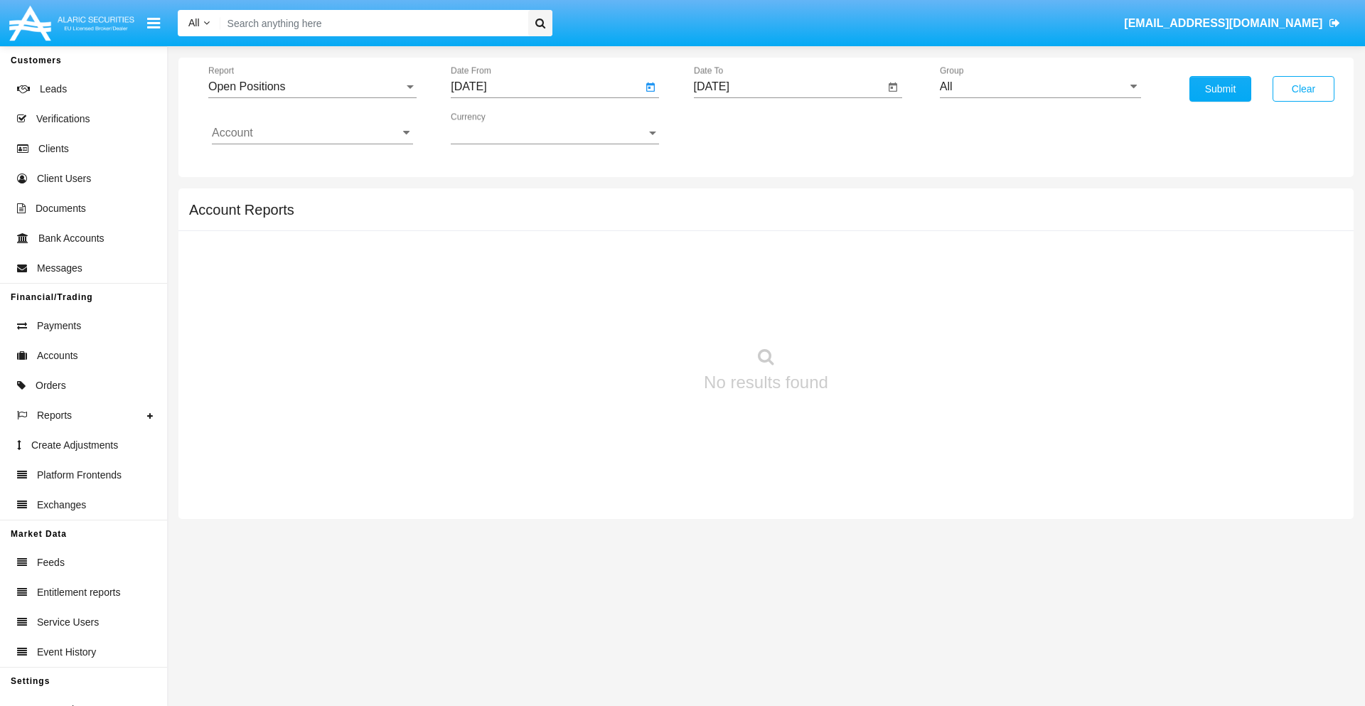
type input "[DATE]"
click at [788, 87] on input "[DATE]" at bounding box center [789, 86] width 191 height 13
click at [740, 128] on span "[DATE]" at bounding box center [727, 128] width 31 height 11
click at [876, 314] on div "2025" at bounding box center [876, 314] width 45 height 26
click at [876, 229] on div "AUG" at bounding box center [876, 229] width 45 height 26
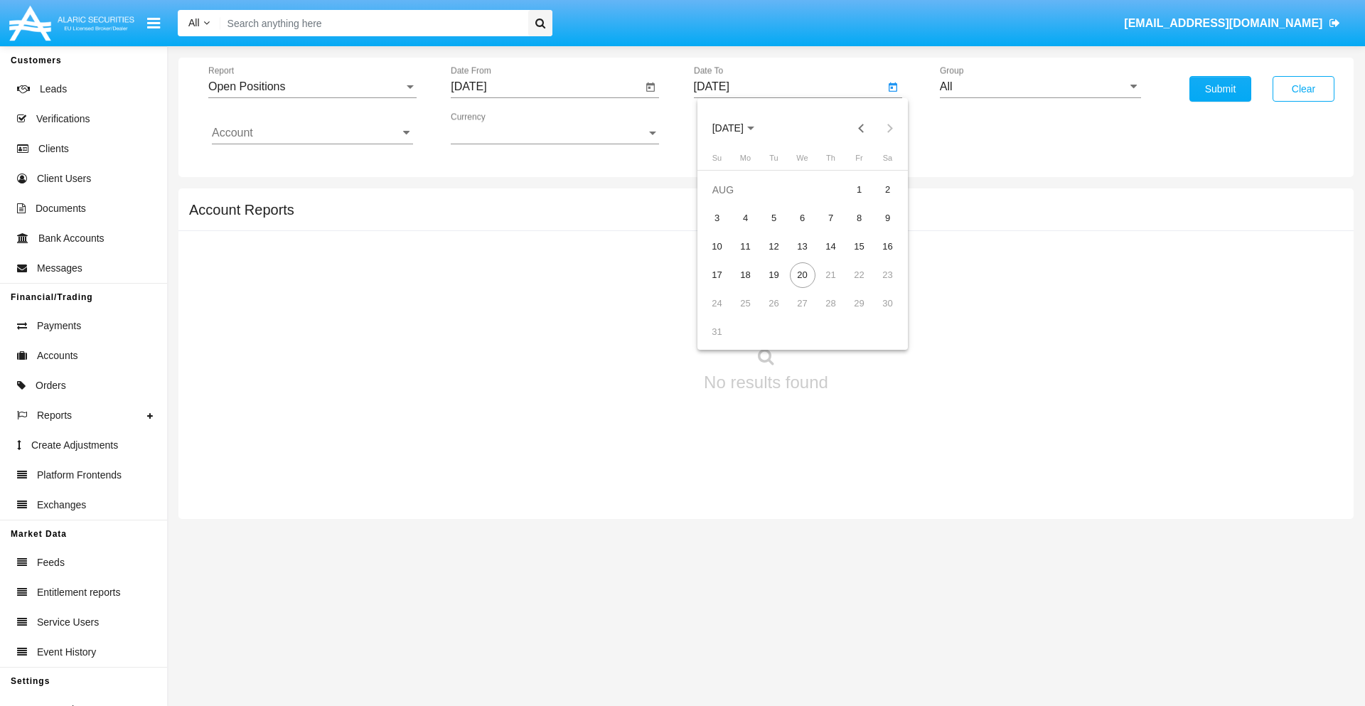
click at [802, 274] on div "20" at bounding box center [803, 275] width 26 height 26
type input "[DATE]"
click at [1040, 87] on input "All" at bounding box center [1040, 86] width 201 height 13
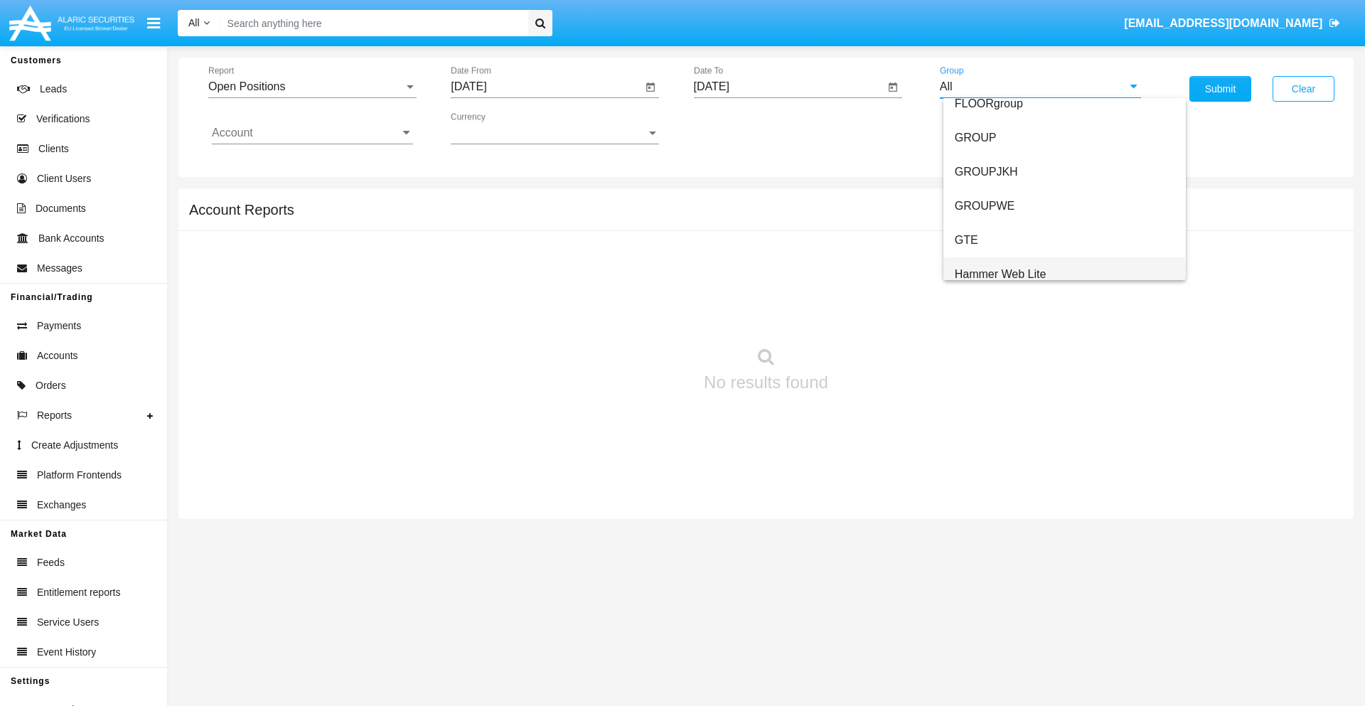
click at [1000, 274] on span "Hammer Web Lite" at bounding box center [1001, 274] width 92 height 12
type input "Hammer Web Lite"
click at [312, 133] on input "Account" at bounding box center [312, 133] width 201 height 13
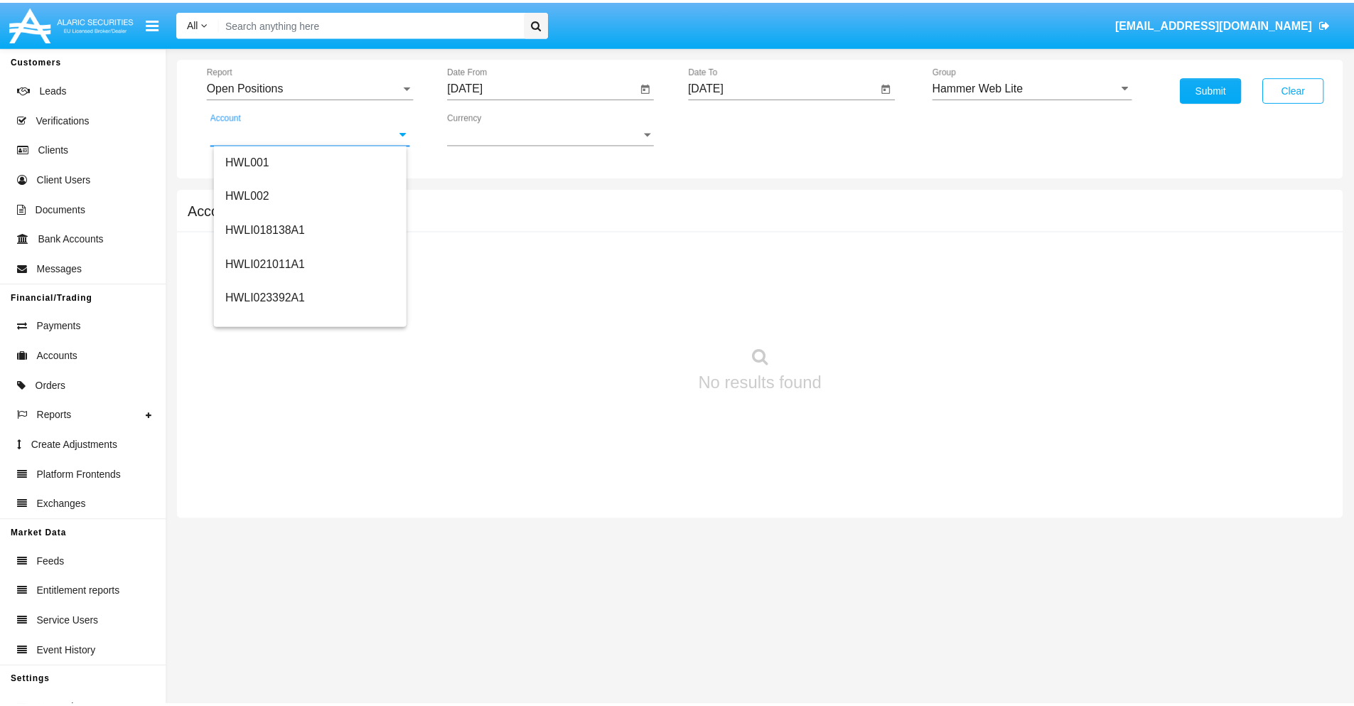
scroll to position [216, 0]
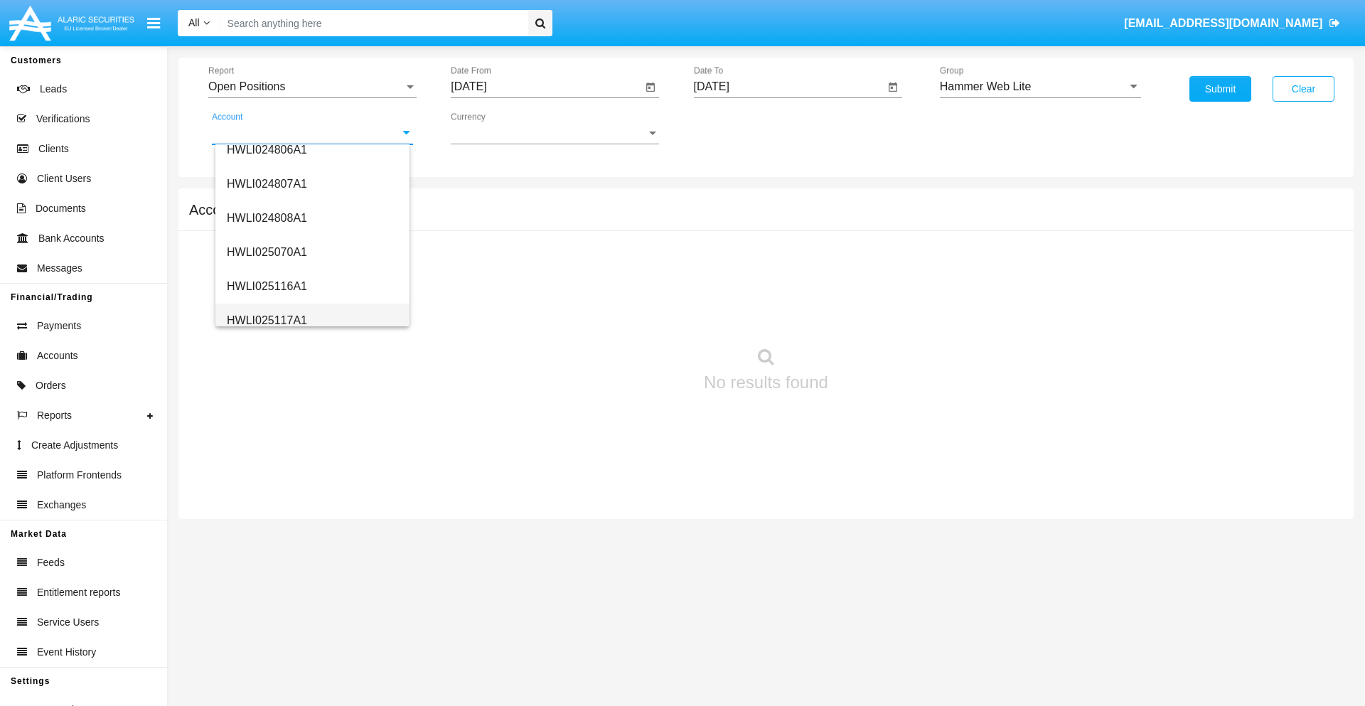
click at [266, 320] on span "HWLI025117A1" at bounding box center [267, 320] width 80 height 12
type input "HWLI025117A1"
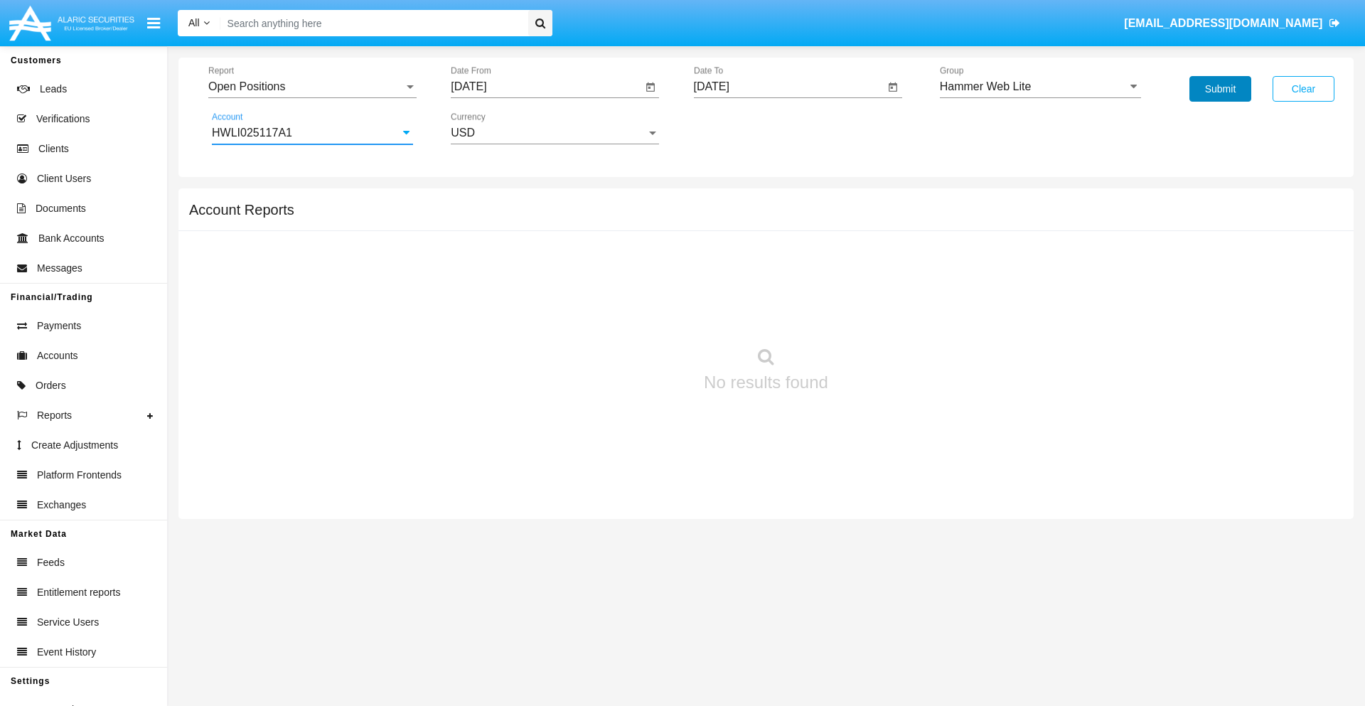
click at [1220, 89] on button "Submit" at bounding box center [1220, 89] width 62 height 26
click at [312, 87] on span "Report" at bounding box center [305, 86] width 195 height 13
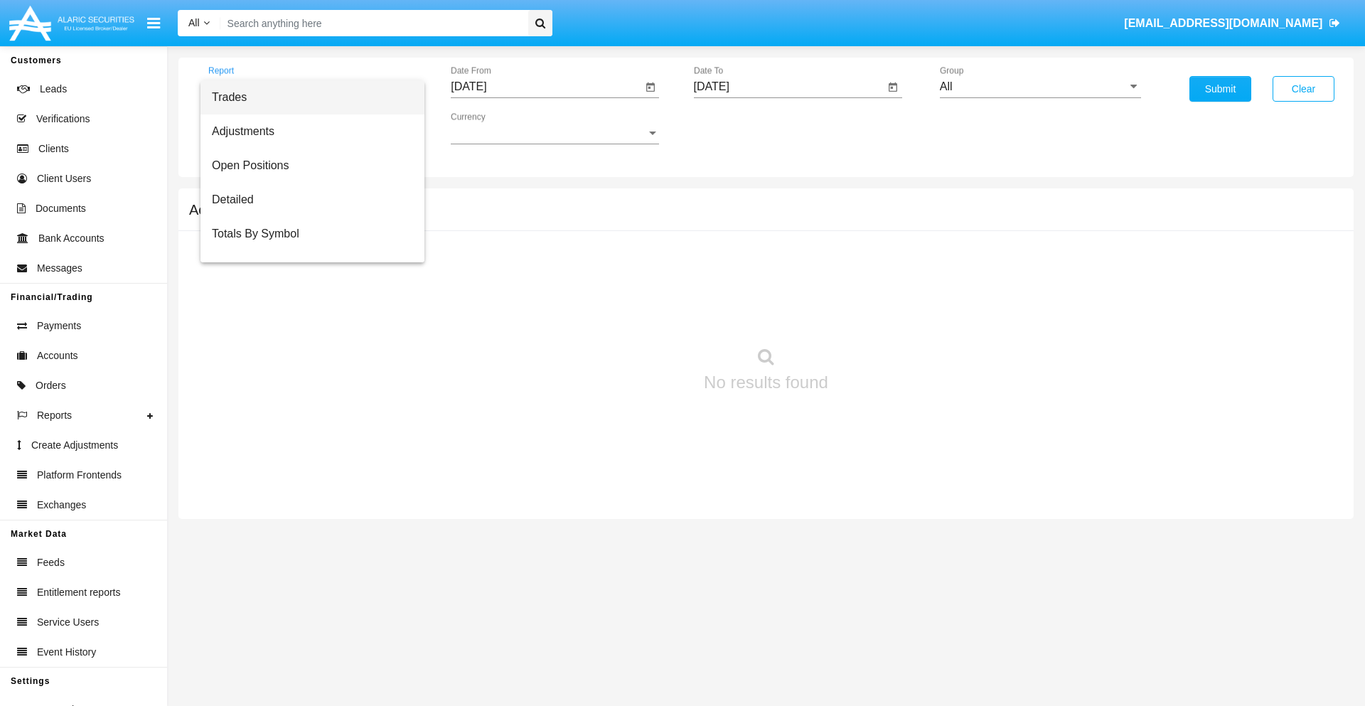
scroll to position [57, 0]
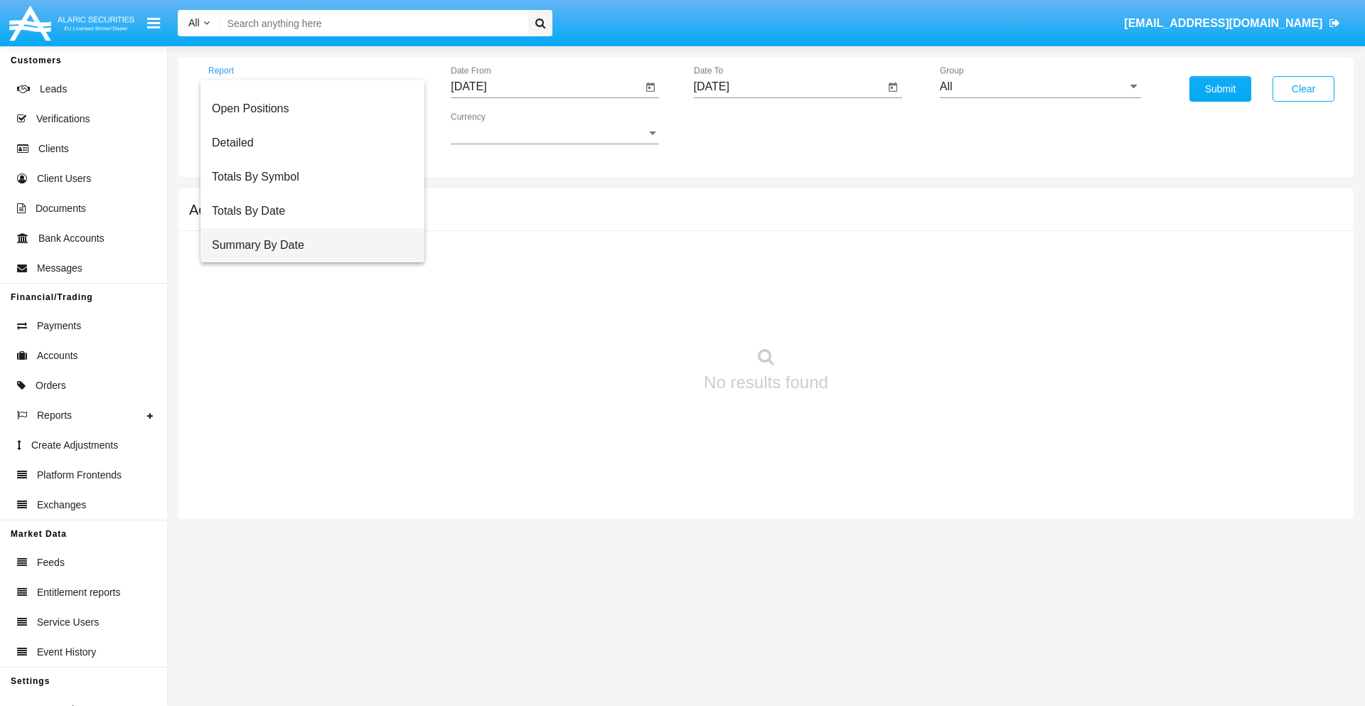
click at [306, 245] on span "Summary By Date" at bounding box center [312, 245] width 201 height 34
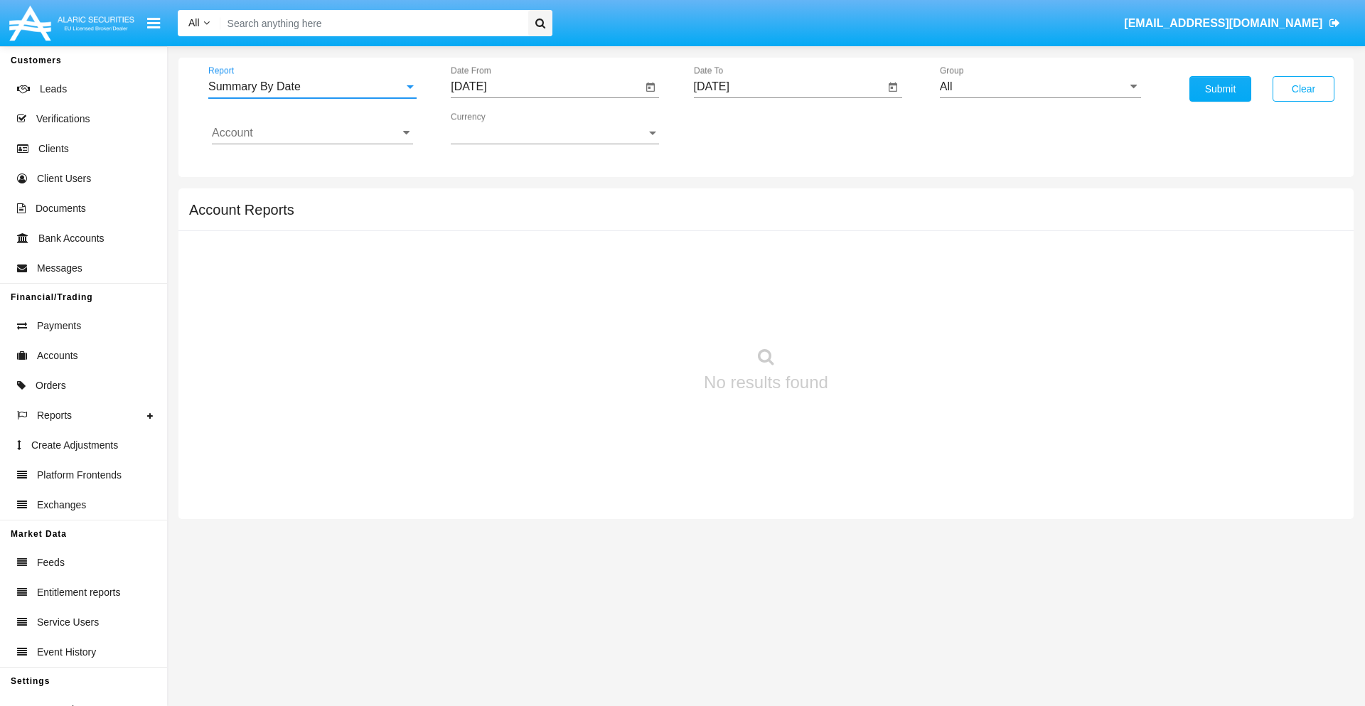
click at [546, 87] on input "[DATE]" at bounding box center [546, 86] width 191 height 13
click at [498, 128] on span "[DATE]" at bounding box center [484, 128] width 31 height 11
click at [634, 314] on div "2025" at bounding box center [634, 314] width 45 height 26
click at [634, 229] on div "AUG" at bounding box center [634, 229] width 45 height 26
click at [531, 218] on div "5" at bounding box center [531, 218] width 26 height 26
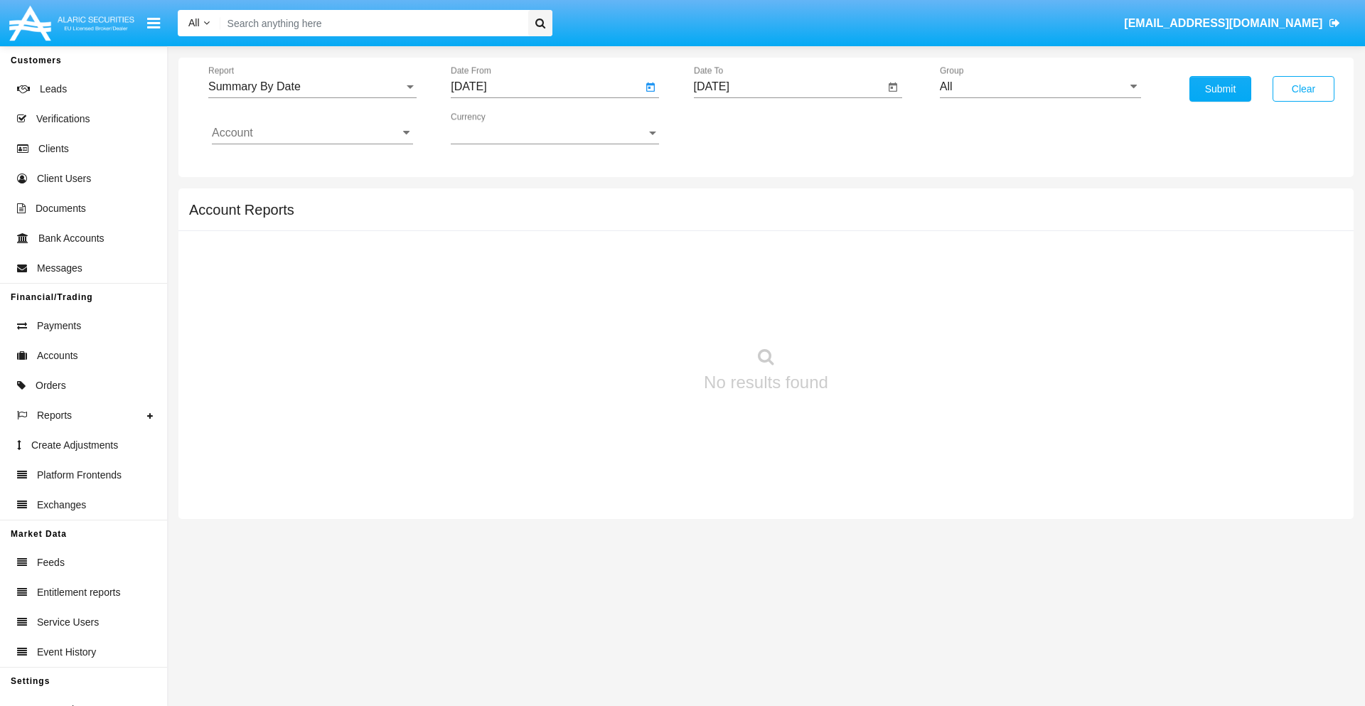
type input "[DATE]"
click at [788, 87] on input "[DATE]" at bounding box center [789, 86] width 191 height 13
click at [740, 128] on span "[DATE]" at bounding box center [727, 128] width 31 height 11
click at [876, 314] on div "2025" at bounding box center [876, 314] width 45 height 26
click at [876, 229] on div "AUG" at bounding box center [876, 229] width 45 height 26
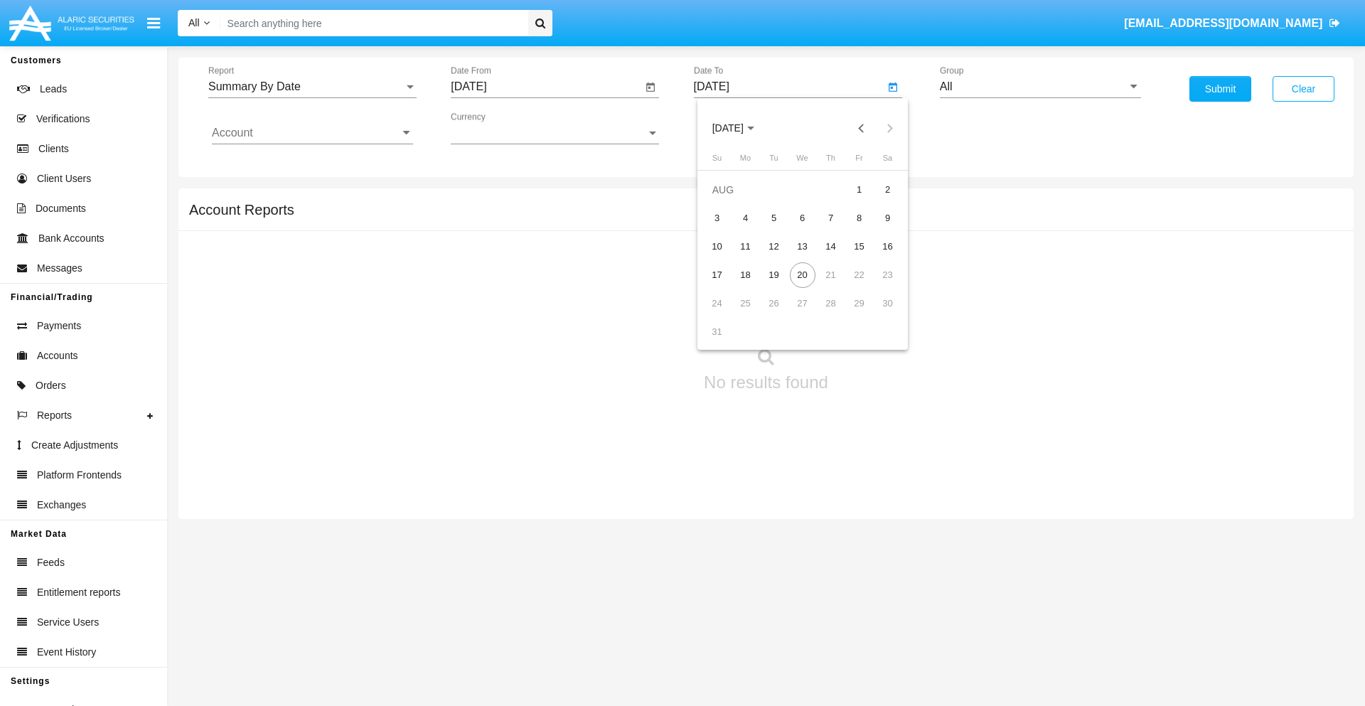
click at [802, 274] on div "20" at bounding box center [803, 275] width 26 height 26
type input "[DATE]"
click at [1040, 87] on input "All" at bounding box center [1040, 86] width 201 height 13
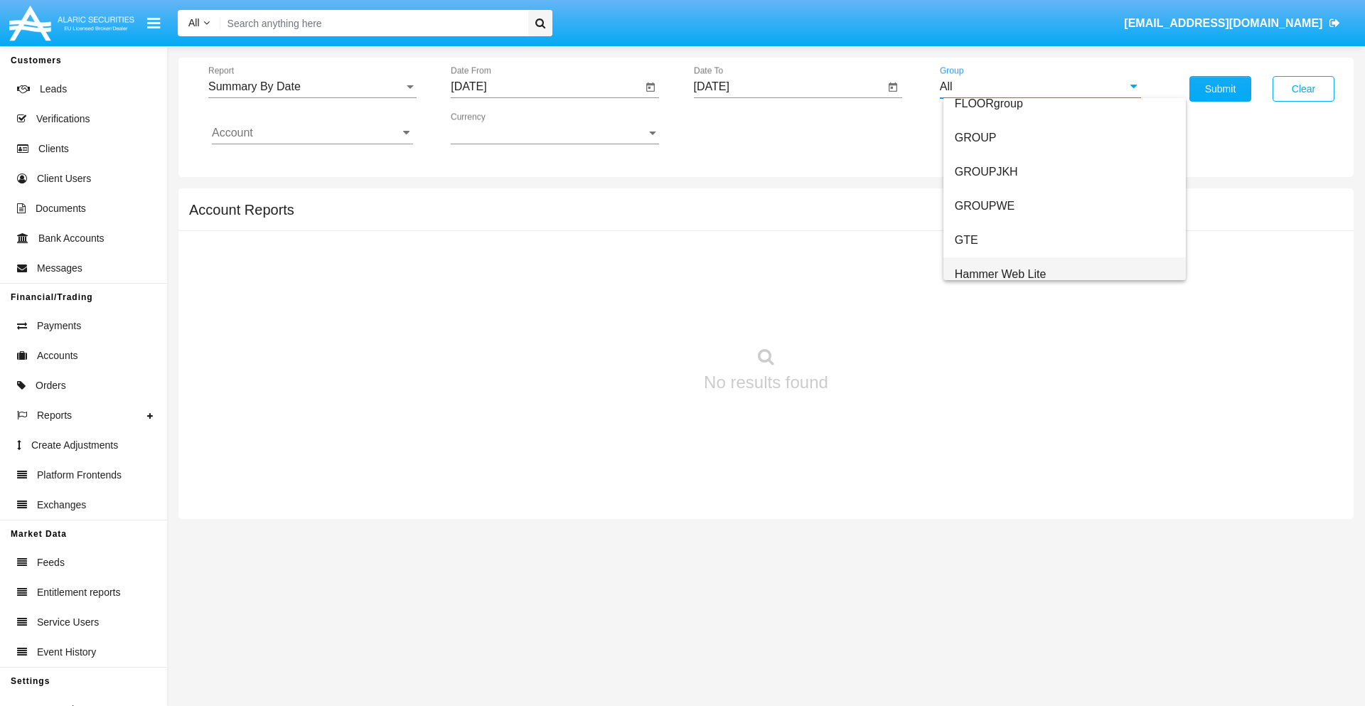
click at [1000, 274] on span "Hammer Web Lite" at bounding box center [1001, 274] width 92 height 12
type input "Hammer Web Lite"
click at [312, 133] on input "Account" at bounding box center [312, 133] width 201 height 13
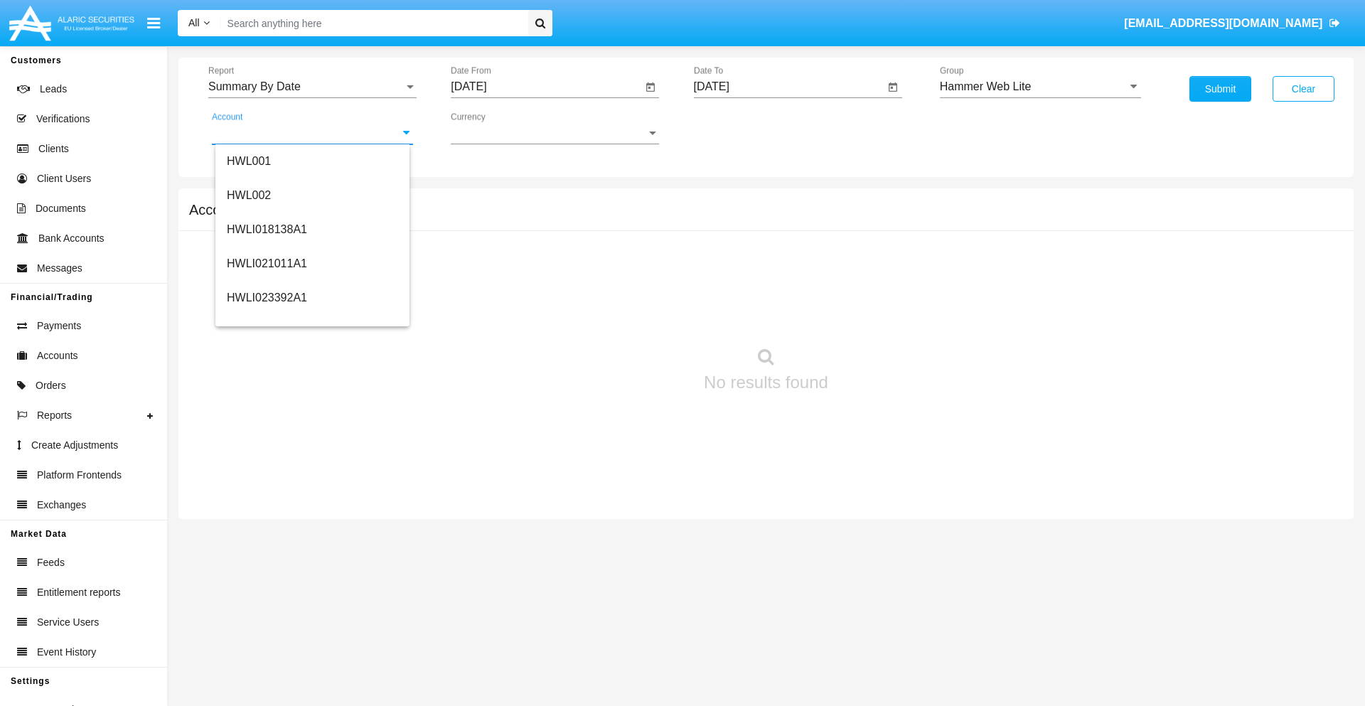
scroll to position [216, 0]
click at [266, 320] on span "HWLI025117A1" at bounding box center [267, 320] width 80 height 12
type input "HWLI025117A1"
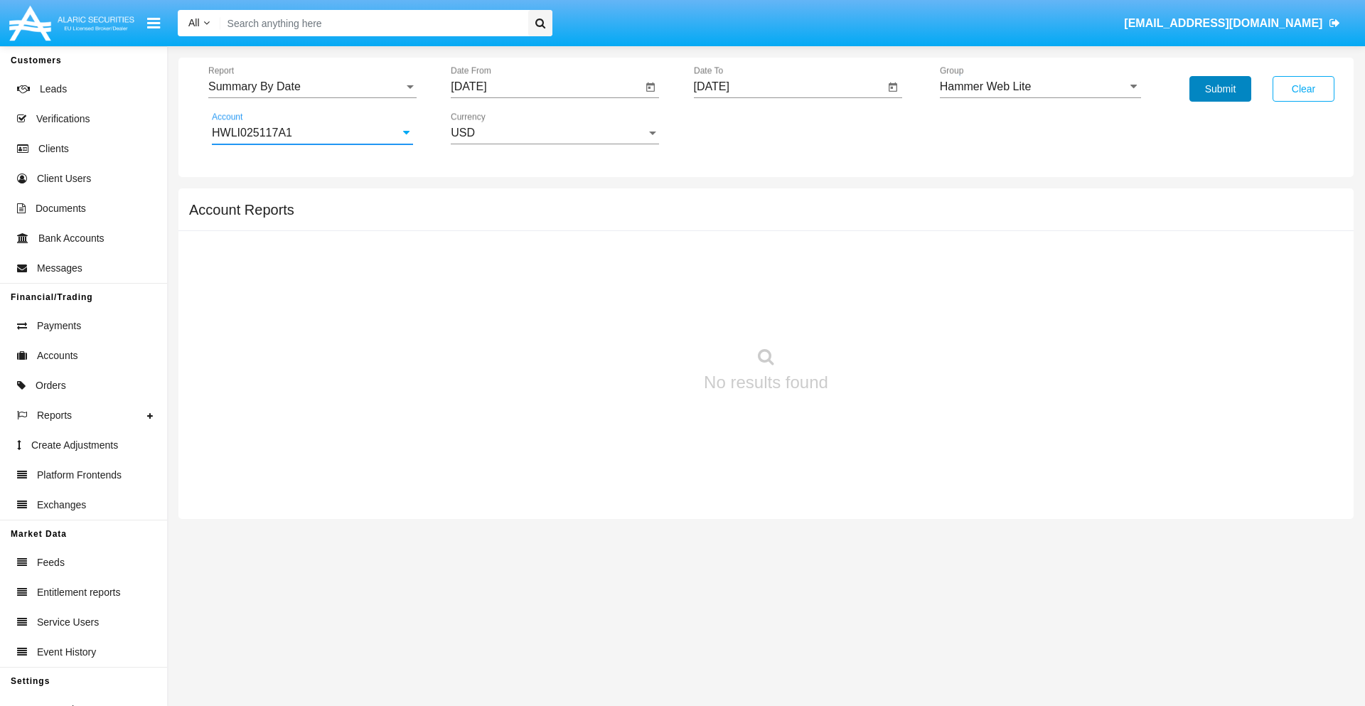
click at [1220, 89] on button "Submit" at bounding box center [1220, 89] width 62 height 26
click at [312, 87] on span "Report" at bounding box center [305, 86] width 195 height 13
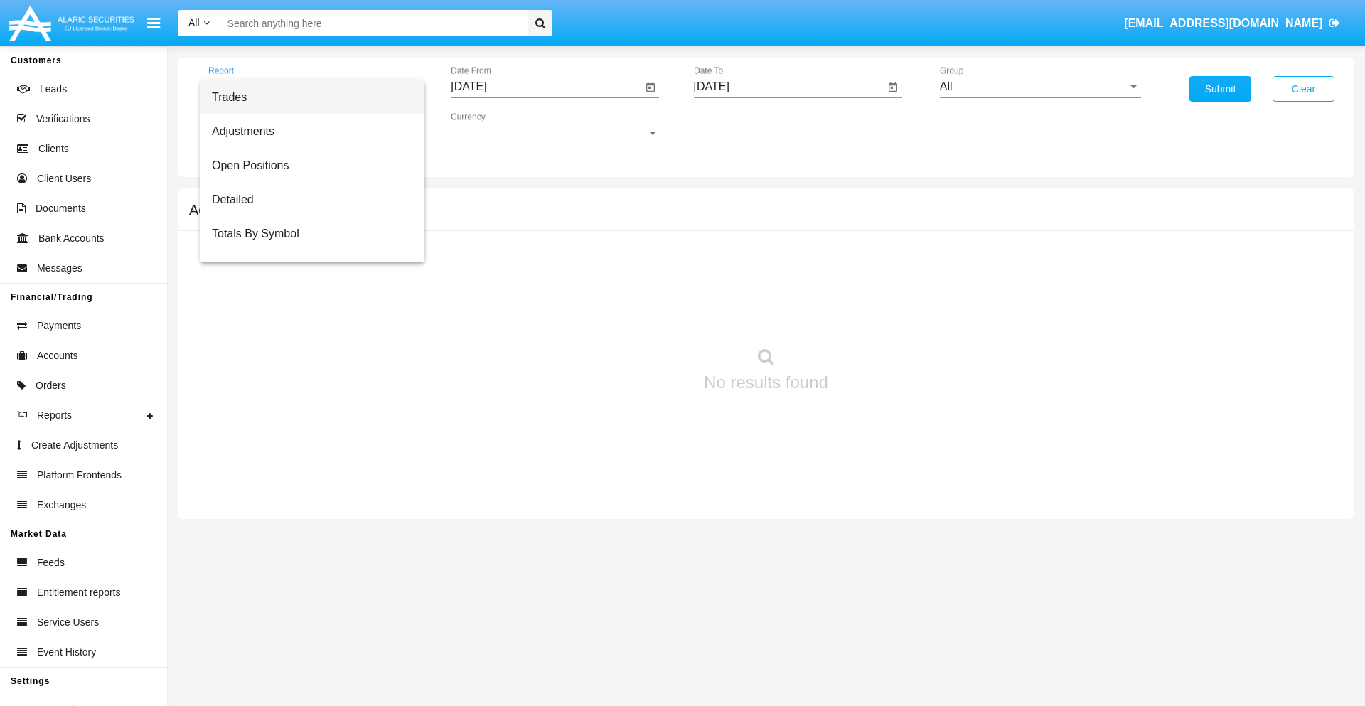
scroll to position [23, 0]
click at [306, 245] on span "Totals By Date" at bounding box center [312, 245] width 201 height 34
click at [546, 87] on input "[DATE]" at bounding box center [546, 86] width 191 height 13
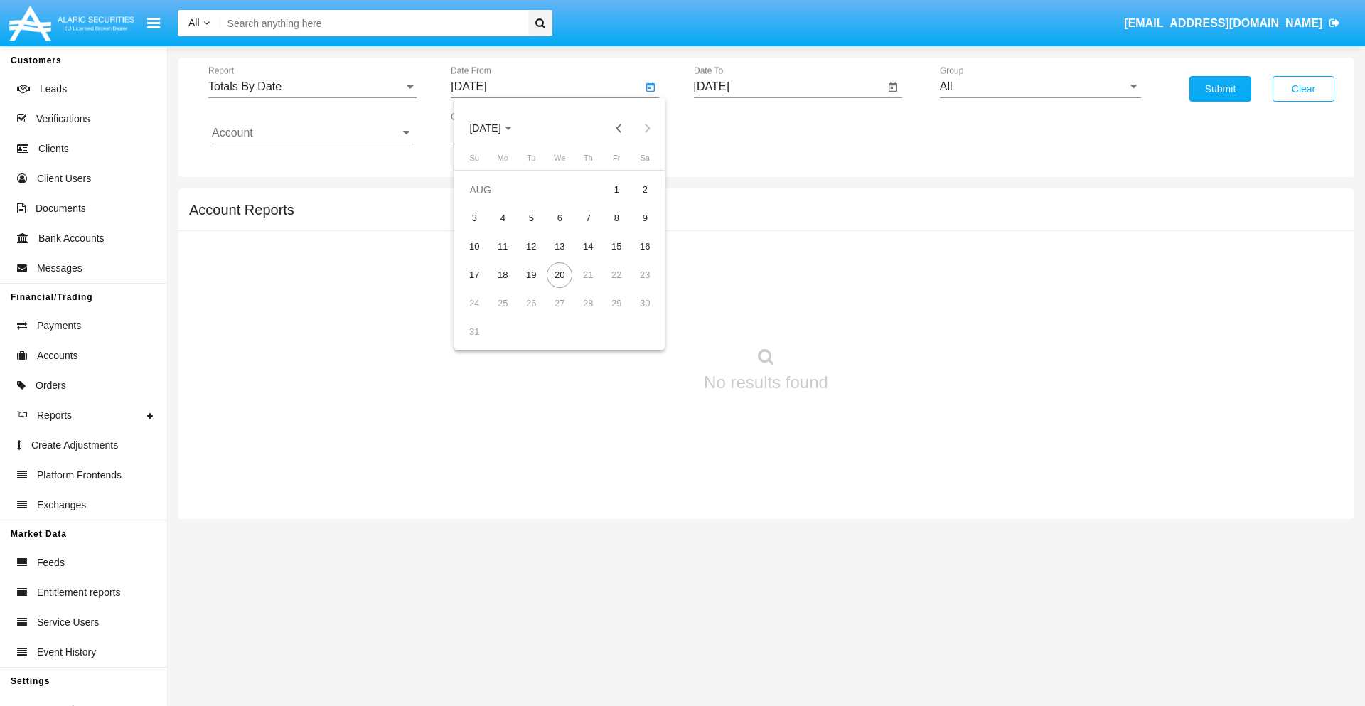
click at [498, 128] on span "[DATE]" at bounding box center [484, 128] width 31 height 11
click at [634, 314] on div "2025" at bounding box center [634, 314] width 45 height 26
click at [634, 229] on div "AUG" at bounding box center [634, 229] width 45 height 26
click at [531, 218] on div "5" at bounding box center [531, 218] width 26 height 26
type input "08/05/25"
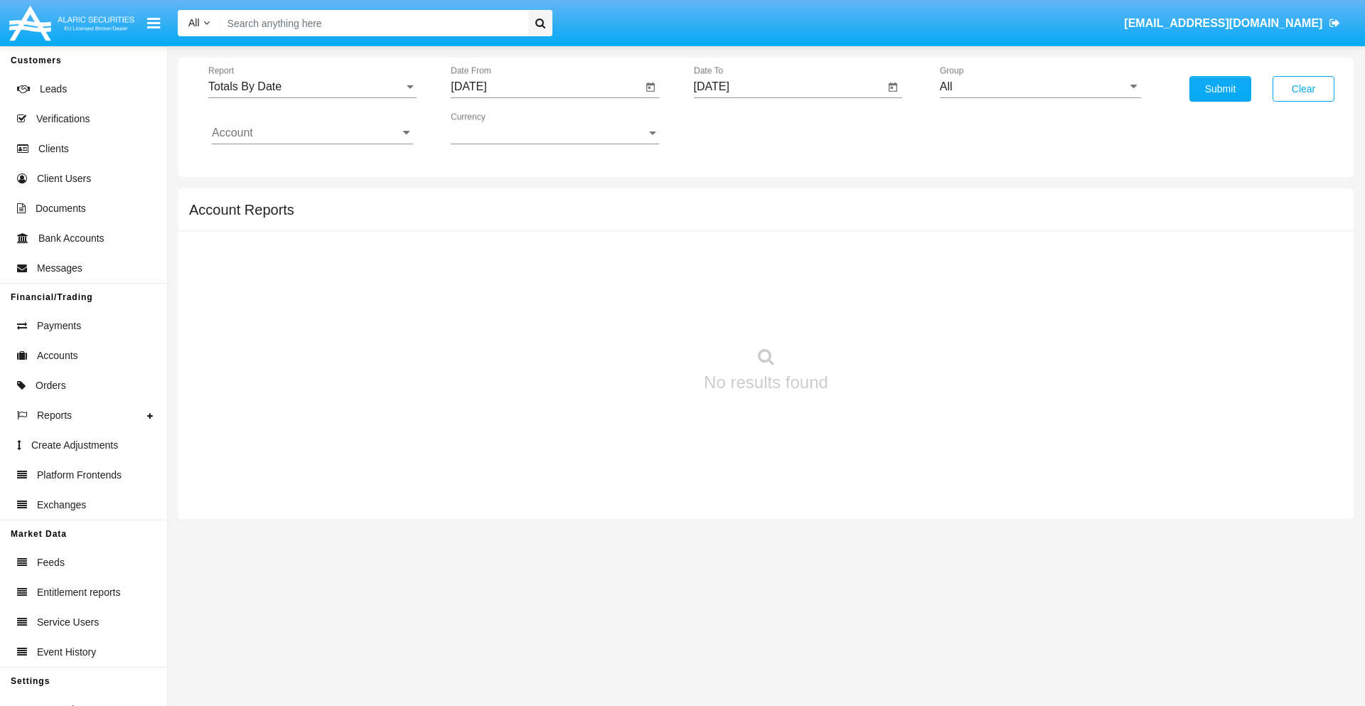
click at [788, 87] on input "[DATE]" at bounding box center [789, 86] width 191 height 13
click at [740, 128] on span "[DATE]" at bounding box center [727, 128] width 31 height 11
click at [876, 314] on div "2025" at bounding box center [876, 314] width 45 height 26
click at [876, 229] on div "AUG" at bounding box center [876, 229] width 45 height 26
click at [802, 274] on div "20" at bounding box center [803, 275] width 26 height 26
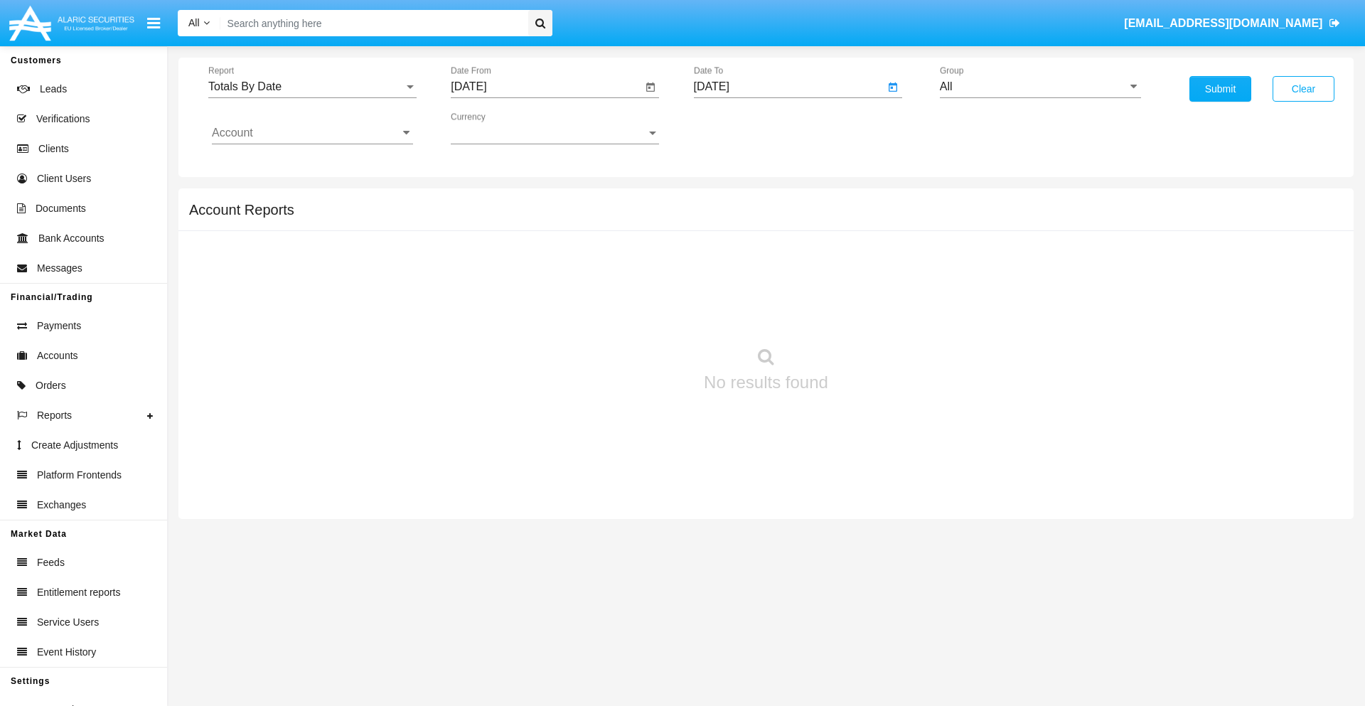
type input "[DATE]"
click at [1040, 87] on input "All" at bounding box center [1040, 86] width 201 height 13
click at [1000, 274] on span "Hammer Web Lite" at bounding box center [1001, 274] width 92 height 12
type input "Hammer Web Lite"
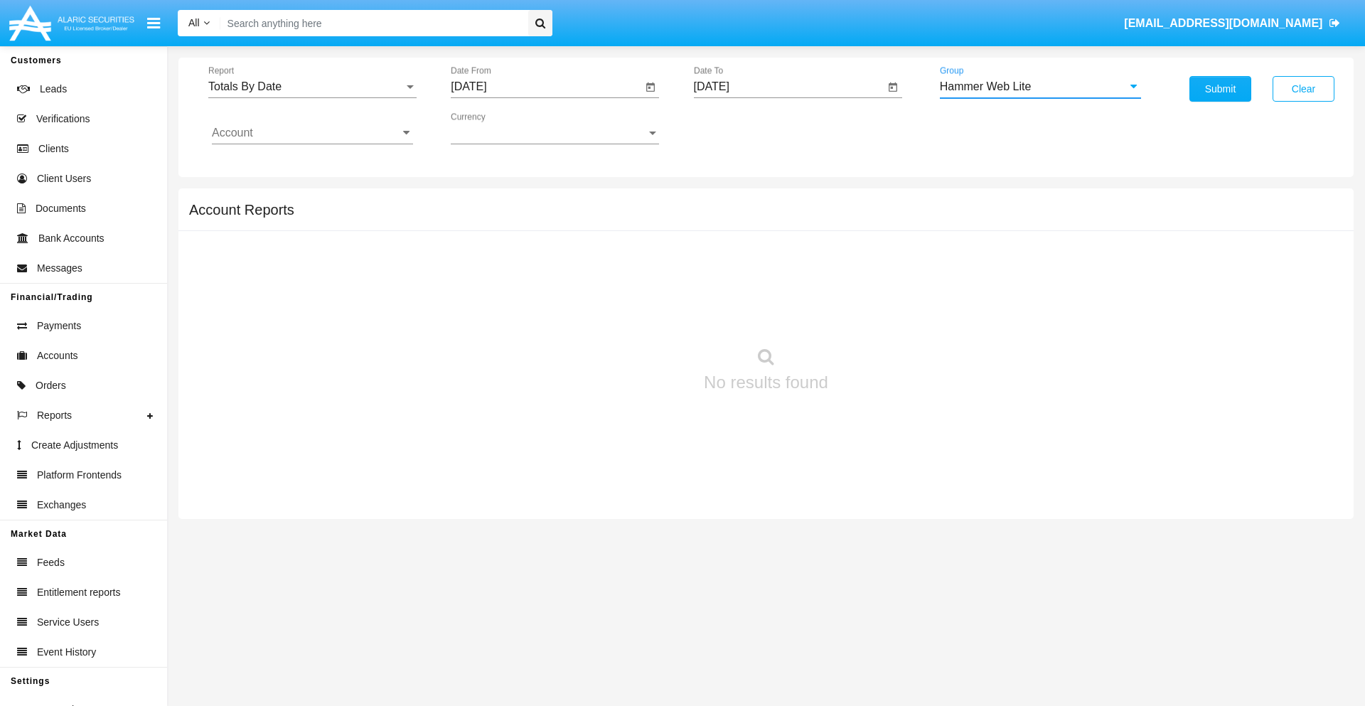
click at [312, 133] on input "Account" at bounding box center [312, 133] width 201 height 13
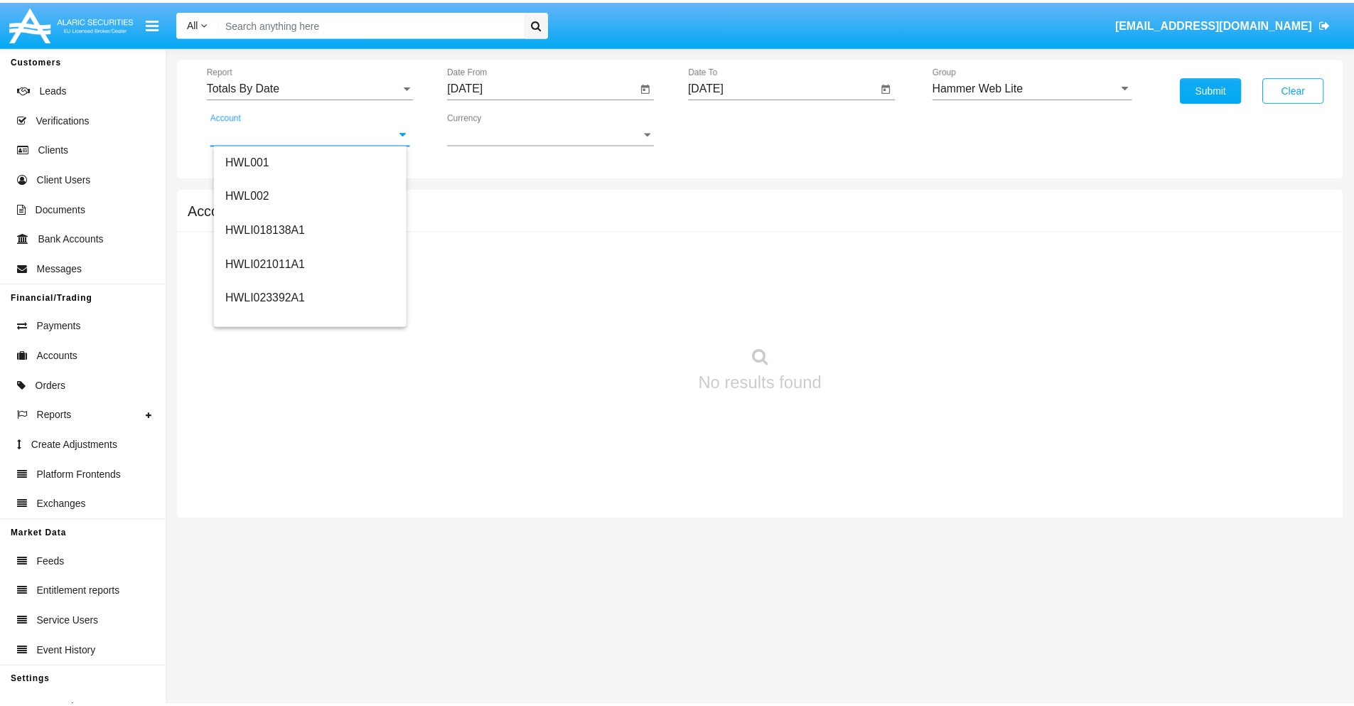
scroll to position [216, 0]
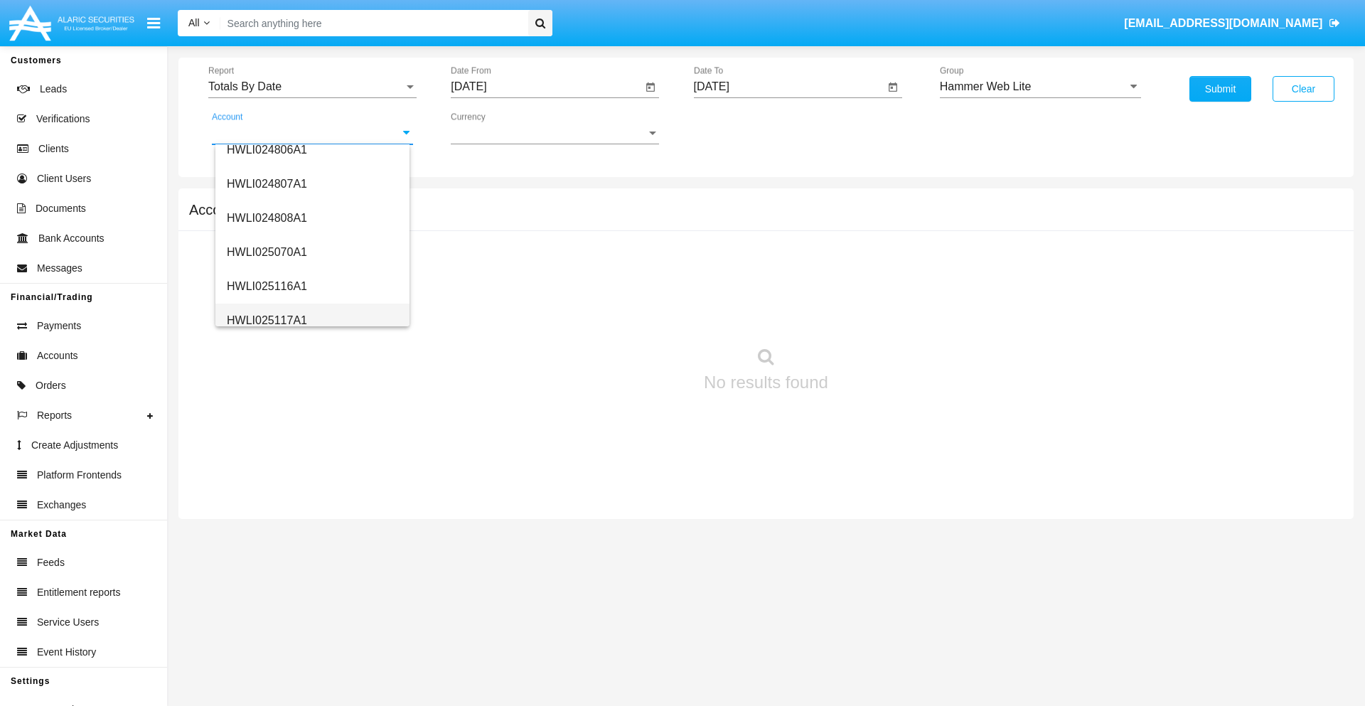
click at [266, 320] on span "HWLI025117A1" at bounding box center [267, 320] width 80 height 12
type input "HWLI025117A1"
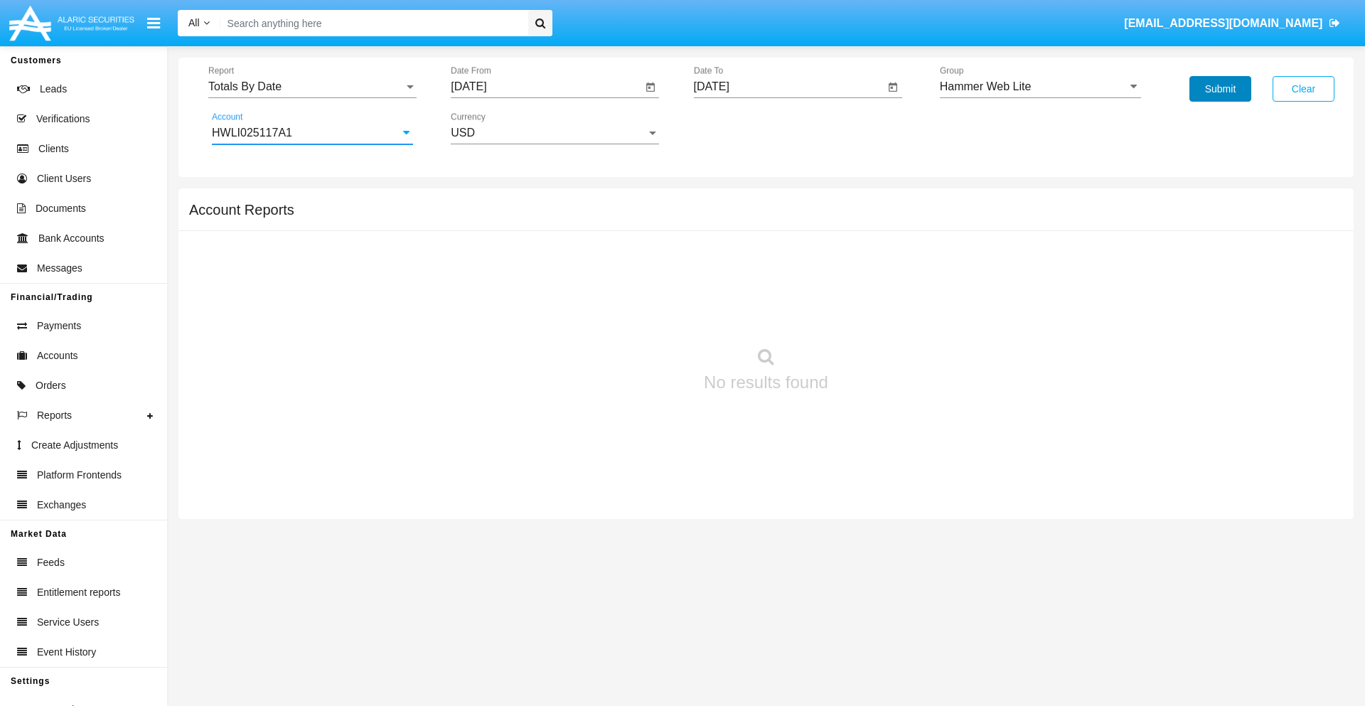
click at [1220, 89] on button "Submit" at bounding box center [1220, 89] width 62 height 26
click at [312, 87] on span "Report" at bounding box center [305, 86] width 195 height 13
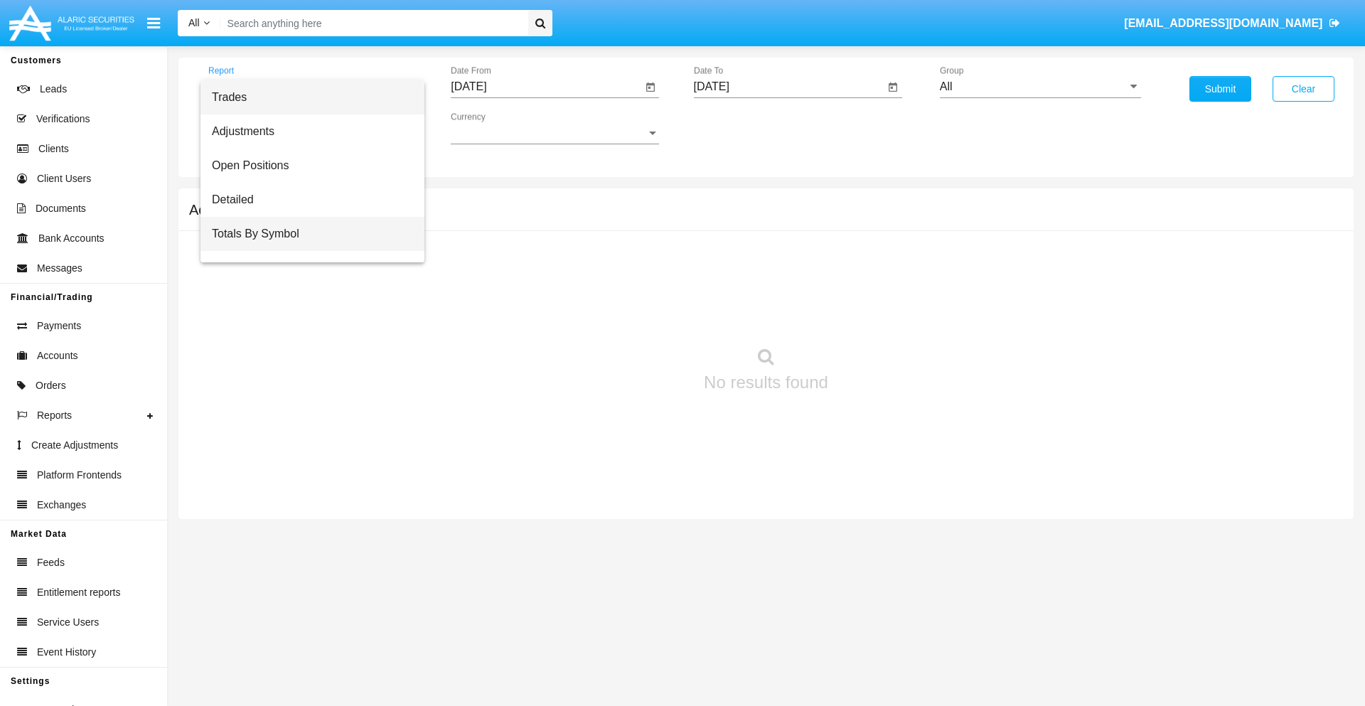
click at [306, 234] on span "Totals By Symbol" at bounding box center [312, 234] width 201 height 34
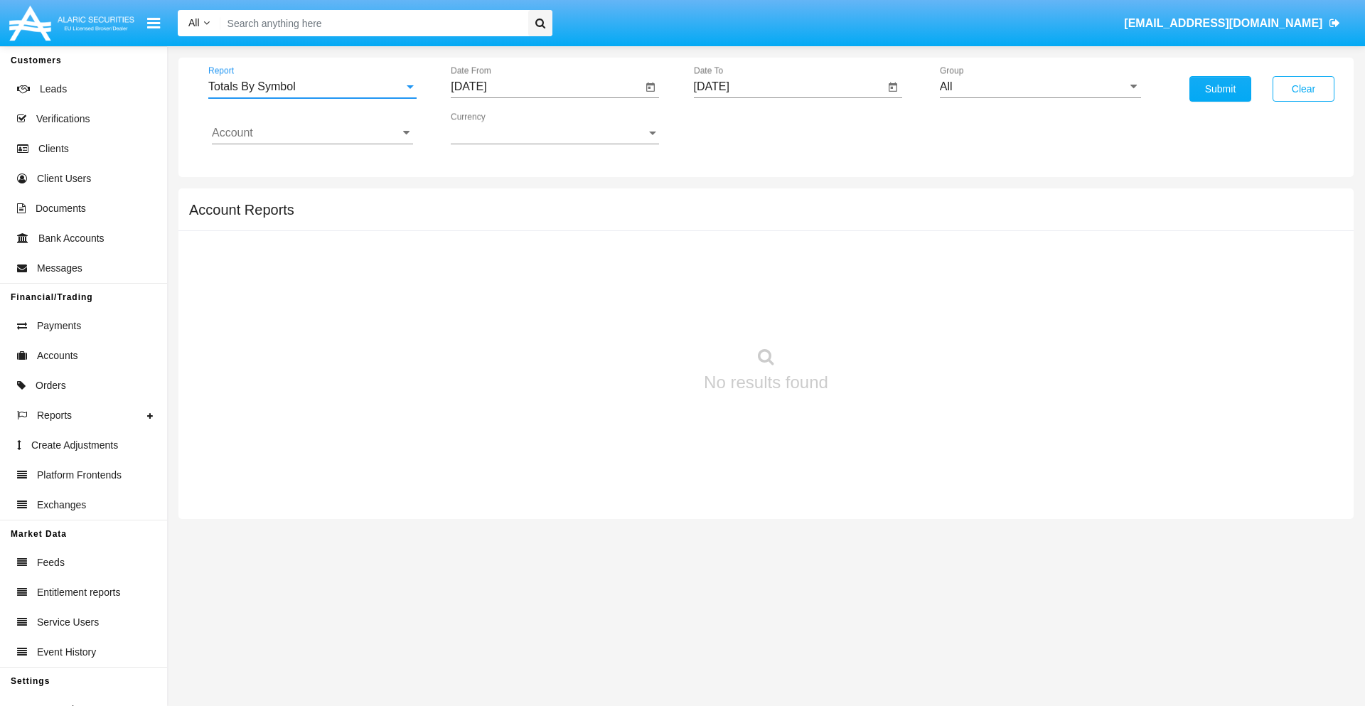
click at [546, 87] on input "[DATE]" at bounding box center [546, 86] width 191 height 13
click at [498, 128] on span "[DATE]" at bounding box center [484, 128] width 31 height 11
click at [634, 314] on div "2025" at bounding box center [634, 314] width 45 height 26
click at [584, 229] on div "[DATE]" at bounding box center [584, 229] width 45 height 26
click at [503, 303] on div "21" at bounding box center [503, 304] width 26 height 26
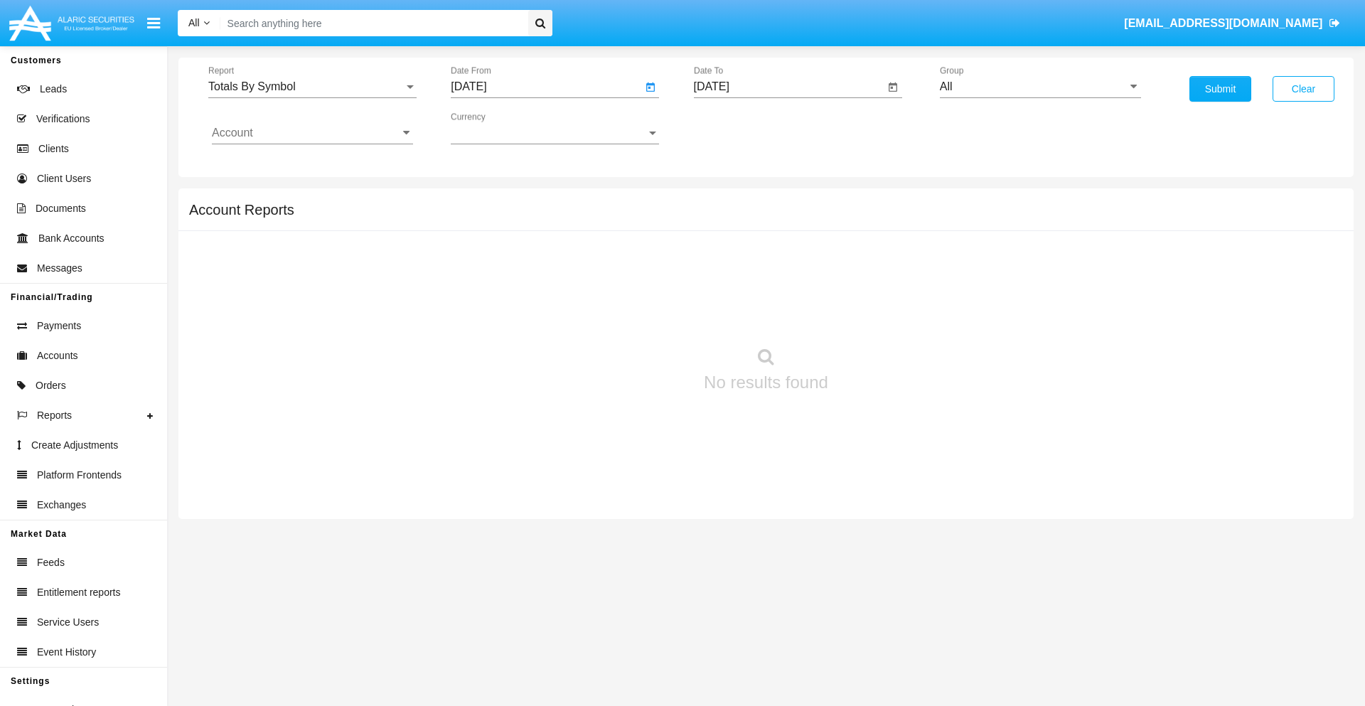
type input "[DATE]"
click at [788, 87] on input "[DATE]" at bounding box center [789, 86] width 191 height 13
click at [740, 128] on span "[DATE]" at bounding box center [727, 128] width 31 height 11
click at [876, 314] on div "2025" at bounding box center [876, 314] width 45 height 26
click at [876, 229] on div "AUG" at bounding box center [876, 229] width 45 height 26
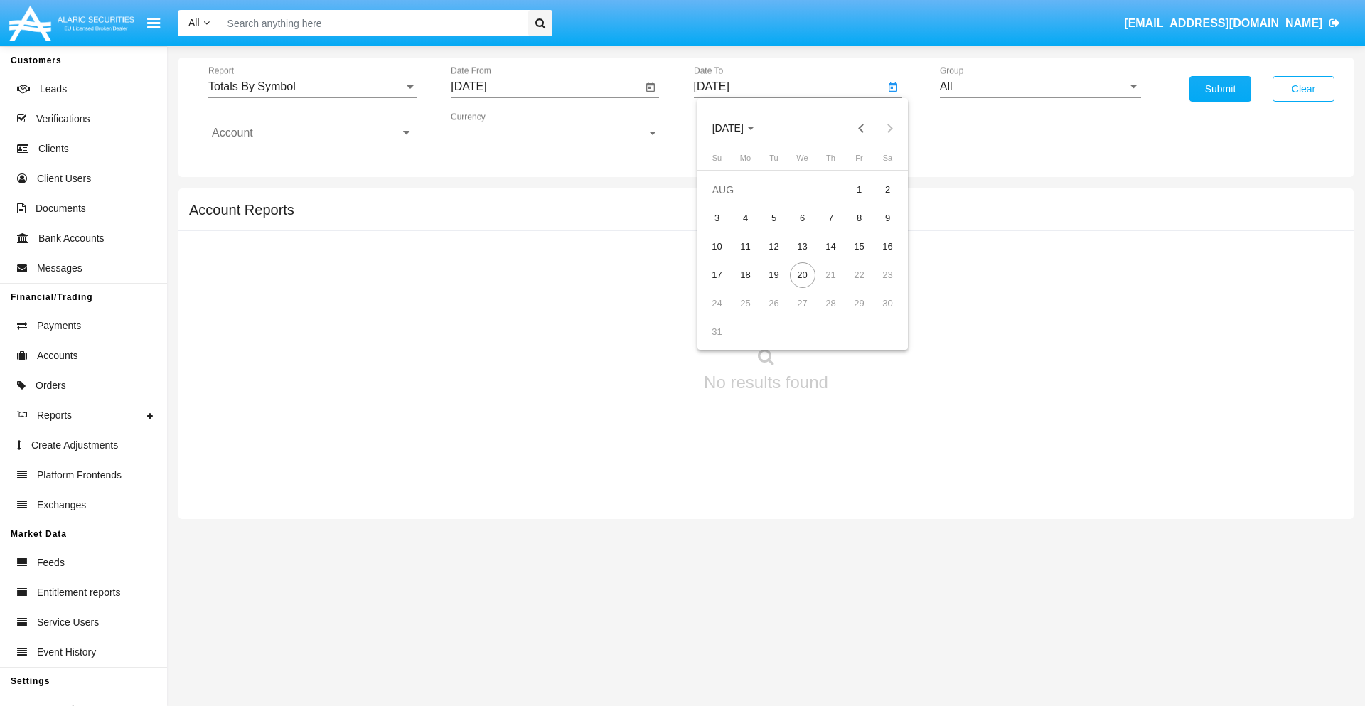
click at [802, 274] on div "20" at bounding box center [803, 275] width 26 height 26
type input "08/20/25"
click at [1040, 87] on input "All" at bounding box center [1040, 86] width 201 height 13
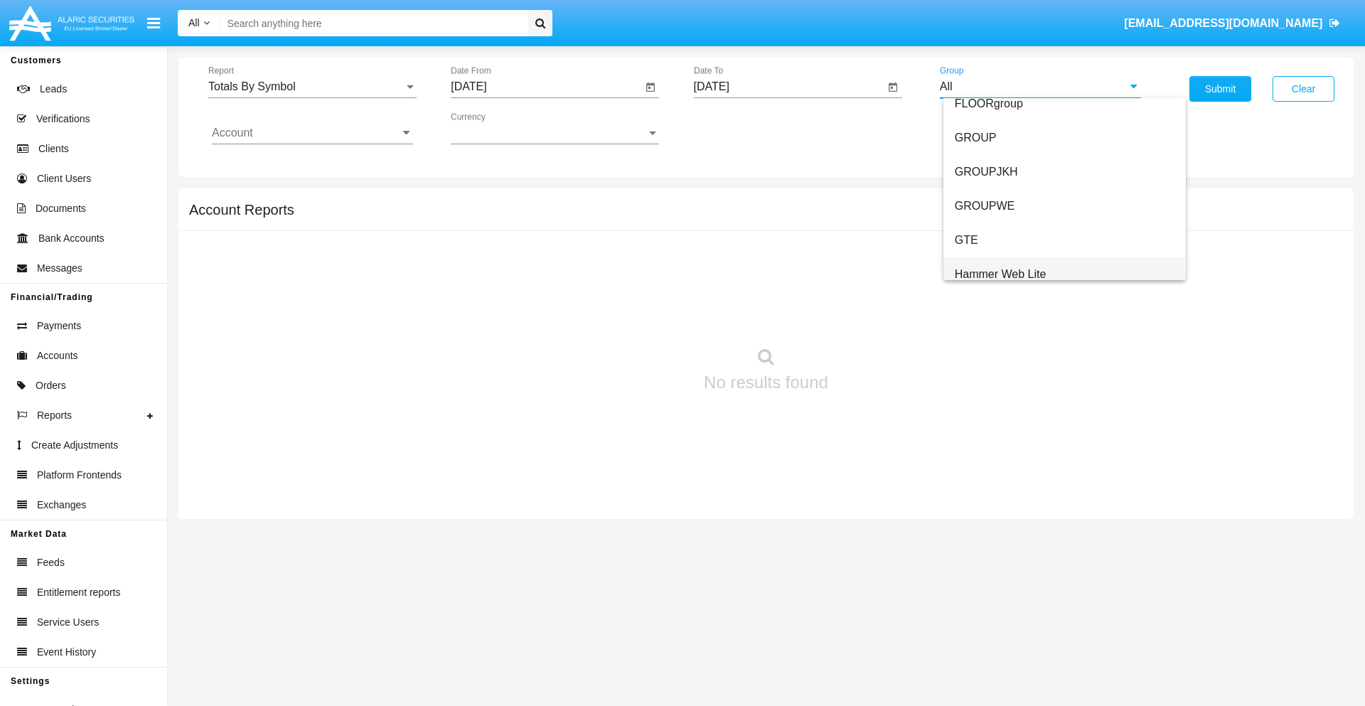
click at [1000, 274] on span "Hammer Web Lite" at bounding box center [1001, 274] width 92 height 12
type input "Hammer Web Lite"
click at [312, 133] on input "Account" at bounding box center [312, 133] width 201 height 13
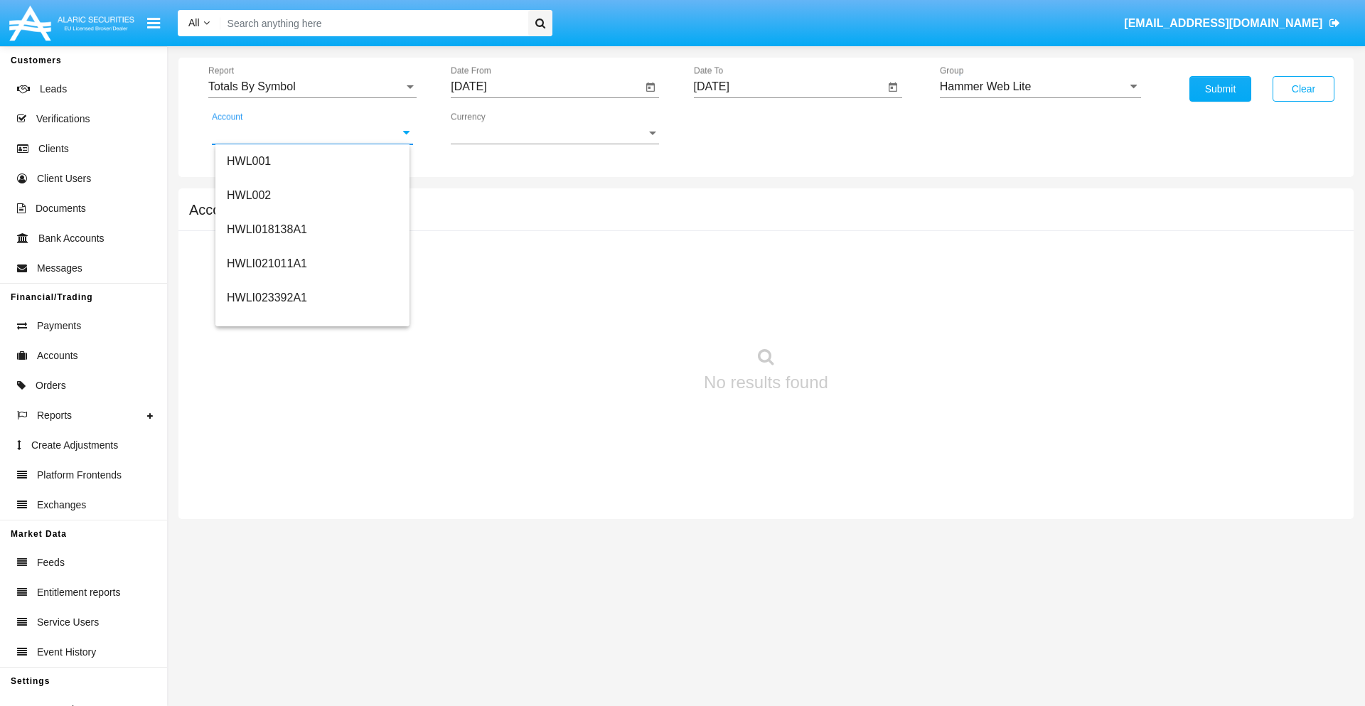
scroll to position [216, 0]
click at [266, 320] on span "HWLI025117A1" at bounding box center [267, 320] width 80 height 12
type input "HWLI025117A1"
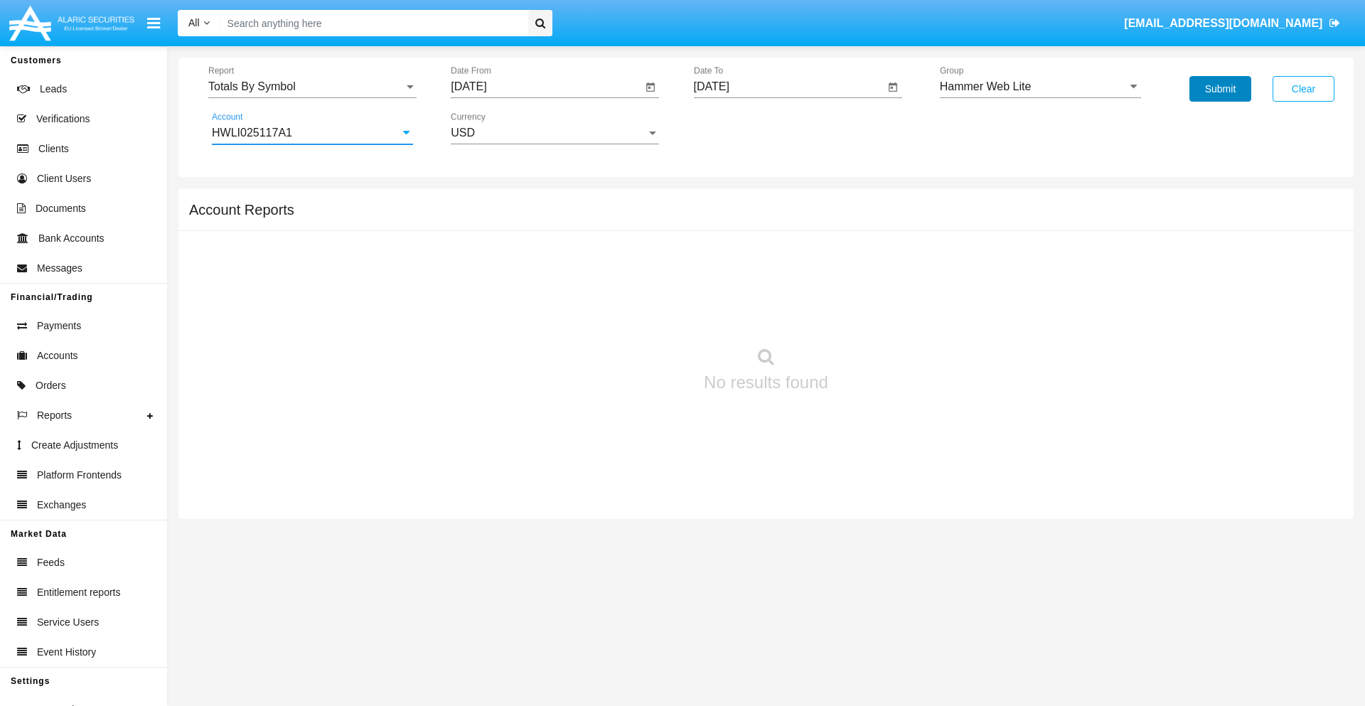
click at [1220, 89] on button "Submit" at bounding box center [1220, 89] width 62 height 26
click at [312, 87] on span "Report" at bounding box center [305, 86] width 195 height 13
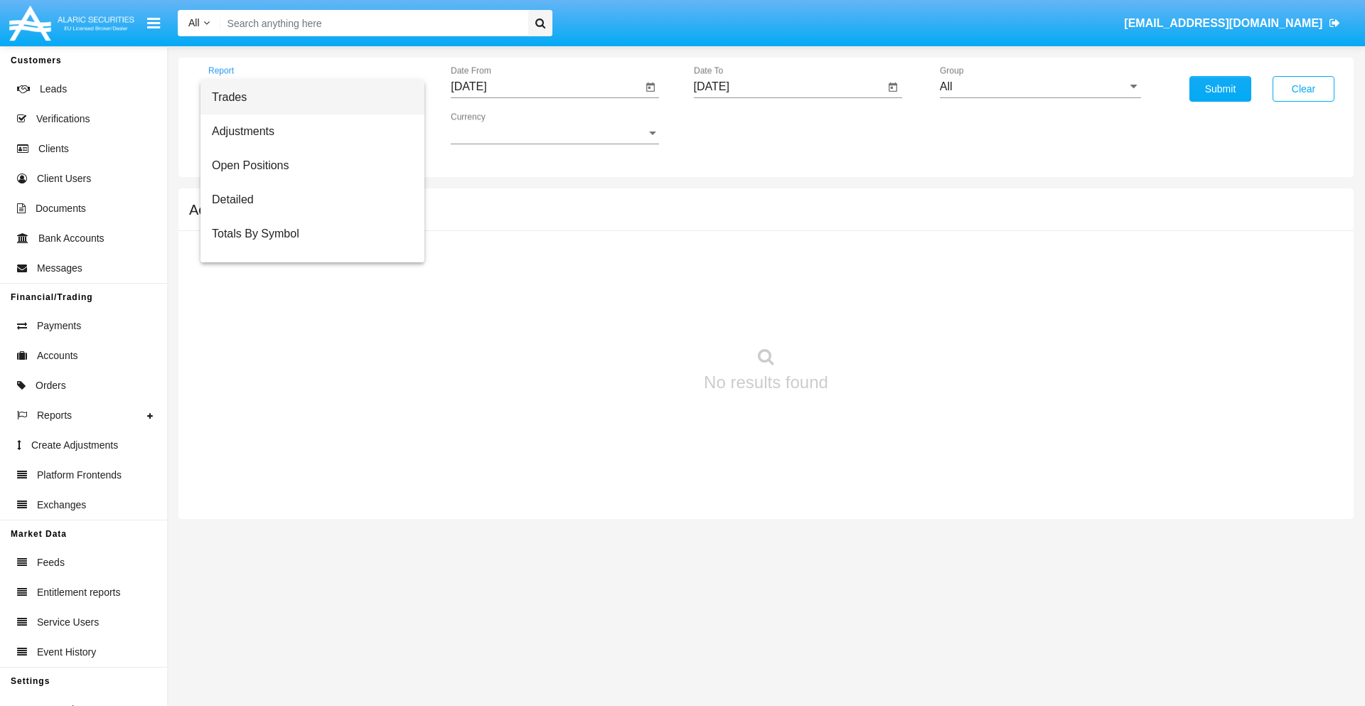
click at [306, 97] on span "Trades" at bounding box center [312, 97] width 201 height 34
click at [546, 87] on input "[DATE]" at bounding box center [546, 86] width 191 height 13
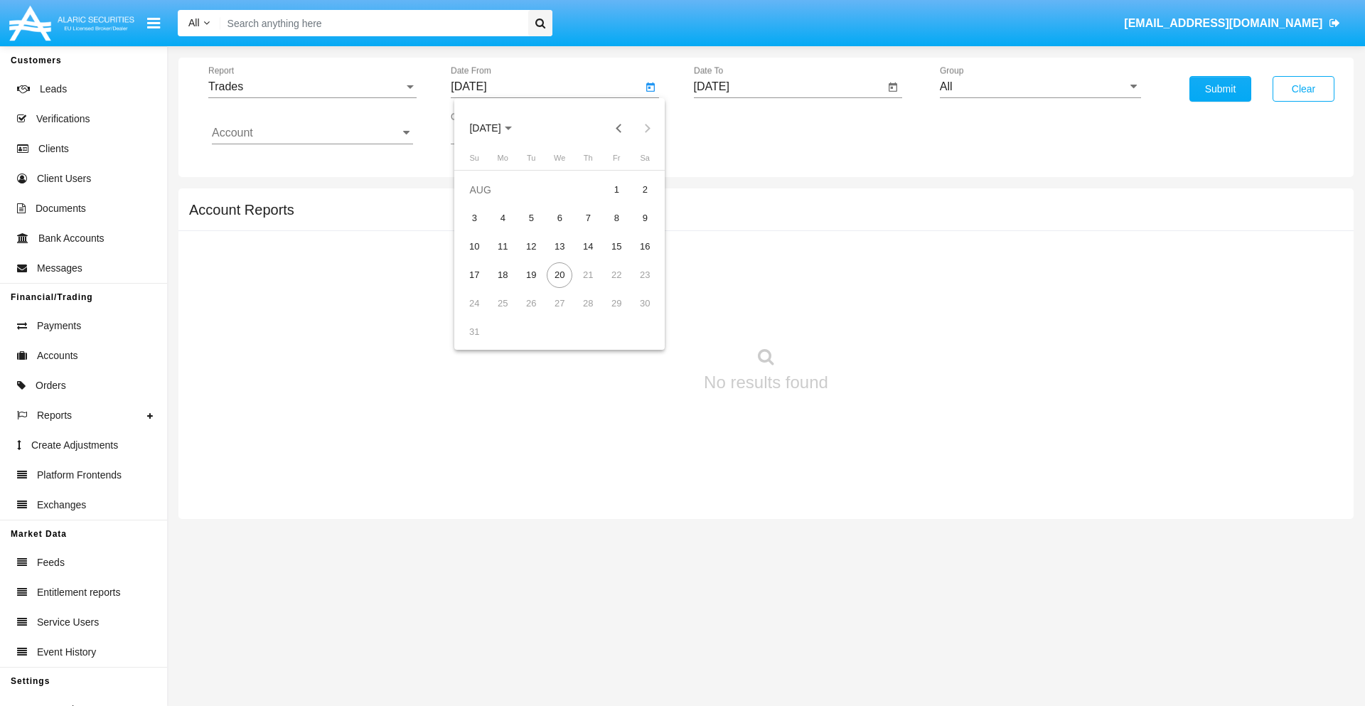
click at [498, 128] on span "AUG 2025" at bounding box center [484, 128] width 31 height 11
click at [634, 314] on div "2025" at bounding box center [634, 314] width 45 height 26
click at [485, 229] on div "MAY" at bounding box center [485, 229] width 45 height 26
click at [531, 274] on div "20" at bounding box center [531, 275] width 26 height 26
type input "05/20/25"
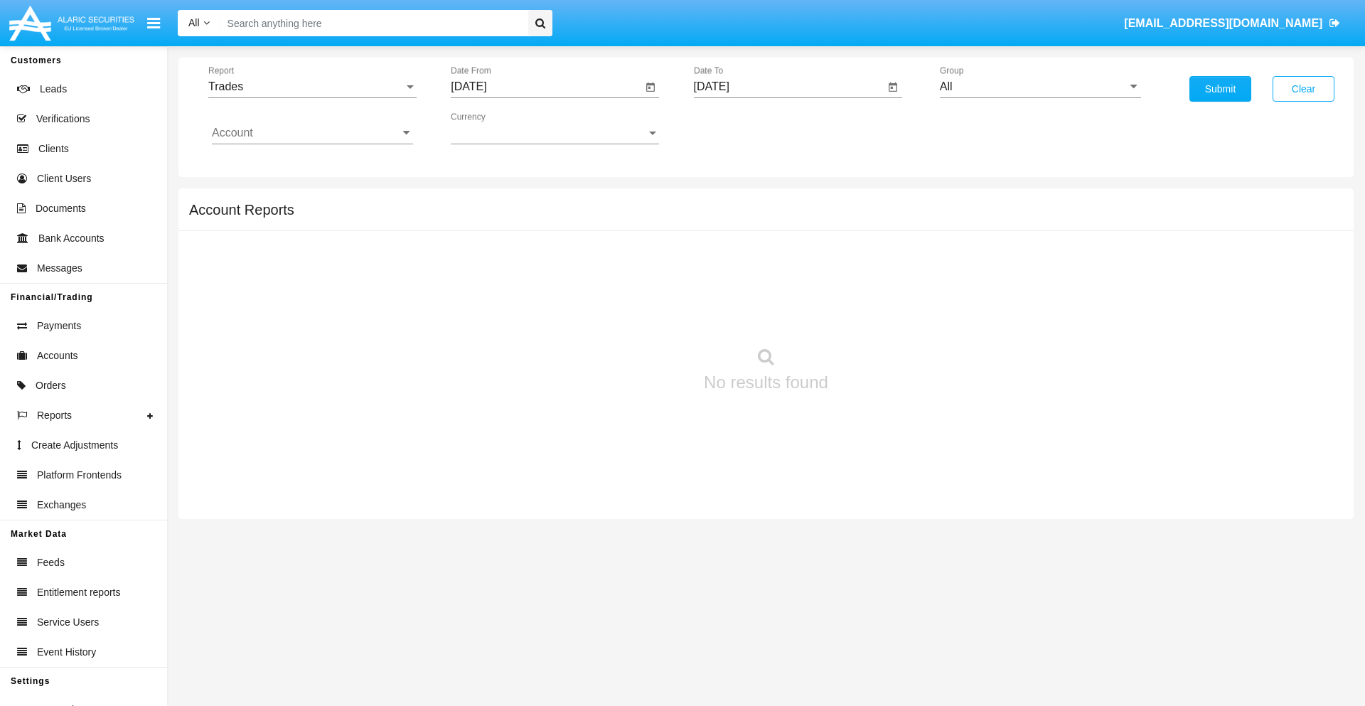
click at [788, 87] on input "[DATE]" at bounding box center [789, 86] width 191 height 13
click at [740, 128] on span "AUG 2025" at bounding box center [727, 128] width 31 height 11
click at [876, 314] on div "2025" at bounding box center [876, 314] width 45 height 26
click at [876, 229] on div "AUG" at bounding box center [876, 229] width 45 height 26
click at [802, 274] on div "20" at bounding box center [803, 275] width 26 height 26
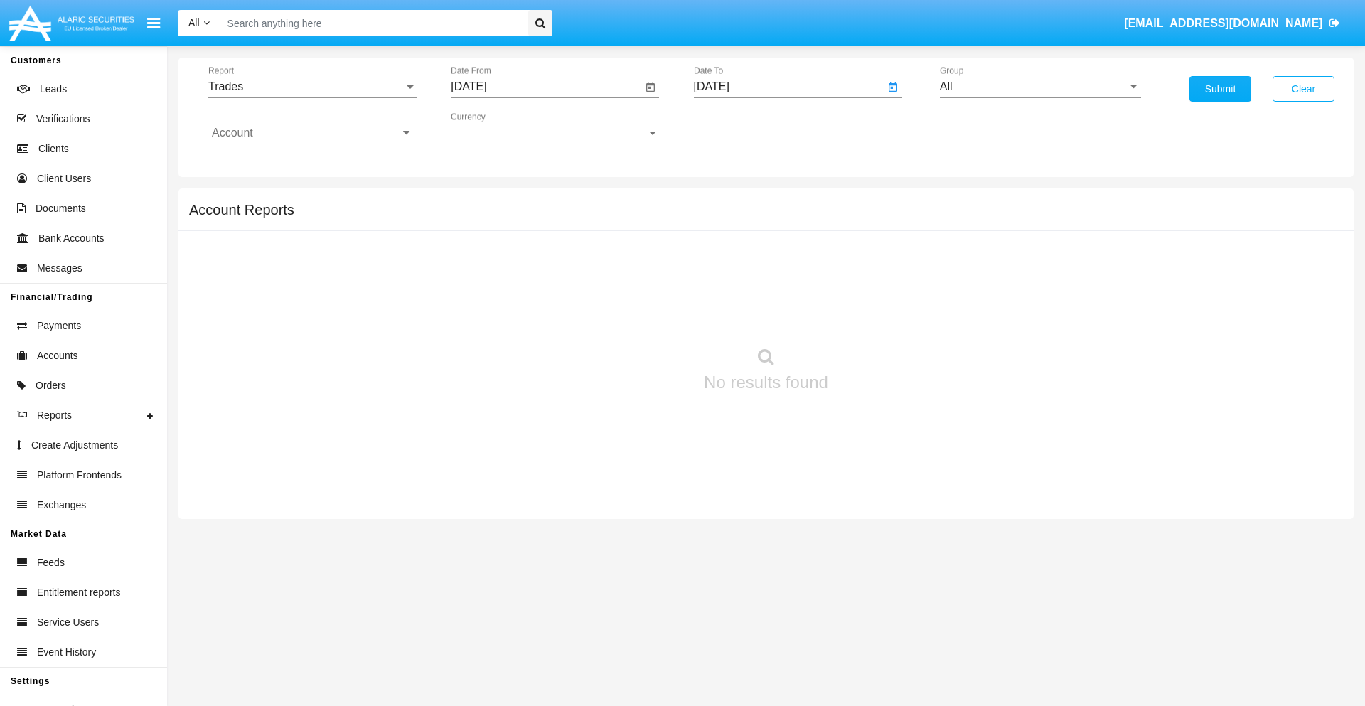
type input "08/20/25"
click at [1040, 87] on input "All" at bounding box center [1040, 86] width 201 height 13
click at [1000, 274] on span "Hammer Web Lite" at bounding box center [1001, 274] width 92 height 12
type input "Hammer Web Lite"
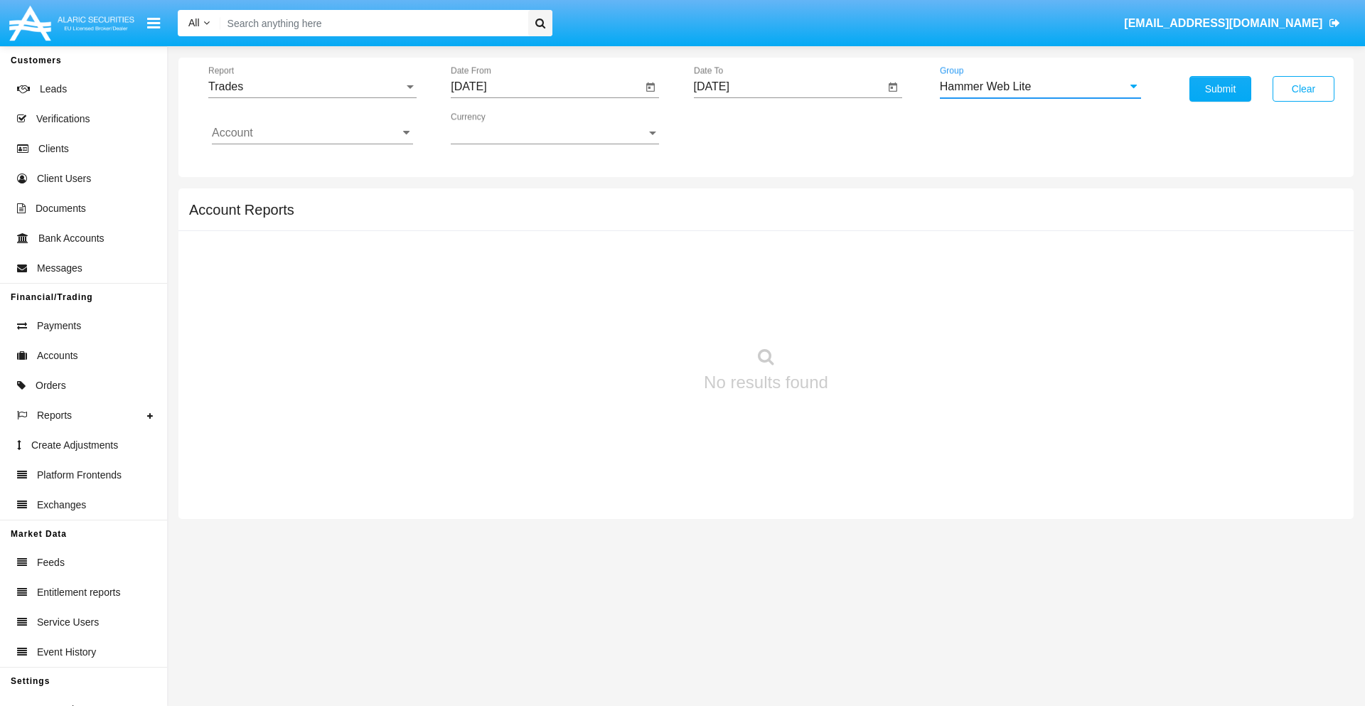
click at [312, 133] on input "Account" at bounding box center [312, 133] width 201 height 13
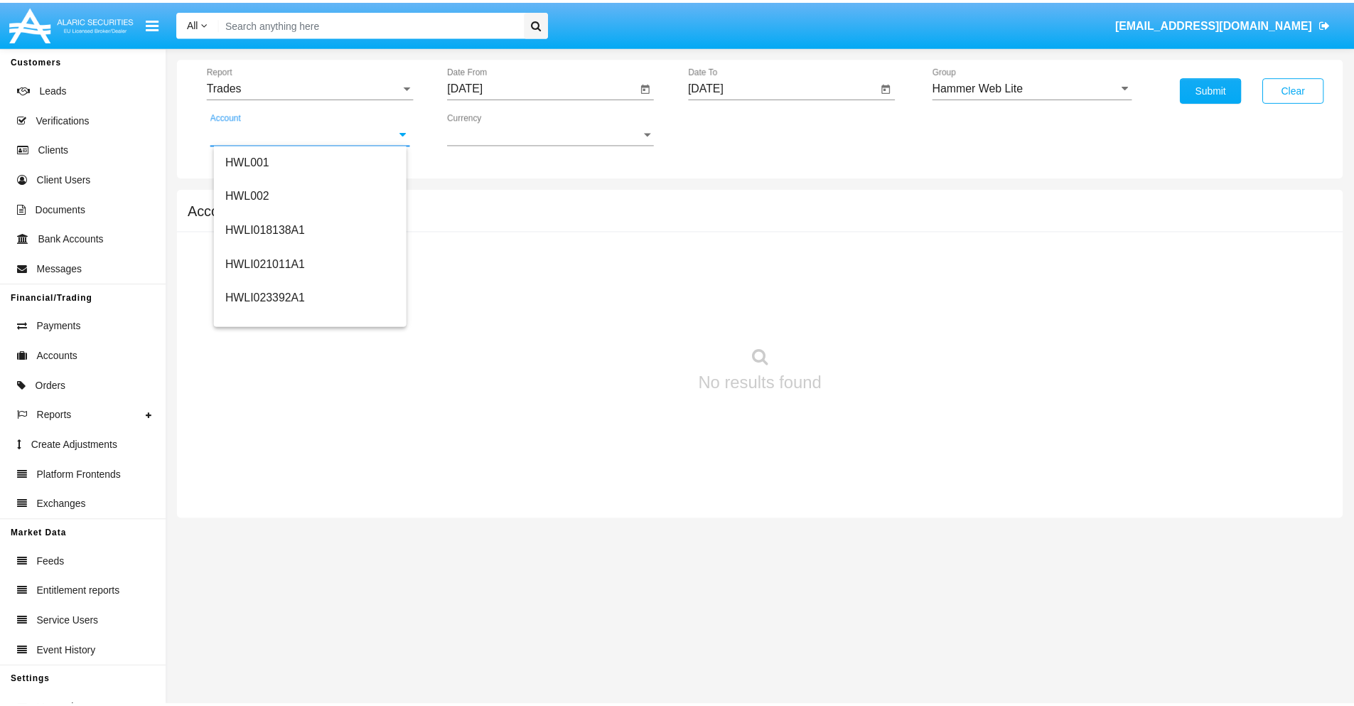
scroll to position [216, 0]
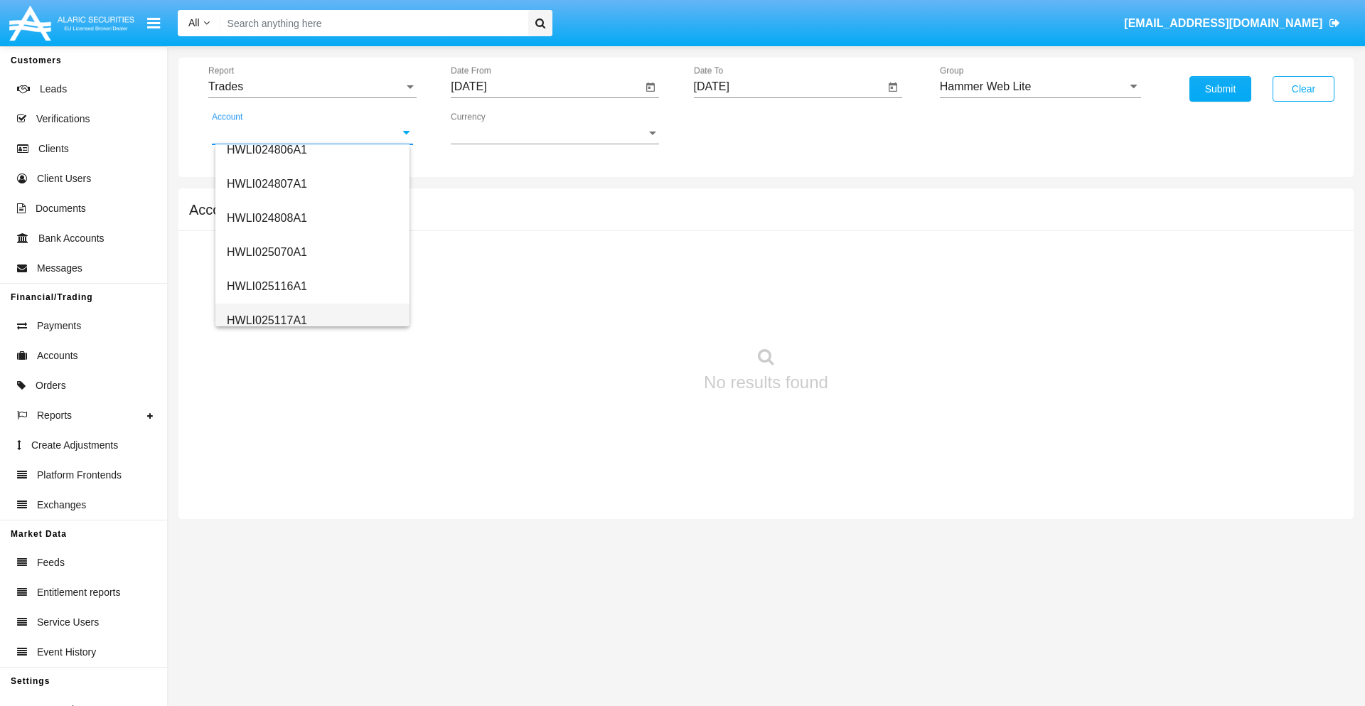
click at [266, 320] on span "HWLI025117A1" at bounding box center [267, 320] width 80 height 12
type input "HWLI025117A1"
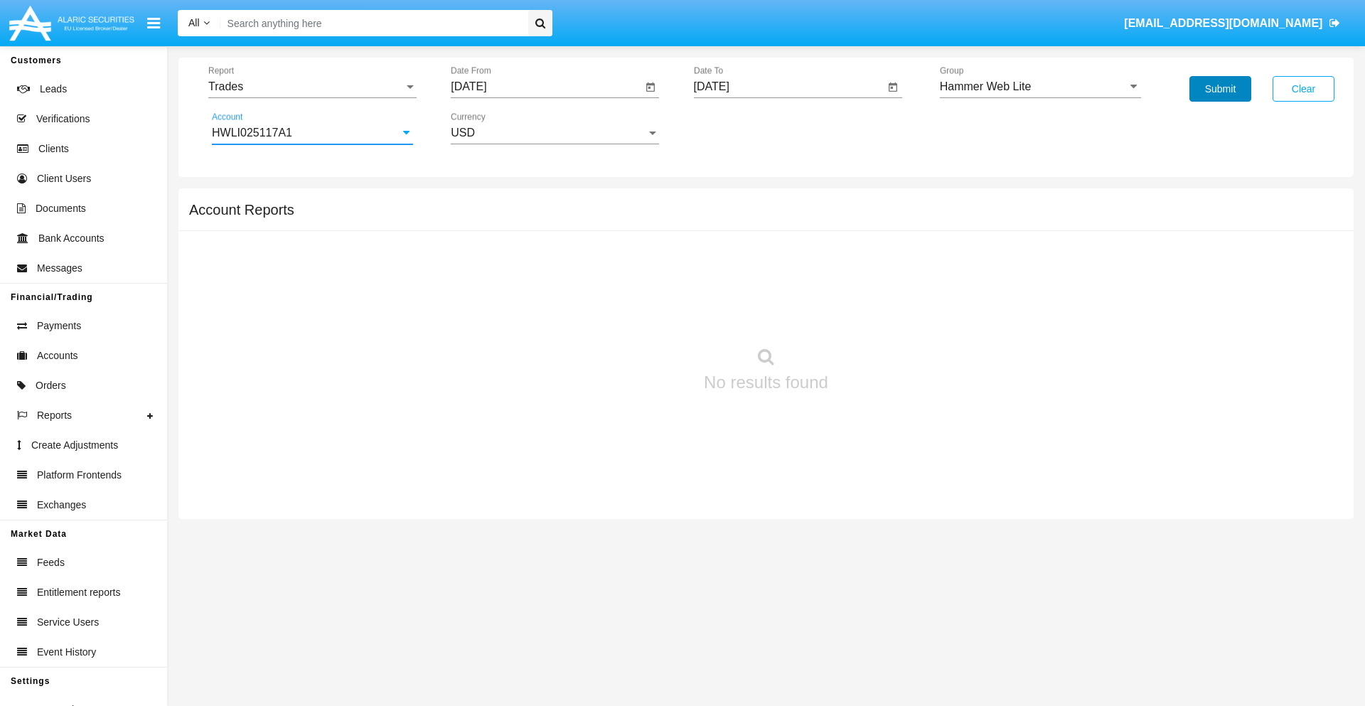
click at [1220, 89] on button "Submit" at bounding box center [1220, 89] width 62 height 26
click at [312, 87] on span "Report" at bounding box center [305, 86] width 195 height 13
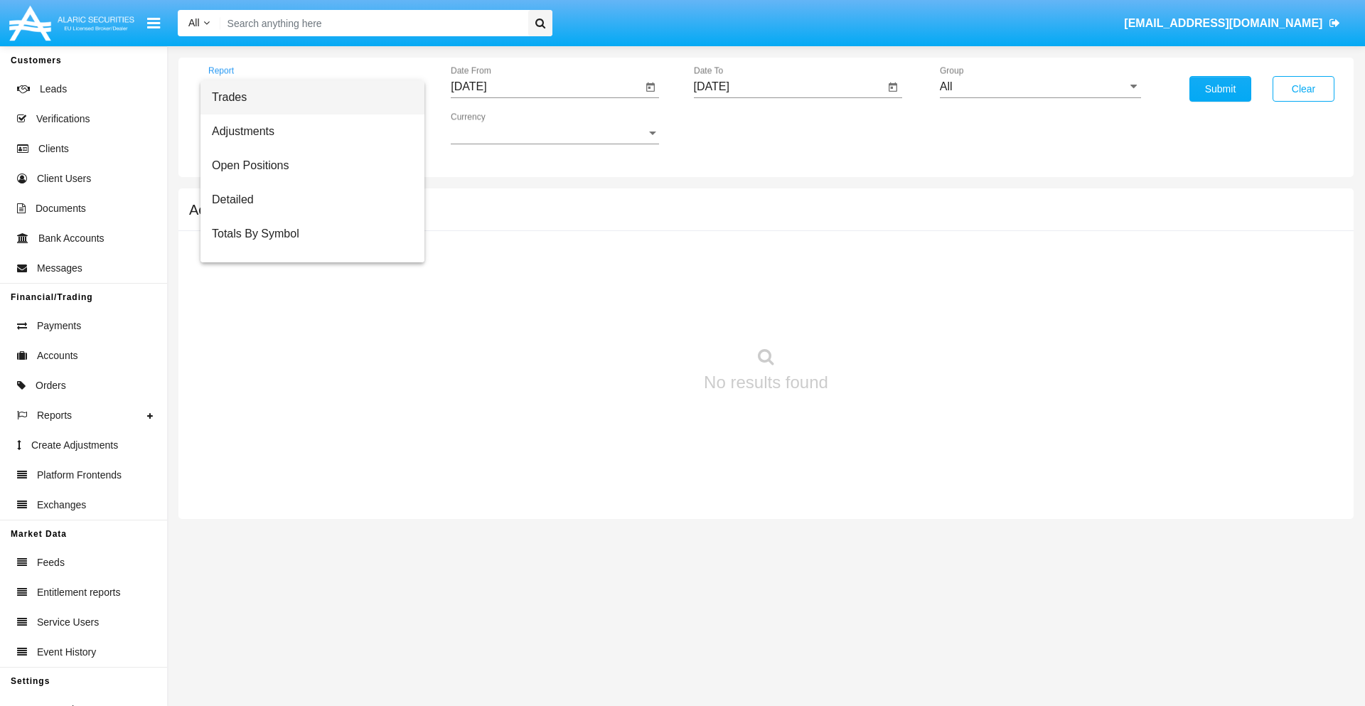
click at [306, 97] on span "Trades" at bounding box center [312, 97] width 201 height 34
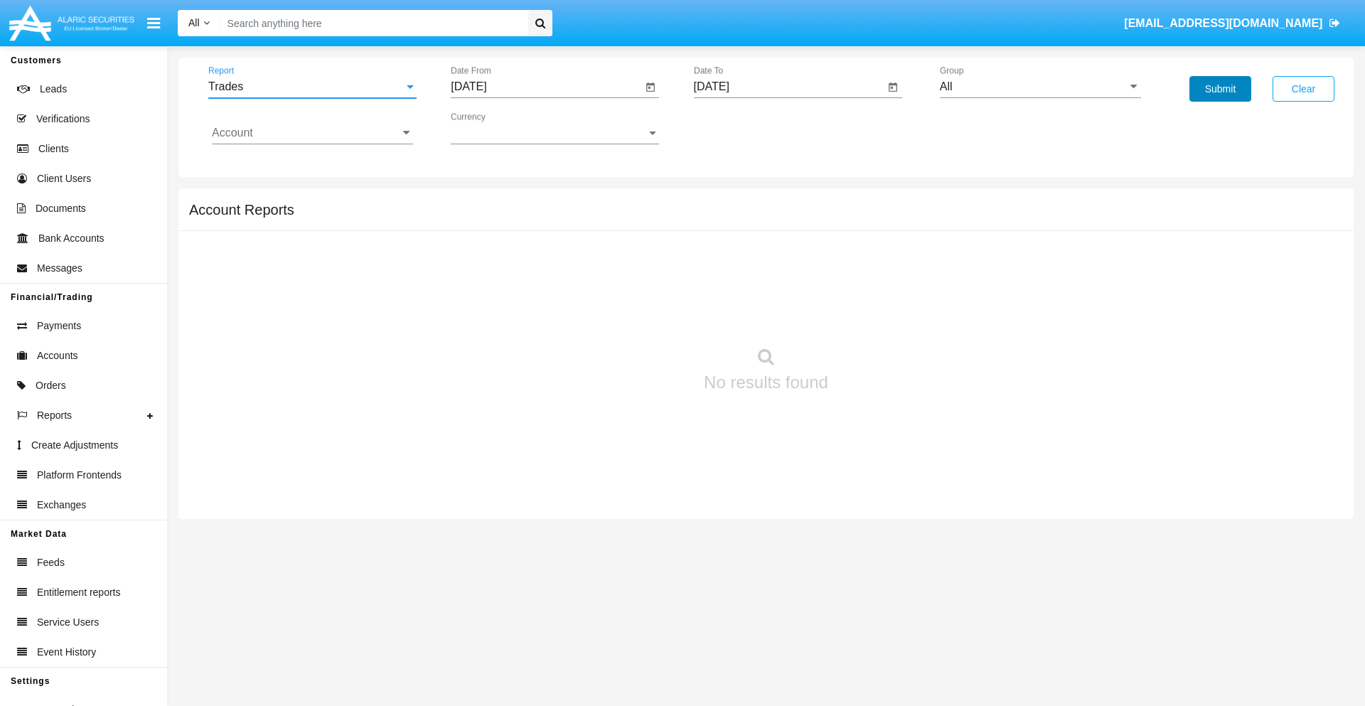
click at [1220, 89] on button "Submit" at bounding box center [1220, 89] width 62 height 26
click at [312, 87] on span "Report" at bounding box center [305, 86] width 195 height 13
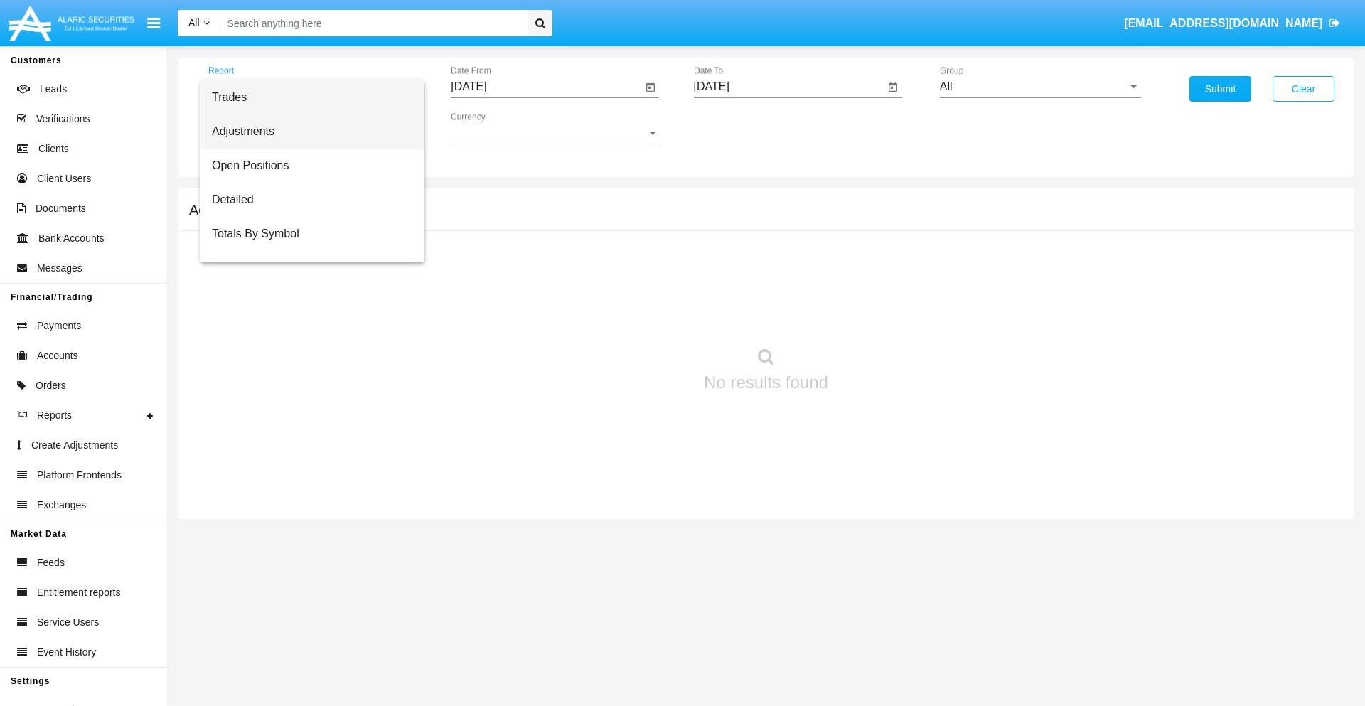
click at [306, 131] on span "Adjustments" at bounding box center [312, 131] width 201 height 34
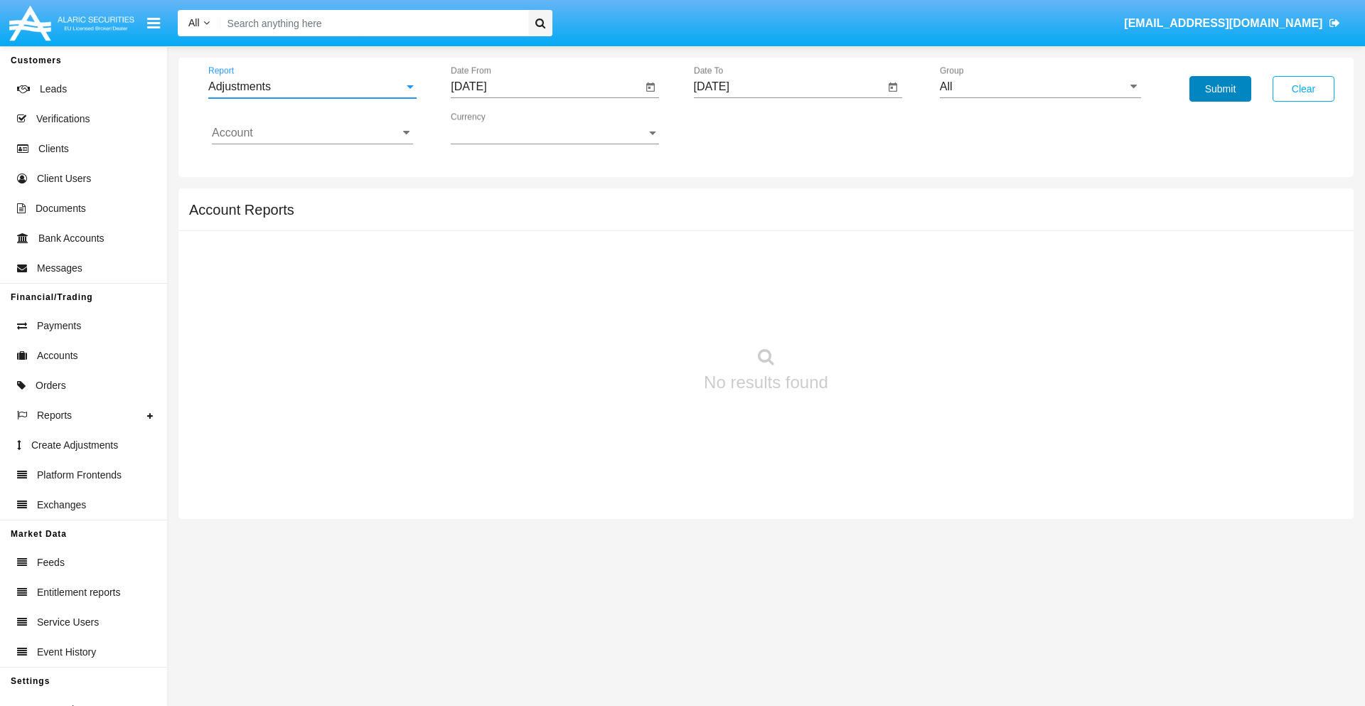
click at [1220, 89] on button "Submit" at bounding box center [1220, 89] width 62 height 26
click at [312, 87] on span "Report" at bounding box center [305, 86] width 195 height 13
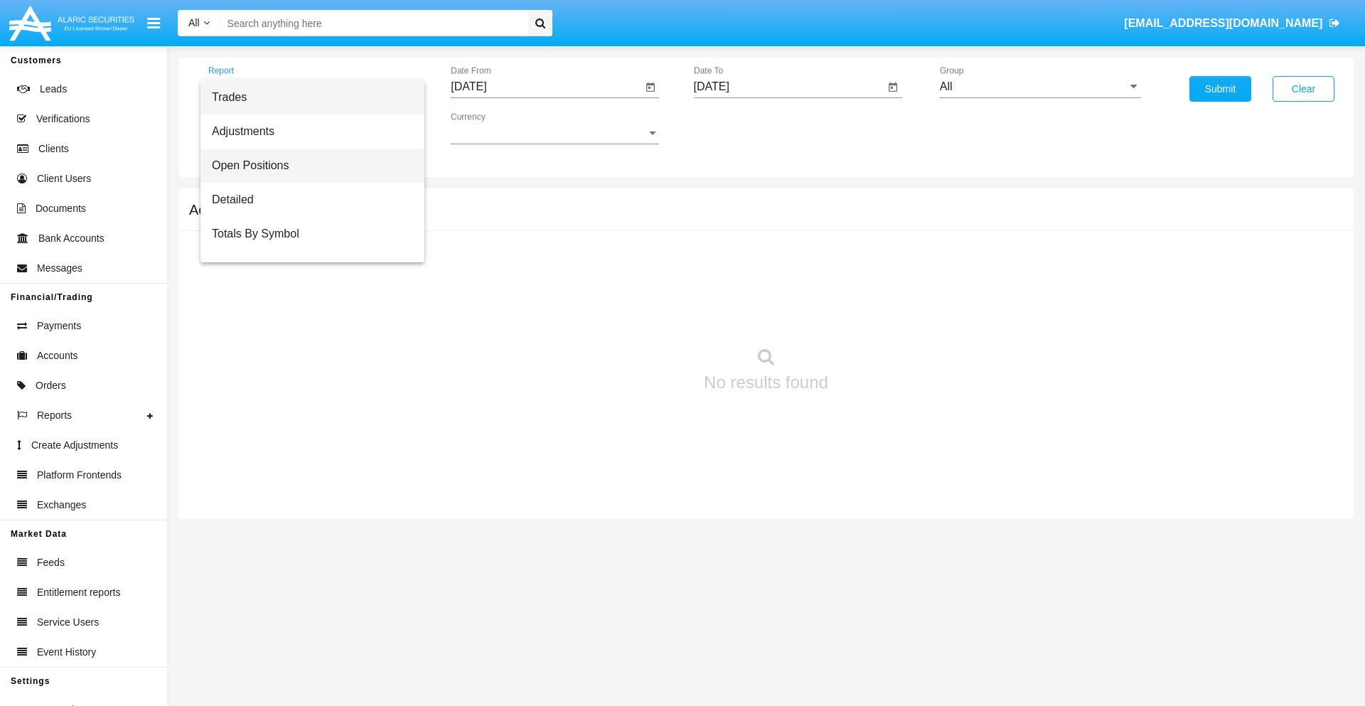
click at [306, 166] on span "Open Positions" at bounding box center [312, 166] width 201 height 34
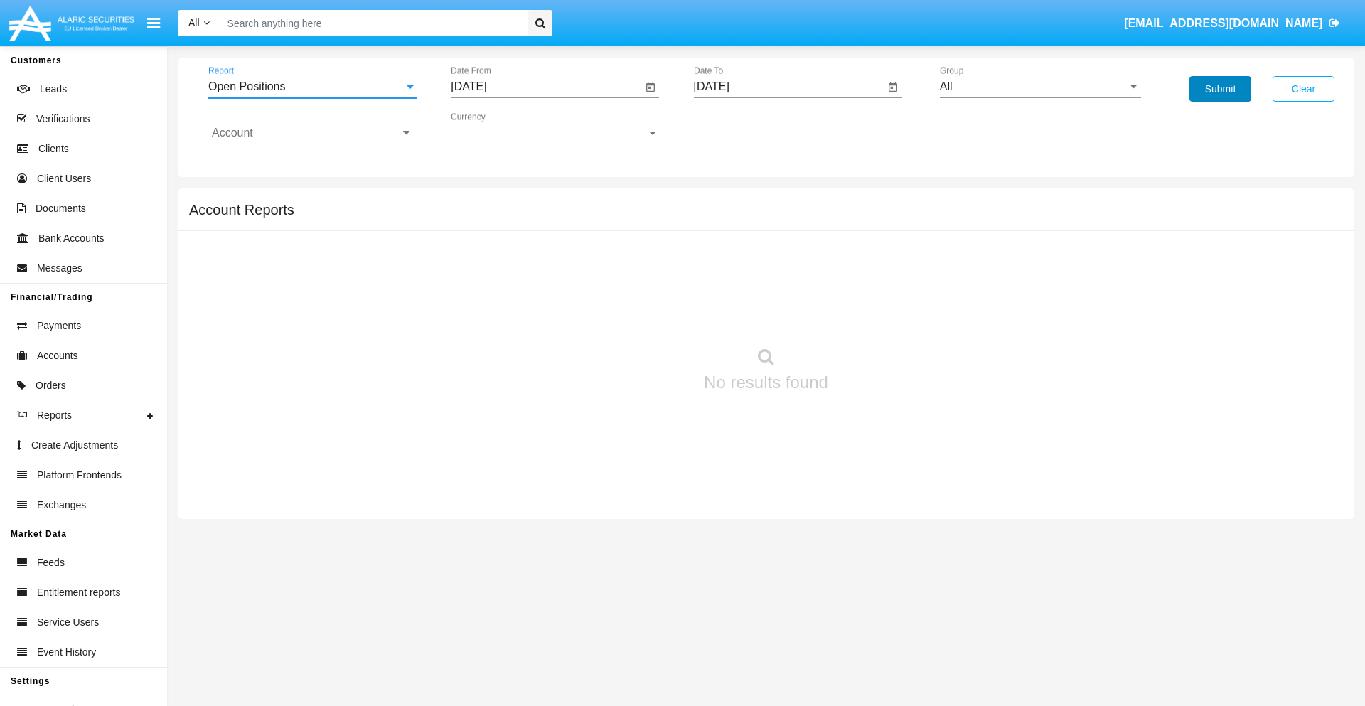
click at [1220, 89] on button "Submit" at bounding box center [1220, 89] width 62 height 26
click at [312, 87] on span "Report" at bounding box center [305, 86] width 195 height 13
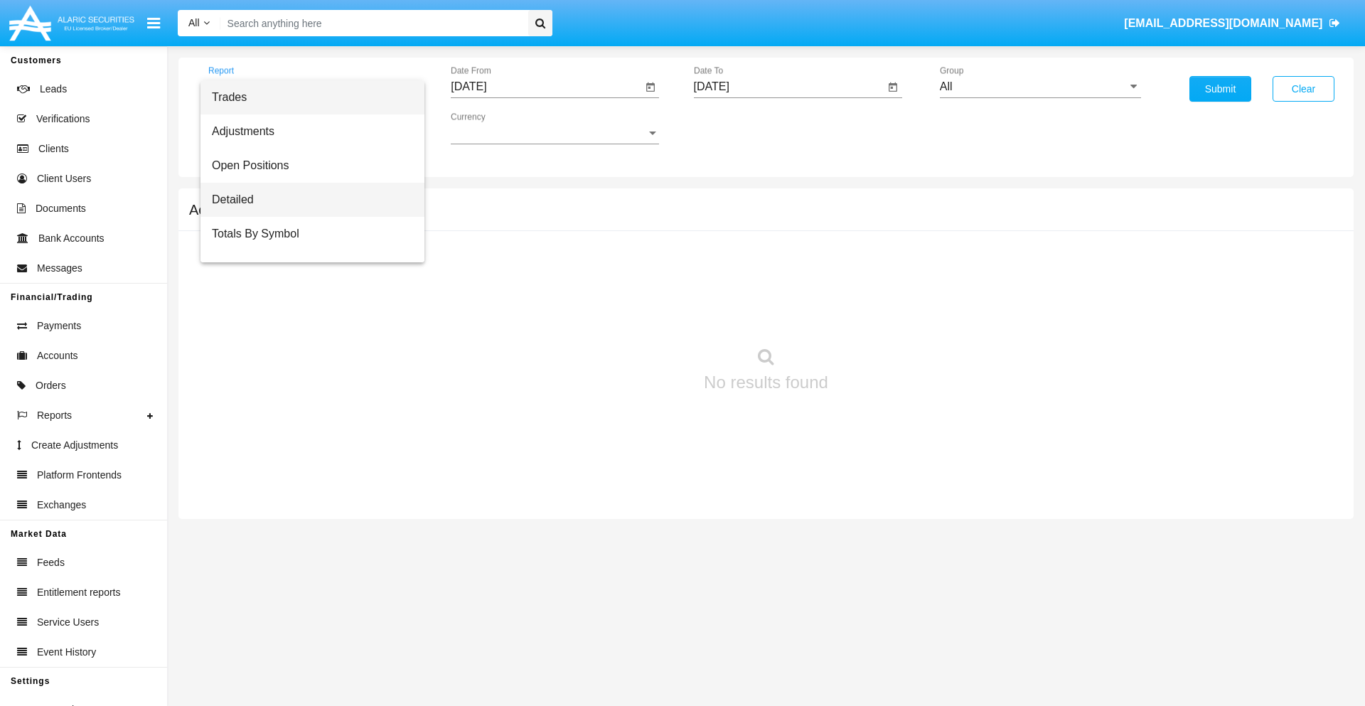
click at [306, 200] on span "Detailed" at bounding box center [312, 200] width 201 height 34
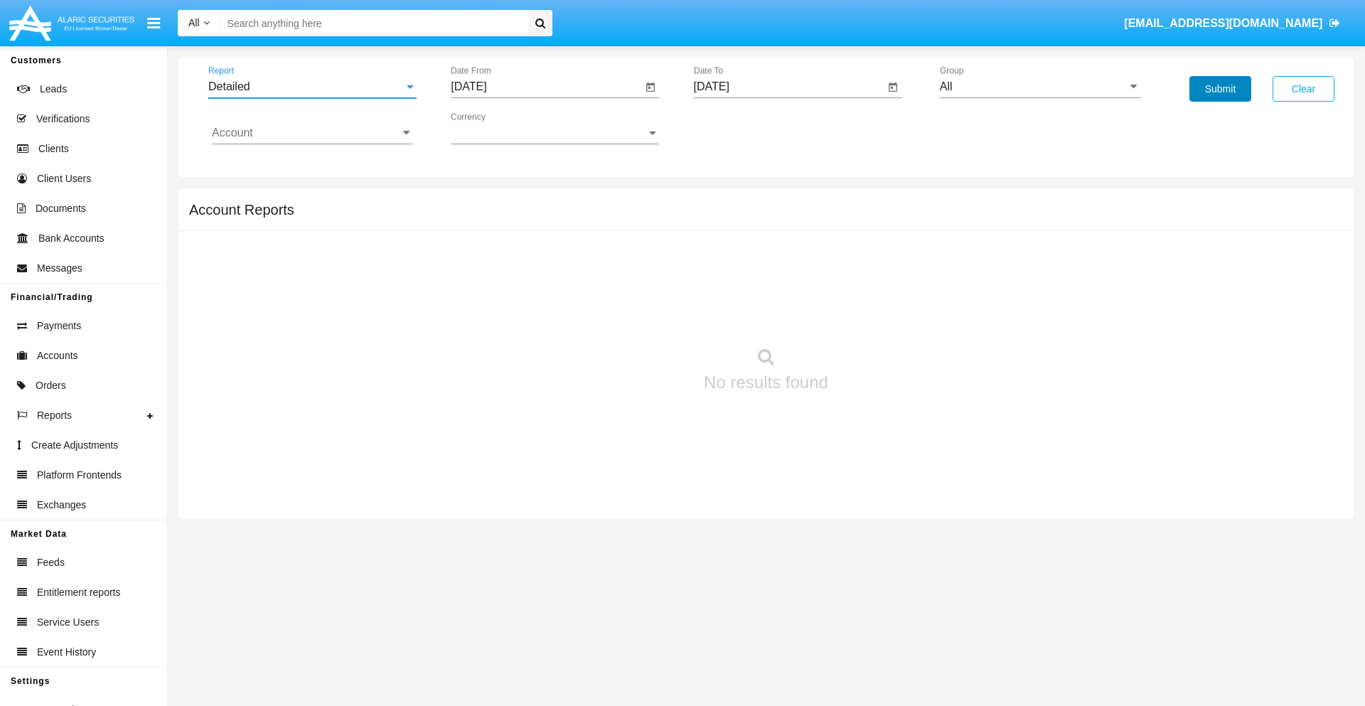
click at [1220, 89] on button "Submit" at bounding box center [1220, 89] width 62 height 26
click at [312, 87] on span "Report" at bounding box center [305, 86] width 195 height 13
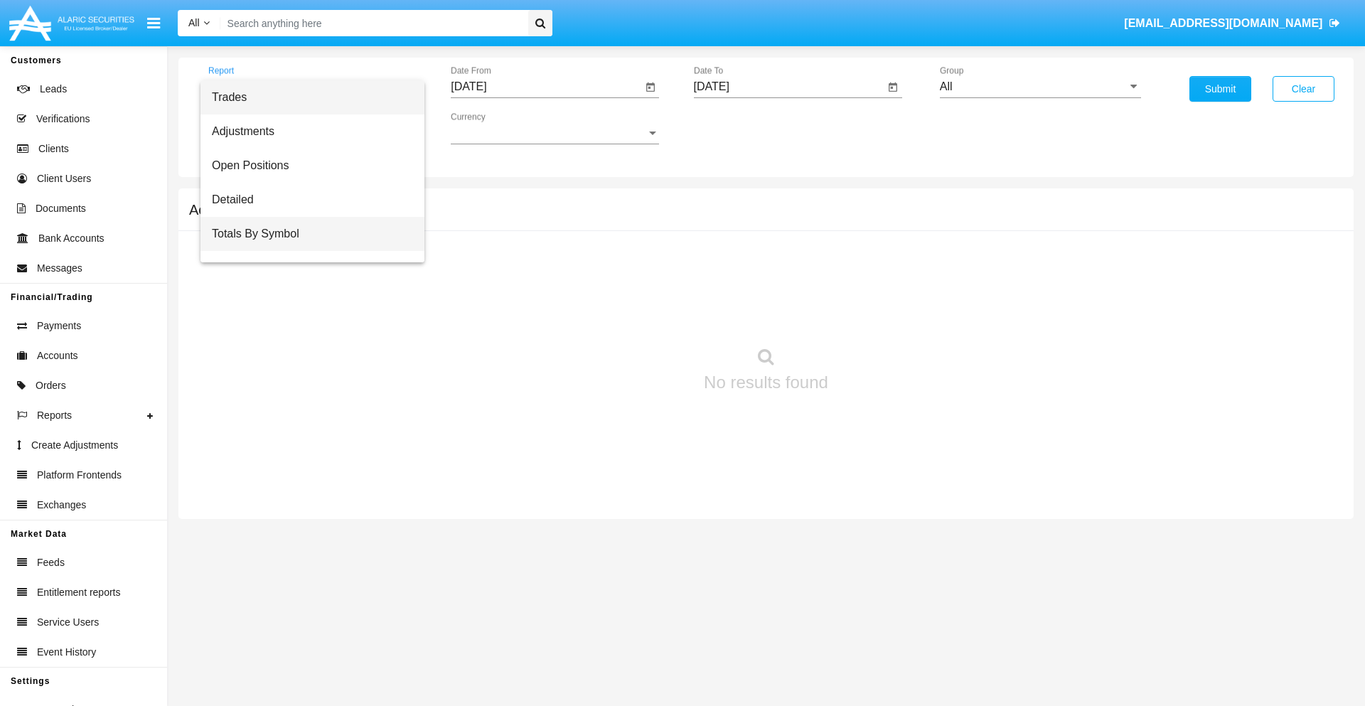
click at [306, 234] on span "Totals By Symbol" at bounding box center [312, 234] width 201 height 34
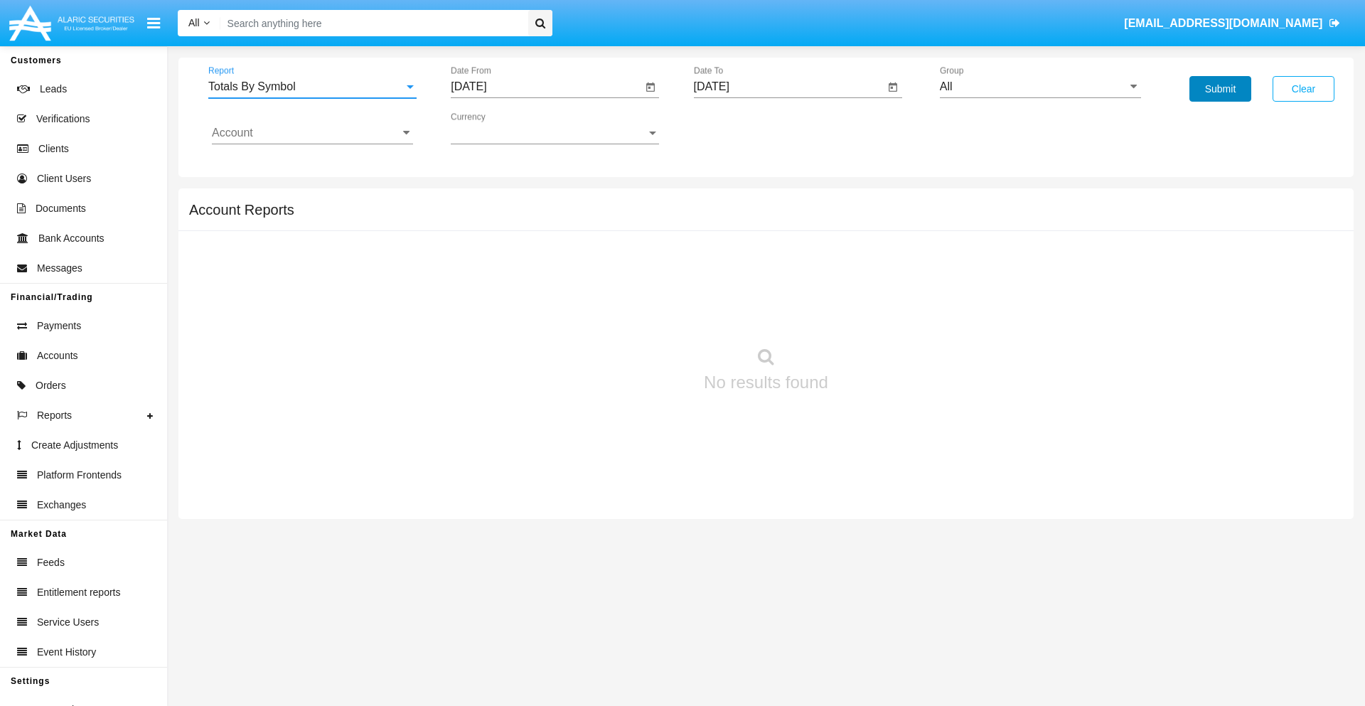
click at [1220, 89] on button "Submit" at bounding box center [1220, 89] width 62 height 26
click at [312, 87] on span "Report" at bounding box center [305, 86] width 195 height 13
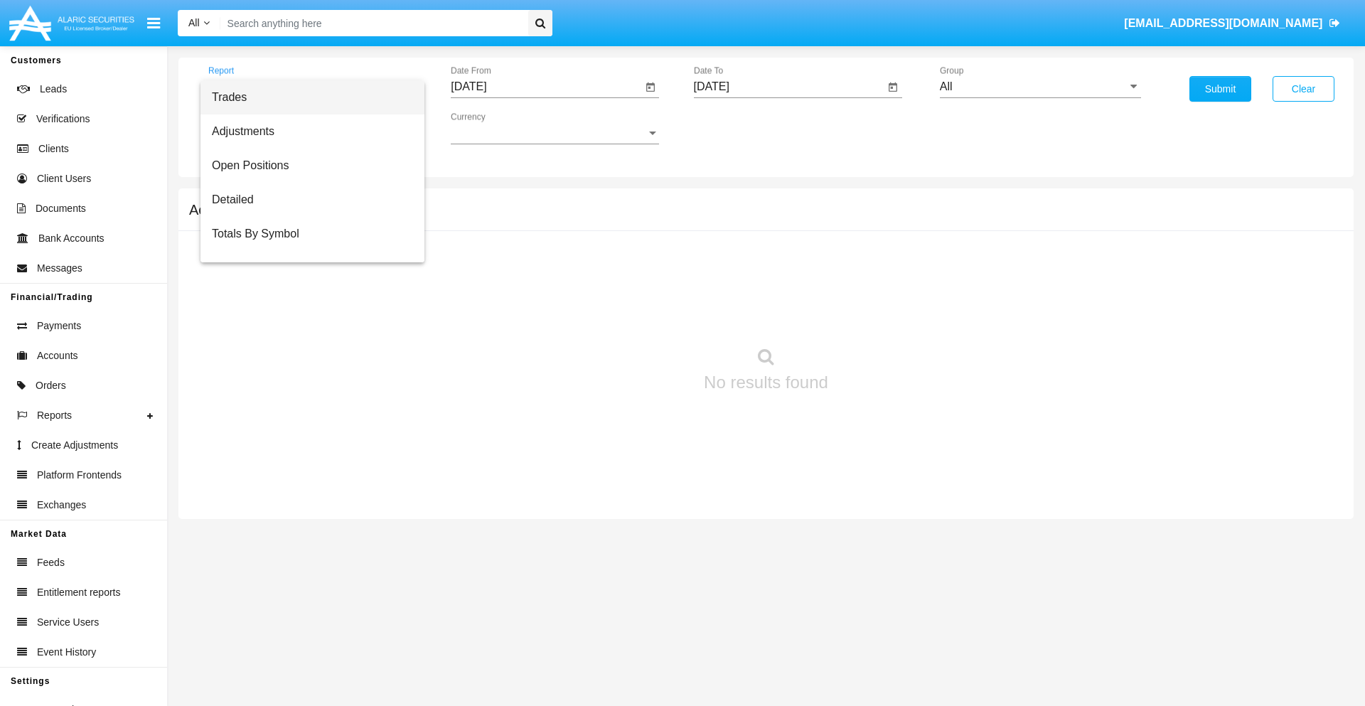
scroll to position [23, 0]
click at [306, 245] on span "Totals By Date" at bounding box center [312, 245] width 201 height 34
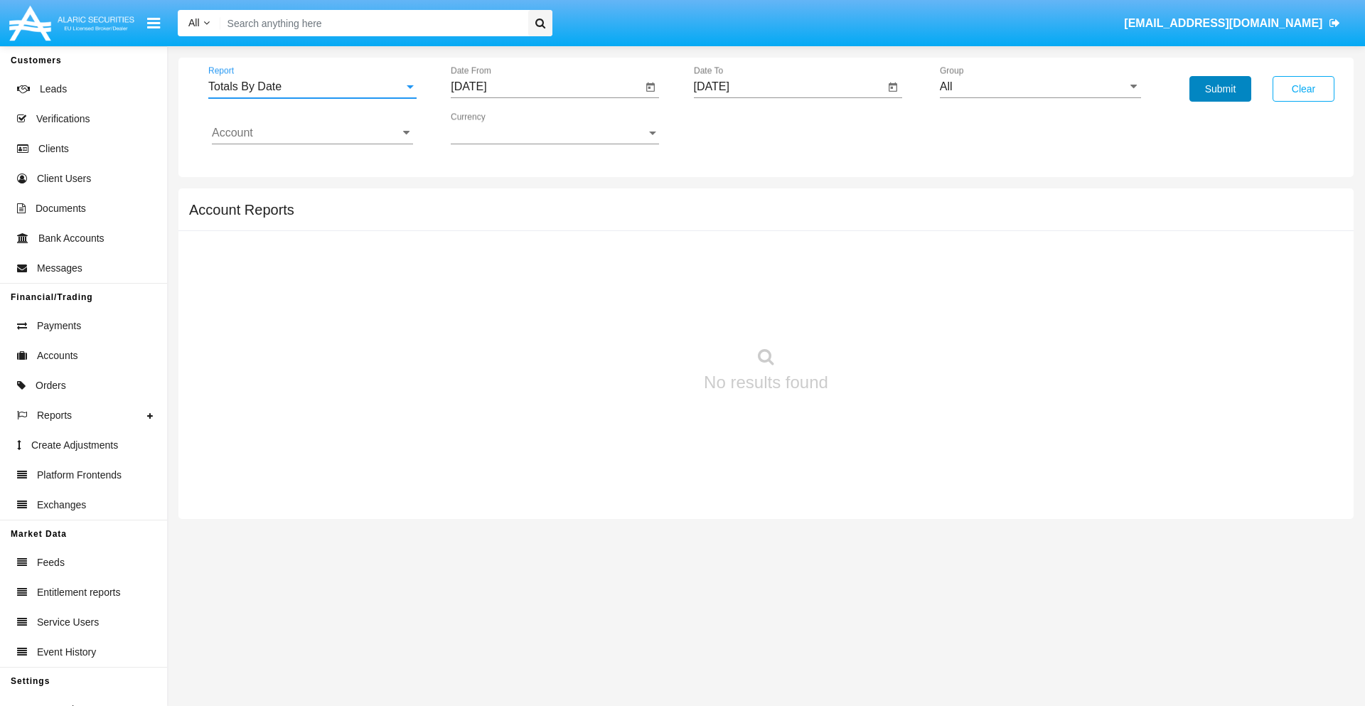
click at [1220, 89] on button "Submit" at bounding box center [1220, 89] width 62 height 26
click at [312, 87] on span "Report" at bounding box center [305, 86] width 195 height 13
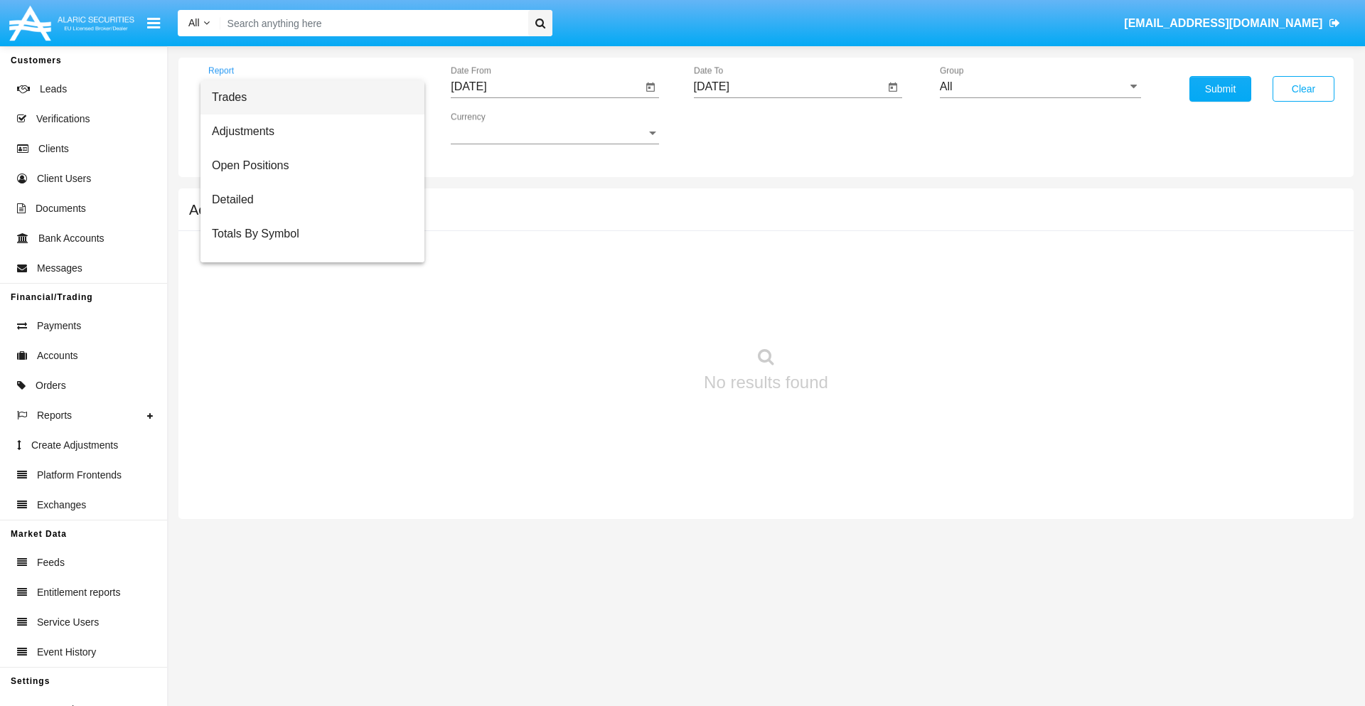
scroll to position [57, 0]
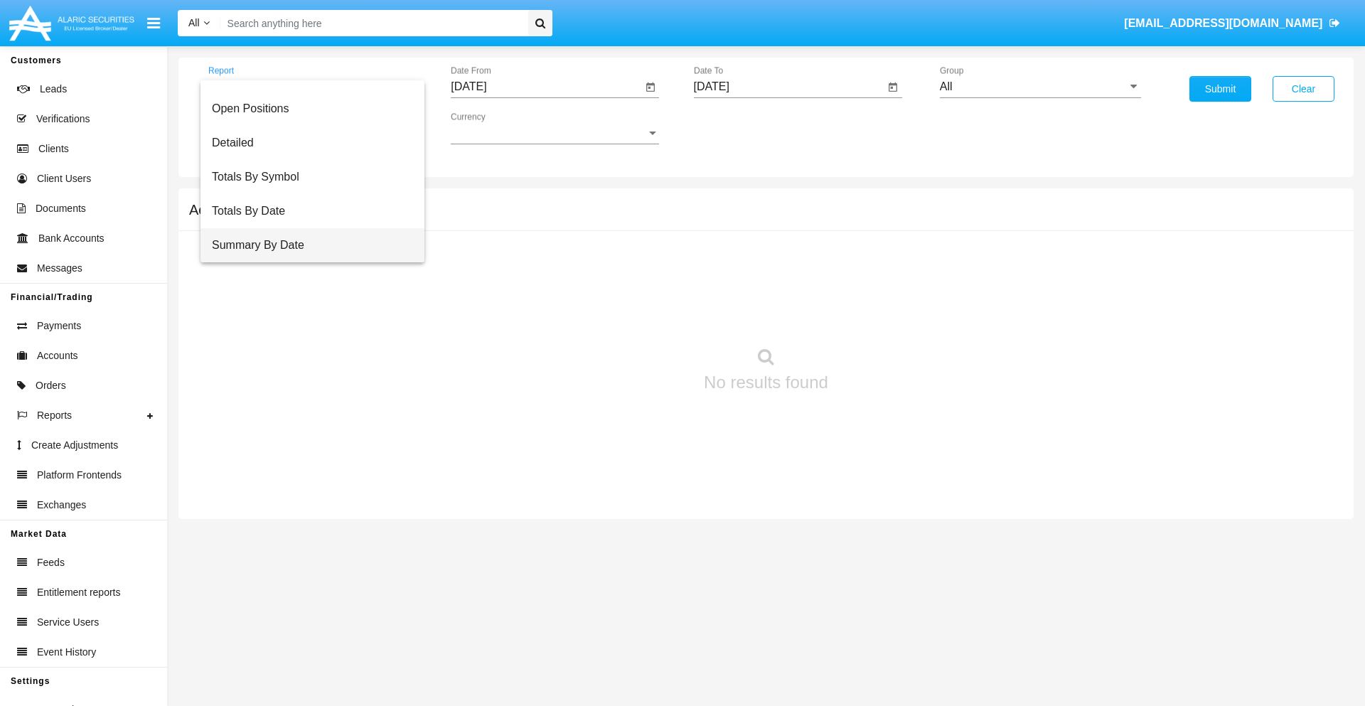
click at [306, 245] on span "Summary By Date" at bounding box center [312, 245] width 201 height 34
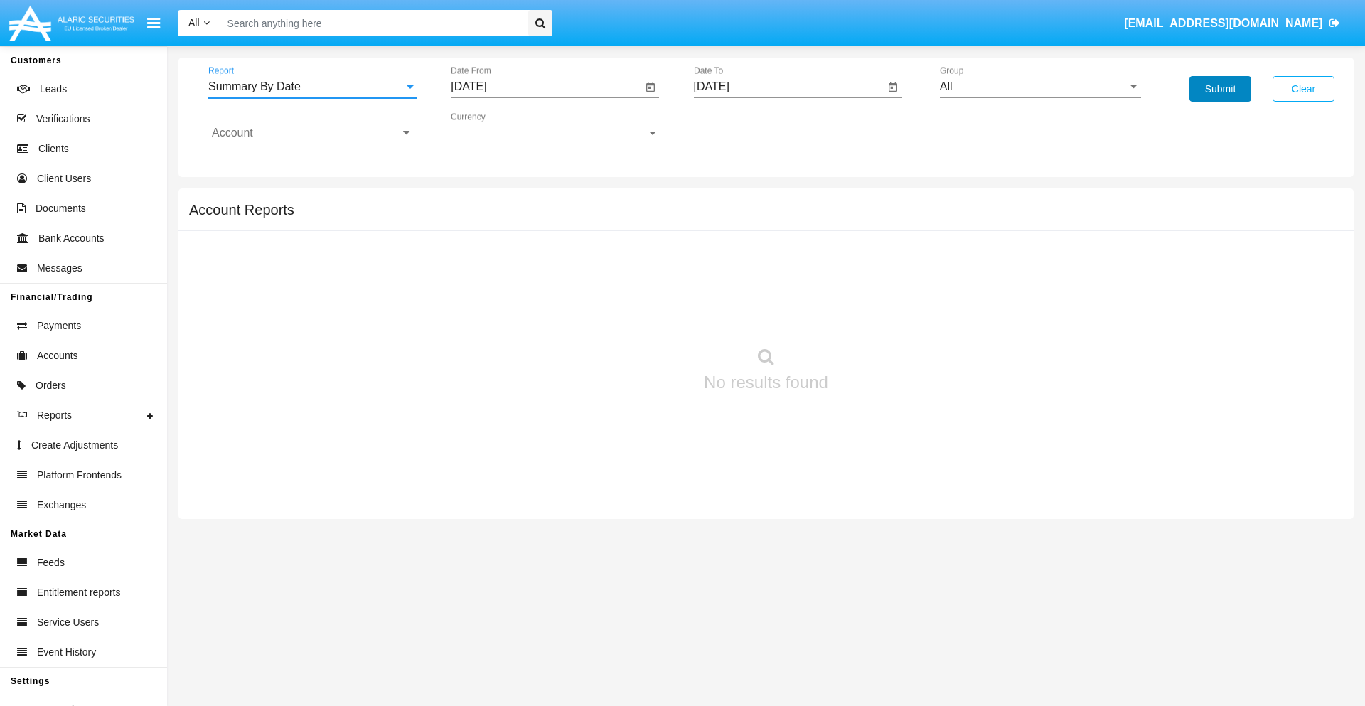
click at [1220, 89] on button "Submit" at bounding box center [1220, 89] width 62 height 26
